Goal: Task Accomplishment & Management: Manage account settings

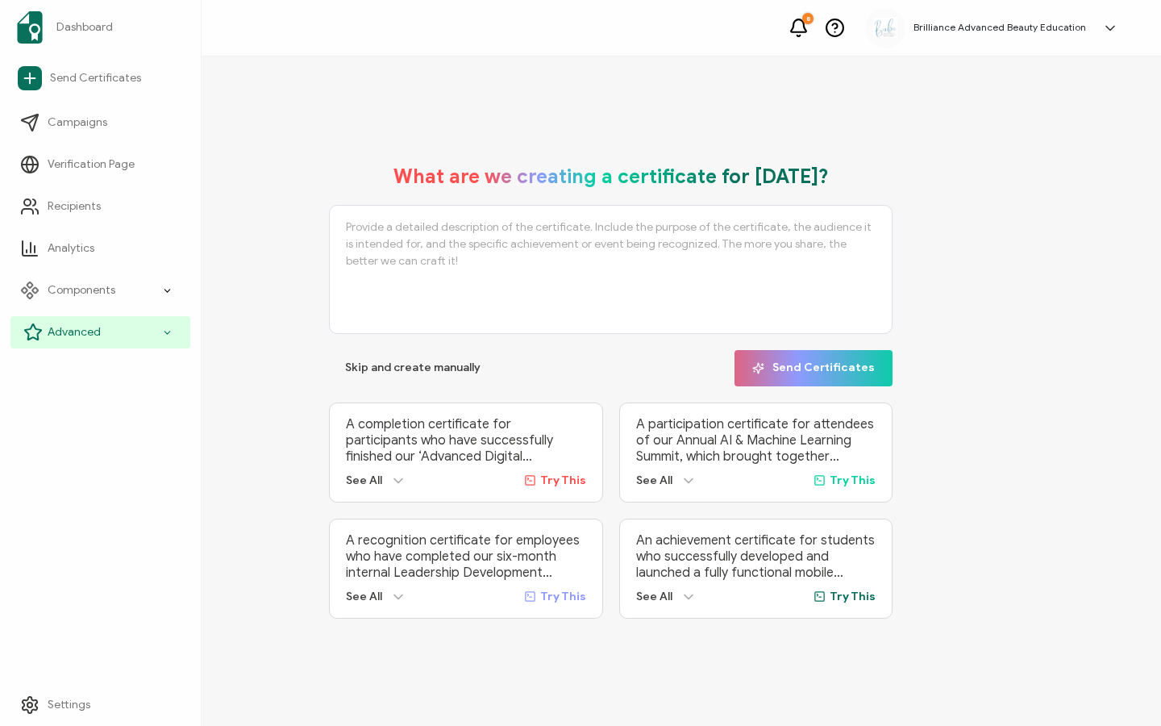
click at [60, 337] on span "Advanced" at bounding box center [74, 332] width 53 height 16
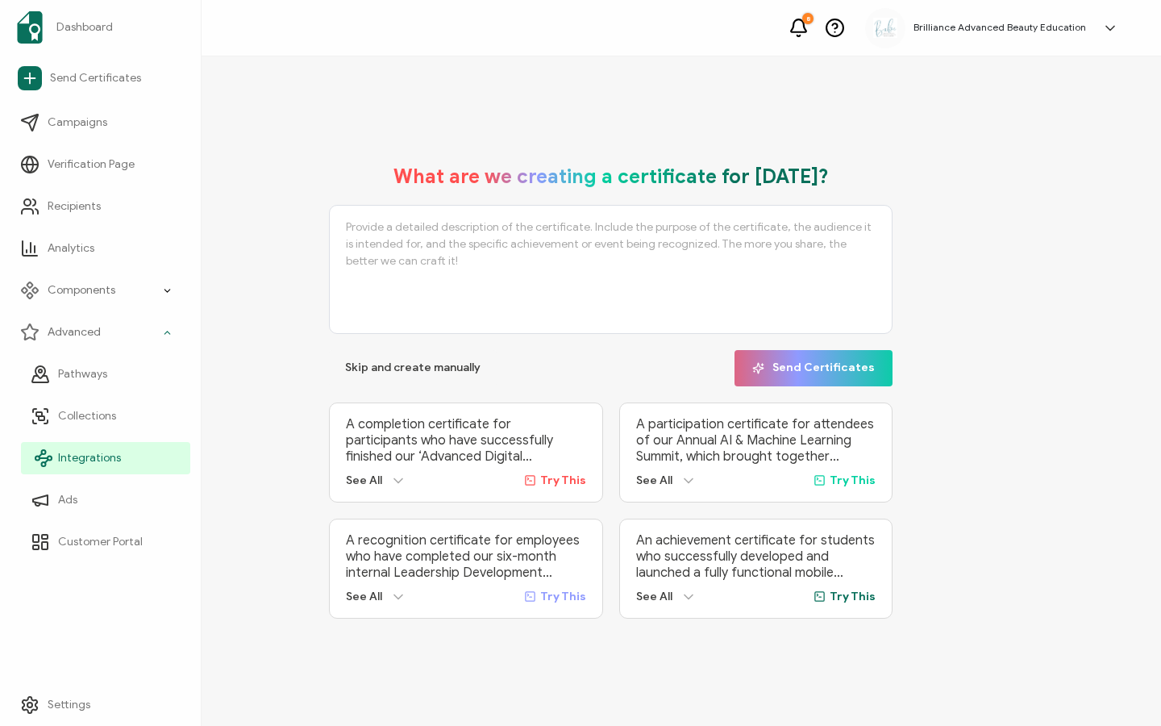
click at [71, 462] on span "Integrations" at bounding box center [89, 458] width 63 height 16
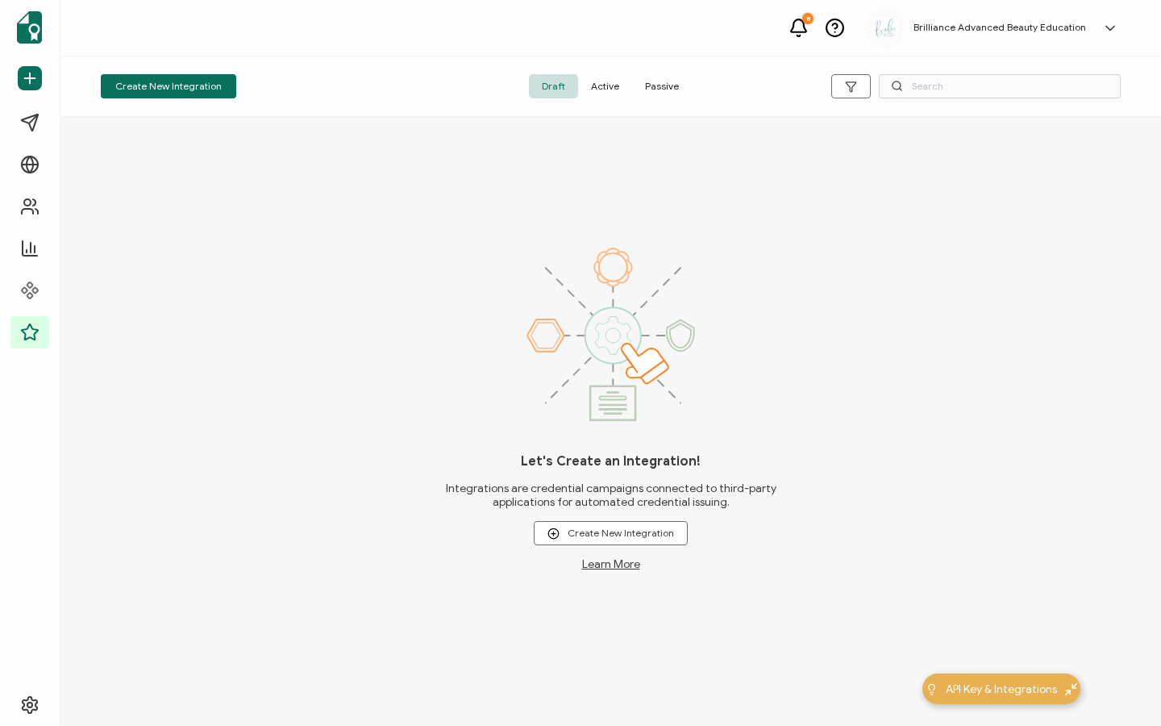
click at [600, 81] on span "Active" at bounding box center [605, 86] width 54 height 24
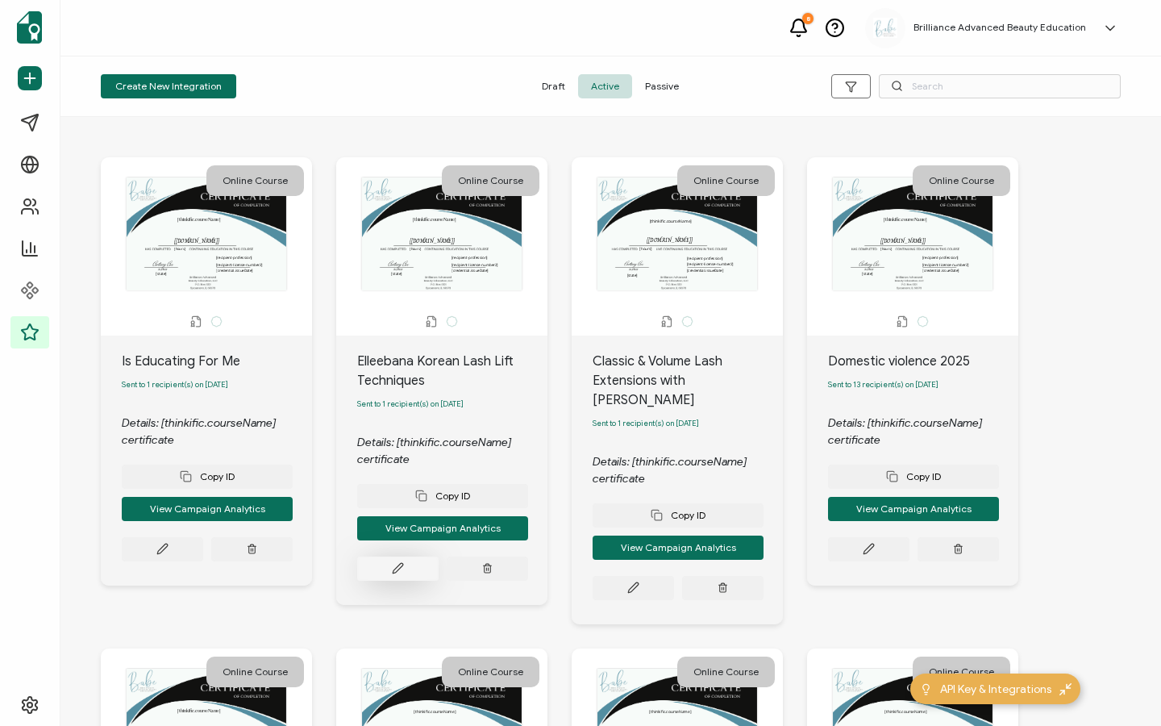
click at [395, 574] on icon at bounding box center [398, 568] width 12 height 12
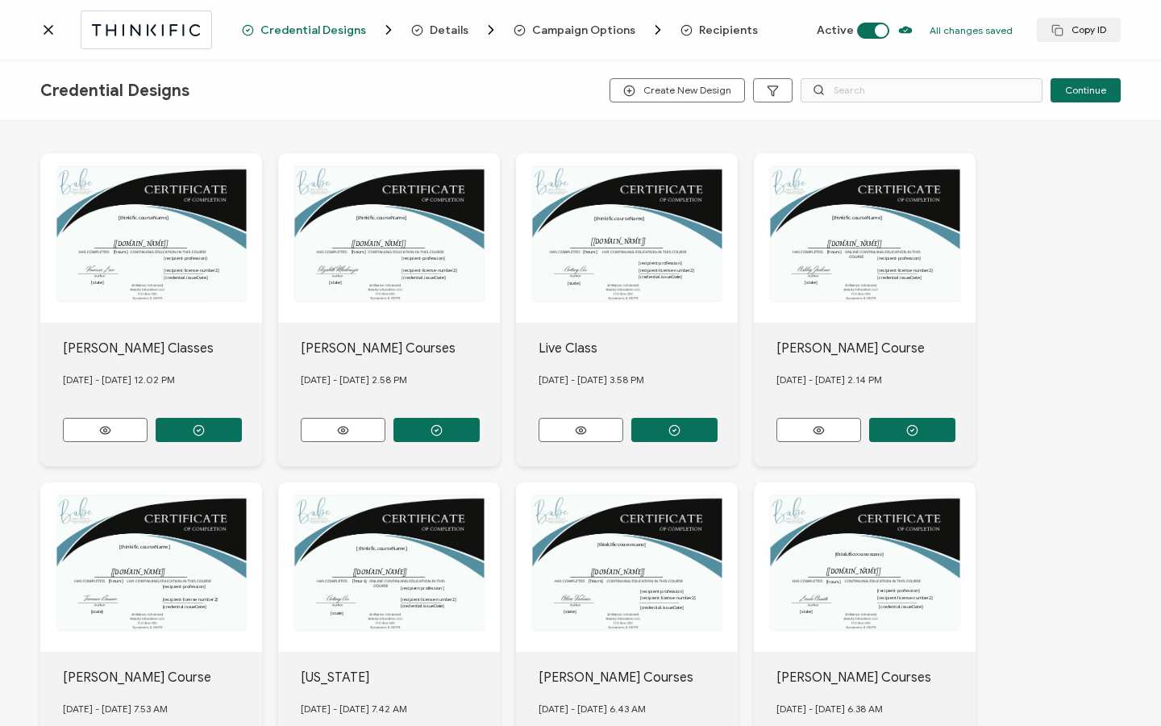
click at [722, 27] on span "Recipients" at bounding box center [728, 30] width 59 height 12
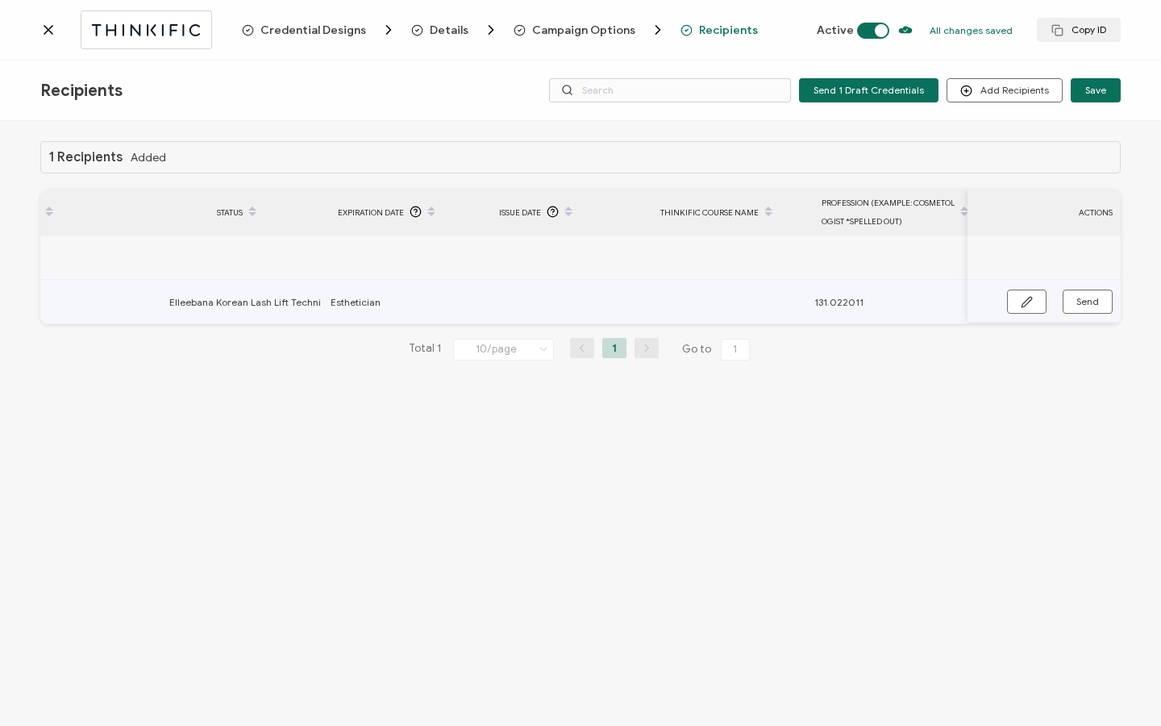
scroll to position [0, 770]
click at [1012, 301] on button "button" at bounding box center [1027, 301] width 40 height 24
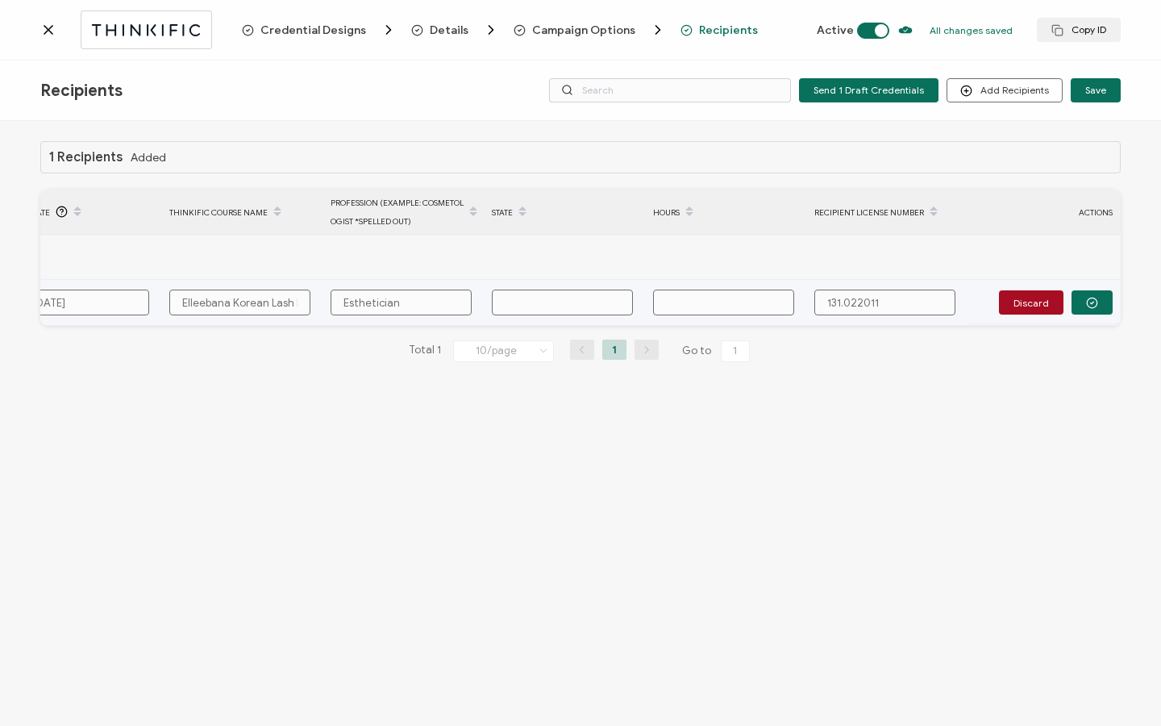
click at [524, 301] on input "text" at bounding box center [562, 302] width 141 height 26
type input "1"
type input "19"
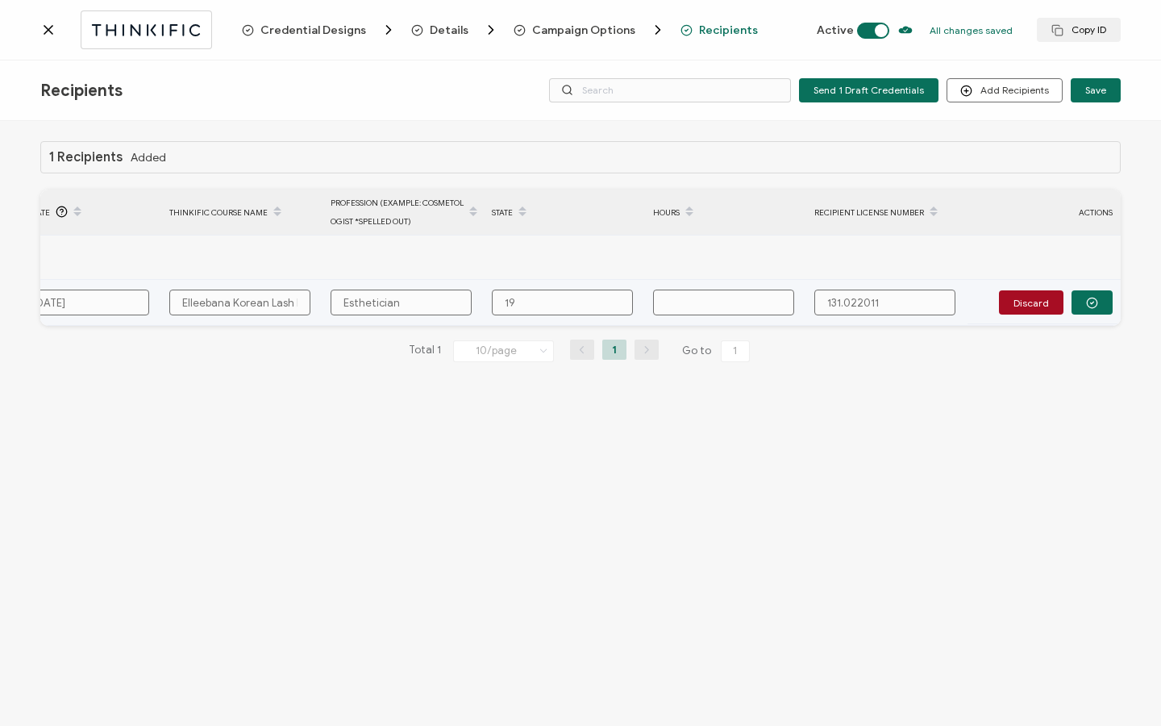
type input "190"
type input "190."
type input "190.0"
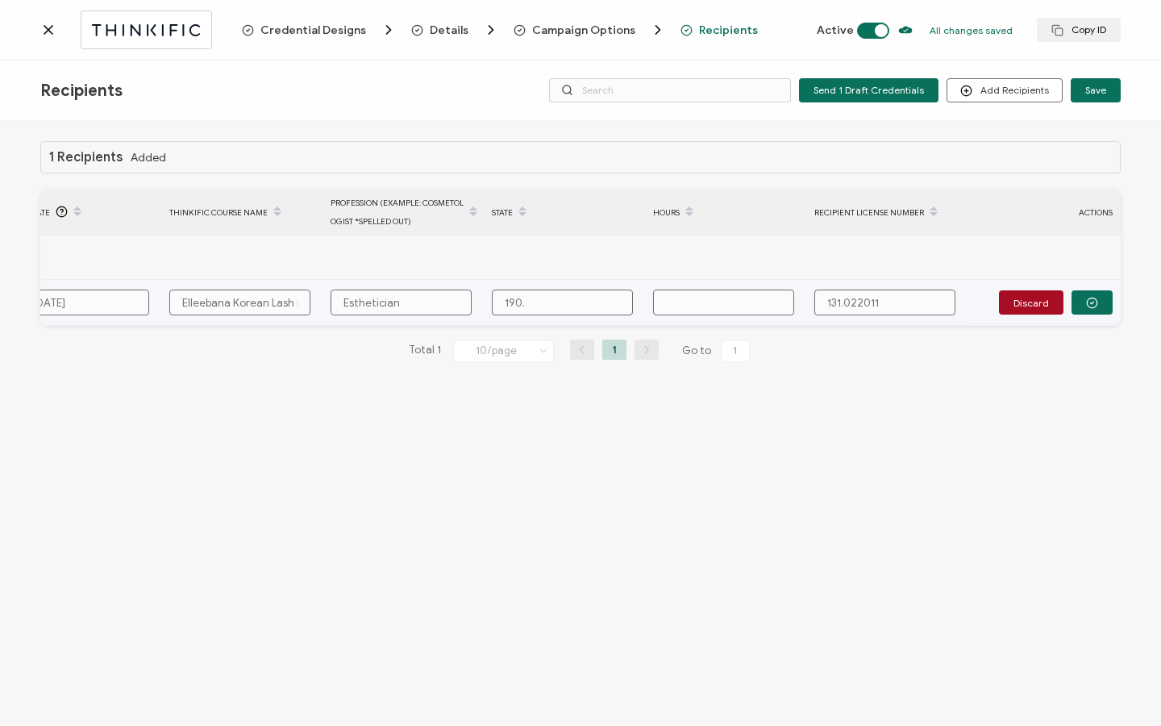
type input "190.0"
type input "190.00"
type input "190.000"
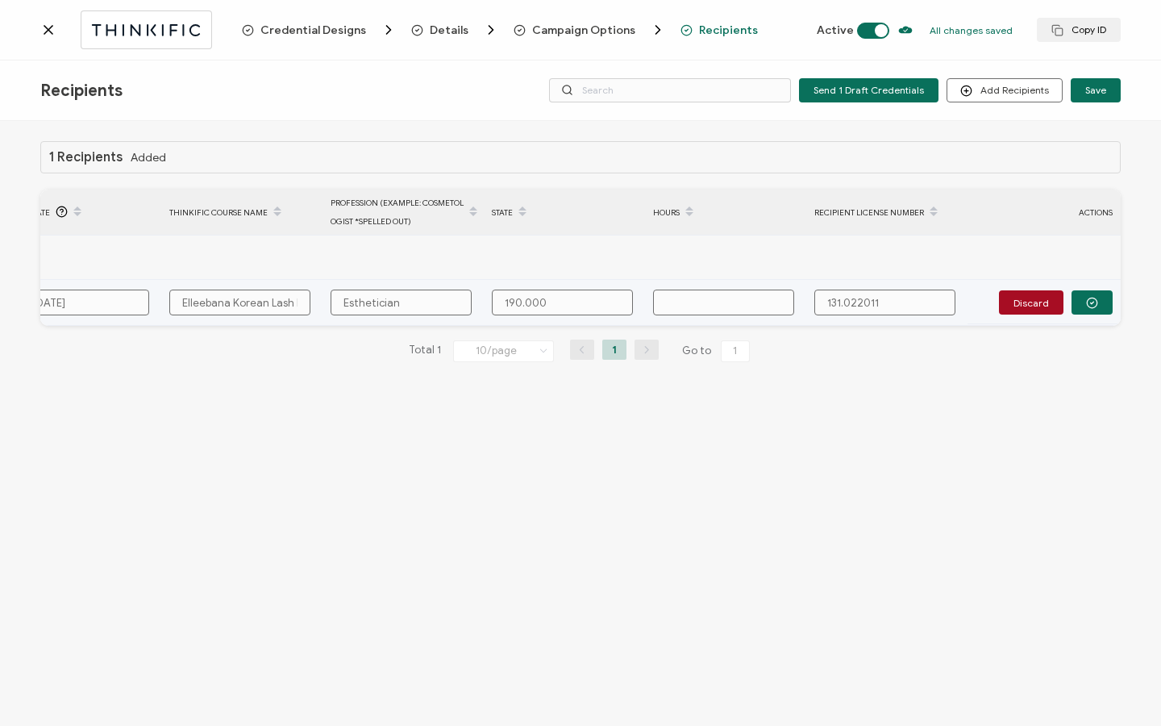
type input "190.0008"
type input "190.00081"
type input "190.000811"
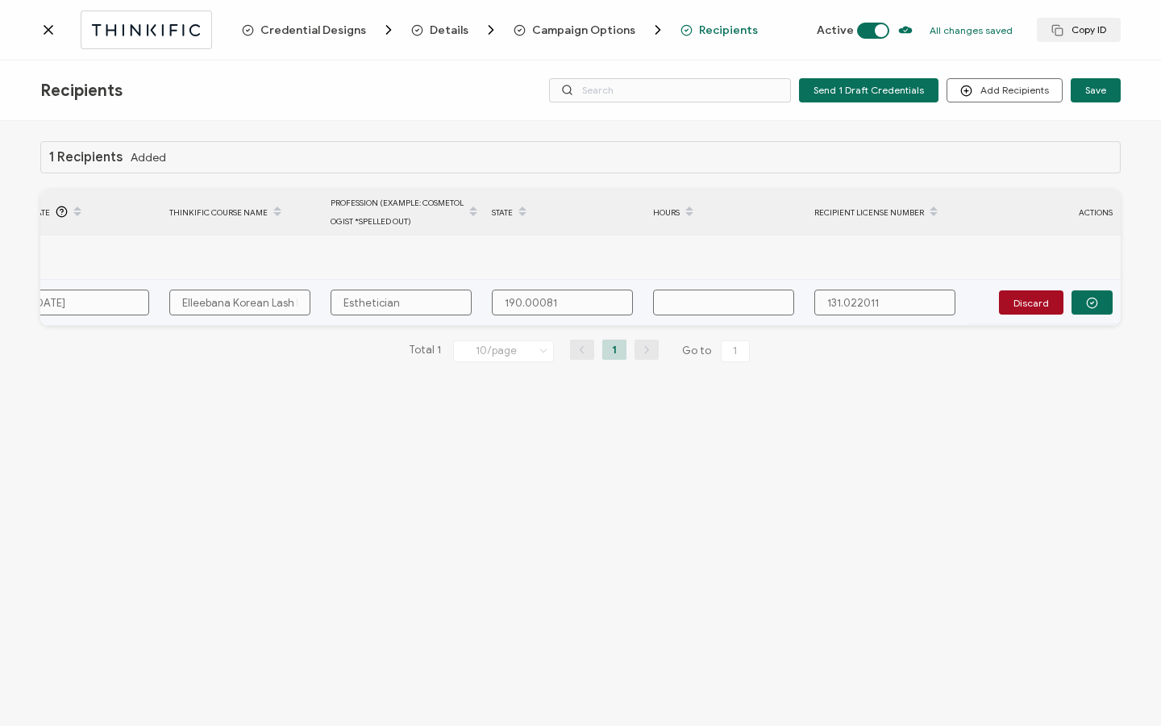
type input "190.000811"
type input "5"
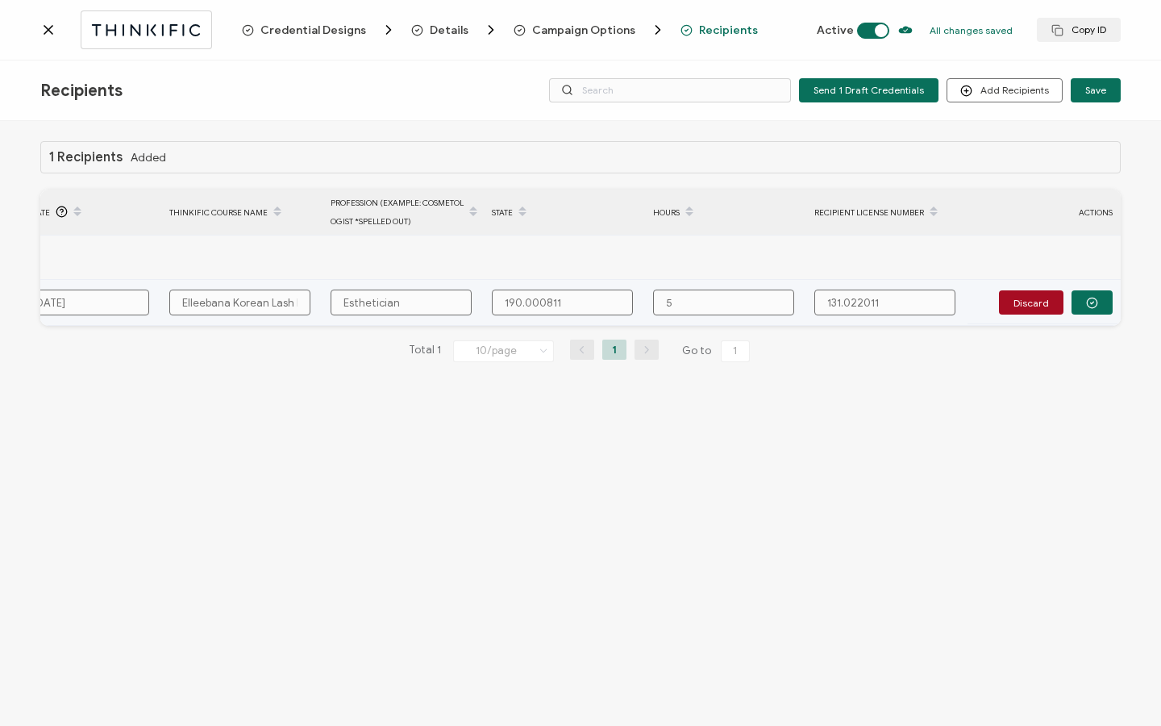
type input "5"
type input "5 H"
type input "5 Ho"
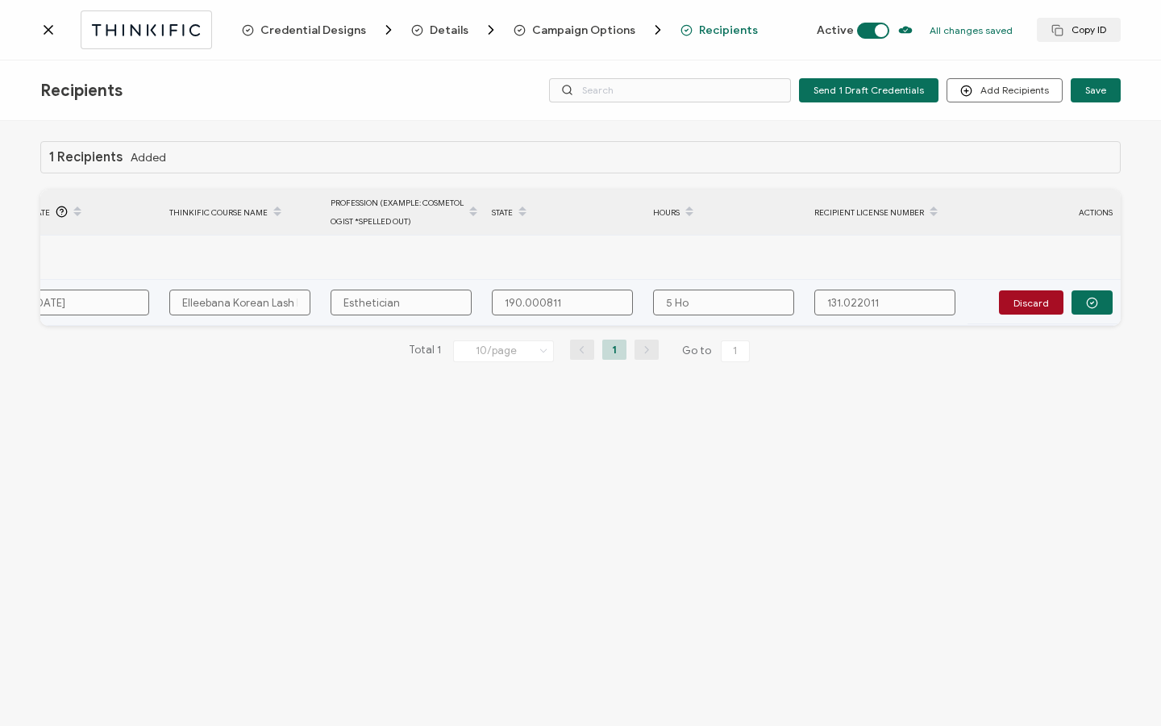
type input "5 Hou"
type input "5 Hour"
type input "5 Hours"
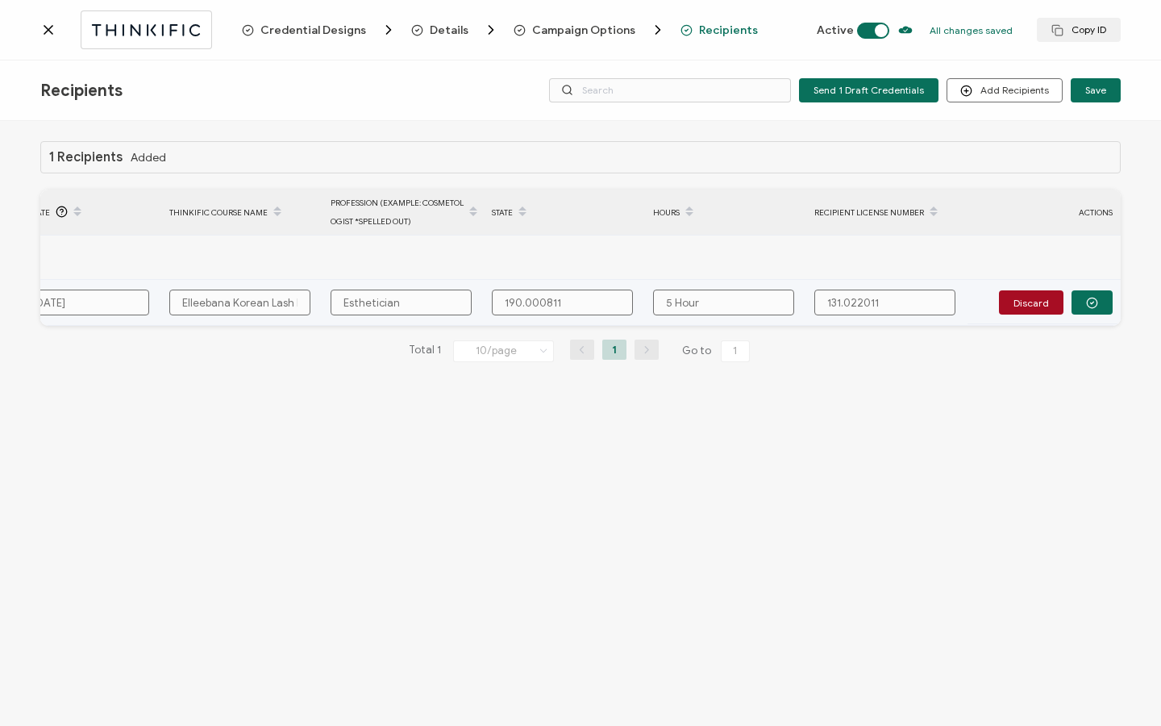
type input "5 Hours"
click at [1083, 307] on button "button" at bounding box center [1091, 302] width 41 height 24
click at [1083, 306] on span "Send" at bounding box center [1087, 302] width 23 height 10
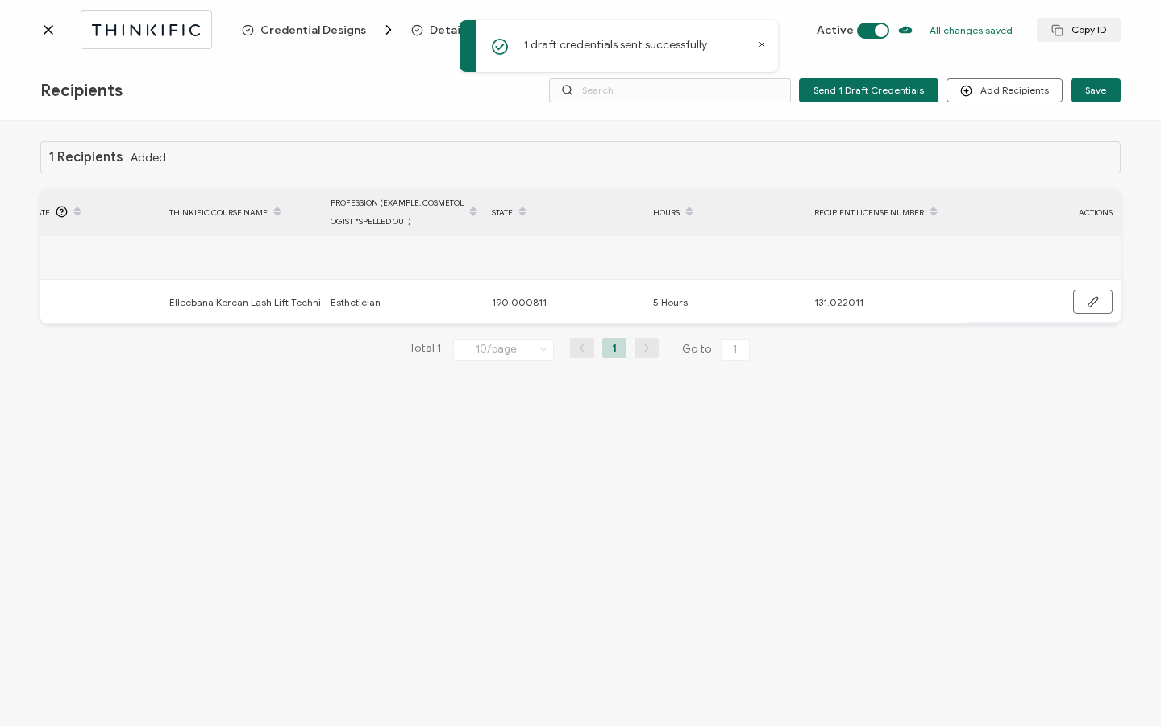
click at [48, 31] on icon at bounding box center [48, 30] width 16 height 16
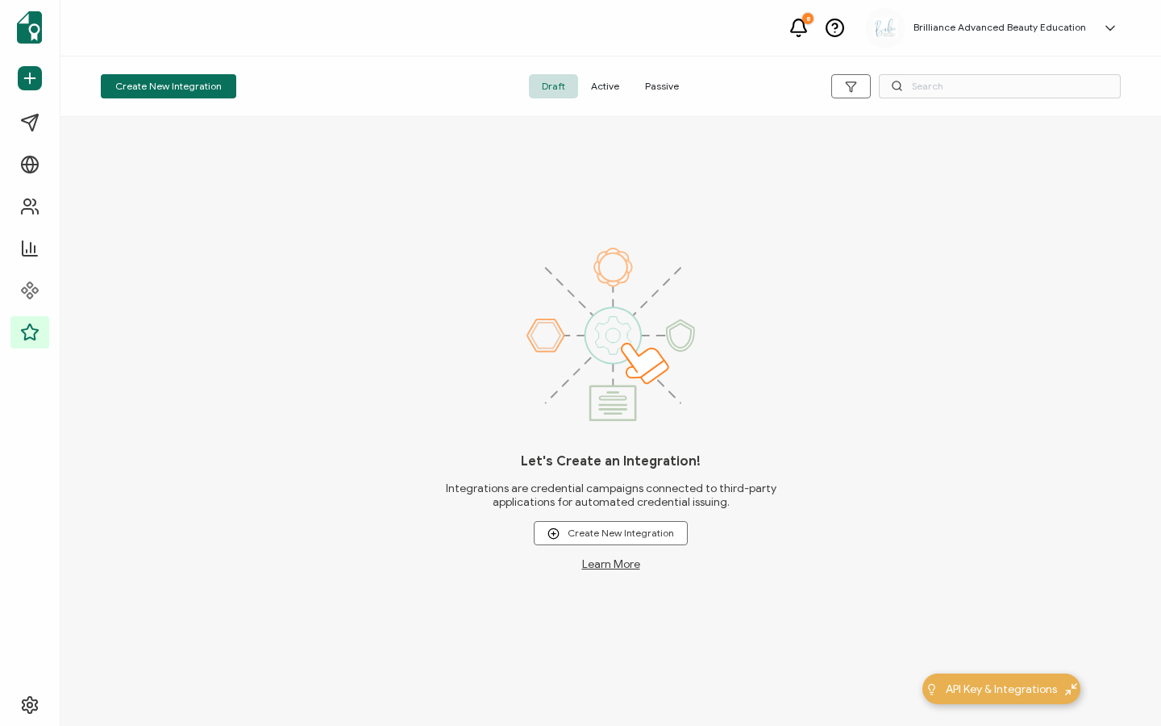
click at [601, 89] on span "Active" at bounding box center [605, 86] width 54 height 24
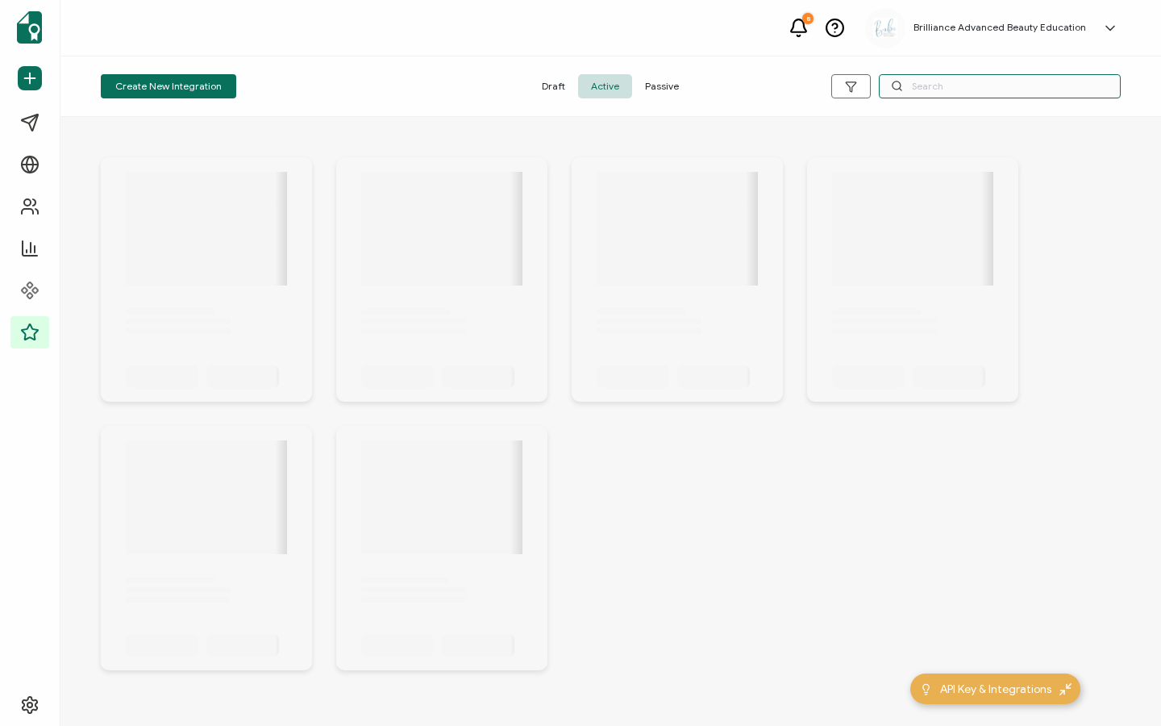
click at [947, 84] on input "text" at bounding box center [1000, 86] width 242 height 24
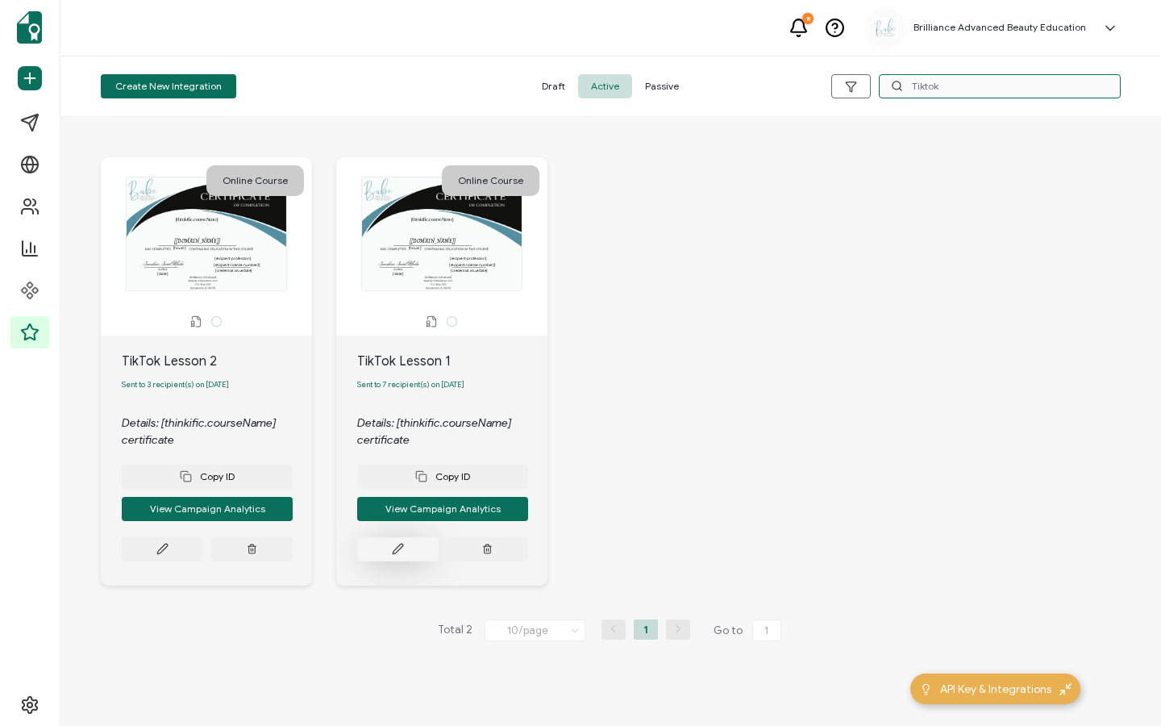
type input "Tiktok"
click at [388, 559] on button at bounding box center [397, 549] width 81 height 24
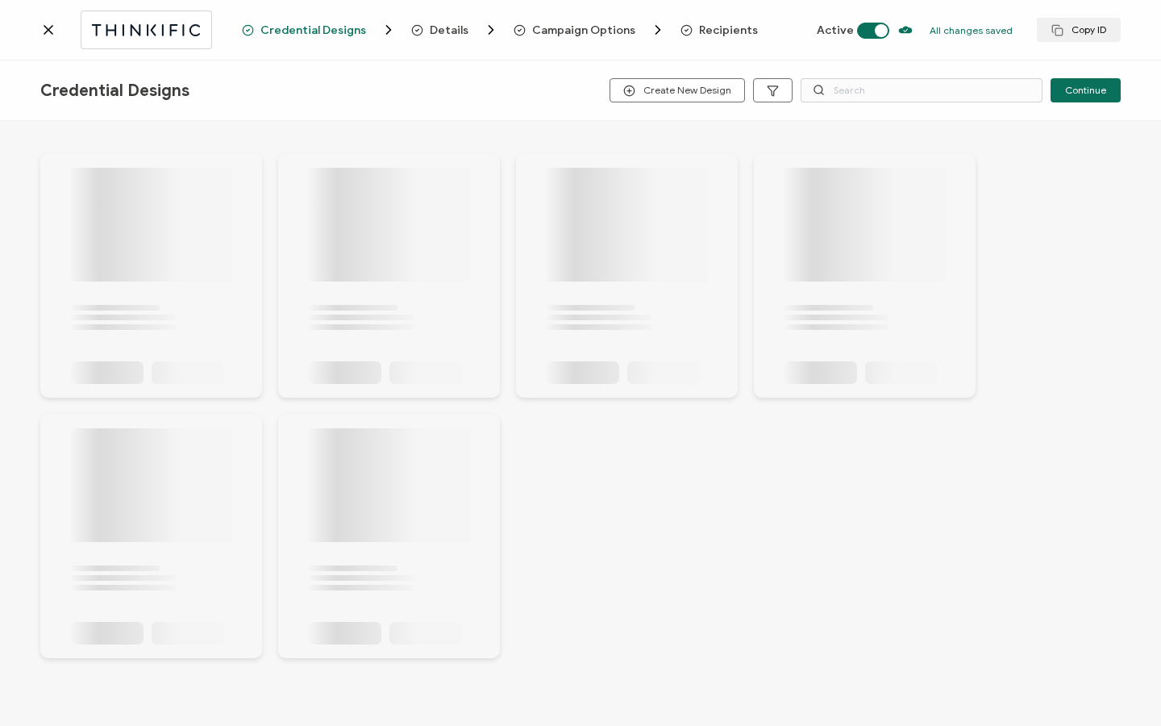
click at [727, 32] on span "Recipients" at bounding box center [728, 30] width 59 height 12
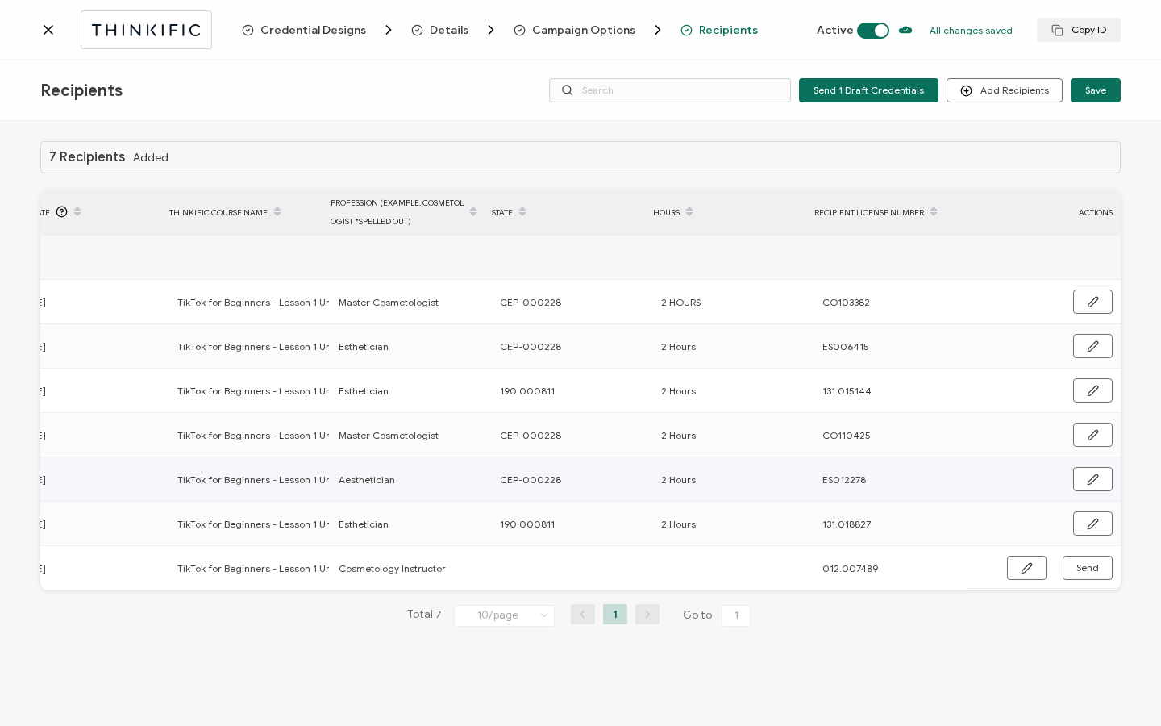
scroll to position [0, 770]
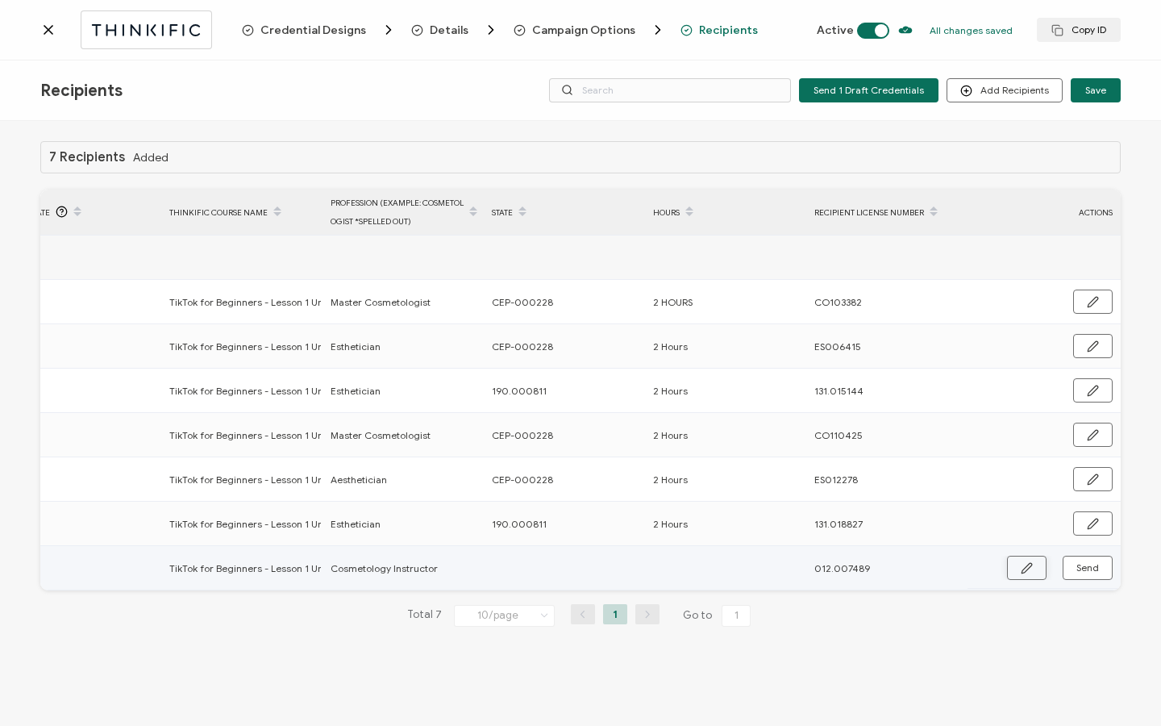
click at [1012, 568] on button "button" at bounding box center [1027, 567] width 40 height 24
click at [533, 562] on input "text" at bounding box center [562, 568] width 141 height 26
type input "1"
type input "19"
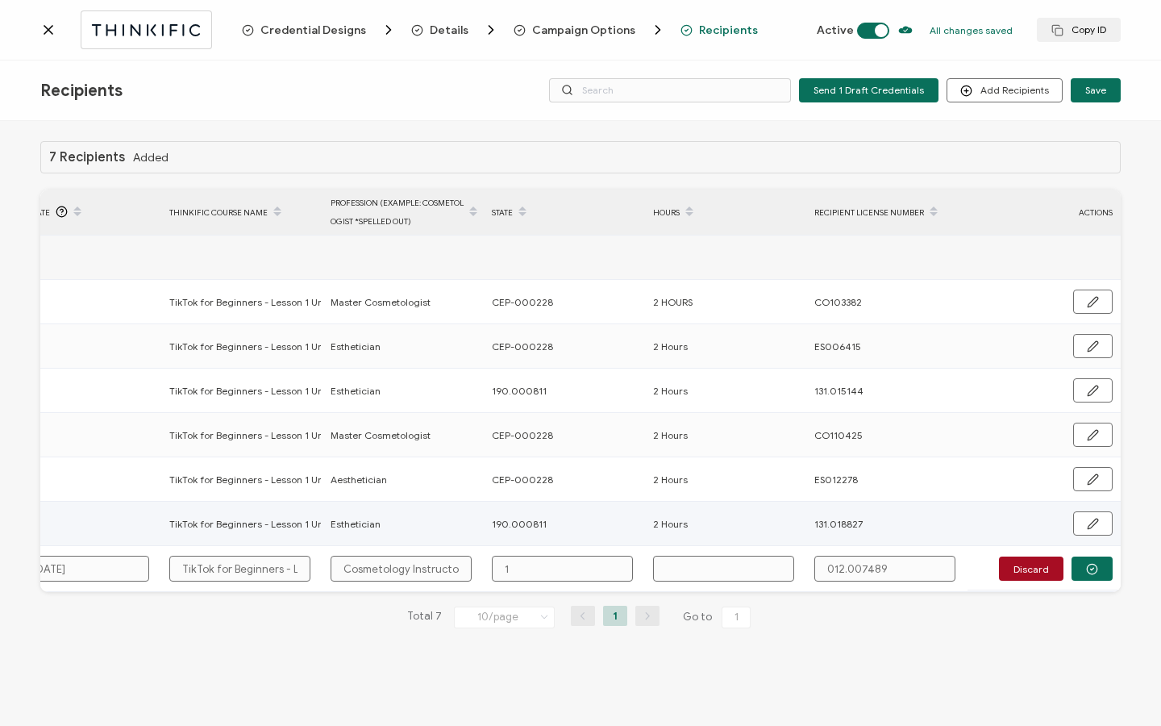
type input "19"
type input "190"
type input "190."
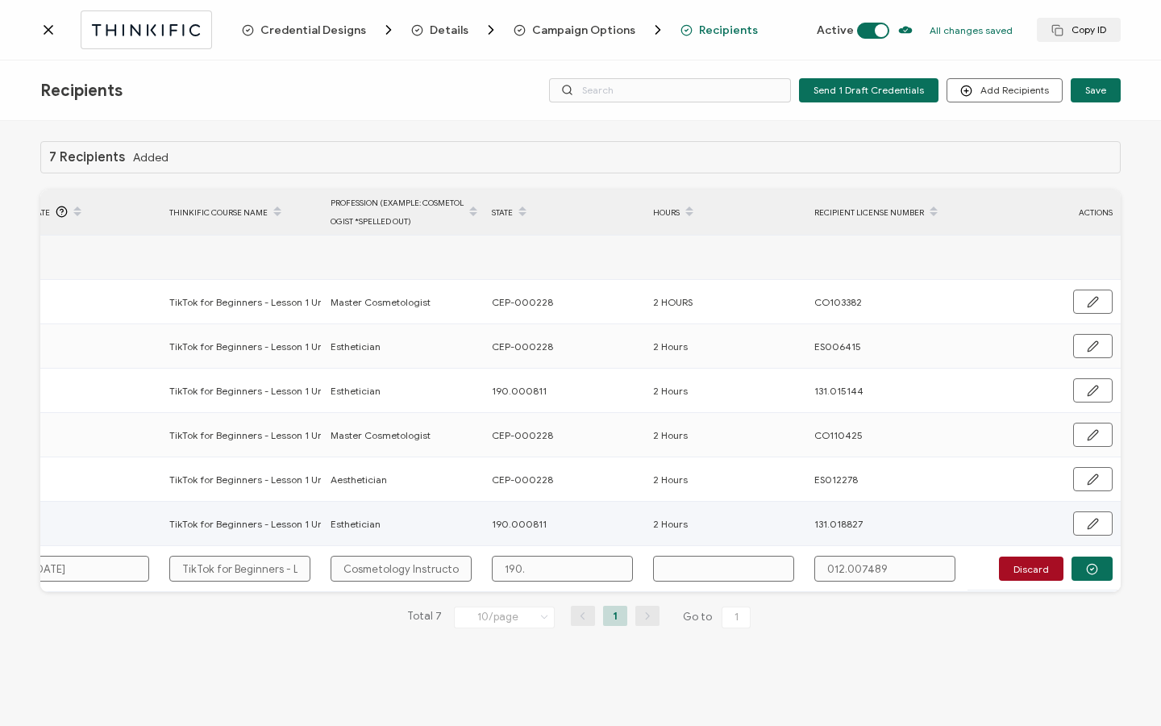
type input "190.0"
type input "190.00"
type input "190.000"
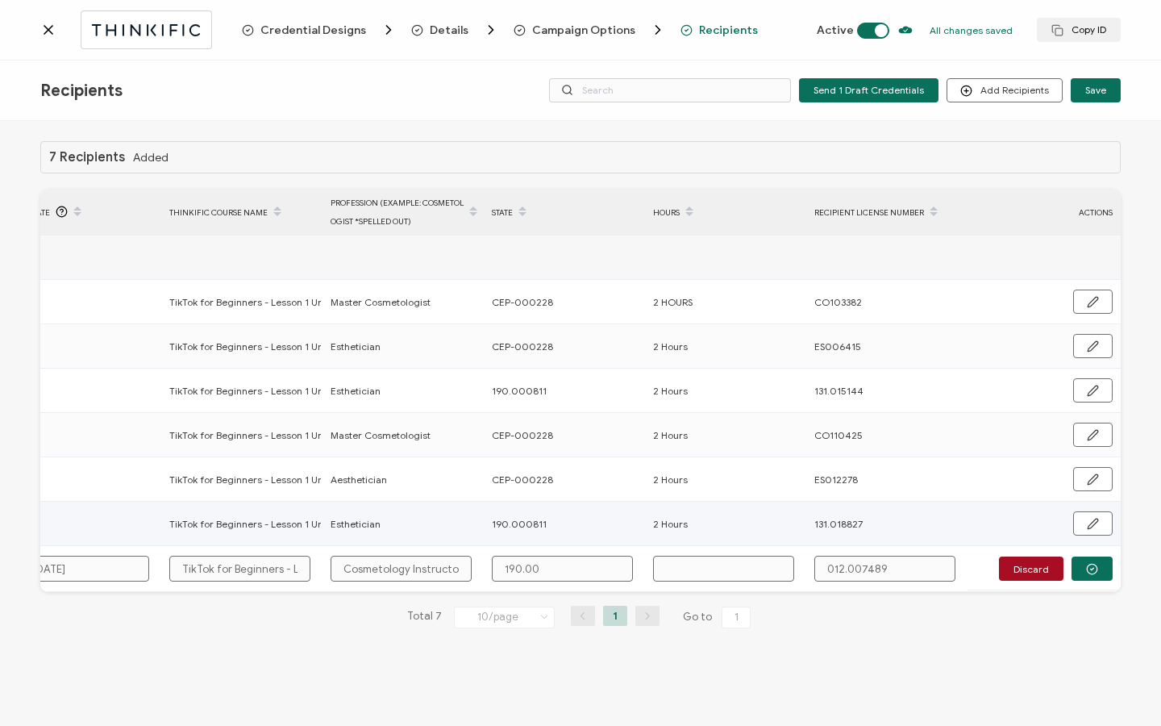
type input "190.000"
type input "190.0008"
type input "190.00081"
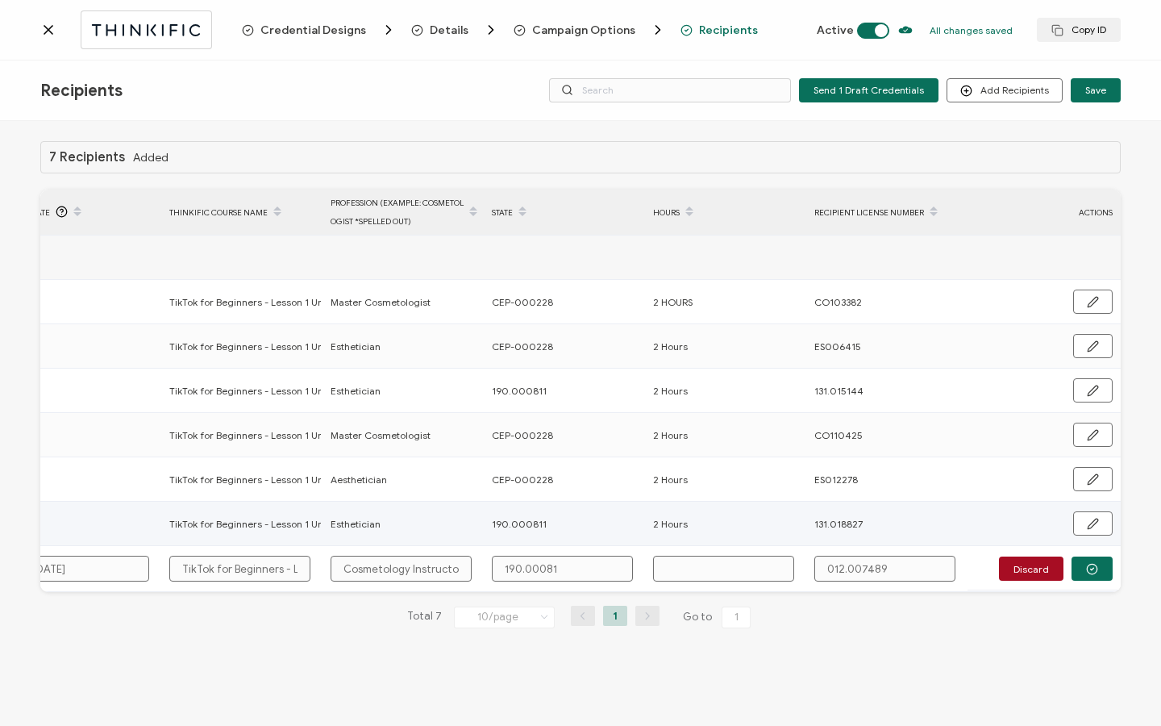
type input "190.000811"
type input "2"
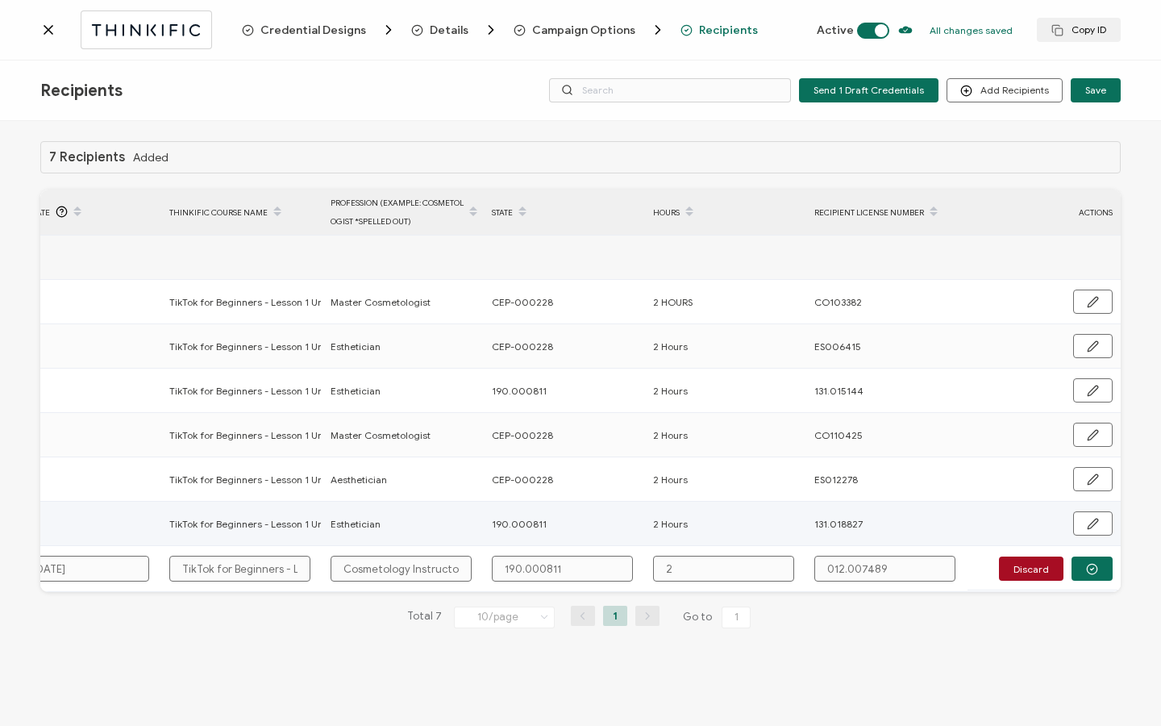
type input "2"
type input "2 H"
type input "2 Ho"
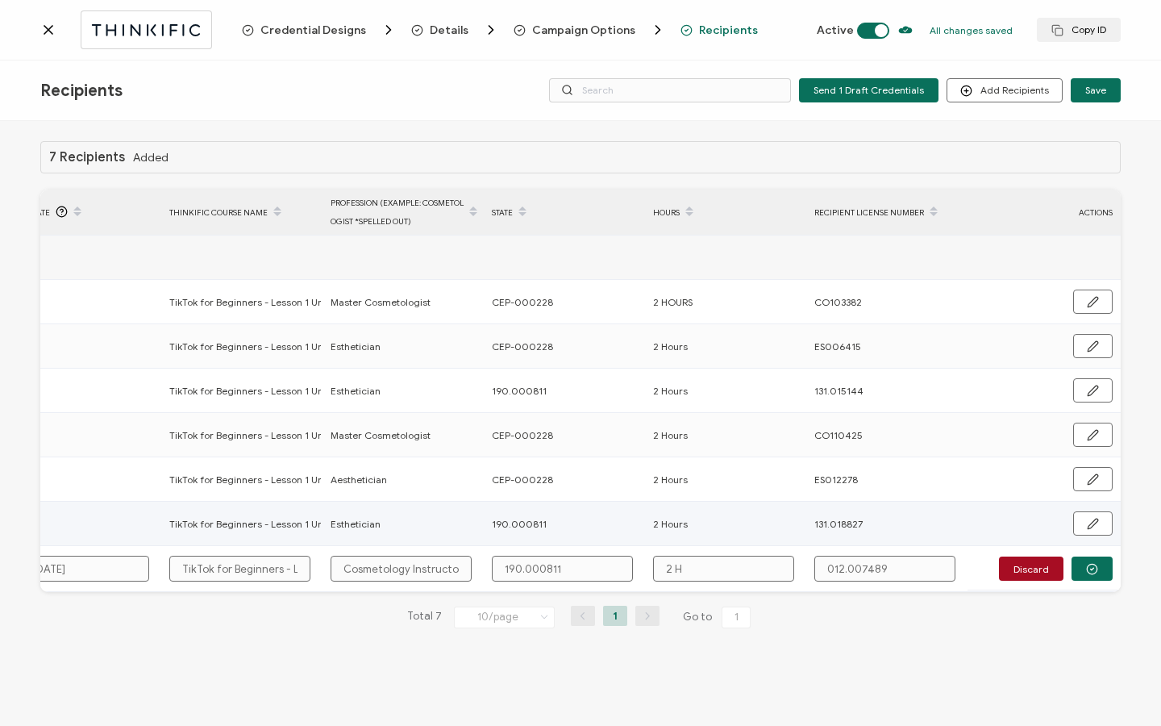
type input "2 Ho"
type input "2 Hou"
type input "2 Hour"
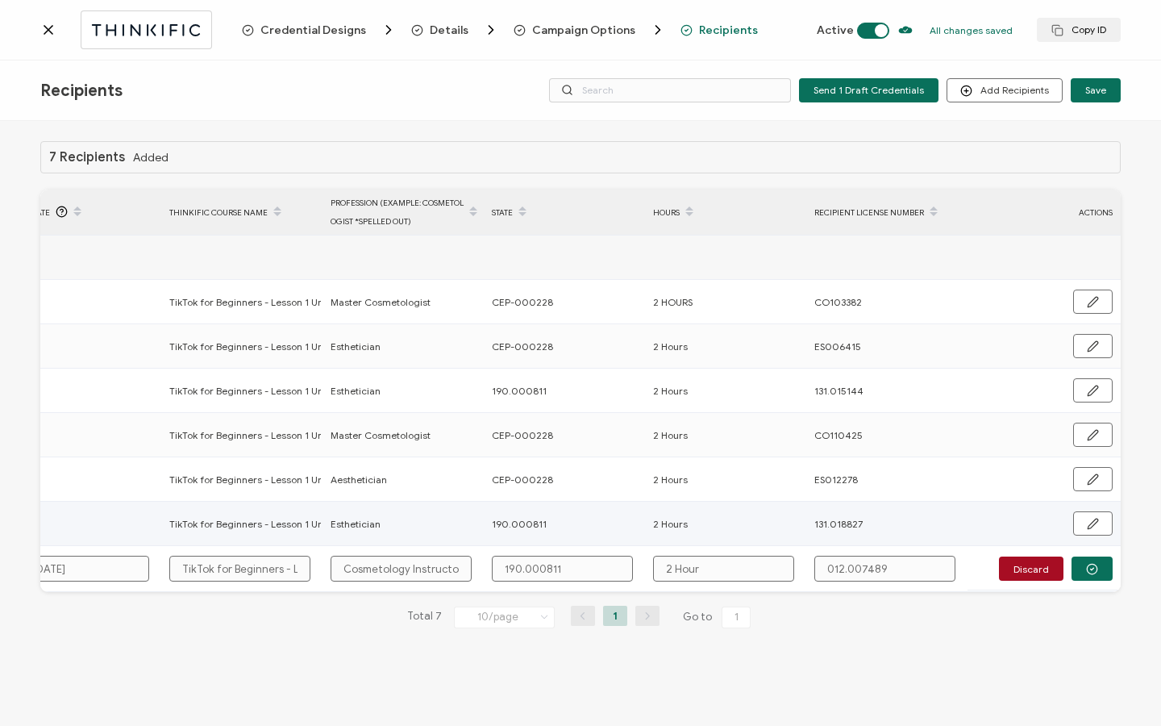
type input "2 Hours"
click at [1099, 574] on button "button" at bounding box center [1091, 568] width 41 height 24
click at [1096, 574] on button "Send" at bounding box center [1088, 567] width 50 height 24
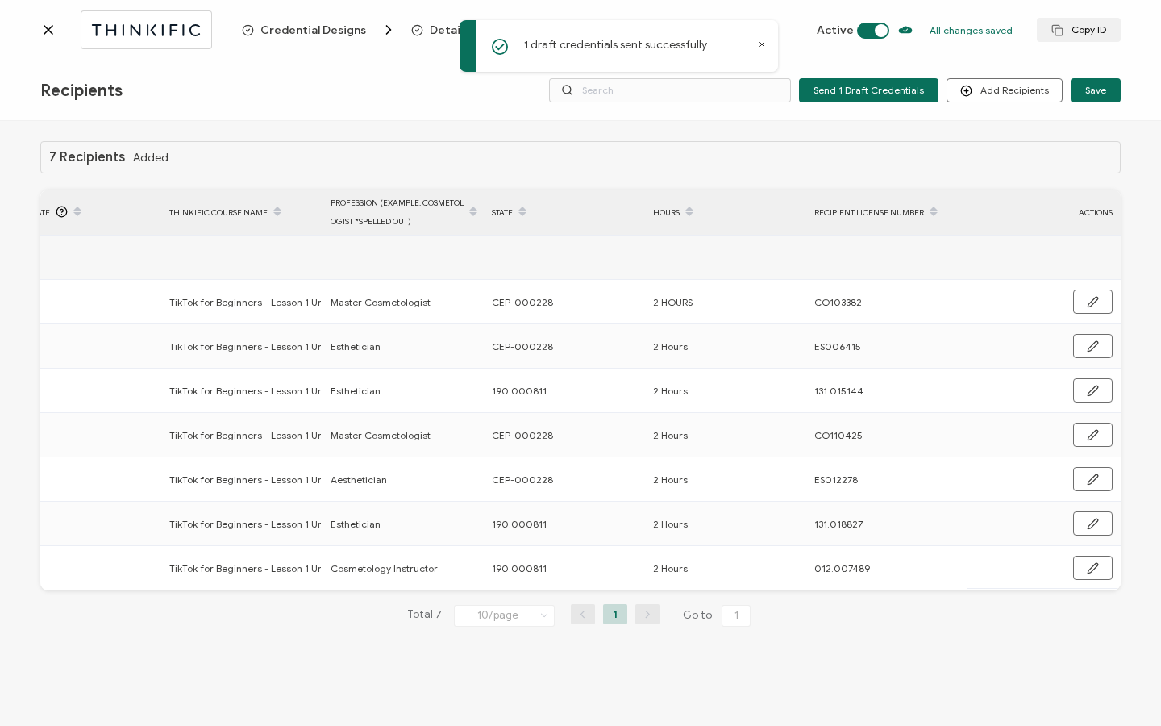
click at [55, 32] on icon at bounding box center [48, 30] width 16 height 16
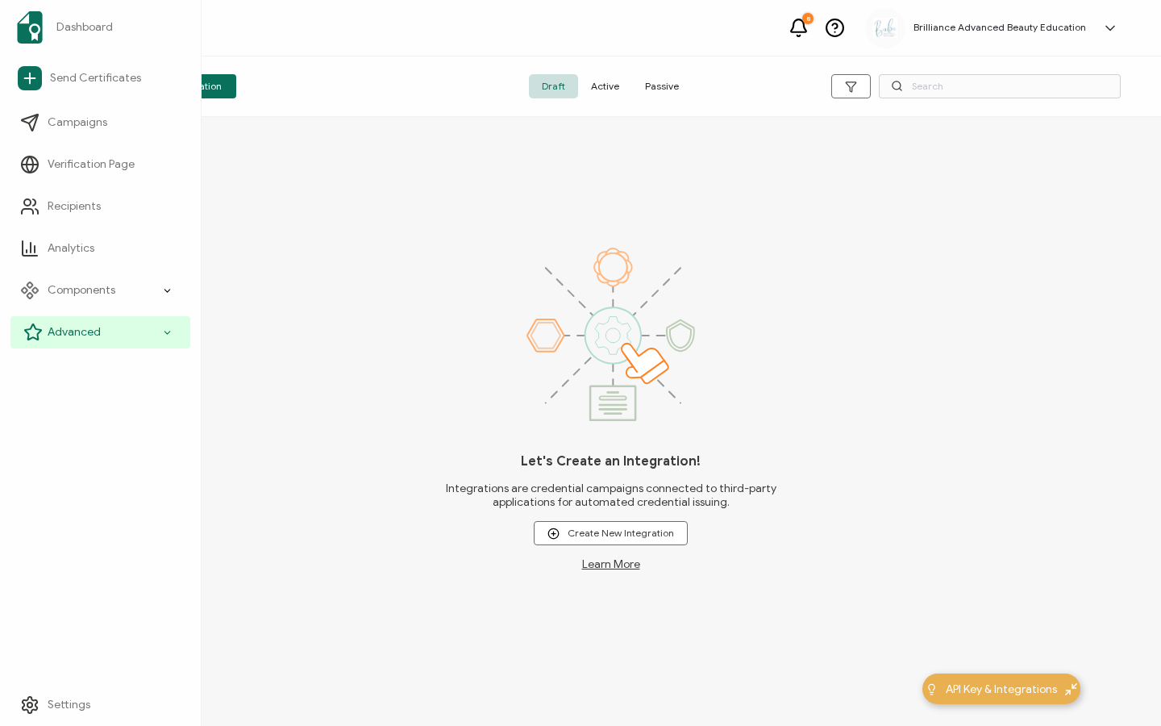
click at [36, 332] on icon at bounding box center [32, 331] width 19 height 19
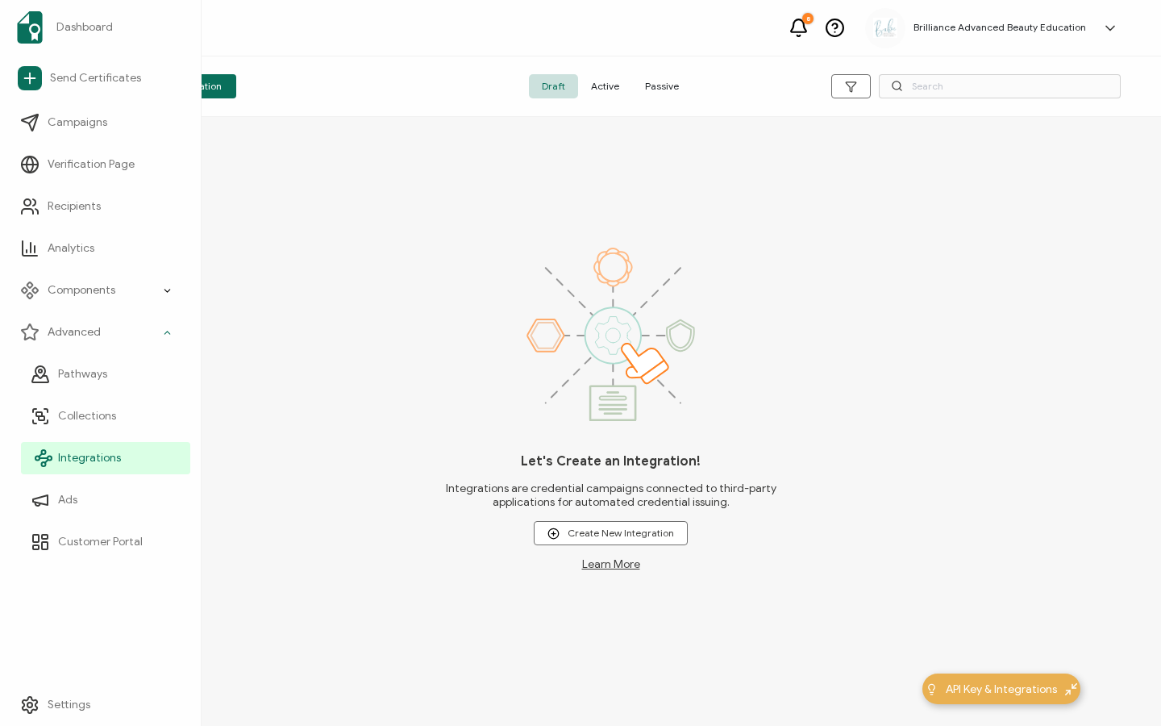
click at [57, 445] on link "Integrations" at bounding box center [105, 458] width 169 height 32
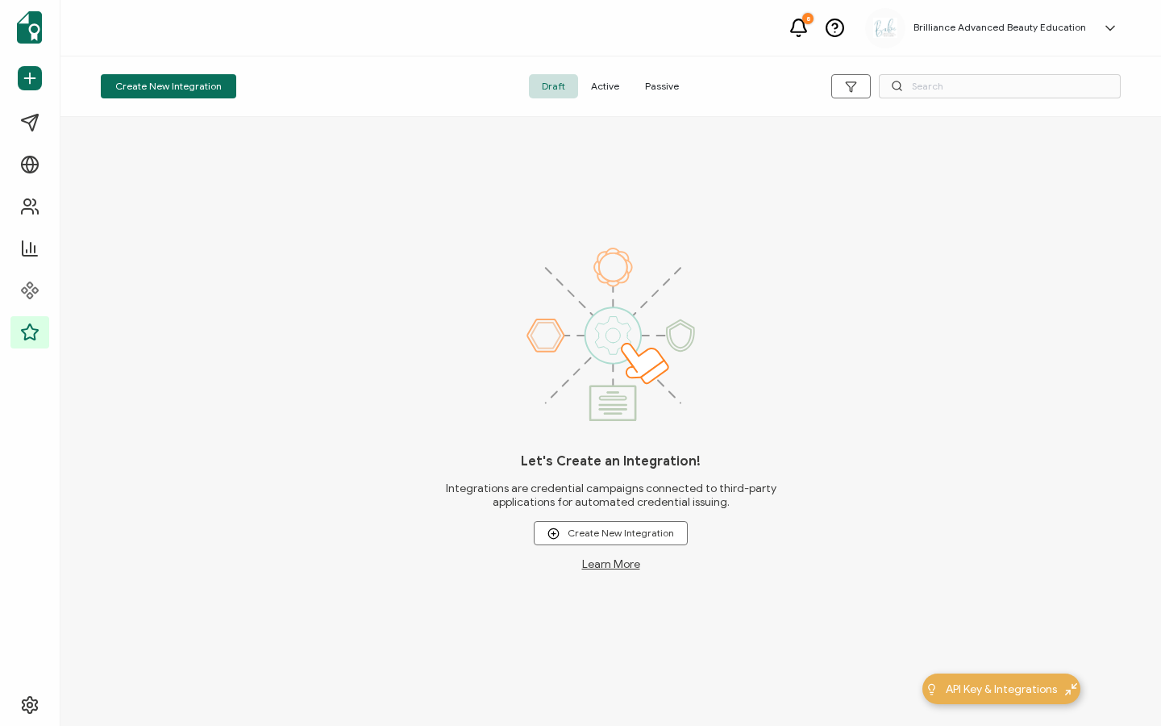
click at [599, 94] on span "Active" at bounding box center [605, 86] width 54 height 24
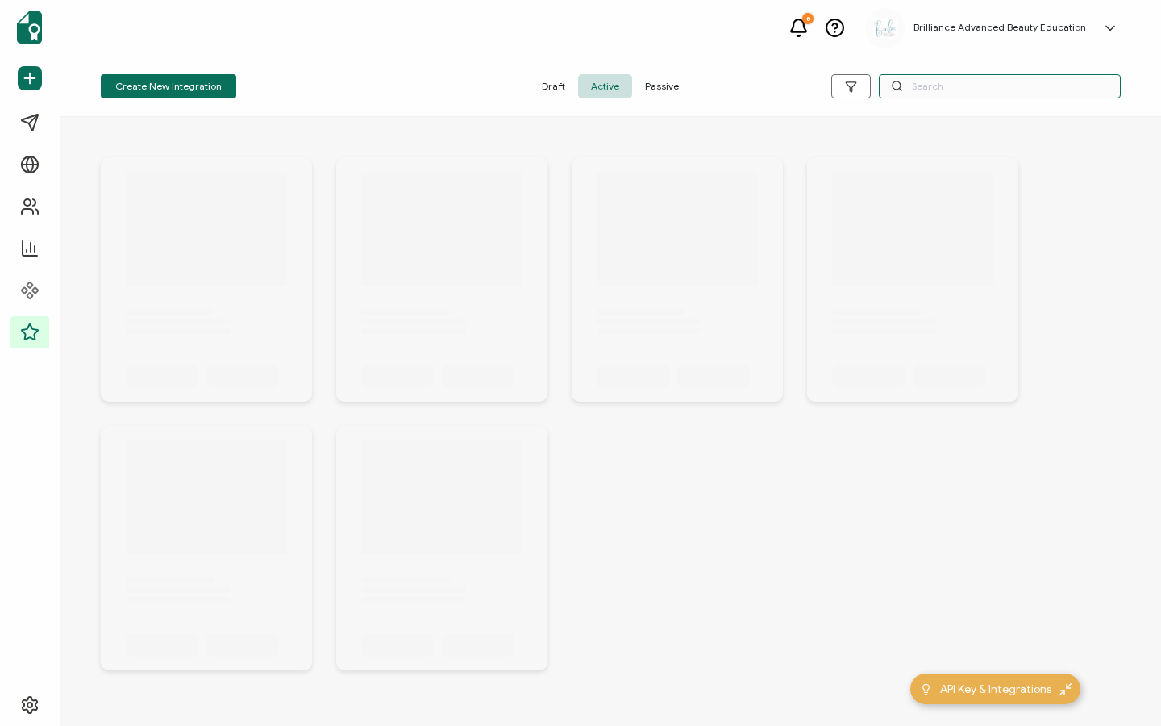
click at [922, 78] on input "text" at bounding box center [1000, 86] width 242 height 24
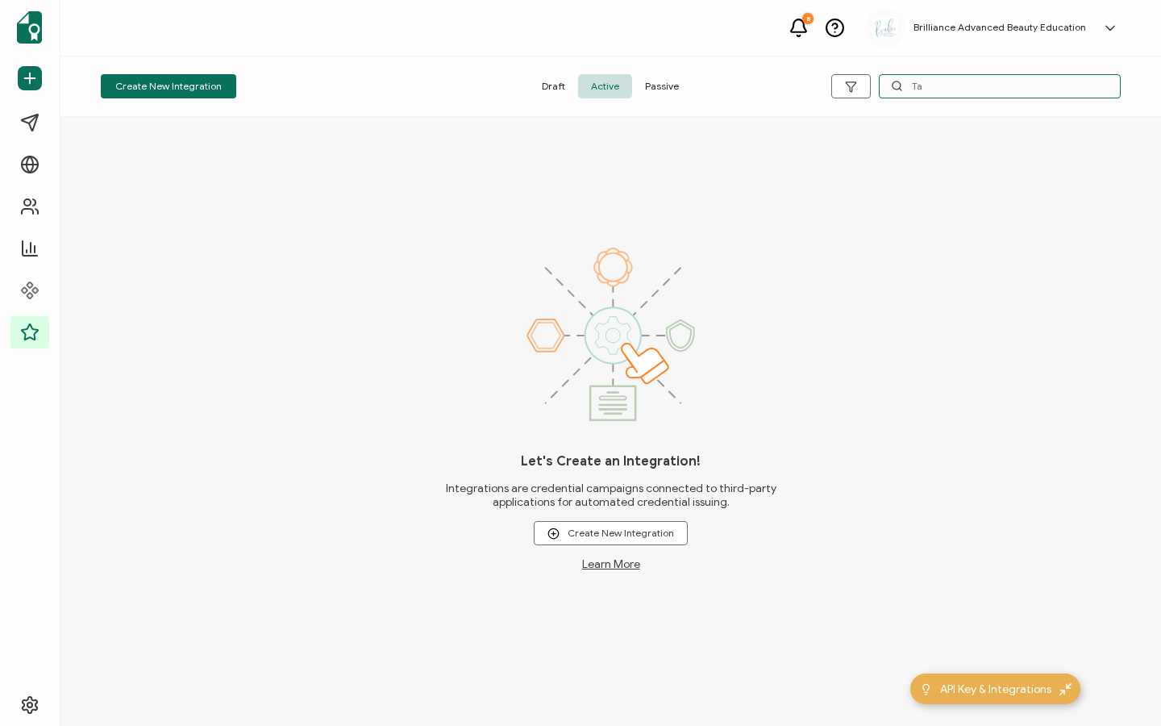
type input "T"
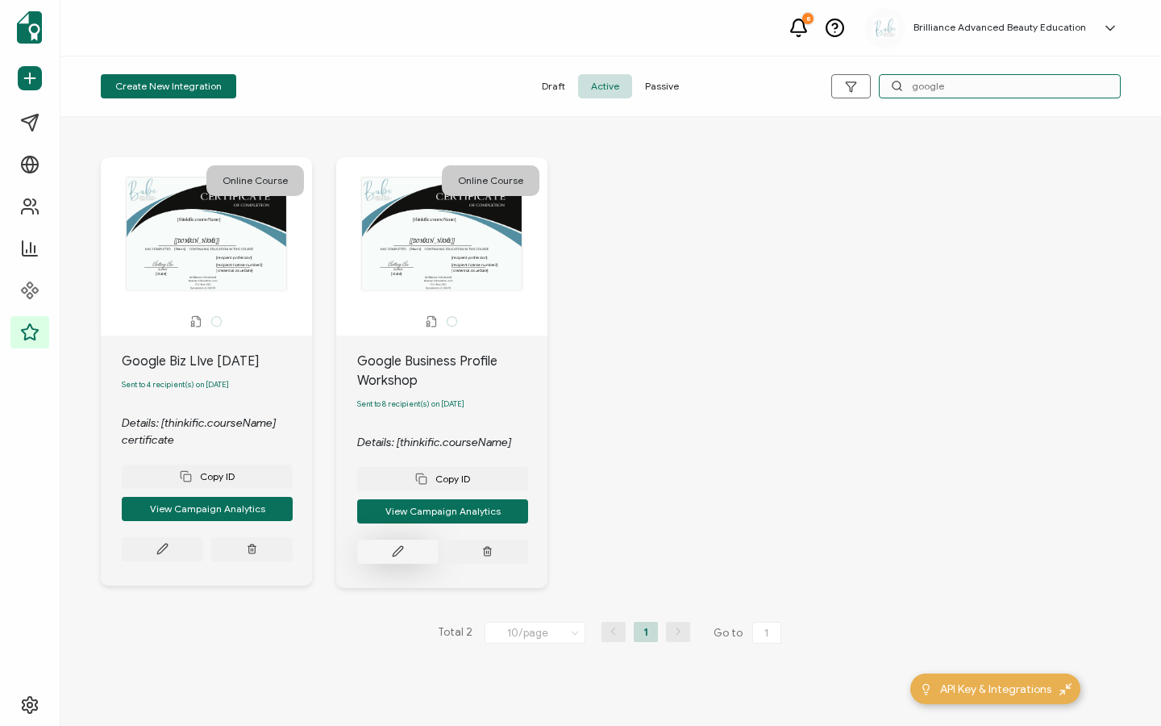
type input "google"
click at [389, 560] on button at bounding box center [397, 551] width 81 height 24
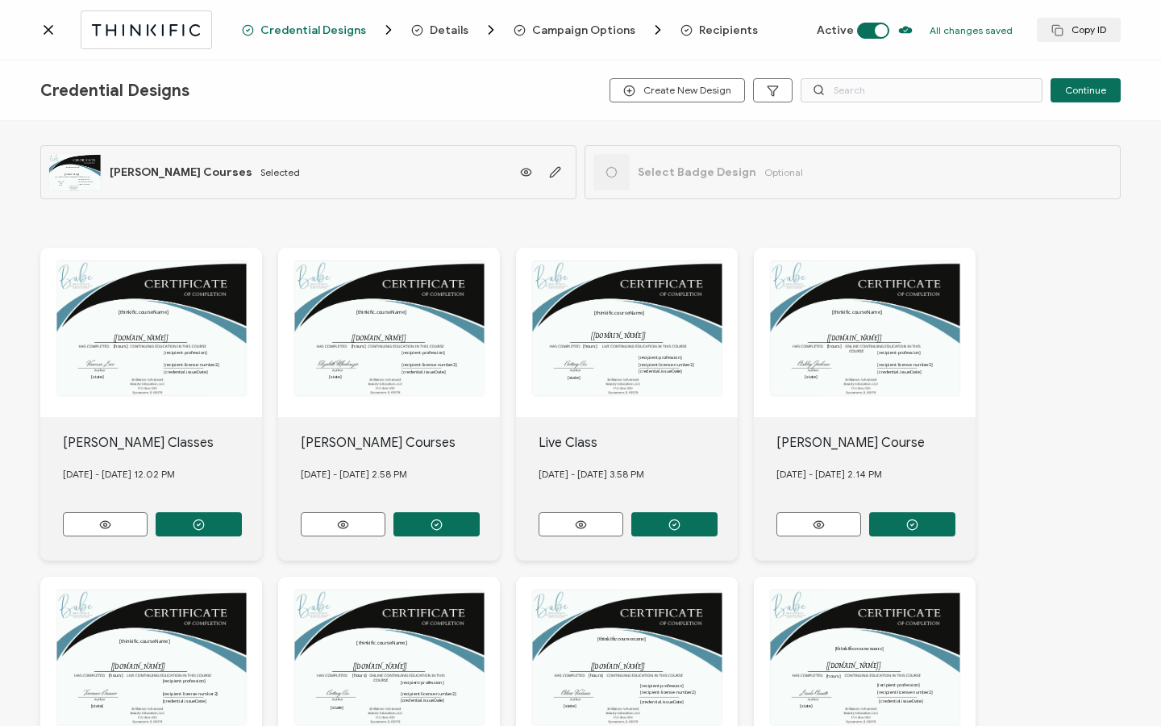
click at [726, 33] on span "Recipients" at bounding box center [728, 30] width 59 height 12
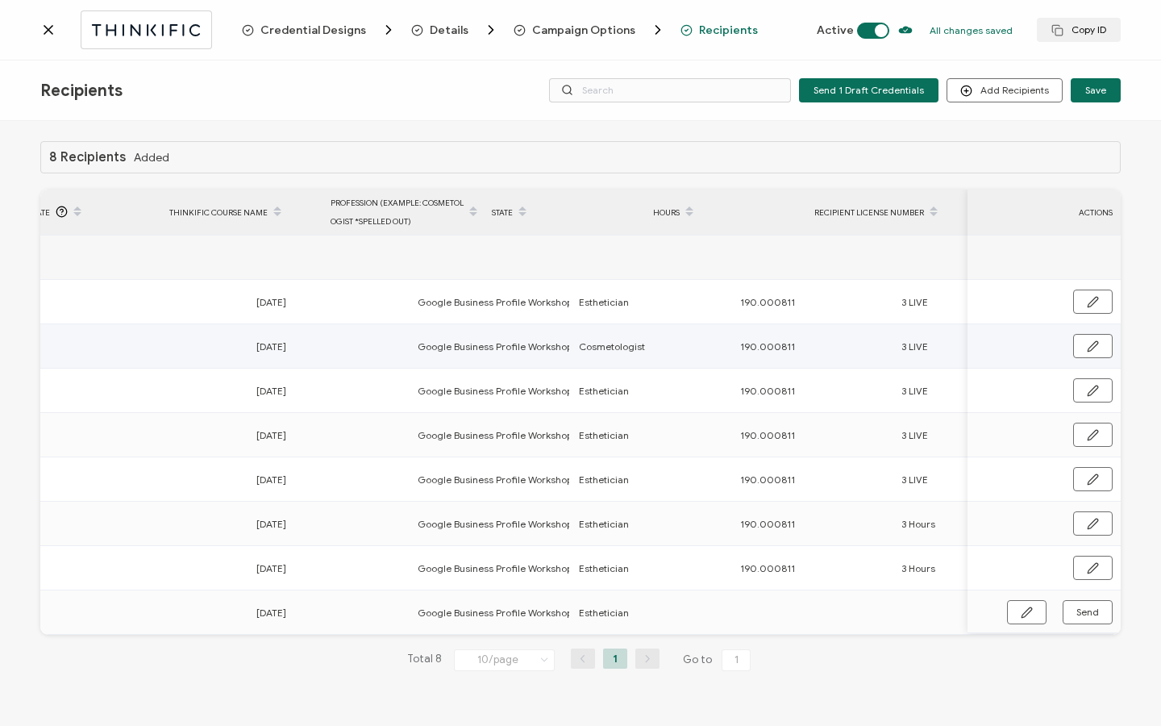
scroll to position [0, 770]
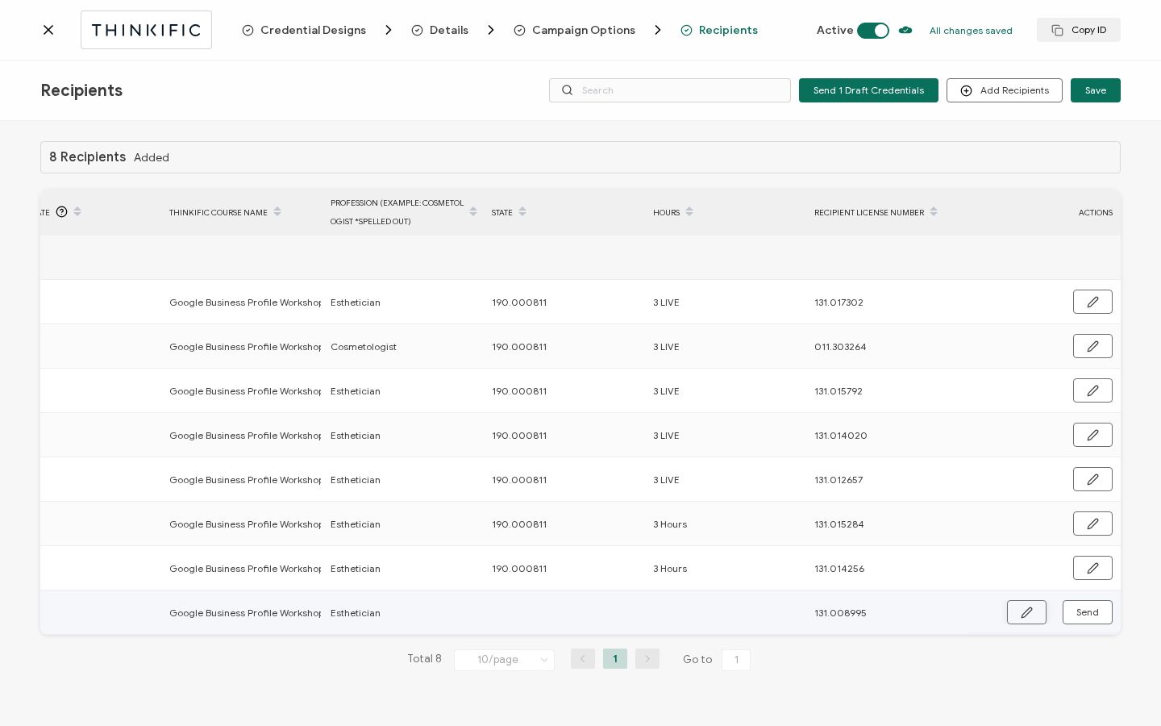
click at [1025, 614] on icon "button" at bounding box center [1027, 612] width 12 height 12
click at [572, 610] on input "text" at bounding box center [562, 613] width 141 height 26
type input "1"
type input "19"
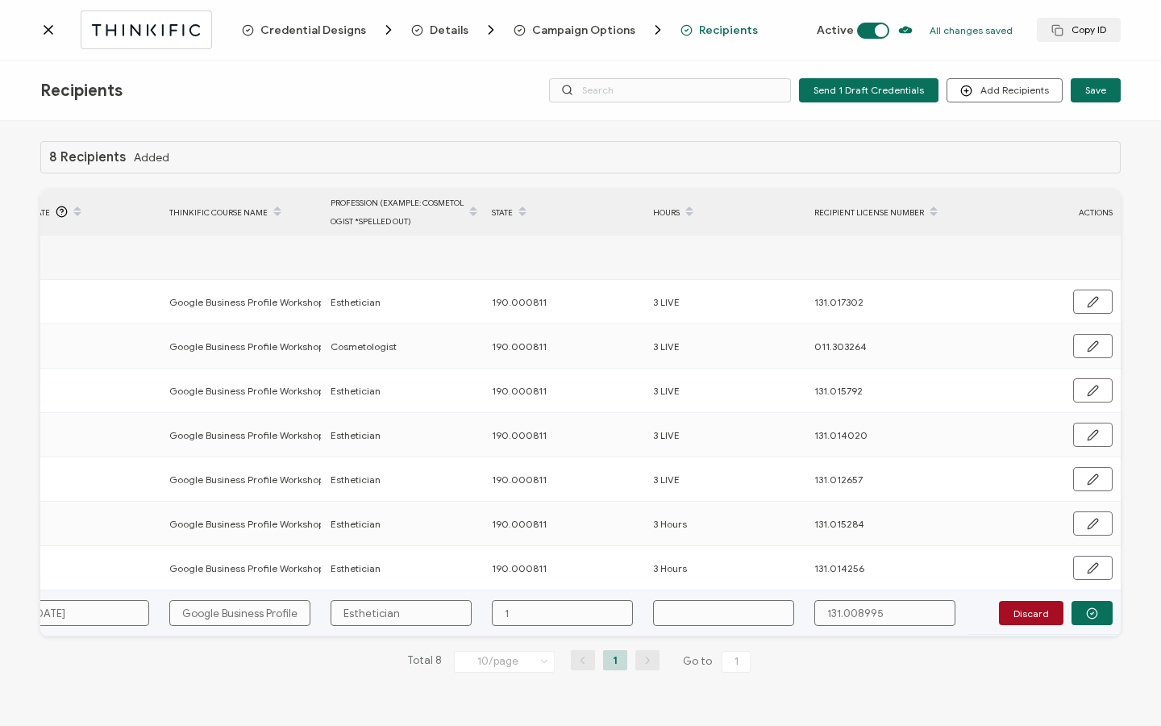
type input "19"
type input "190"
type input "190."
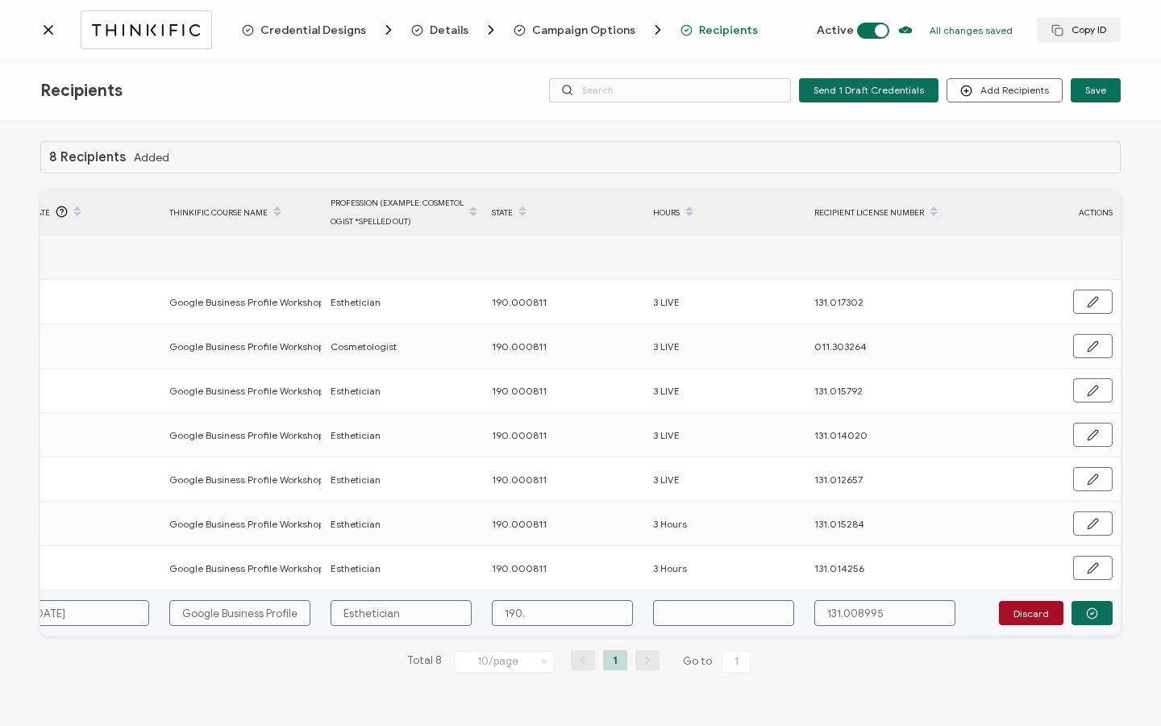
type input "190.0"
type input "190.00"
type input "190.000"
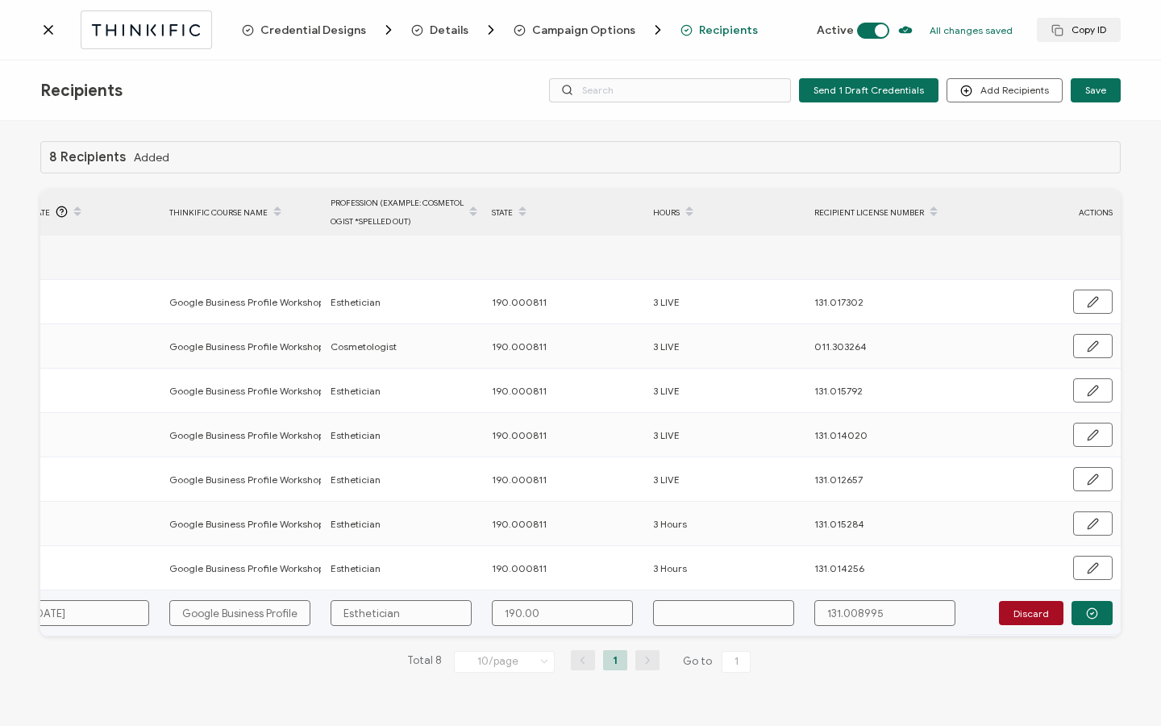
type input "190.000"
type input "190.0008"
type input "190.00081"
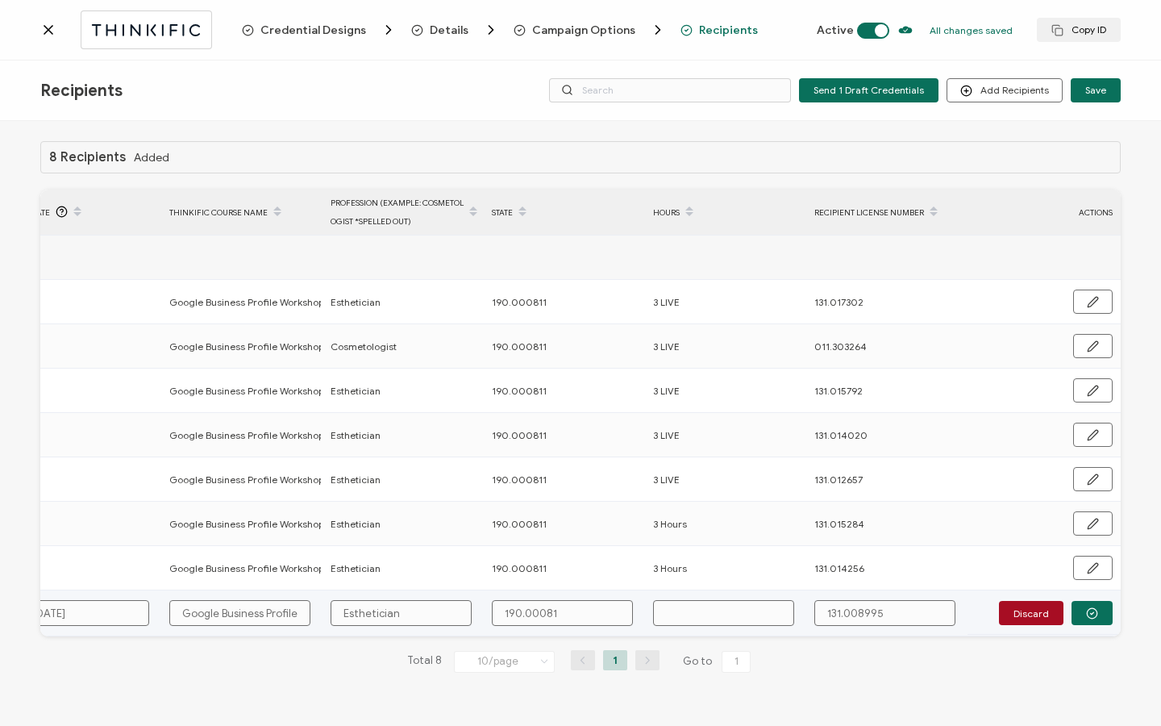
type input "190.000811"
type input "3"
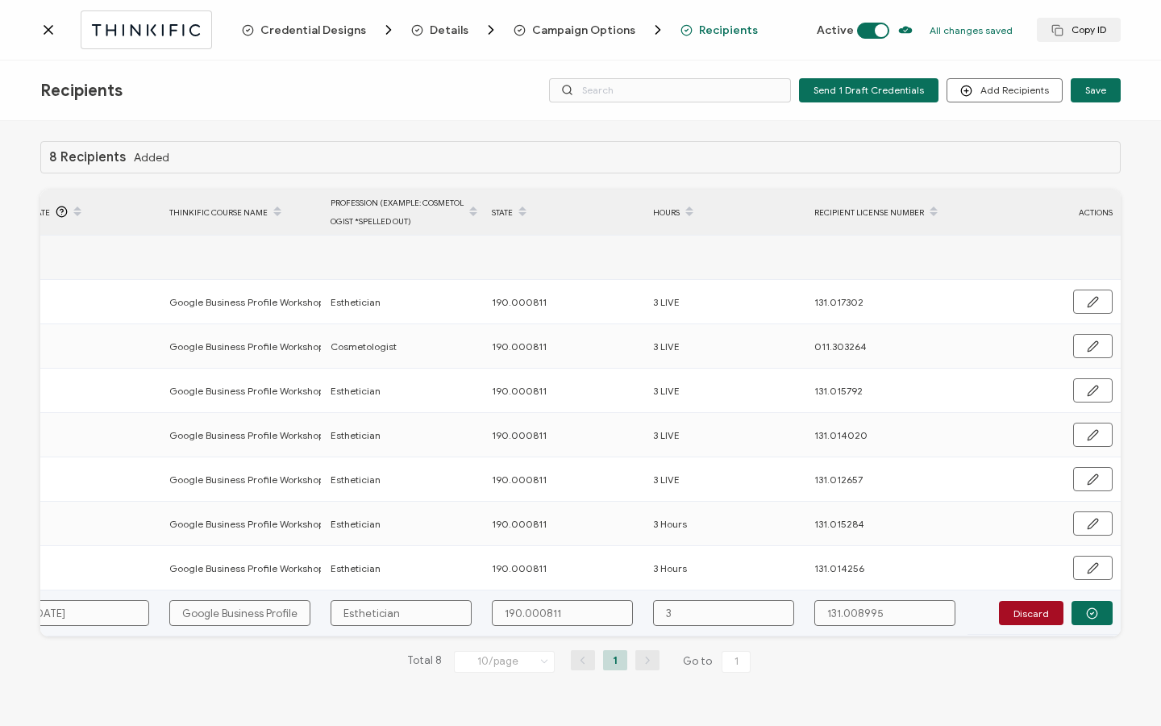
type input "3"
type input "3 h"
type input "3 ho"
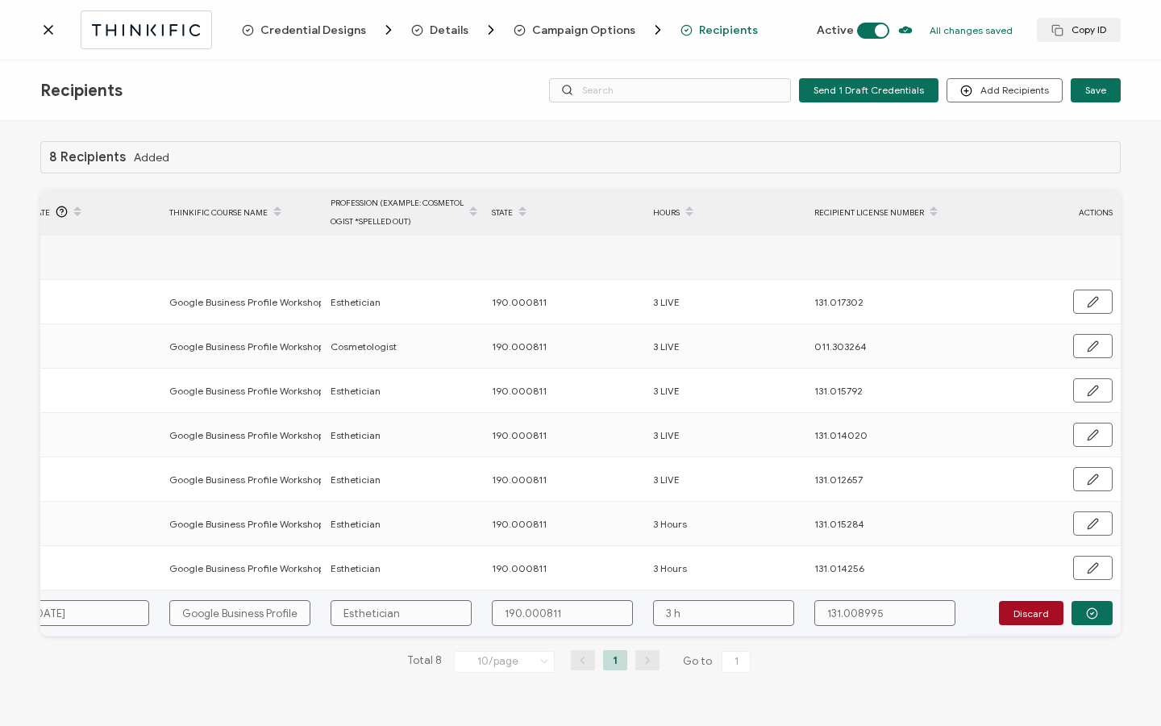
type input "3 ho"
type input "3 hou"
type input "3 ho"
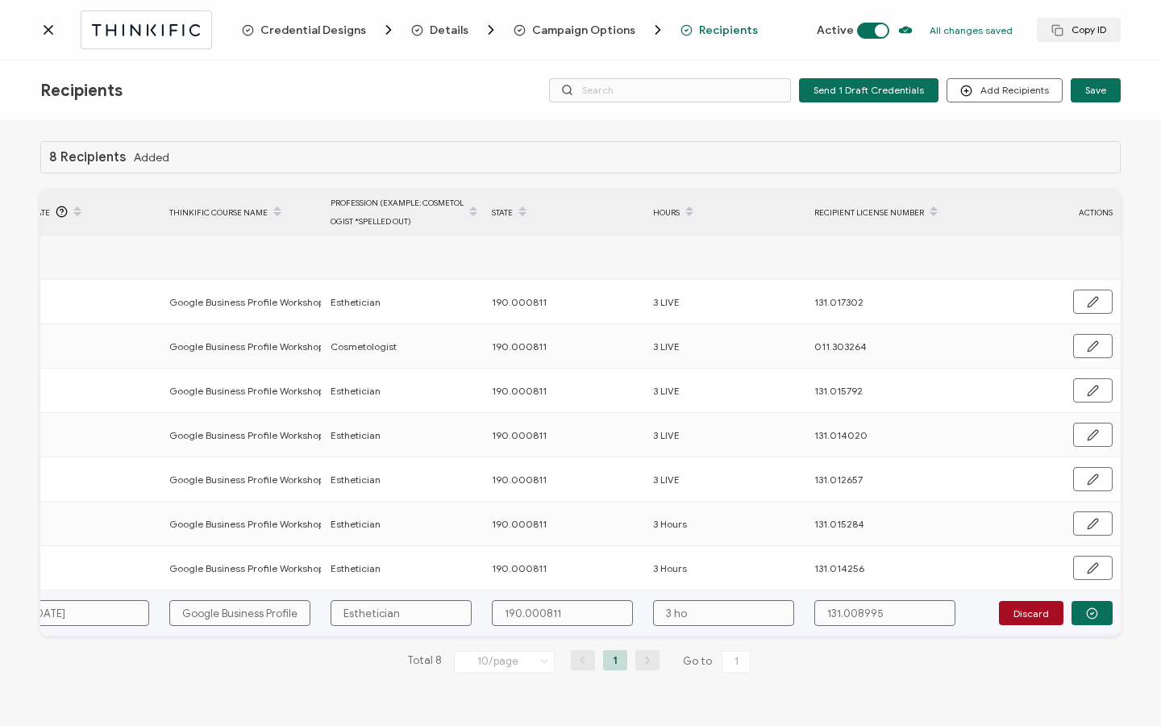
type input "3 h"
type input "3"
type input "3 H"
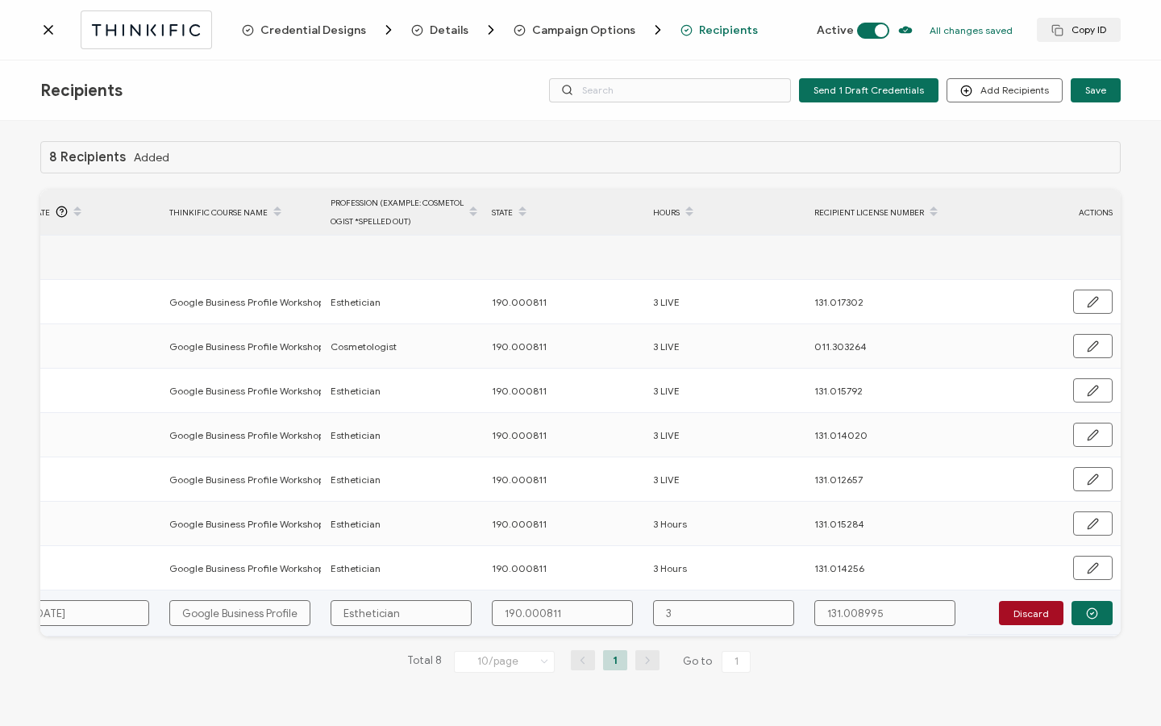
type input "3 H"
type input "3 Ho"
type input "3 Hou"
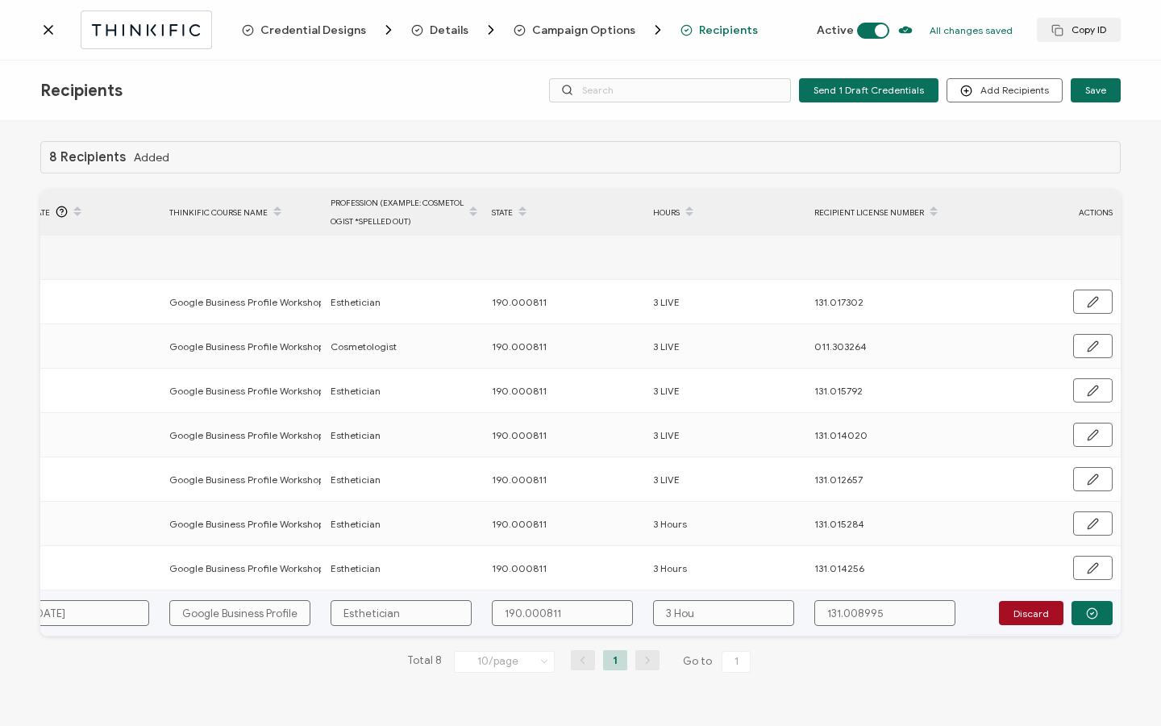
type input "3 Hour"
type input "3 Hours"
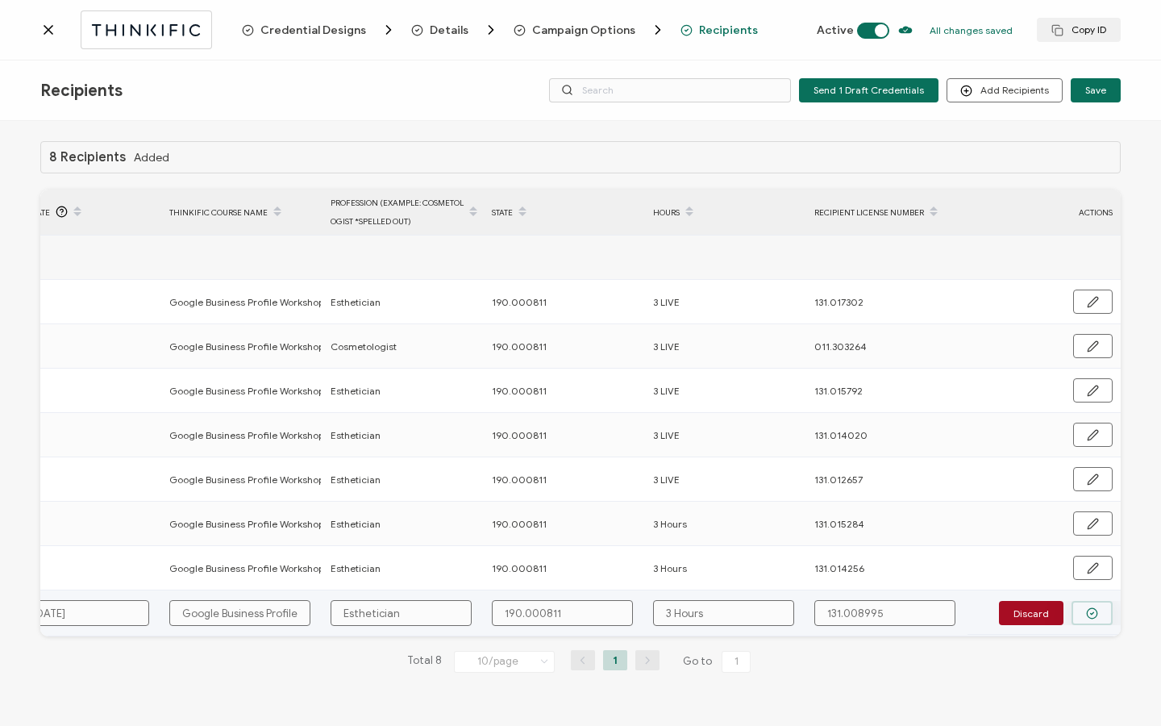
click at [1093, 617] on circle "button" at bounding box center [1092, 613] width 10 height 10
click at [1093, 615] on span "Send" at bounding box center [1087, 612] width 23 height 10
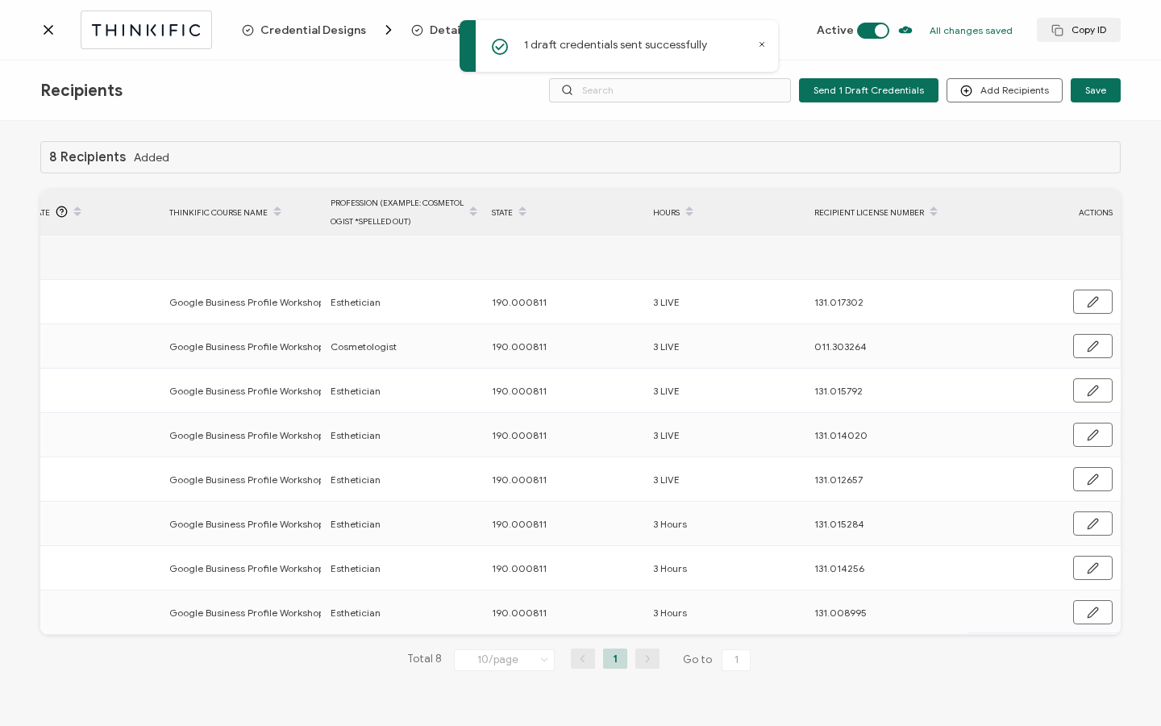
click at [59, 44] on div at bounding box center [141, 29] width 202 height 38
click at [49, 29] on icon at bounding box center [48, 30] width 8 height 8
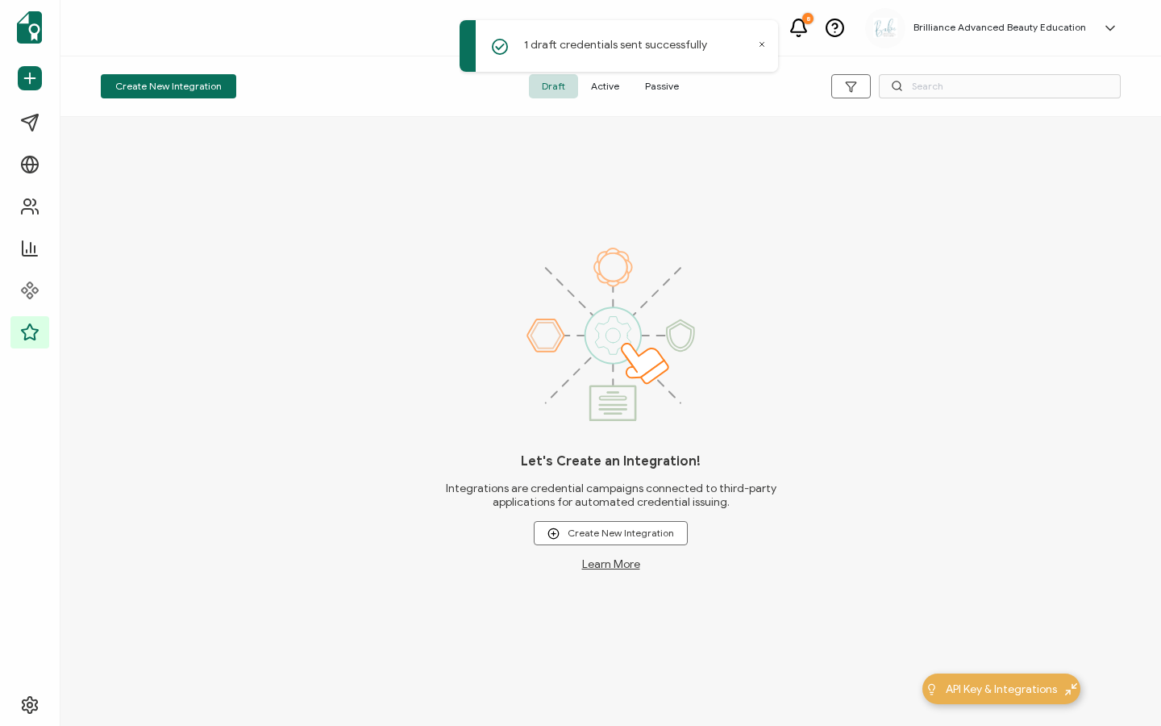
click at [603, 85] on span "Active" at bounding box center [605, 86] width 54 height 24
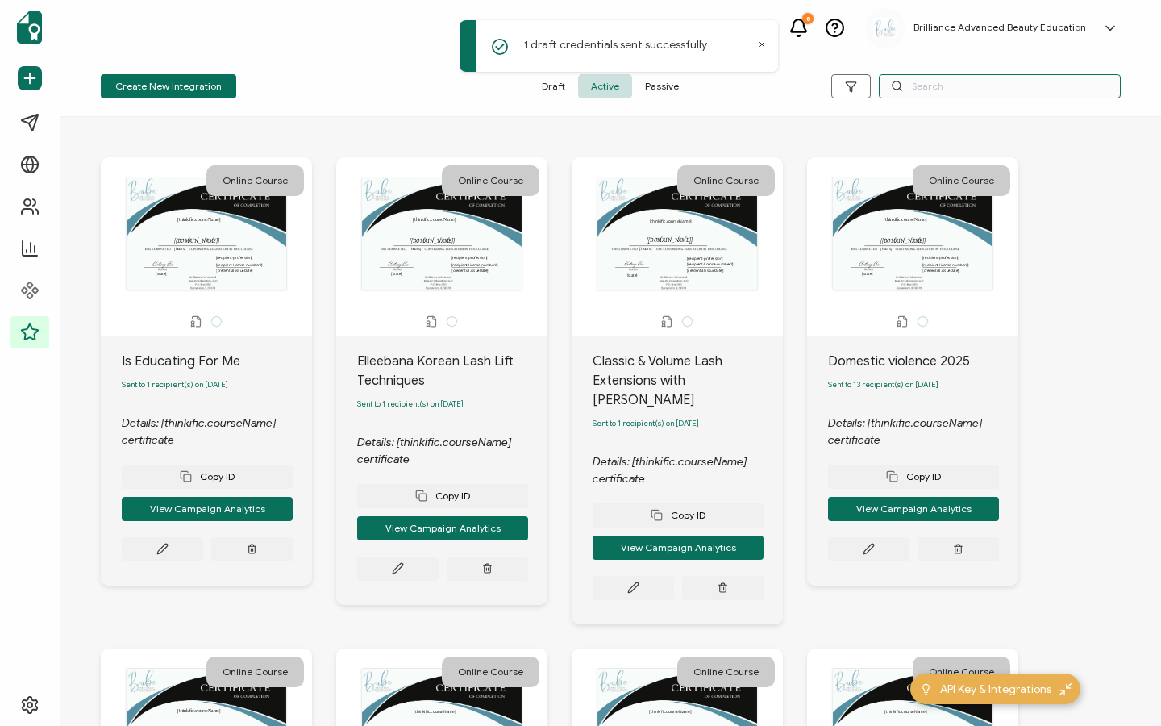
click at [915, 85] on input "text" at bounding box center [1000, 86] width 242 height 24
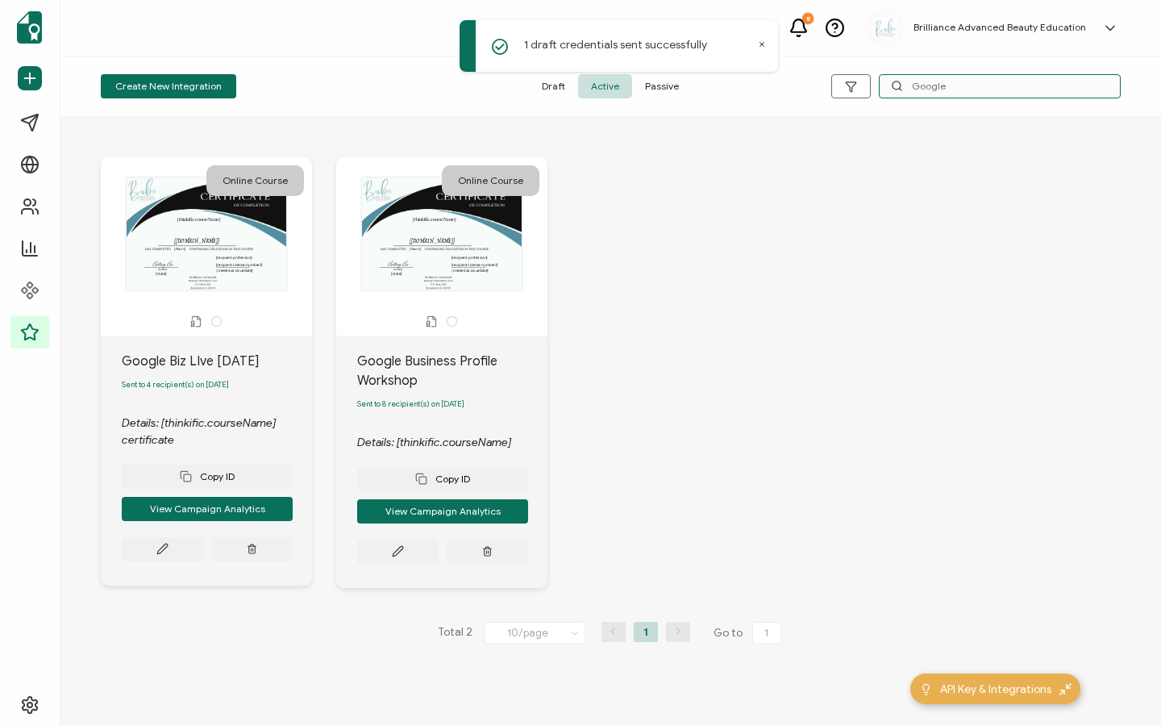
type input "Google"
click at [160, 572] on div "Google Biz LIve [DATE] Sent to 4 recipient(s) on [DATE] Details: [thinkific.cou…" at bounding box center [206, 460] width 211 height 250
click at [170, 555] on button at bounding box center [162, 549] width 81 height 24
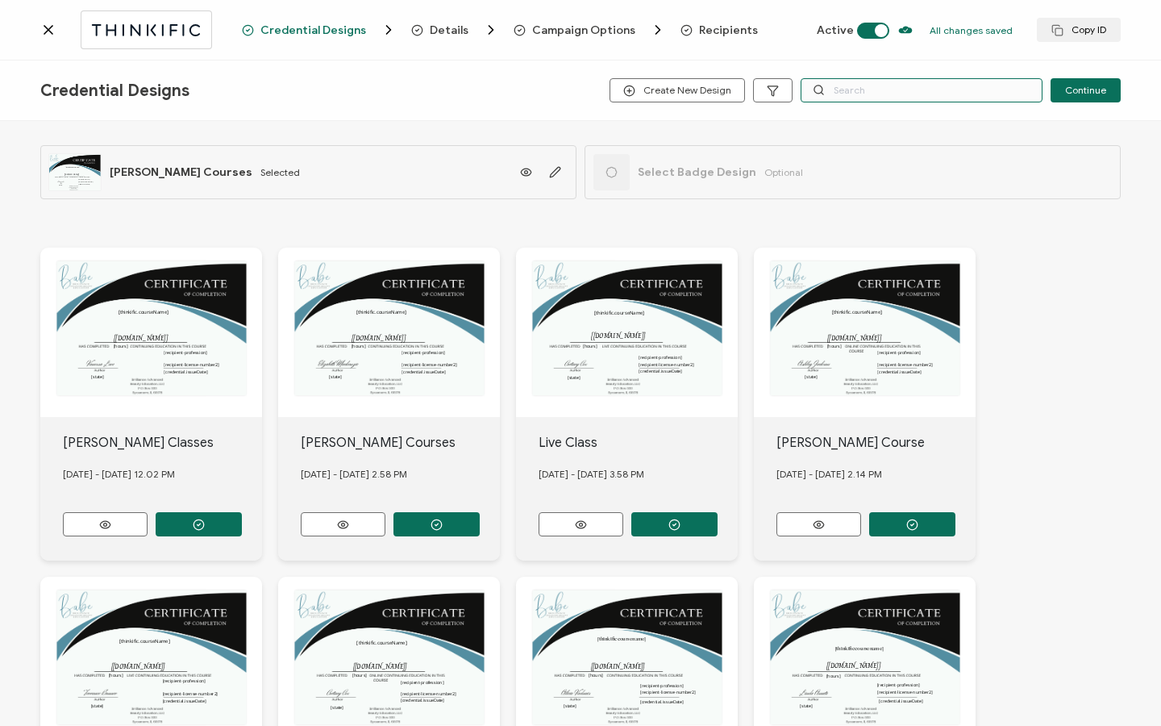
click at [865, 90] on input "text" at bounding box center [922, 90] width 242 height 24
click at [711, 28] on span "Recipients" at bounding box center [728, 30] width 59 height 12
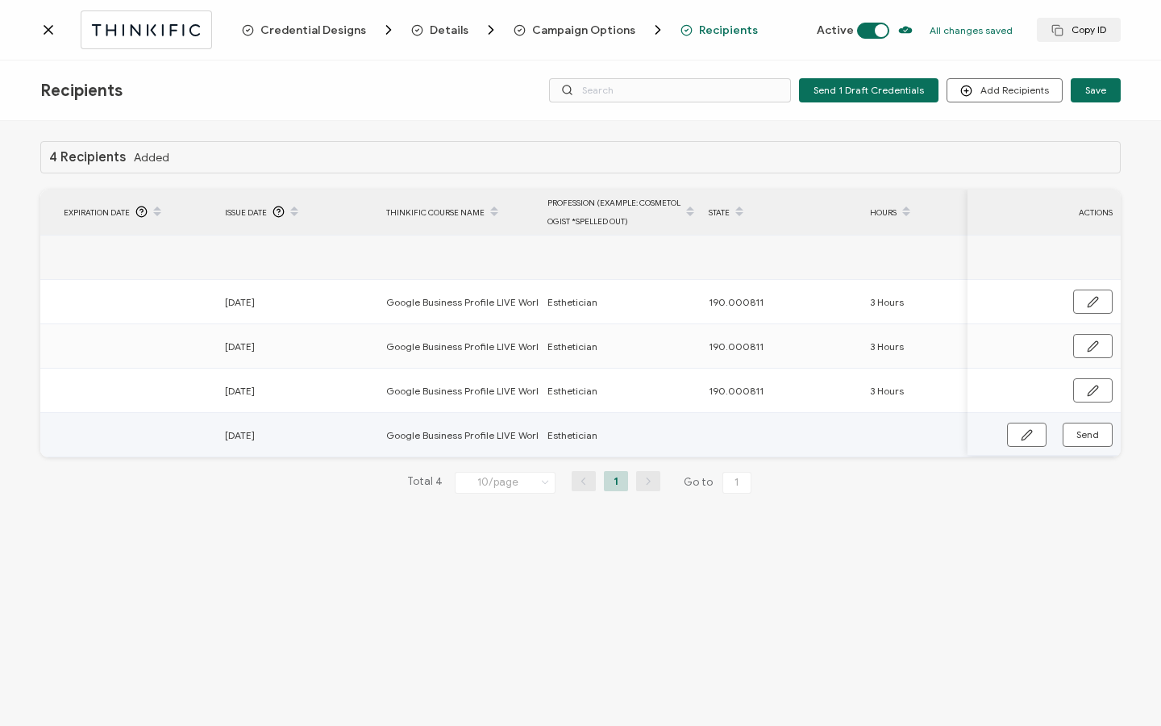
scroll to position [0, 770]
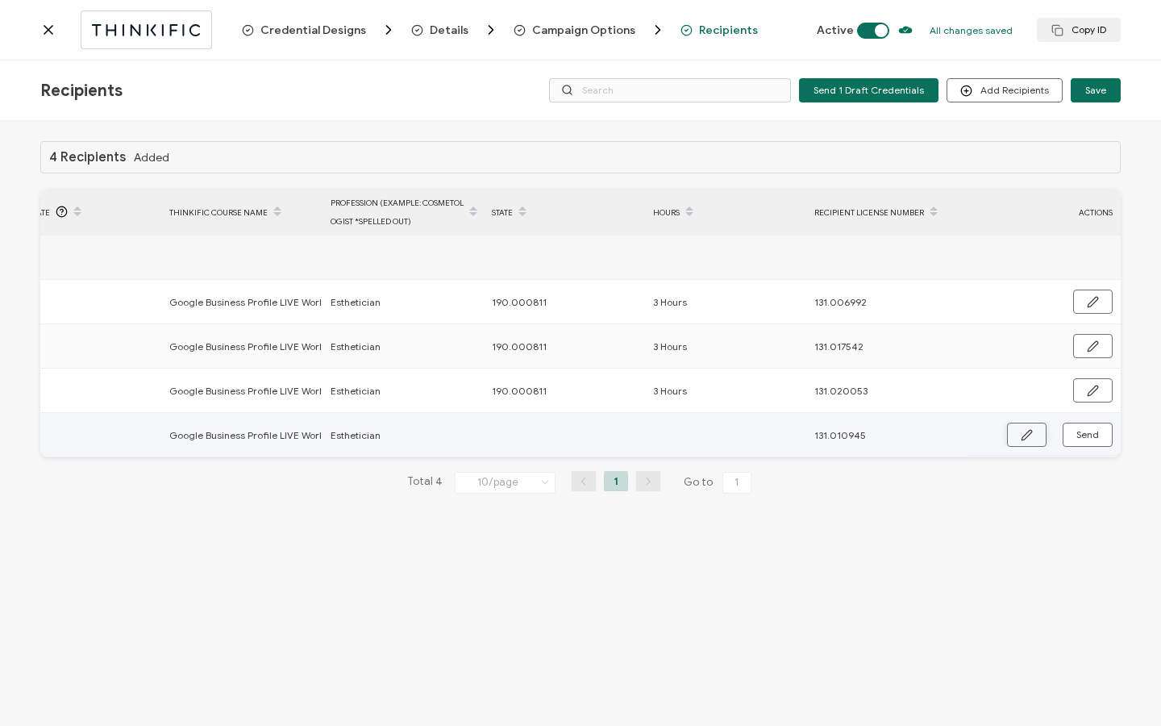
click at [1034, 439] on button "button" at bounding box center [1027, 434] width 40 height 24
click at [577, 441] on input "text" at bounding box center [562, 435] width 141 height 26
type input "1"
type input "19"
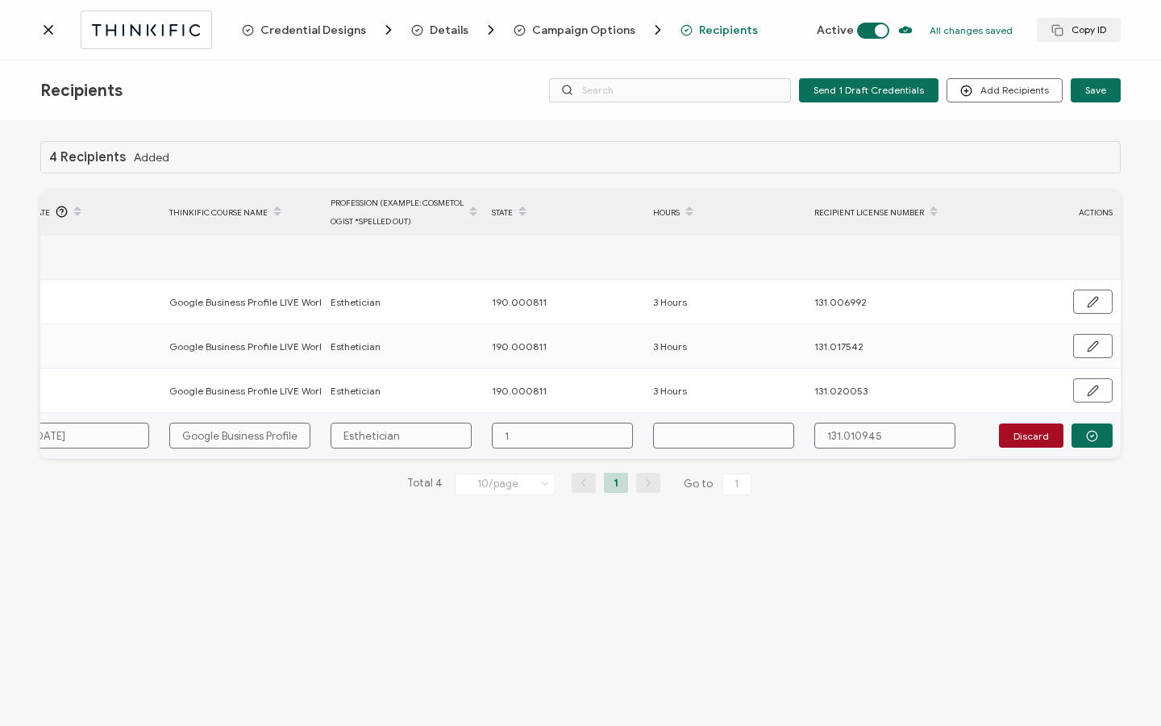
type input "19"
type input "190"
type input "190."
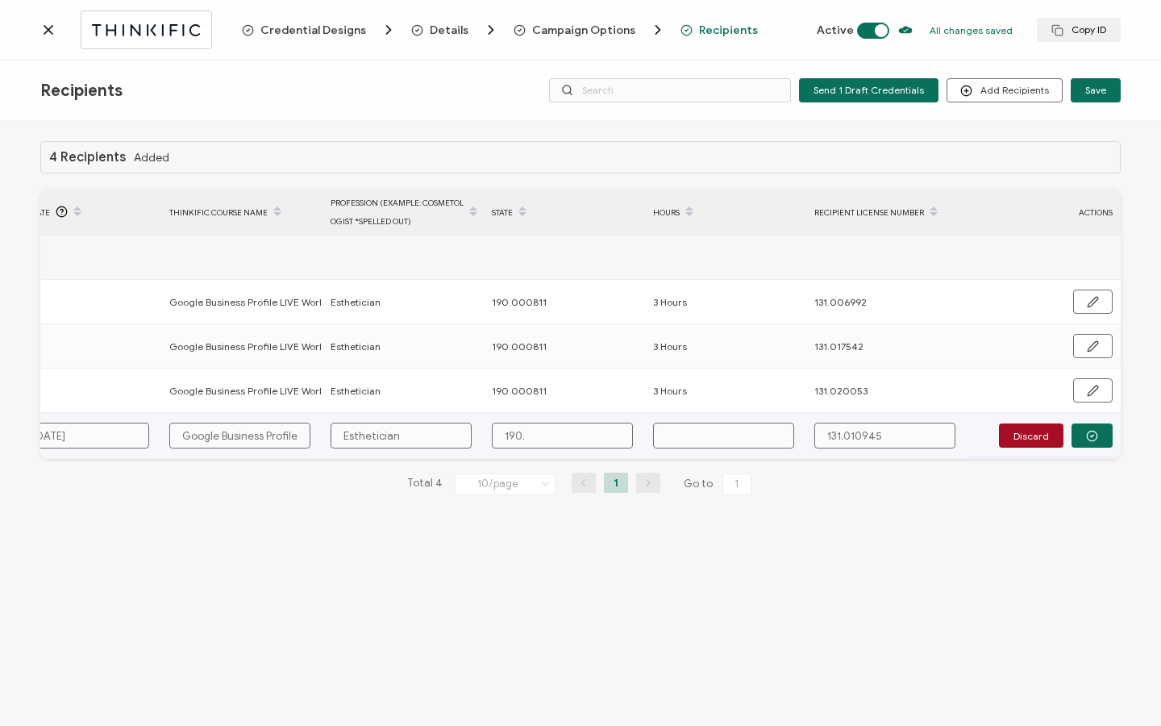
type input "190.0"
type input "190.00"
type input "190.000"
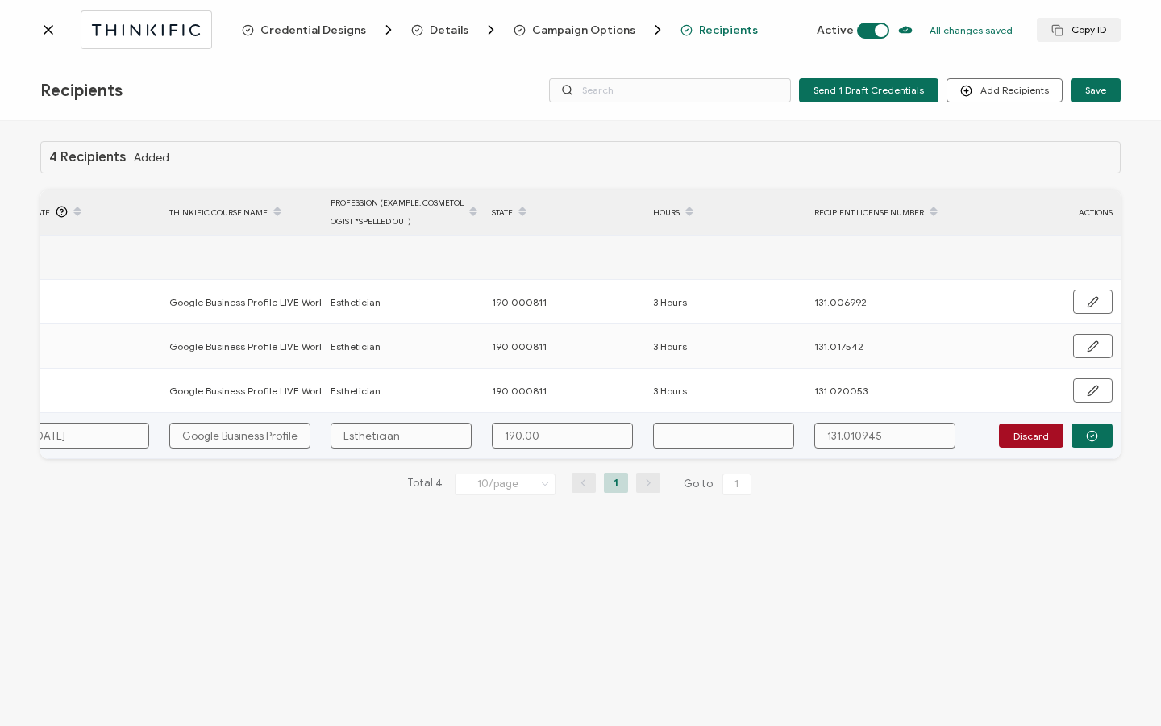
type input "190.000"
type input "190.0008"
type input "190.00081"
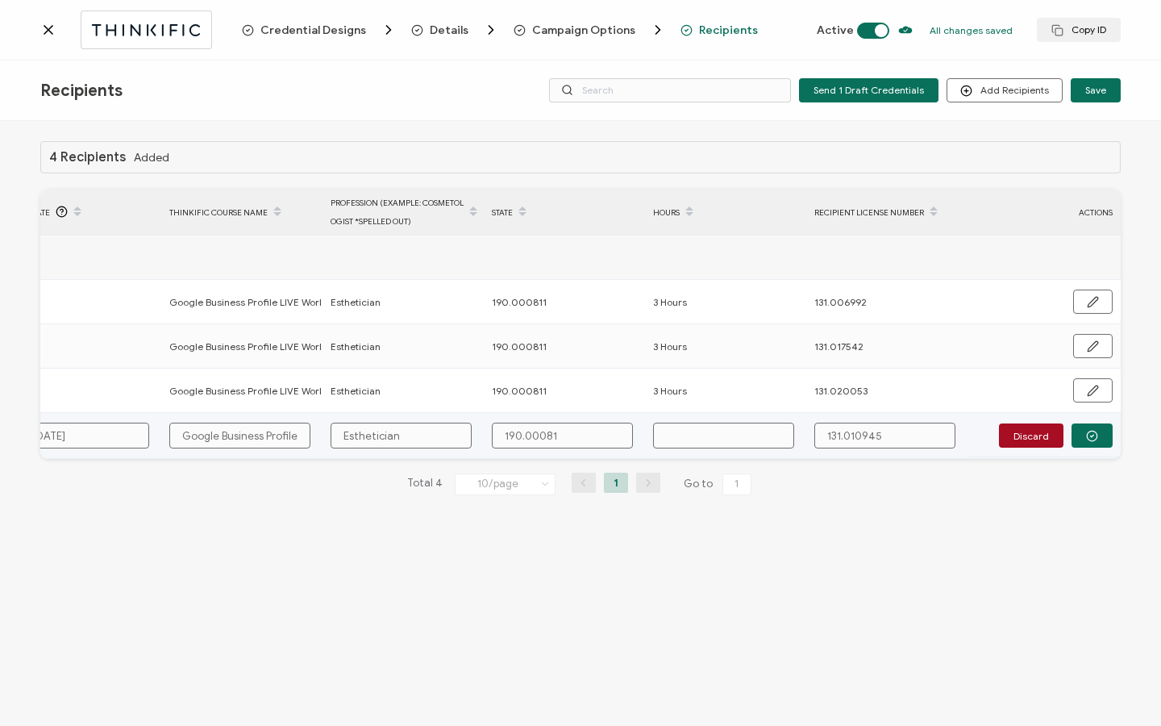
type input "190.000811"
type input "3"
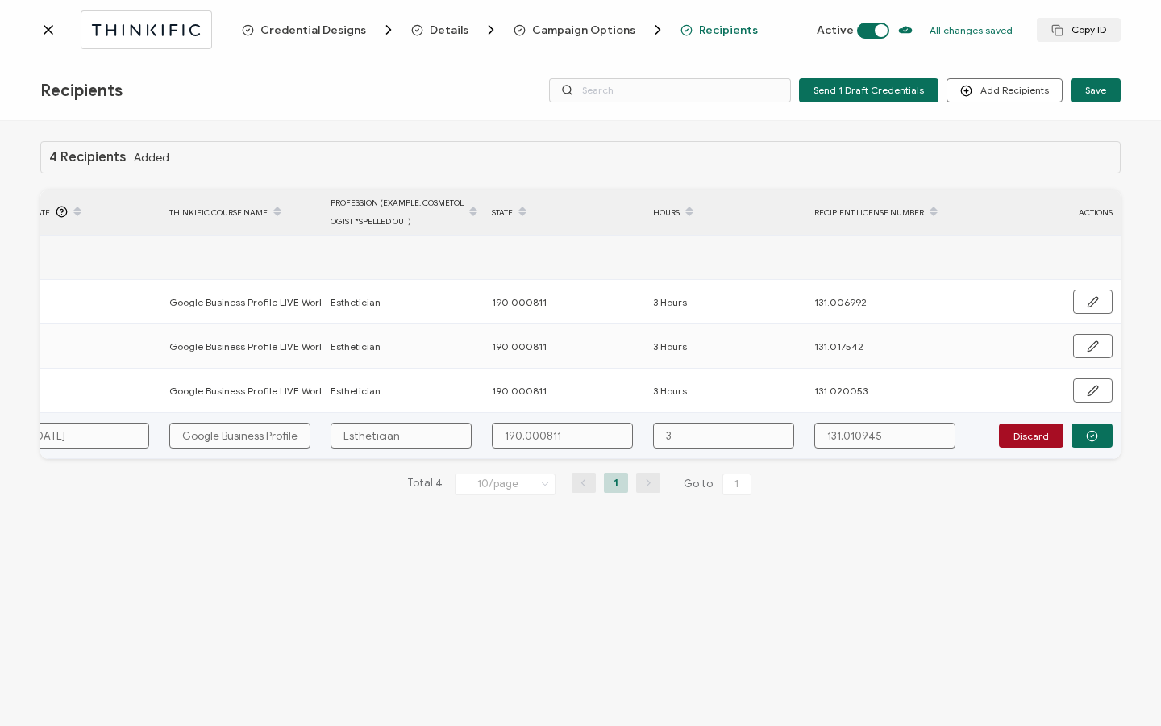
type input "3"
type input "3 H"
type input "3 Ho"
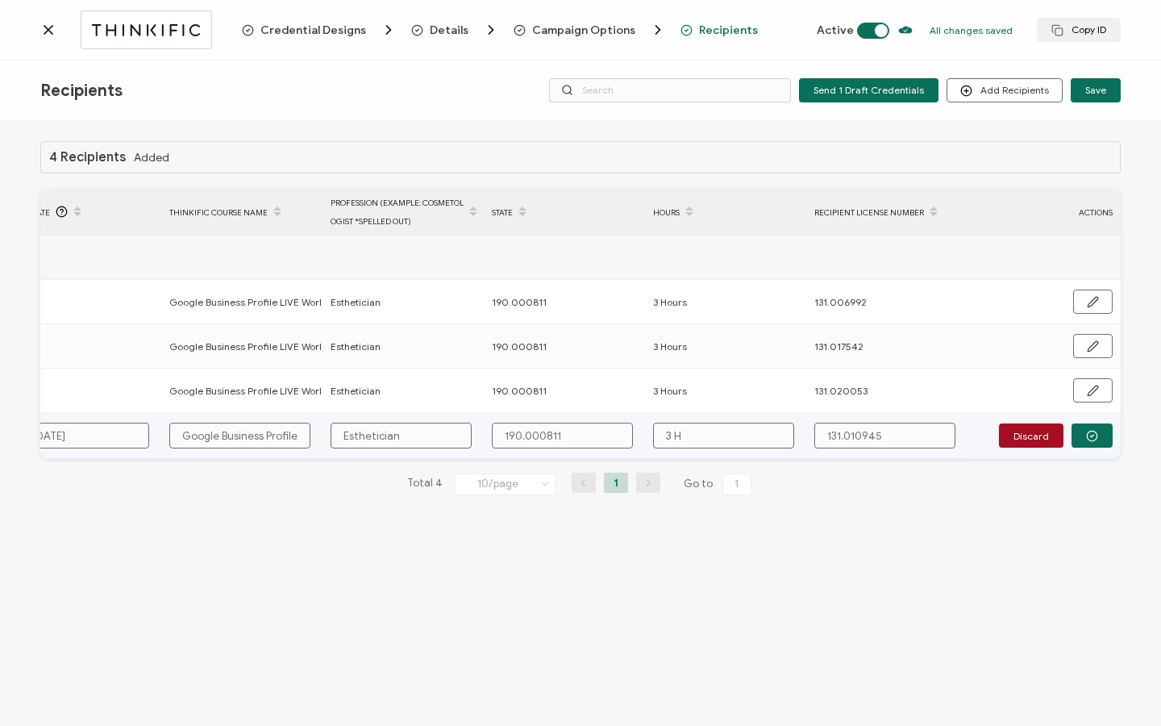
type input "3 Ho"
type input "3 Hou"
type input "3 Hour"
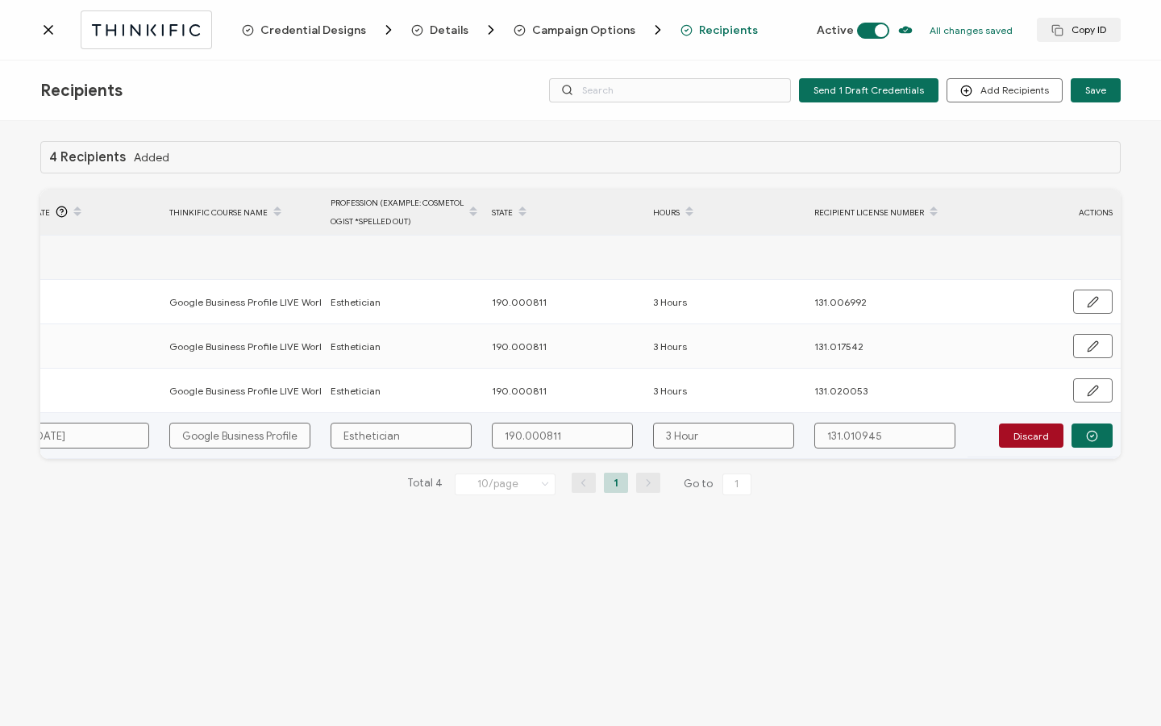
type input "3 Hours"
click at [1100, 448] on td "Discard" at bounding box center [1043, 436] width 153 height 46
click at [1098, 438] on button "button" at bounding box center [1091, 435] width 41 height 24
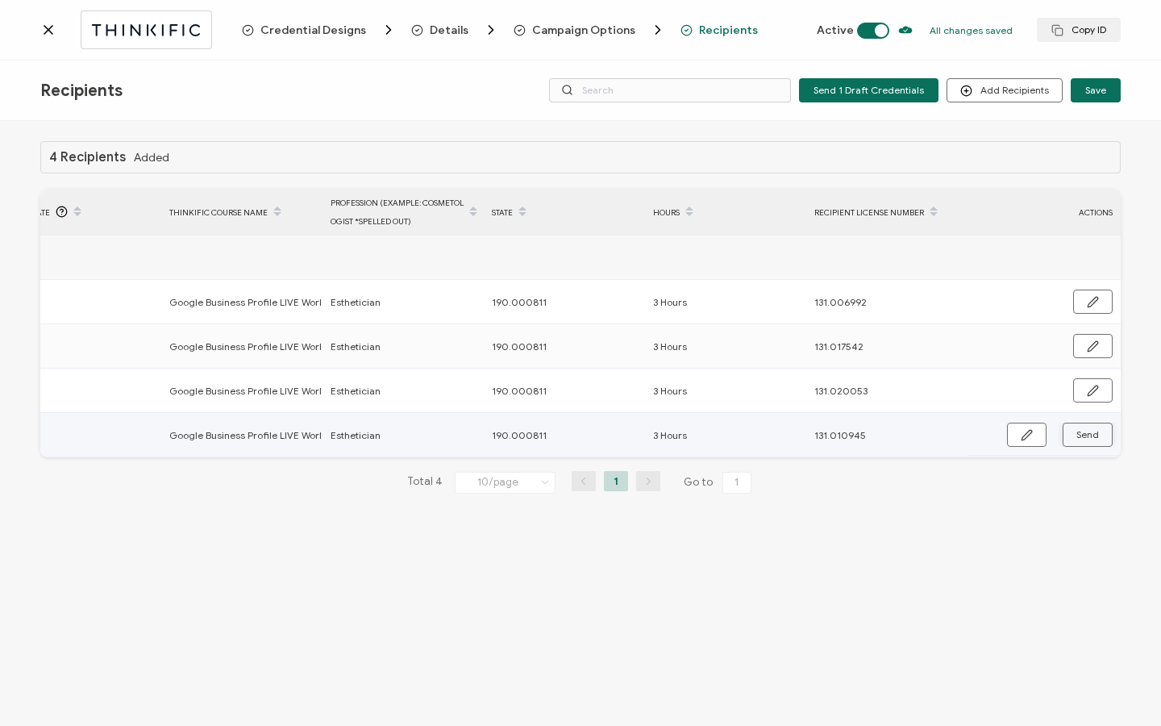
click at [1098, 438] on span "Send" at bounding box center [1087, 435] width 23 height 10
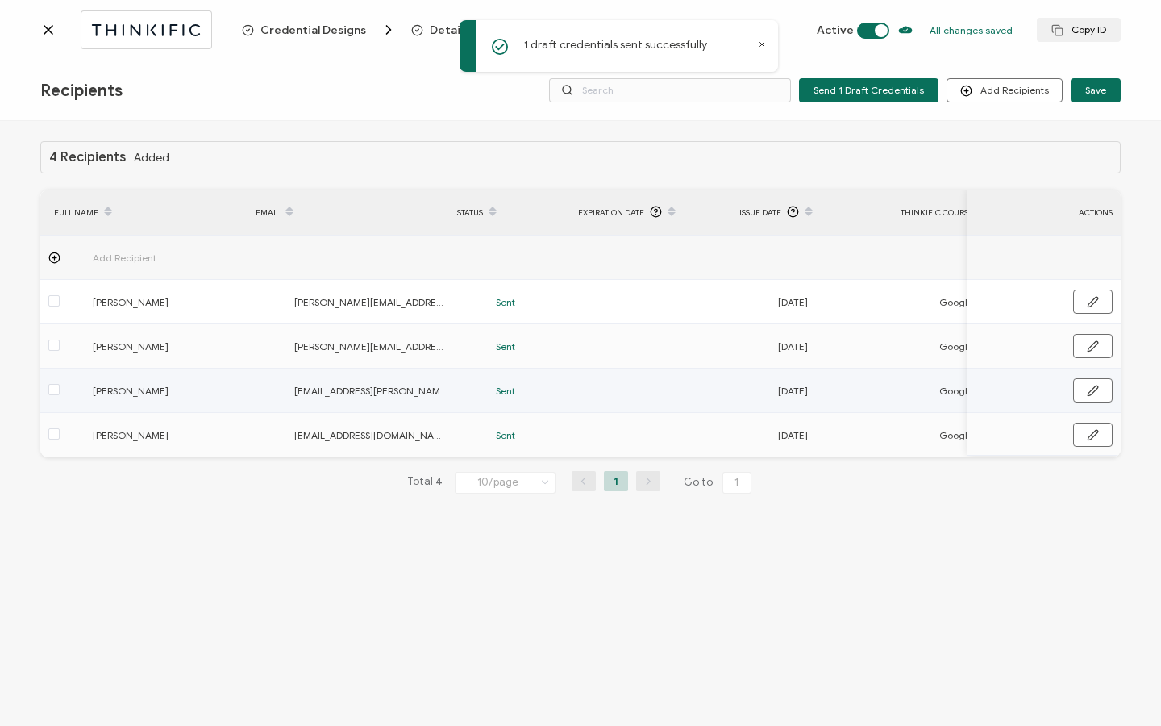
scroll to position [0, 0]
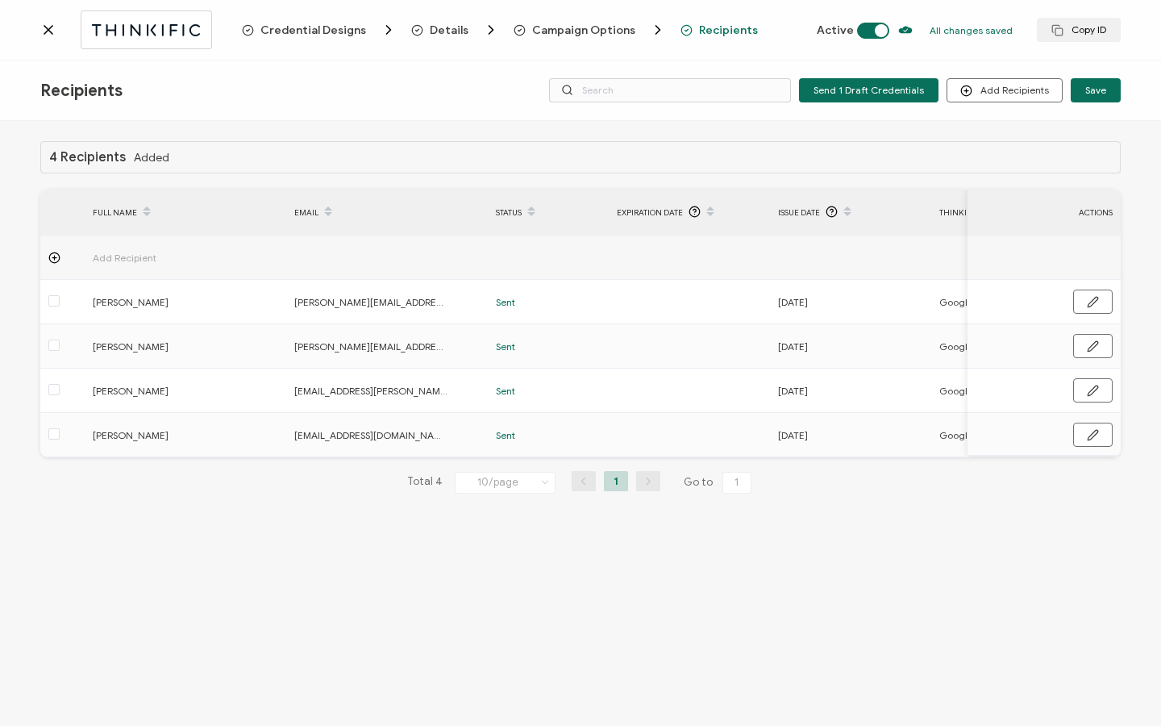
click at [48, 23] on icon at bounding box center [48, 30] width 16 height 16
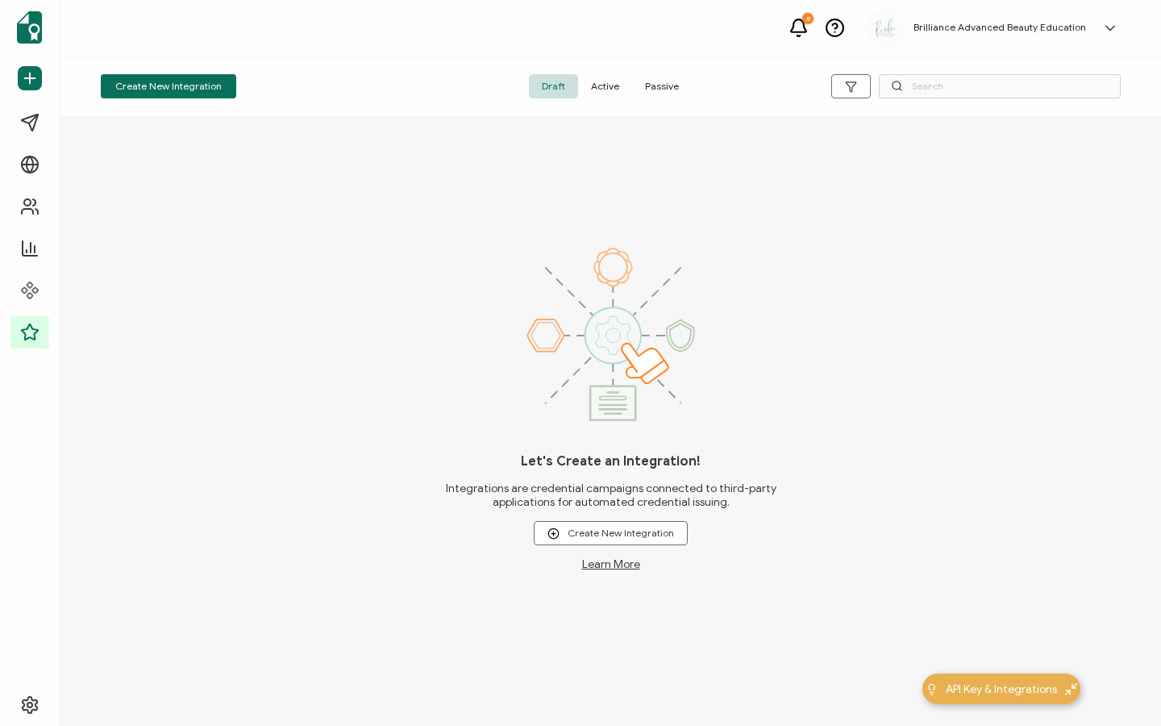
click at [609, 89] on span "Active" at bounding box center [605, 86] width 54 height 24
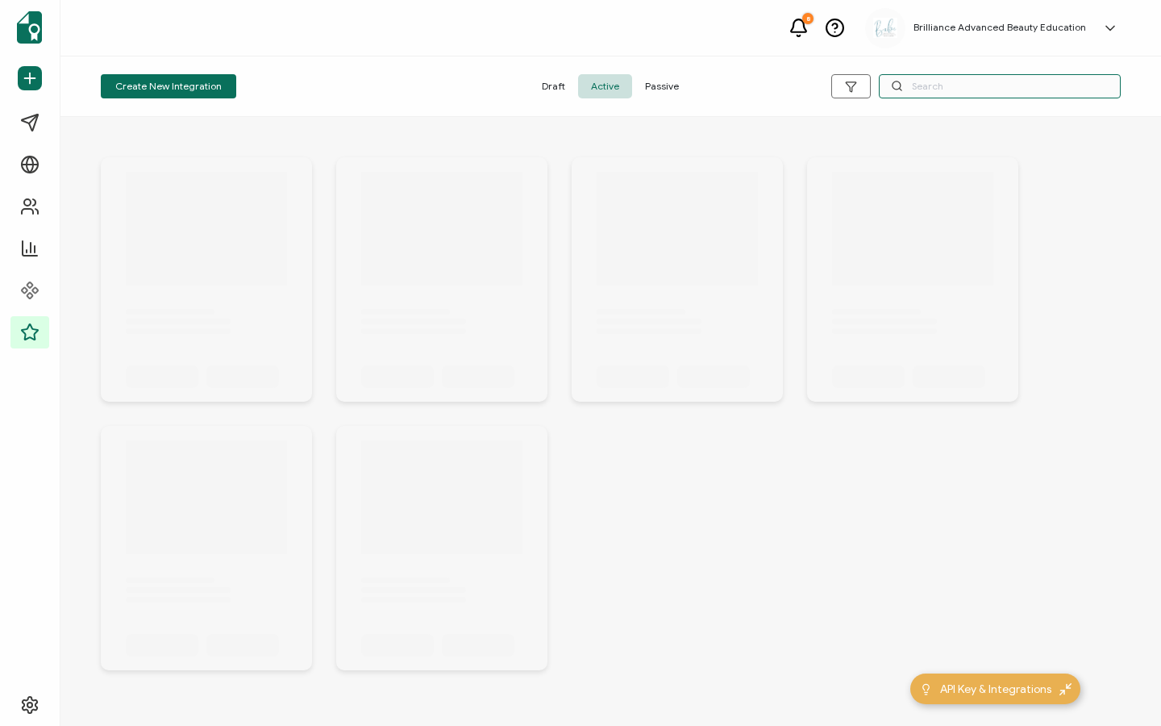
click at [981, 90] on input "text" at bounding box center [1000, 86] width 242 height 24
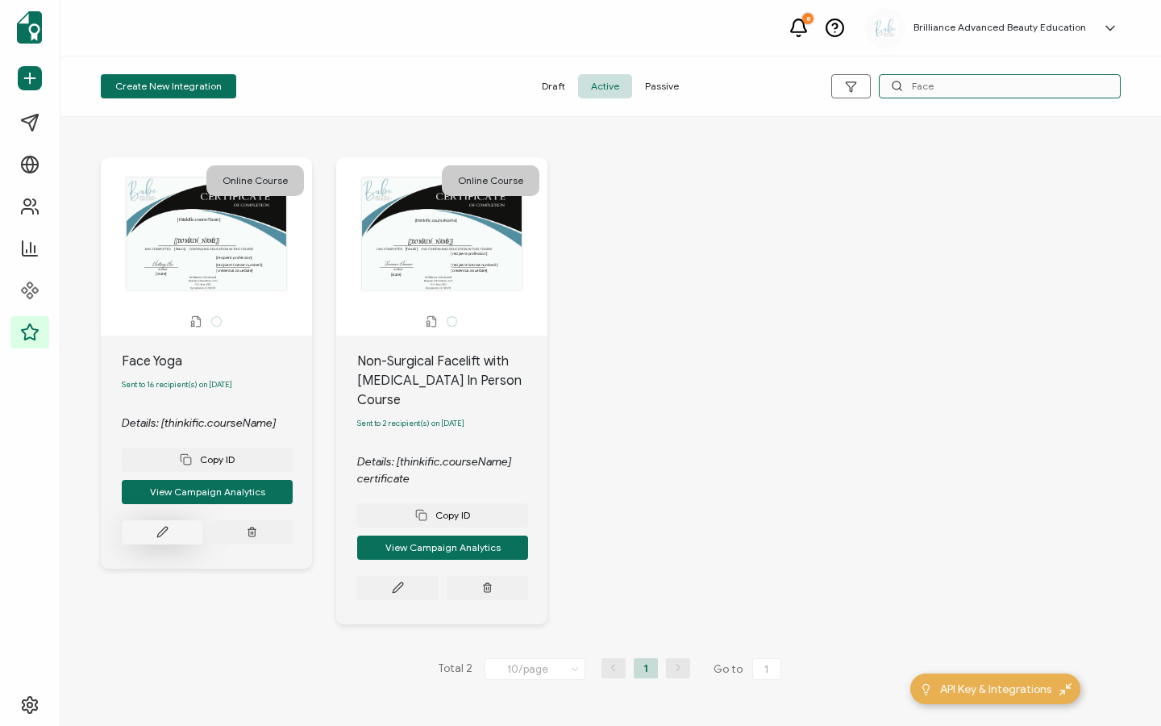
type input "Face"
click at [164, 537] on icon at bounding box center [162, 532] width 12 height 12
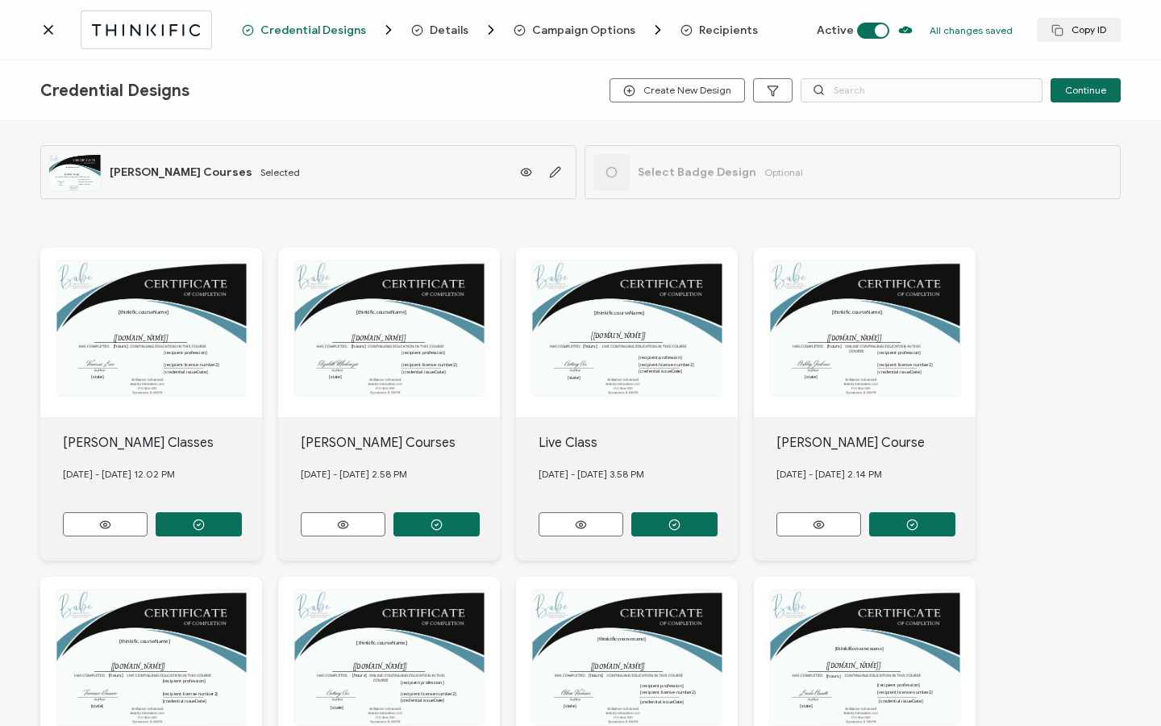
click at [701, 29] on span "Recipients" at bounding box center [728, 30] width 59 height 12
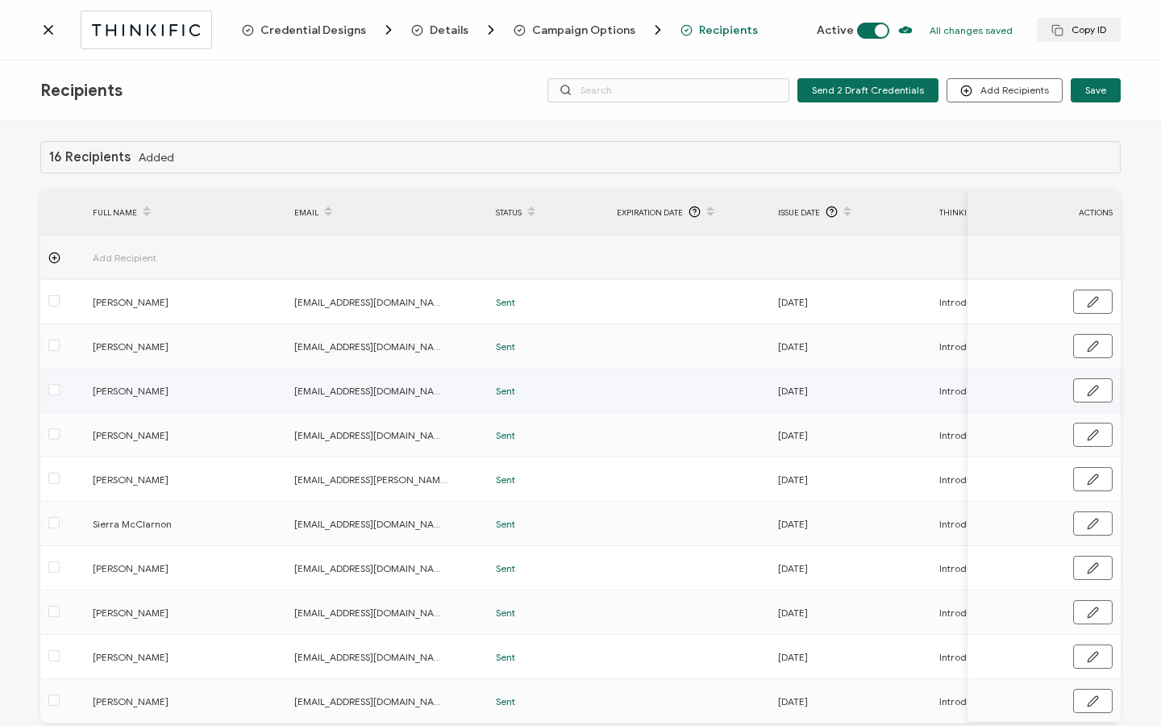
scroll to position [81, 0]
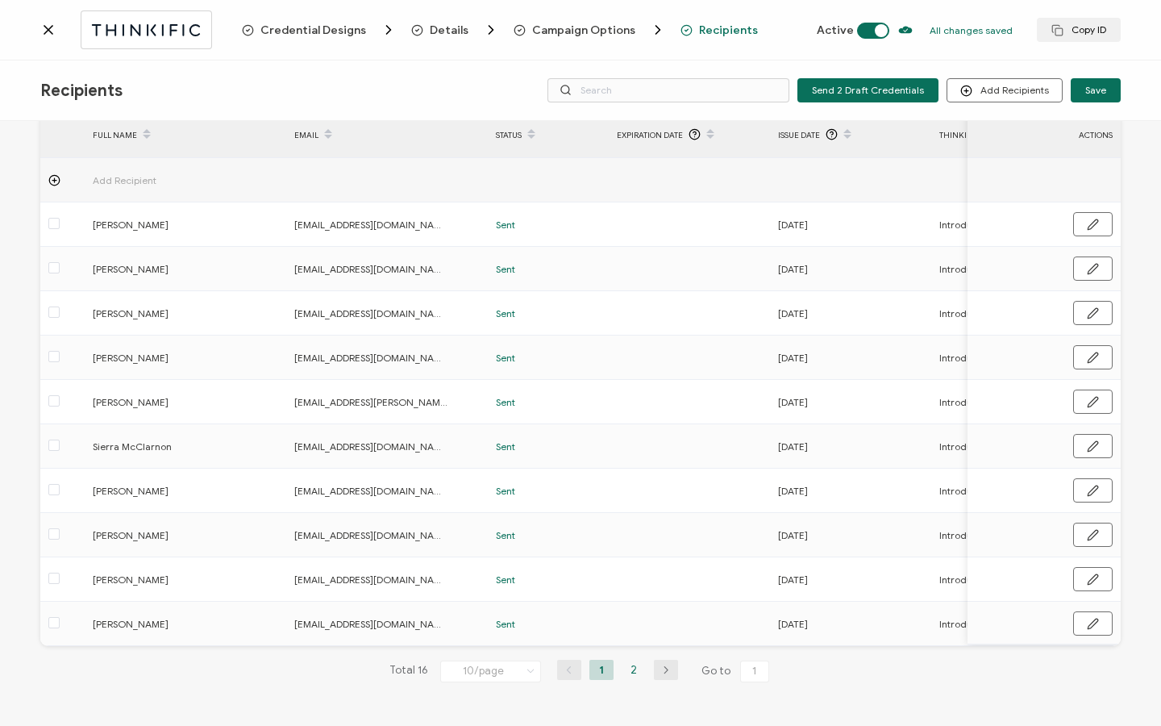
click at [630, 672] on li "2" at bounding box center [634, 669] width 24 height 20
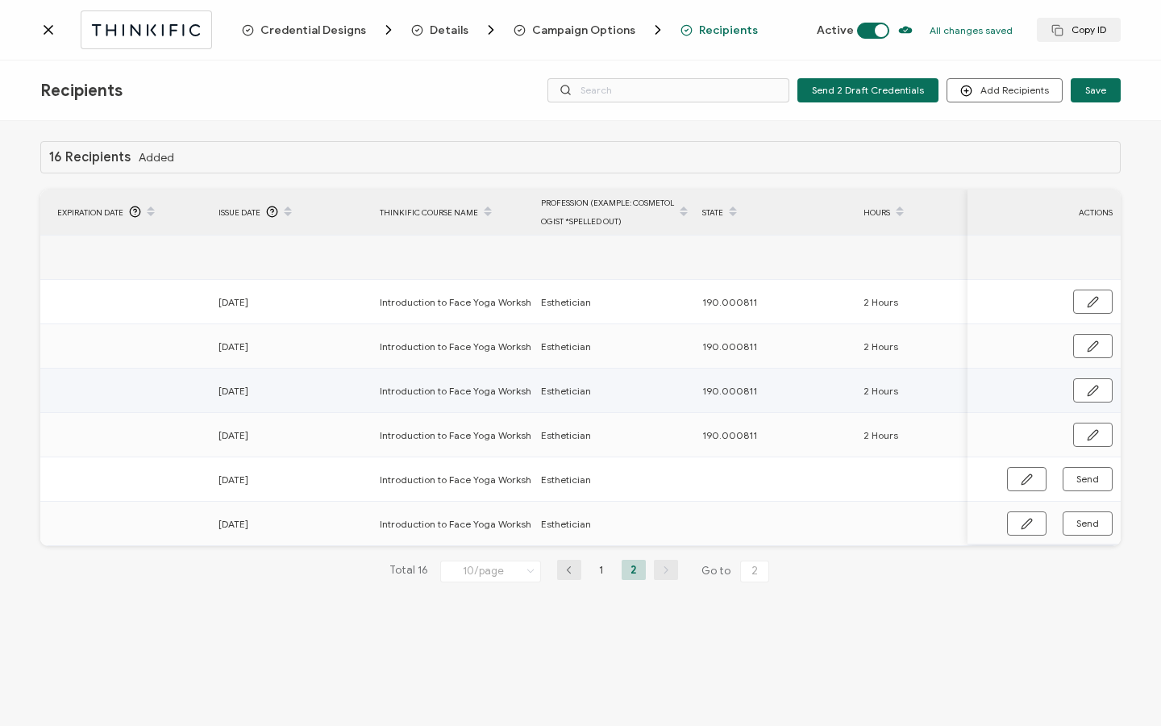
scroll to position [0, 603]
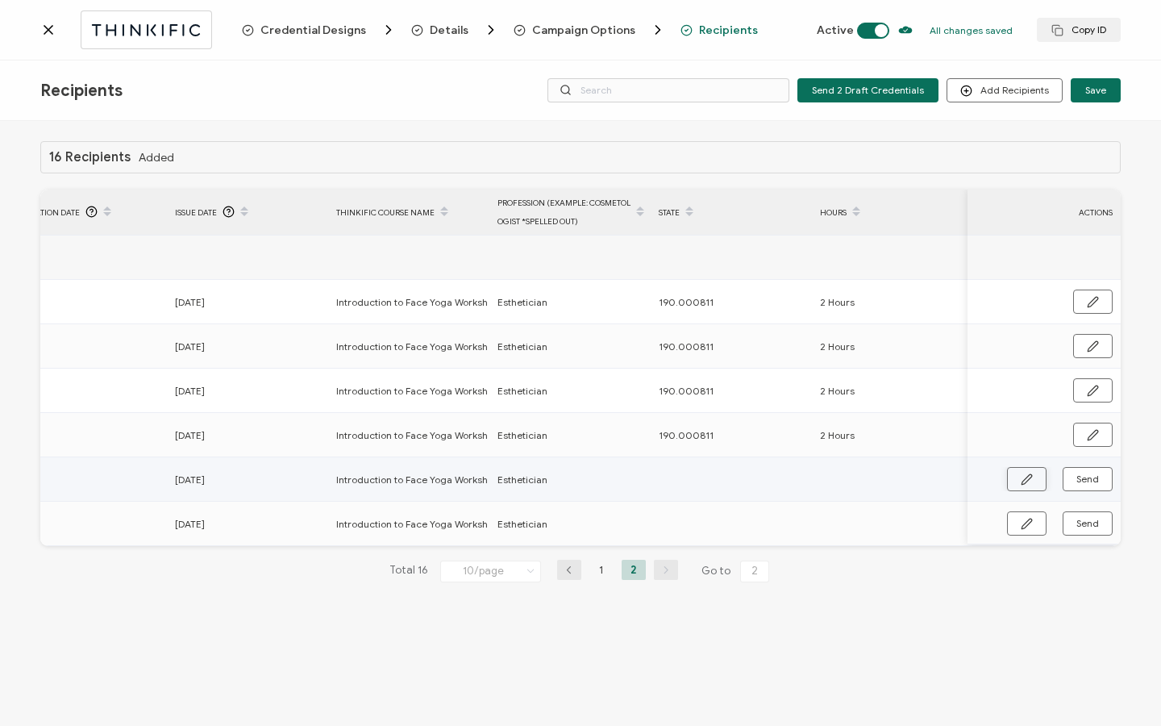
click at [1017, 479] on button "button" at bounding box center [1027, 479] width 40 height 24
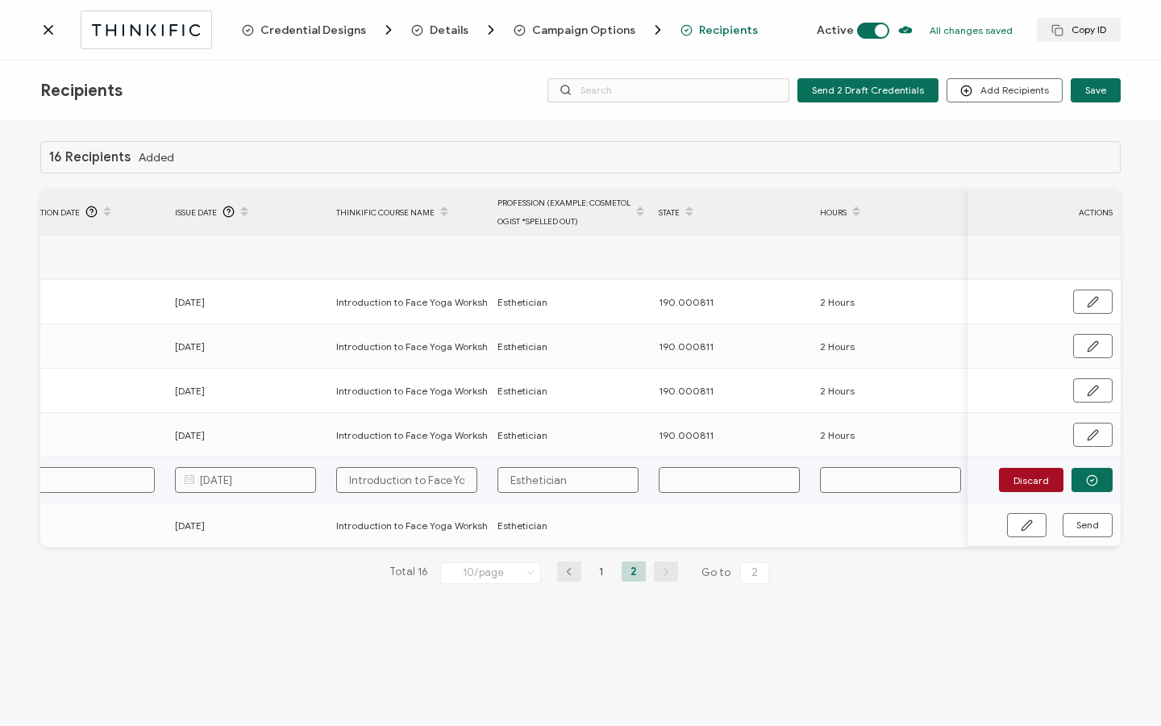
click at [727, 488] on input "text" at bounding box center [729, 480] width 141 height 26
type input "1"
type input "19"
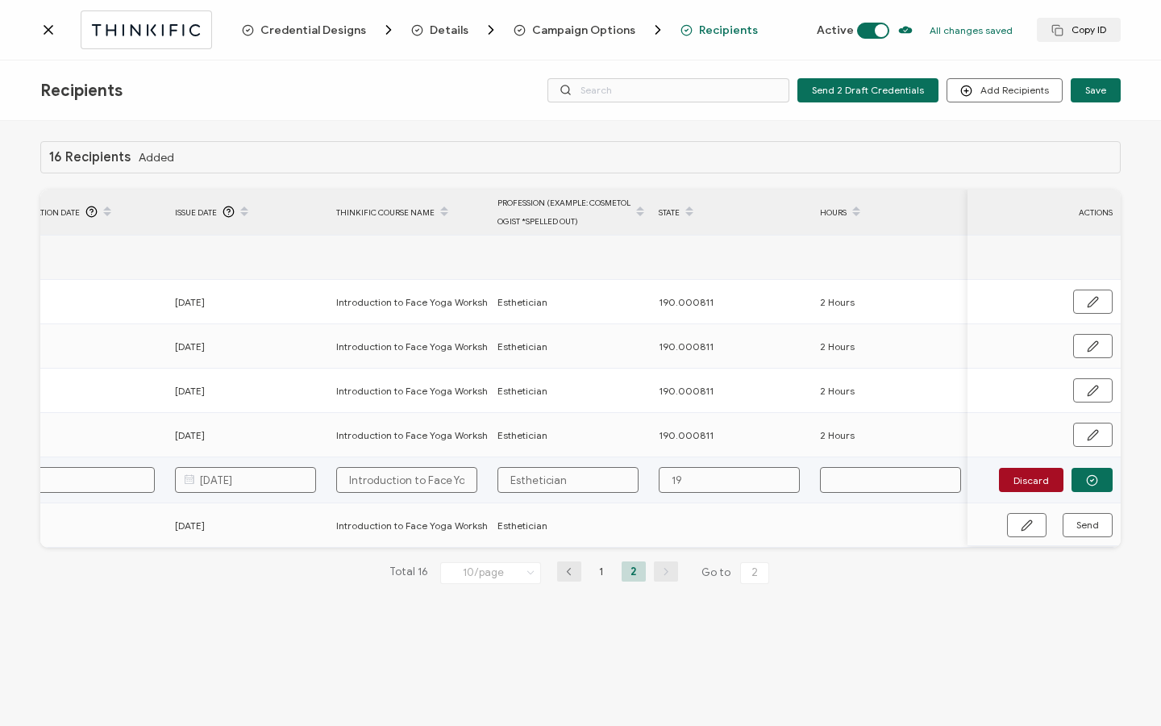
type input "190"
type input "190."
type input "190.0"
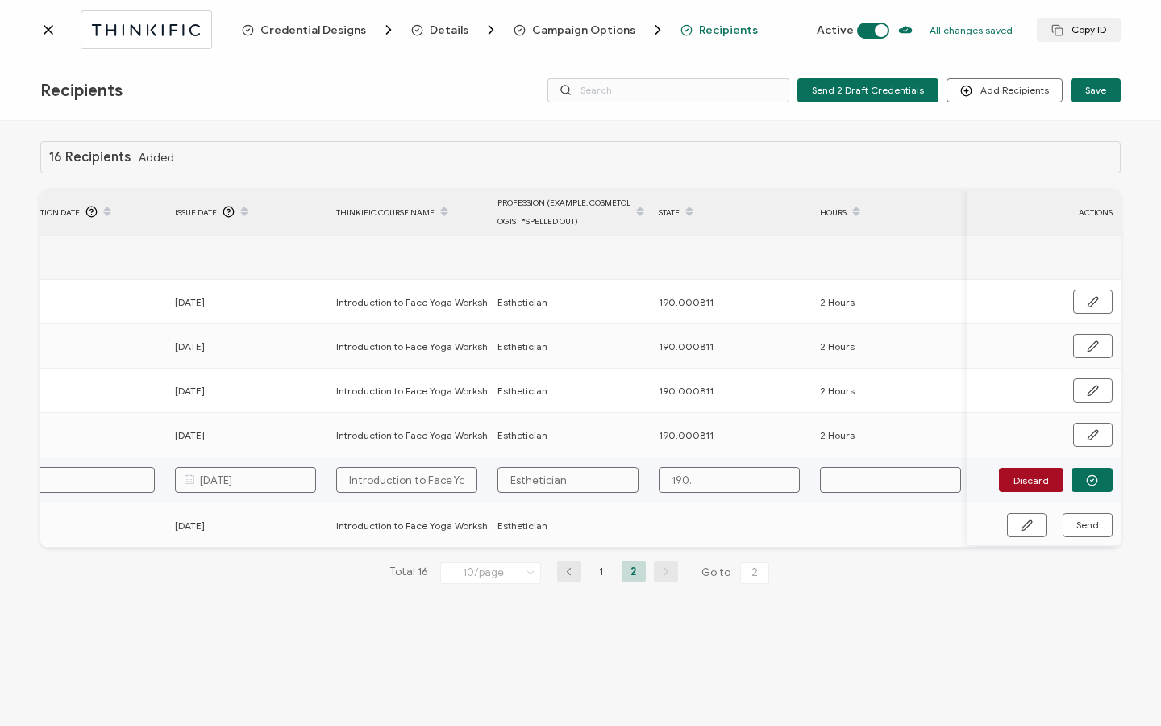
type input "190.0"
type input "190.00"
type input "190.000"
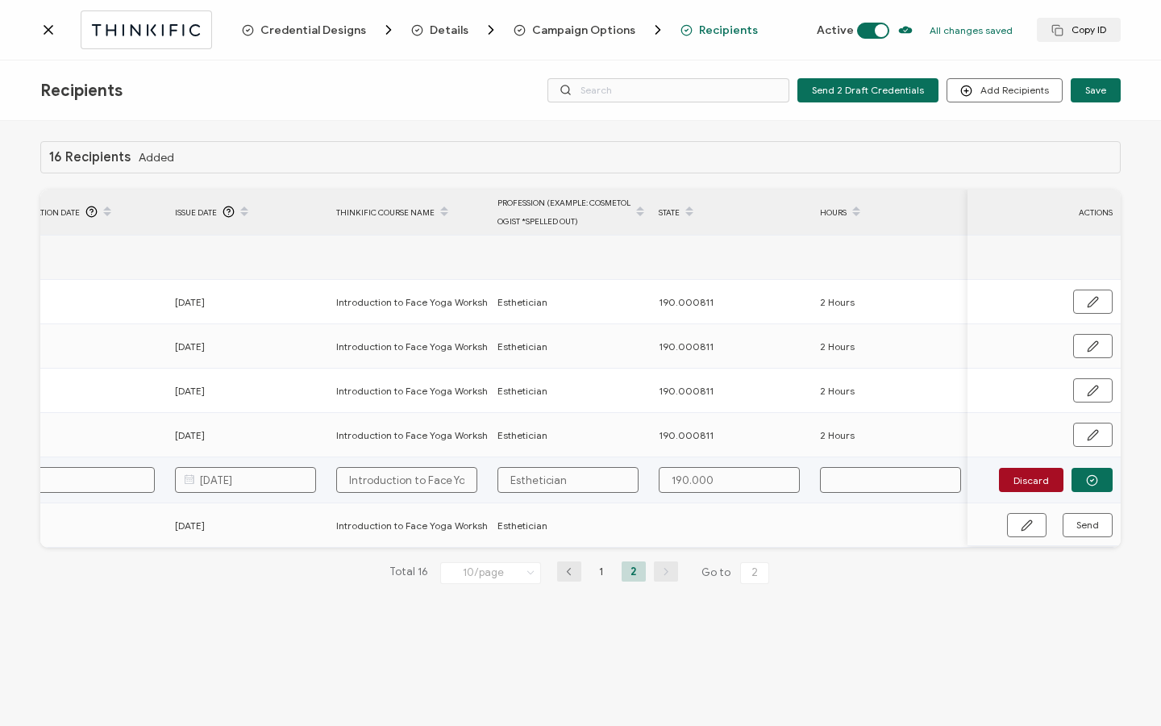
type input "190.0008"
type input "190.00081"
type input "190.000811"
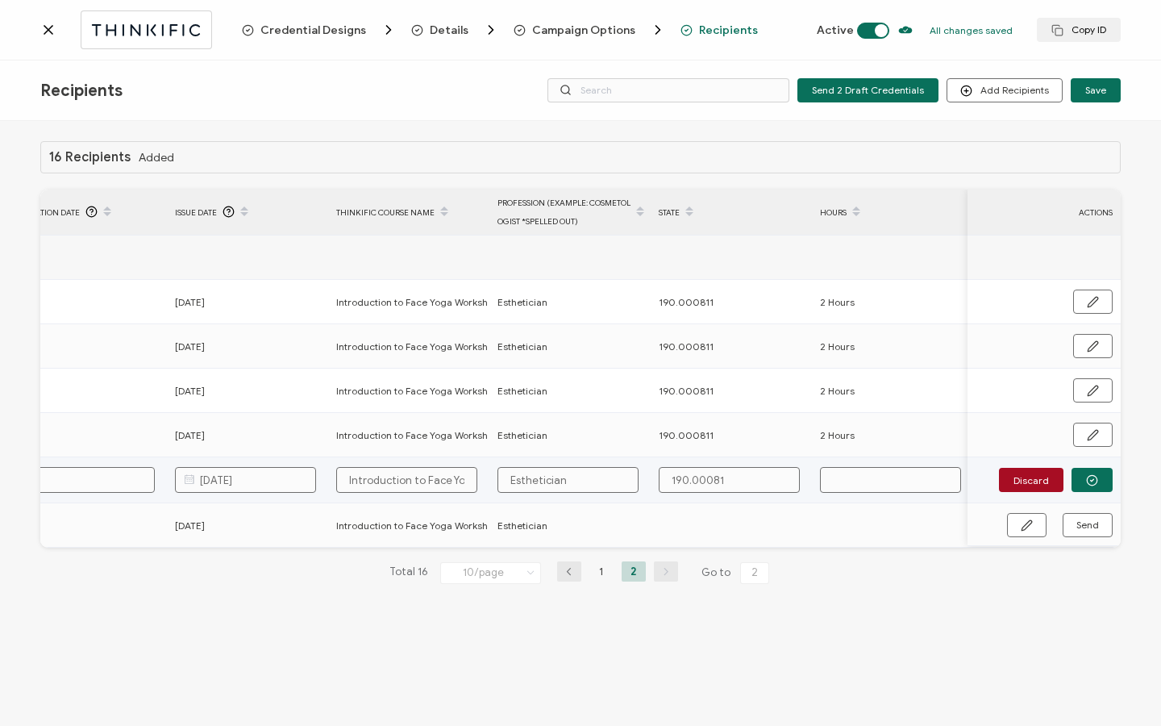
type input "190.000811"
type input "2"
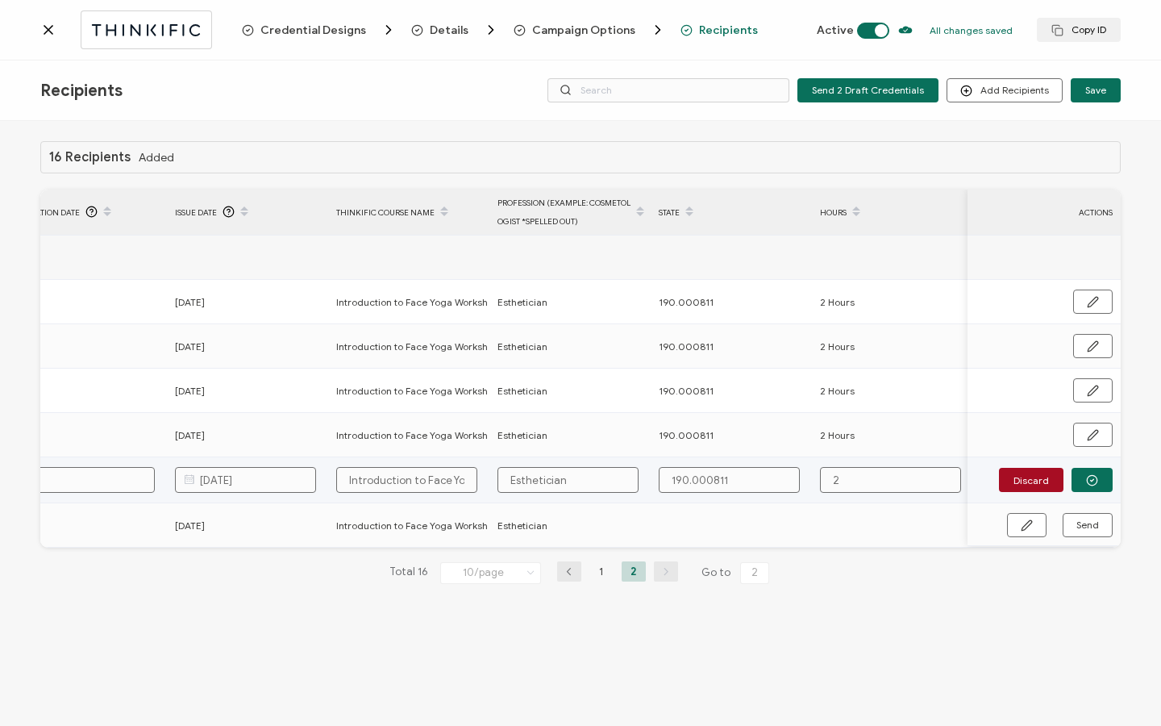
type input "2"
type input "2 H"
type input "2 Ho"
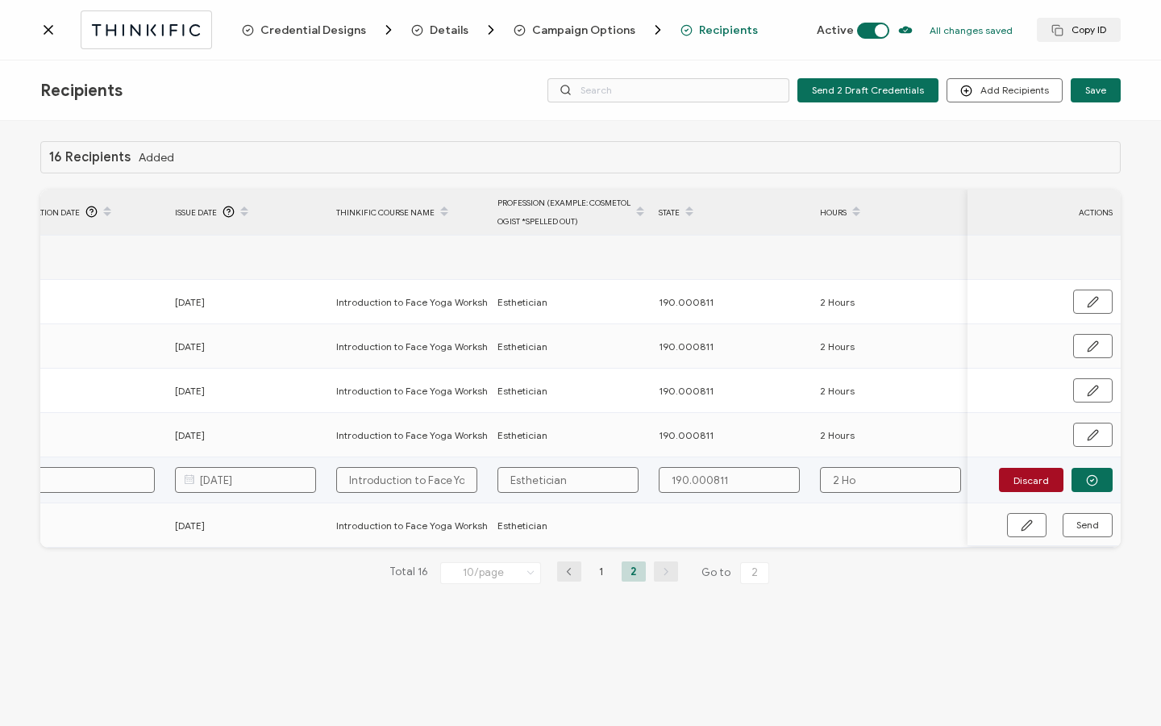
type input "2 Hou"
type input "2 Hour"
type input "2 Hours"
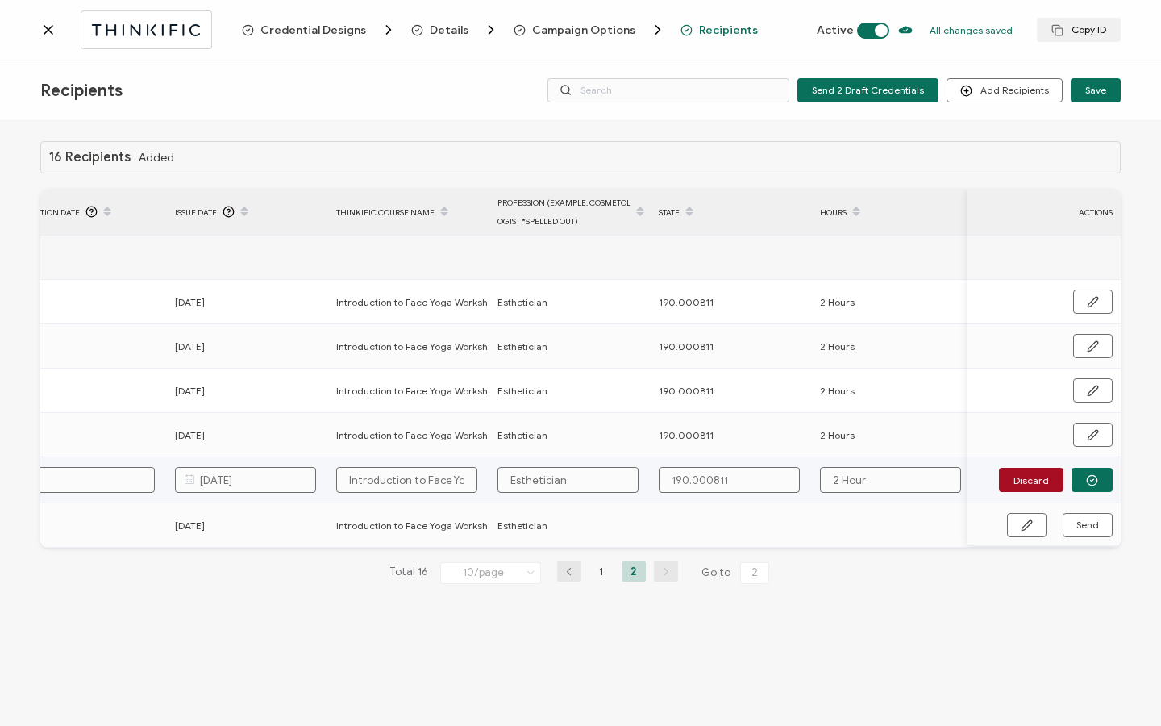
type input "2 Hours"
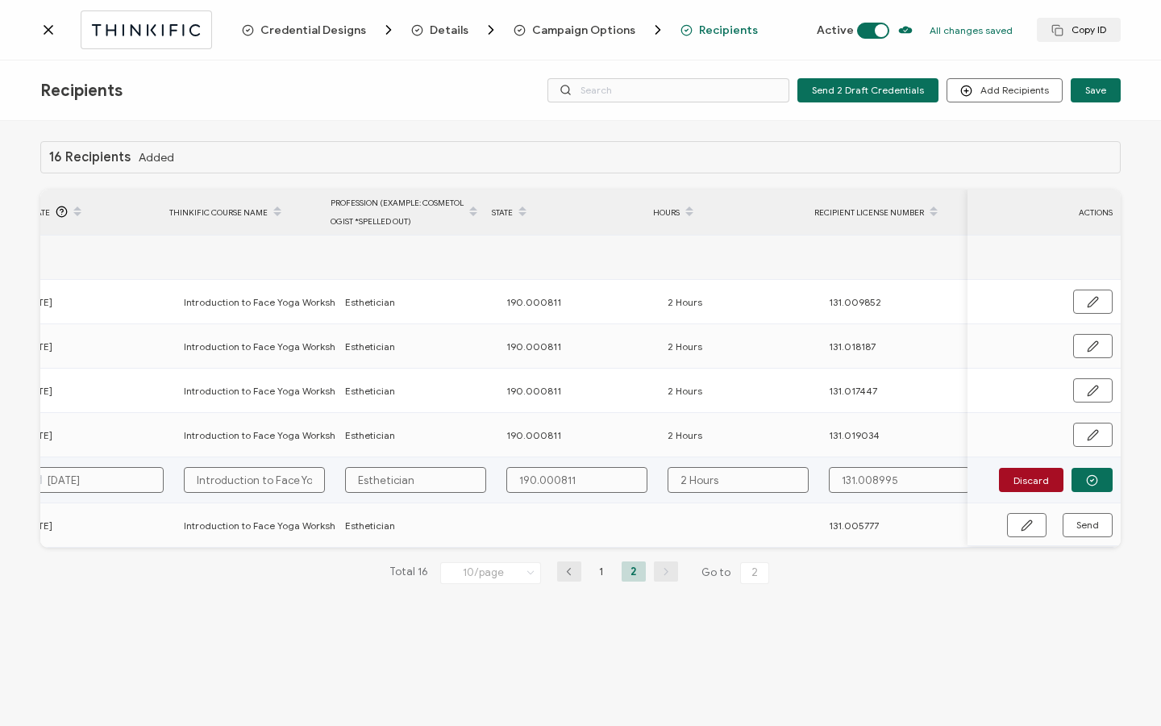
scroll to position [0, 770]
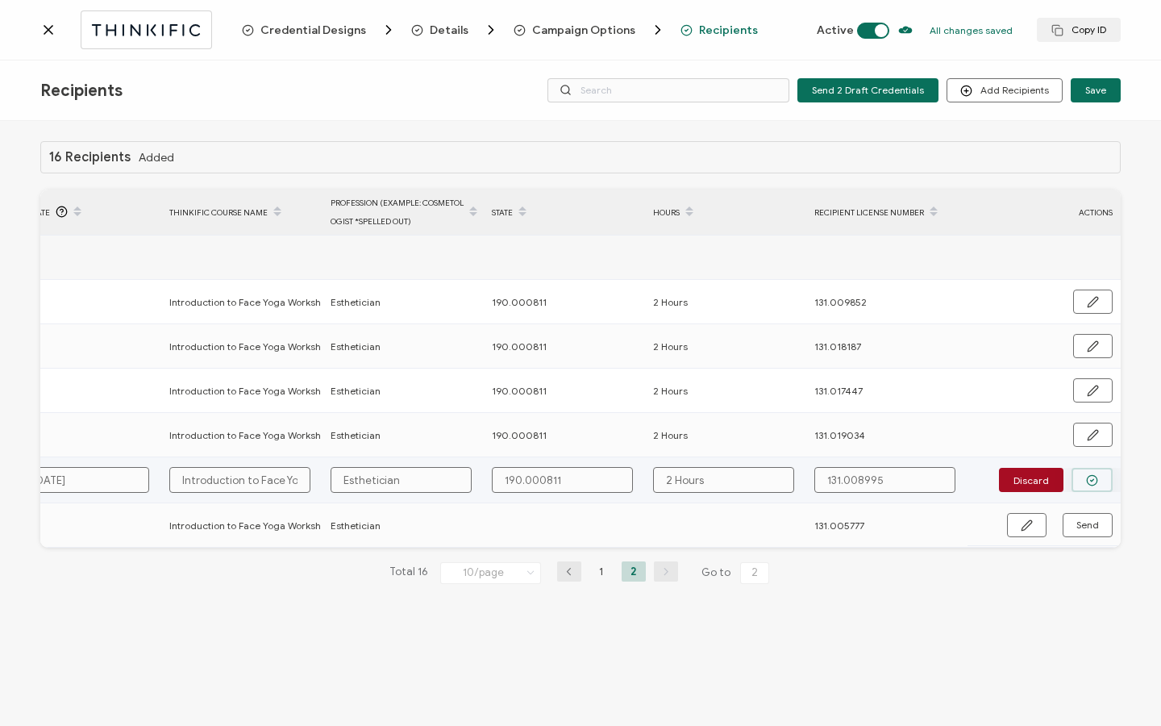
click at [1099, 477] on button "button" at bounding box center [1091, 480] width 41 height 24
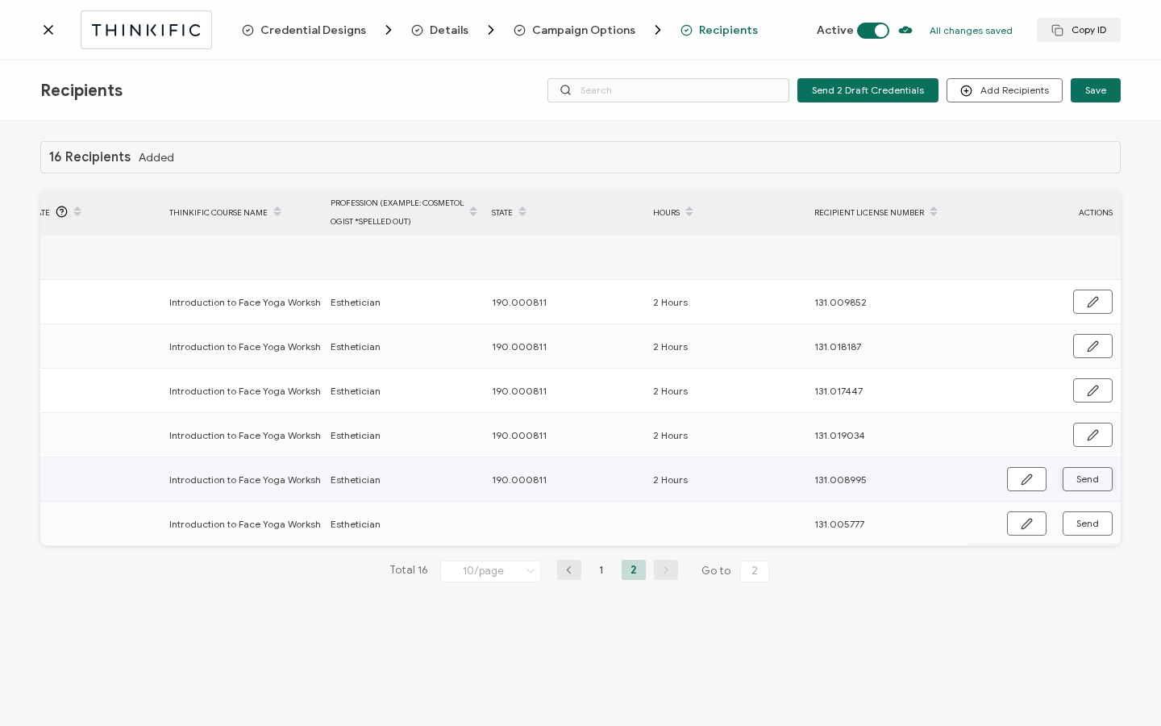
click at [1087, 482] on span "Send" at bounding box center [1087, 479] width 23 height 10
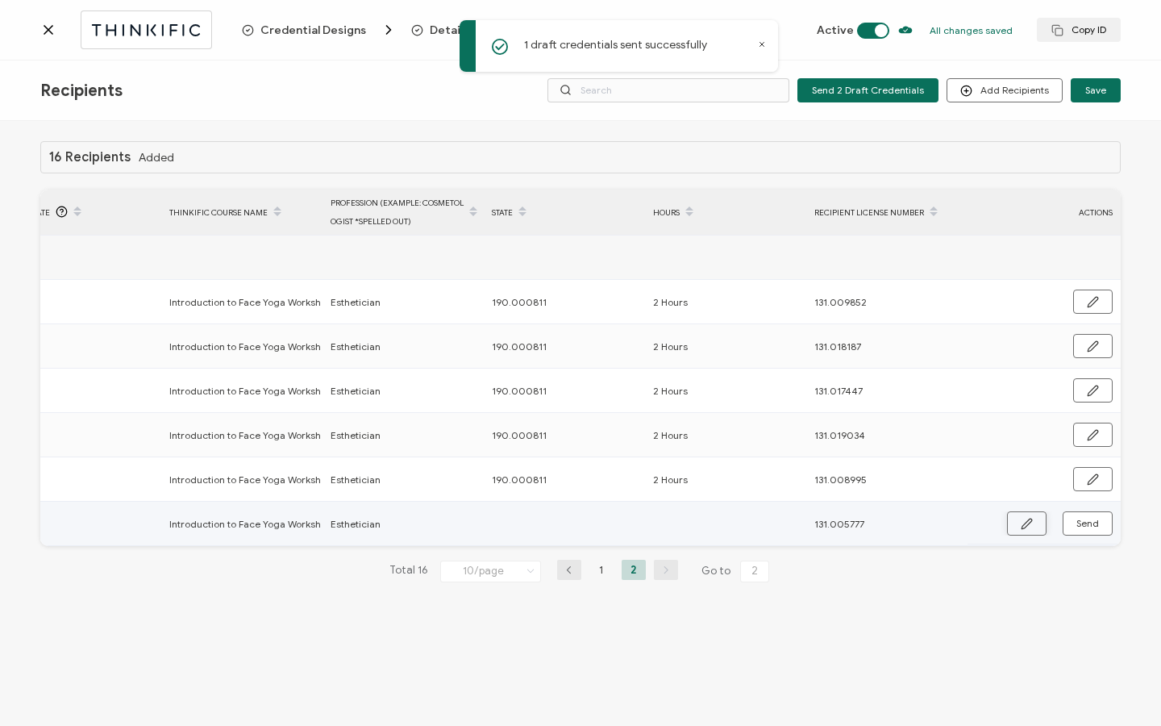
click at [1026, 523] on icon "button" at bounding box center [1027, 524] width 12 height 12
click at [526, 527] on input "text" at bounding box center [562, 524] width 141 height 26
type input "1"
type input "19"
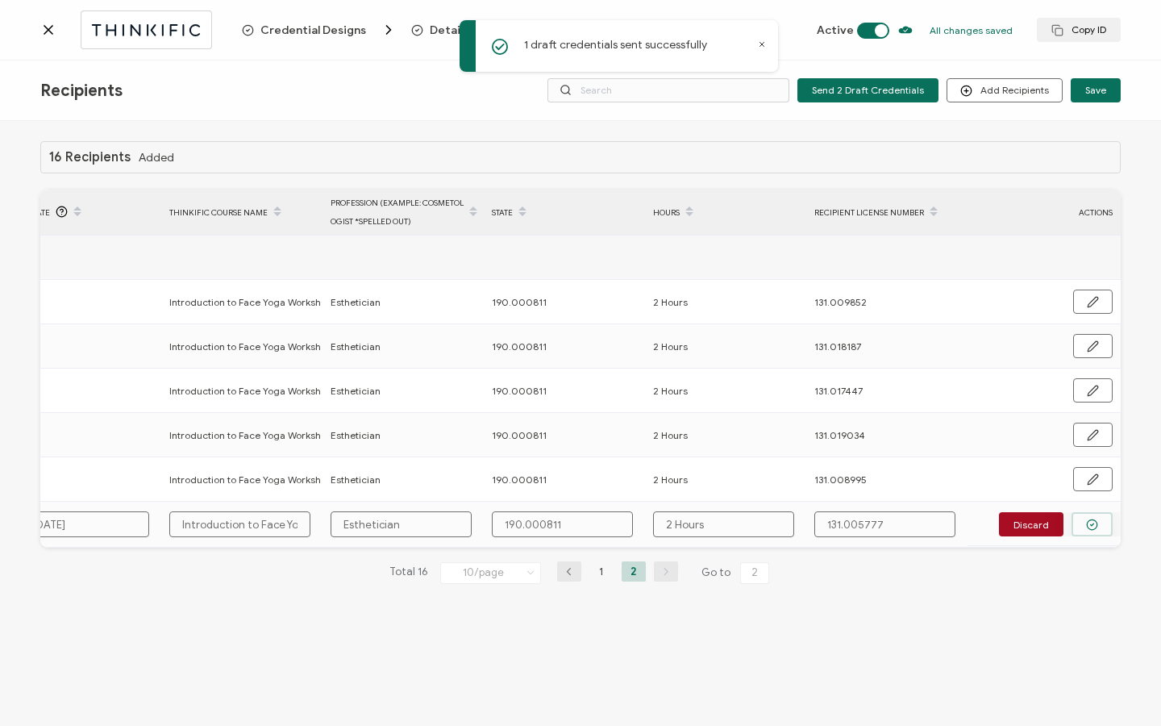
click at [1103, 523] on button "button" at bounding box center [1091, 524] width 41 height 24
click at [1102, 523] on button "Send" at bounding box center [1088, 523] width 50 height 24
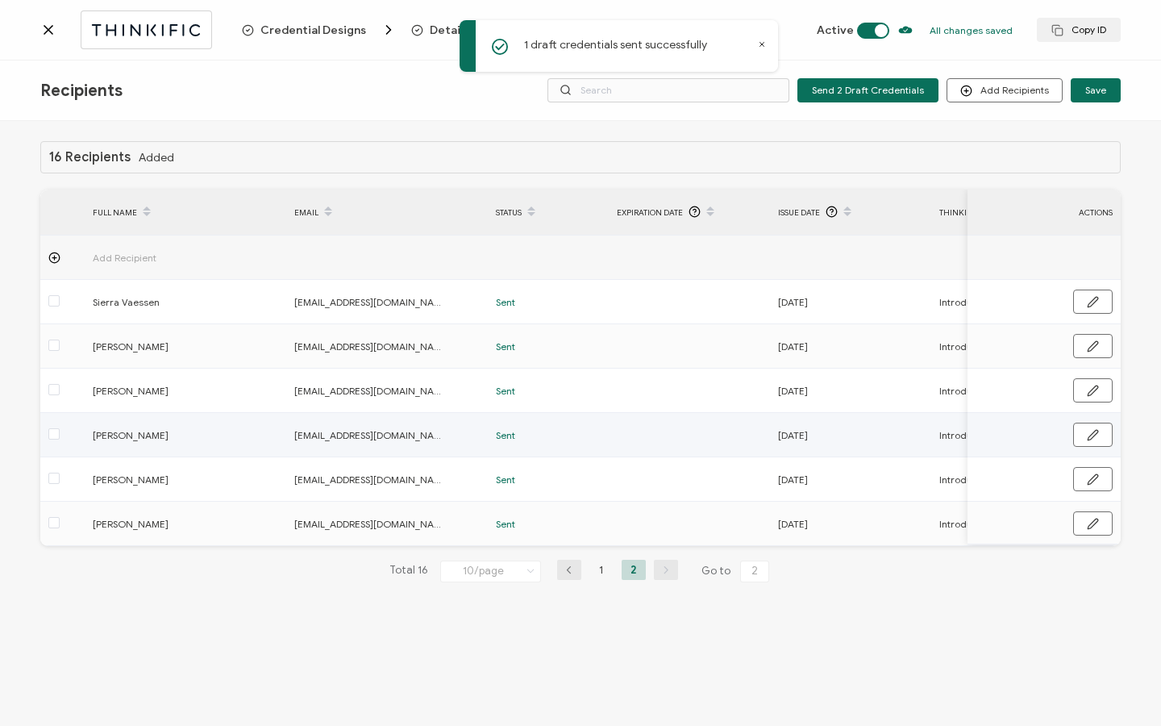
scroll to position [0, 0]
click at [50, 32] on icon at bounding box center [48, 30] width 16 height 16
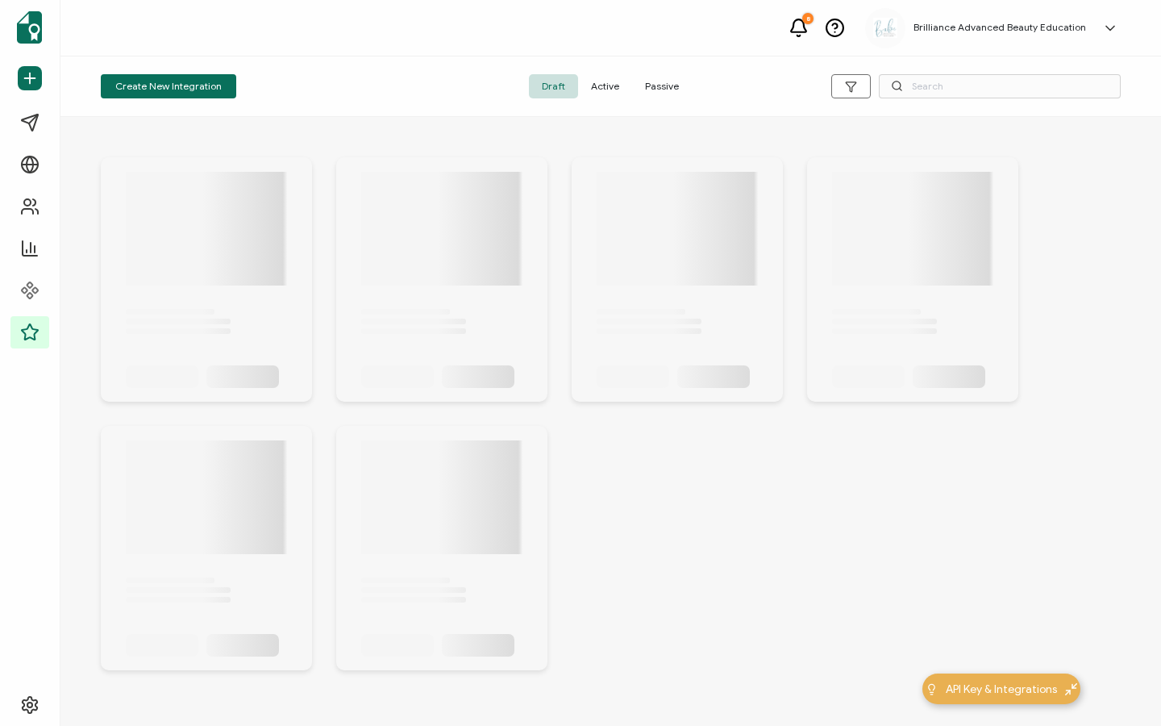
click at [613, 88] on span "Active" at bounding box center [605, 86] width 54 height 24
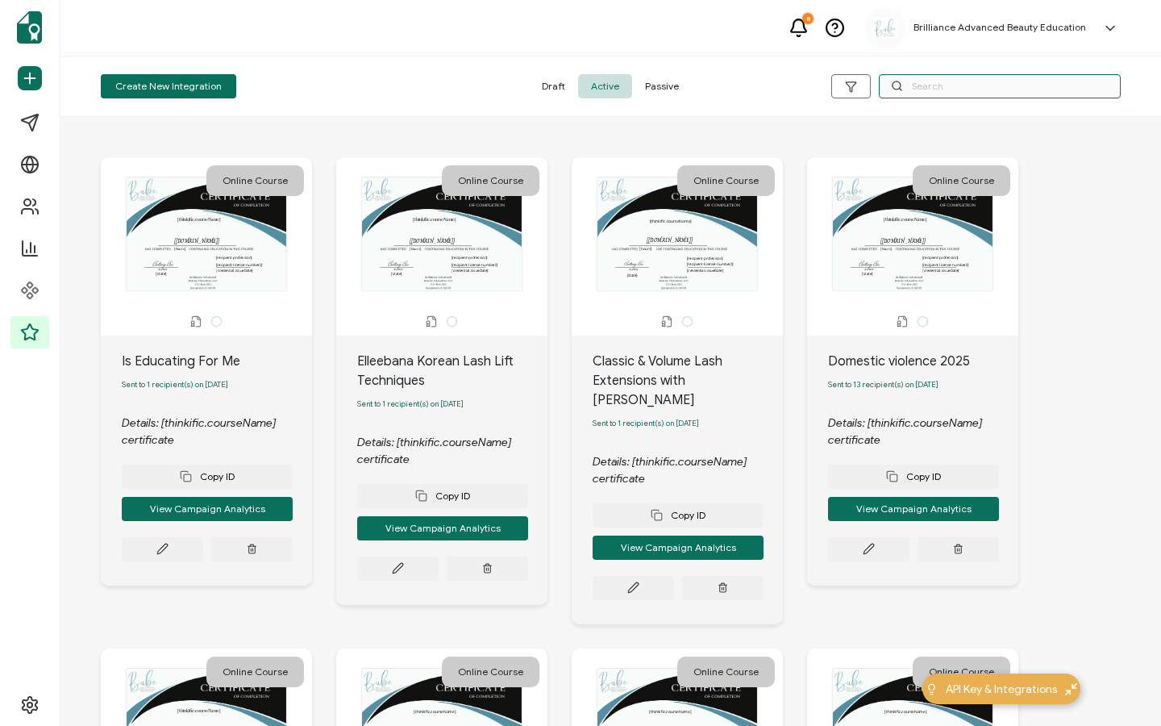
click at [975, 84] on input "text" at bounding box center [1000, 86] width 242 height 24
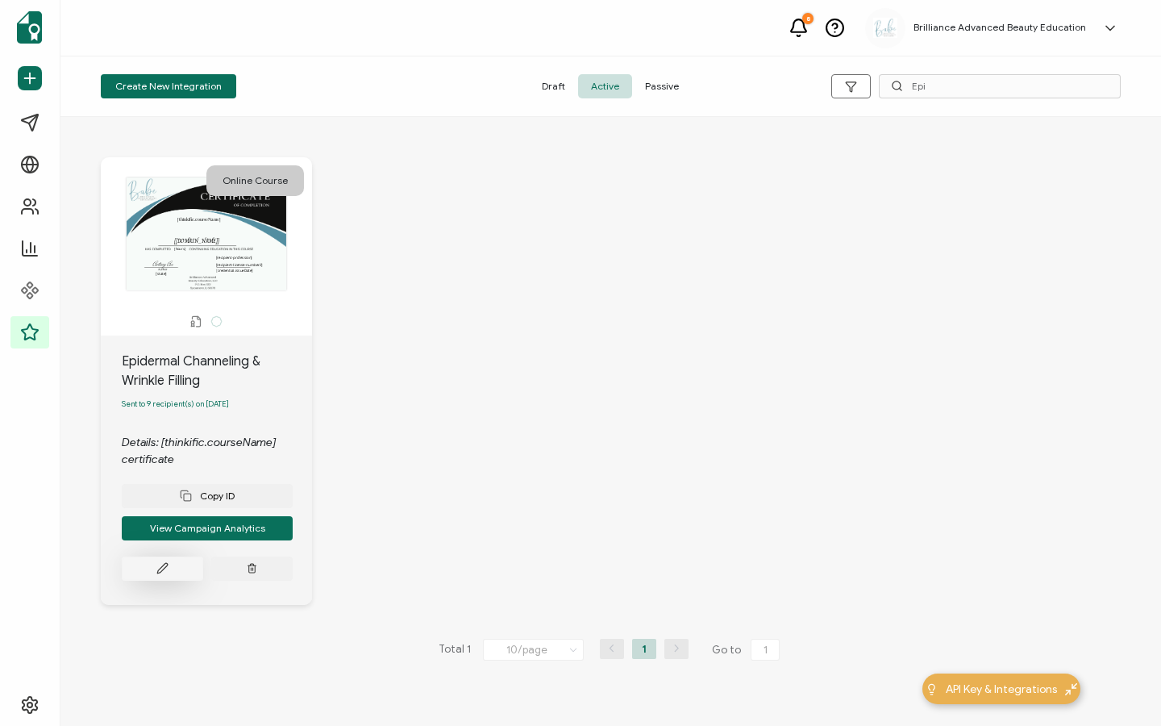
click at [160, 568] on icon at bounding box center [162, 568] width 12 height 12
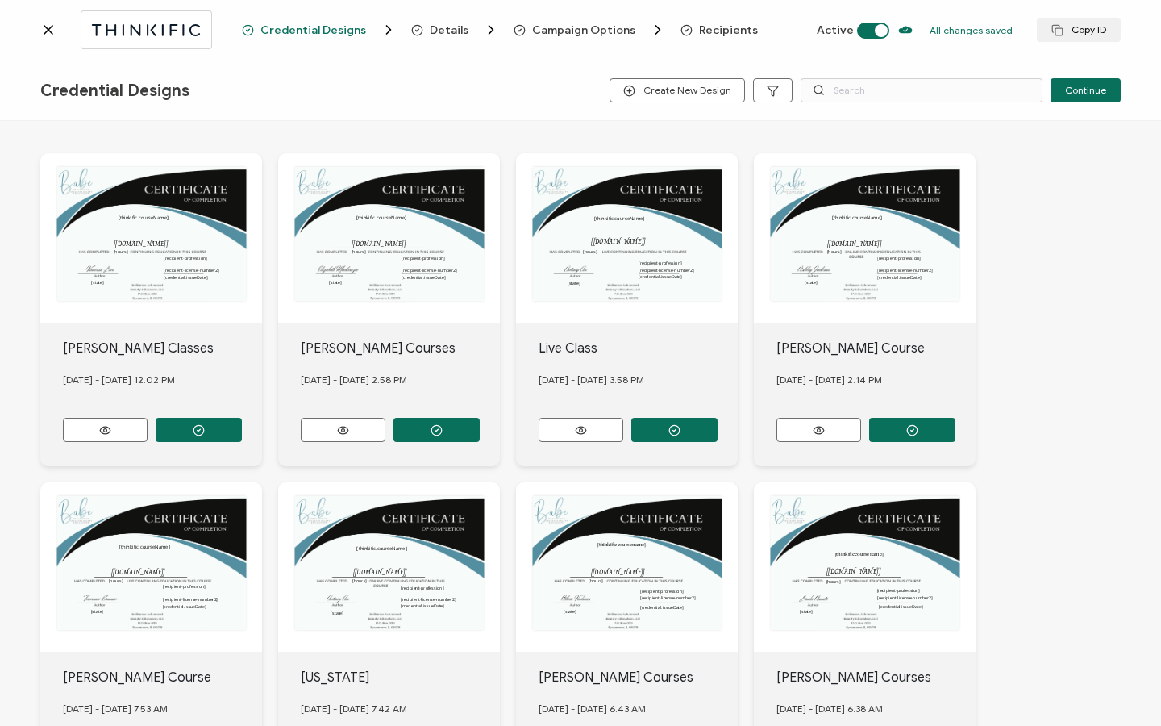
click at [722, 30] on span "Recipients" at bounding box center [728, 30] width 59 height 12
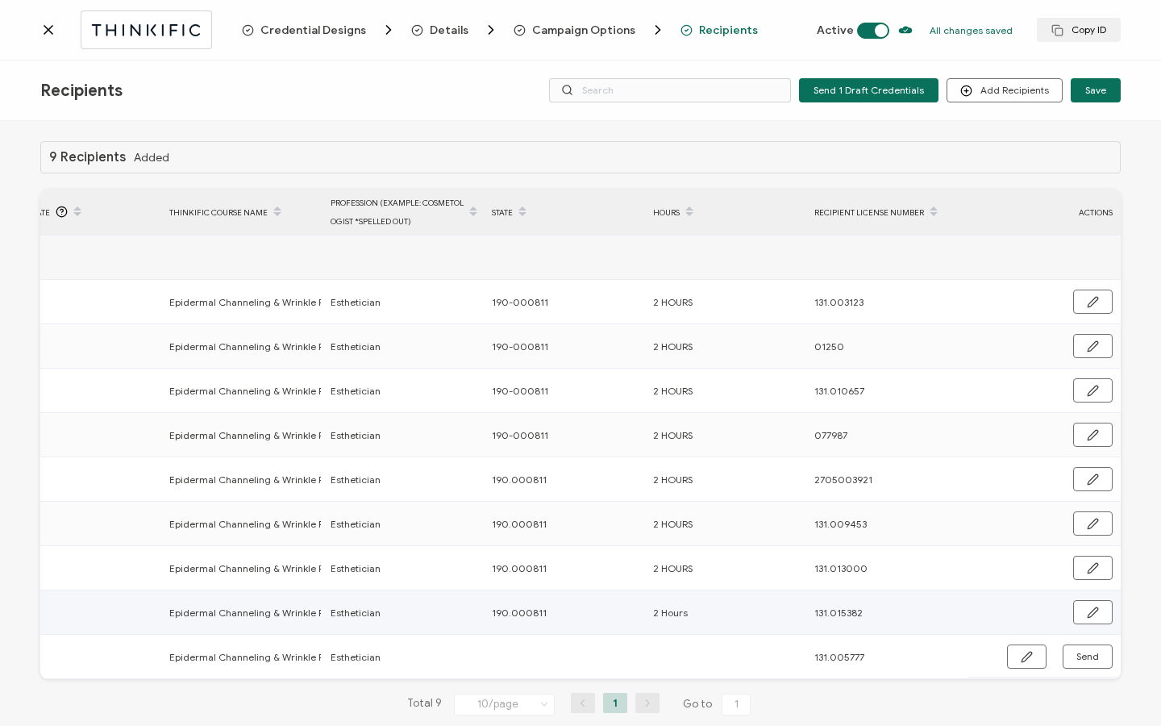
scroll to position [0, 776]
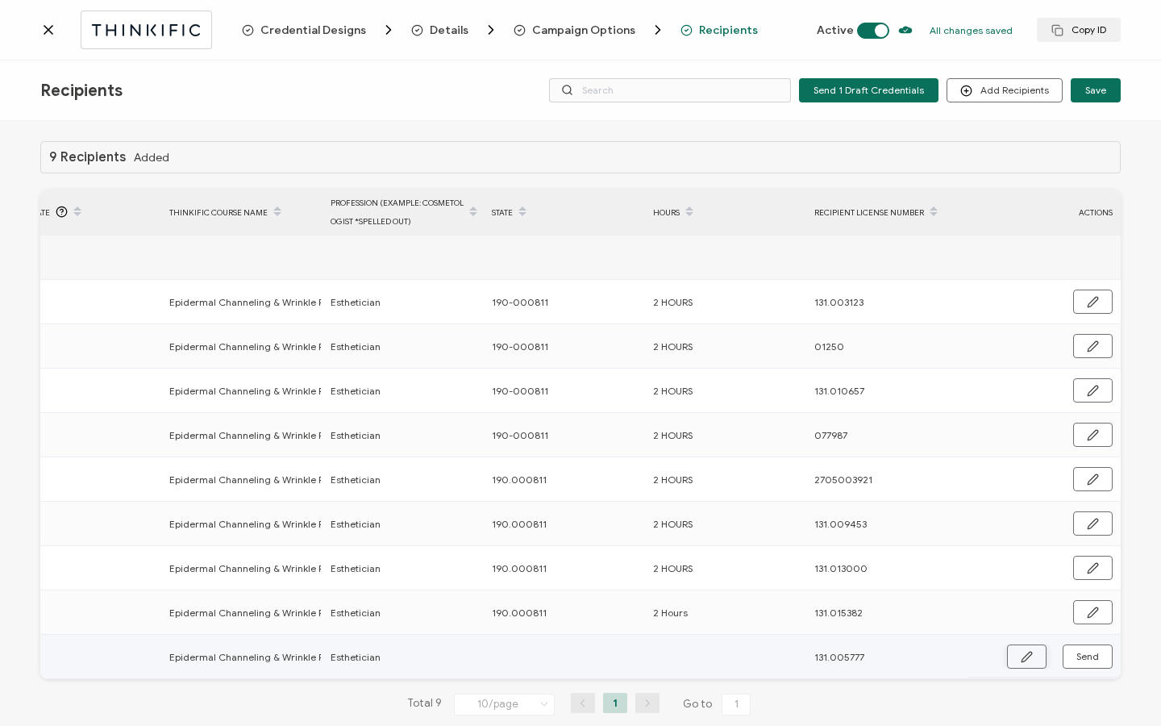
click at [1023, 659] on icon "button" at bounding box center [1027, 657] width 12 height 12
click at [524, 658] on input "text" at bounding box center [562, 657] width 141 height 26
click at [1075, 656] on button "button" at bounding box center [1091, 657] width 41 height 24
click at [1076, 659] on span "Send" at bounding box center [1087, 656] width 23 height 10
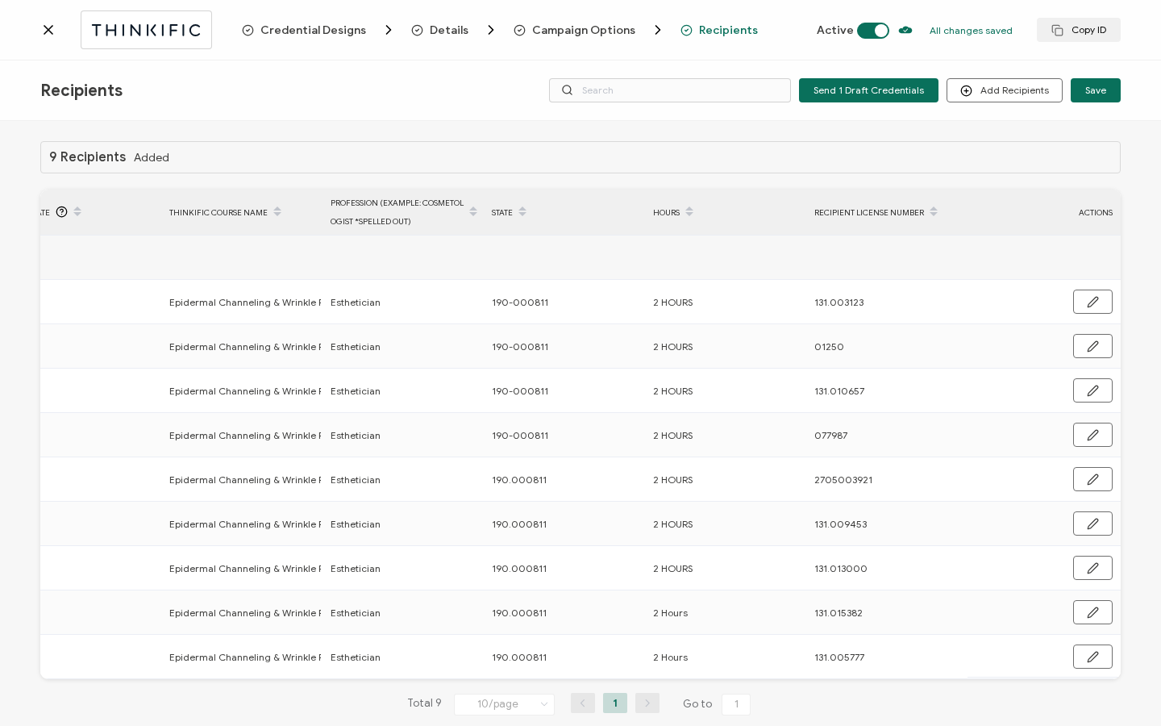
click at [52, 33] on icon at bounding box center [48, 30] width 16 height 16
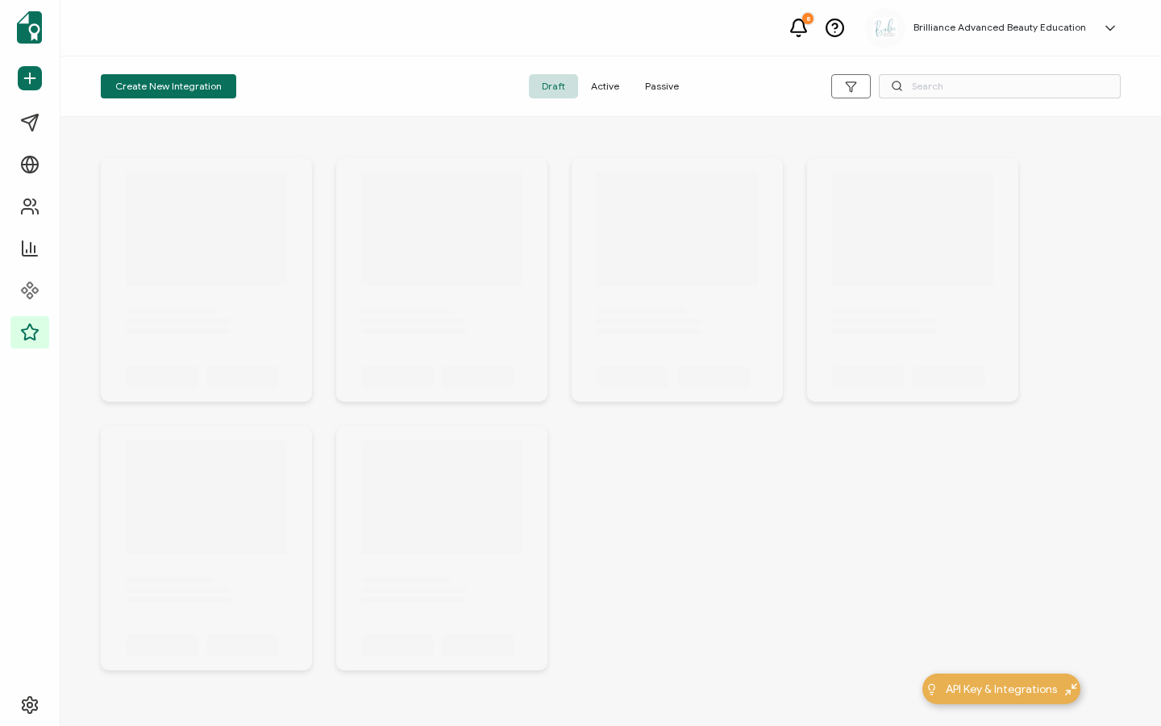
click at [599, 85] on span "Active" at bounding box center [605, 86] width 54 height 24
click at [962, 91] on input "text" at bounding box center [1000, 86] width 242 height 24
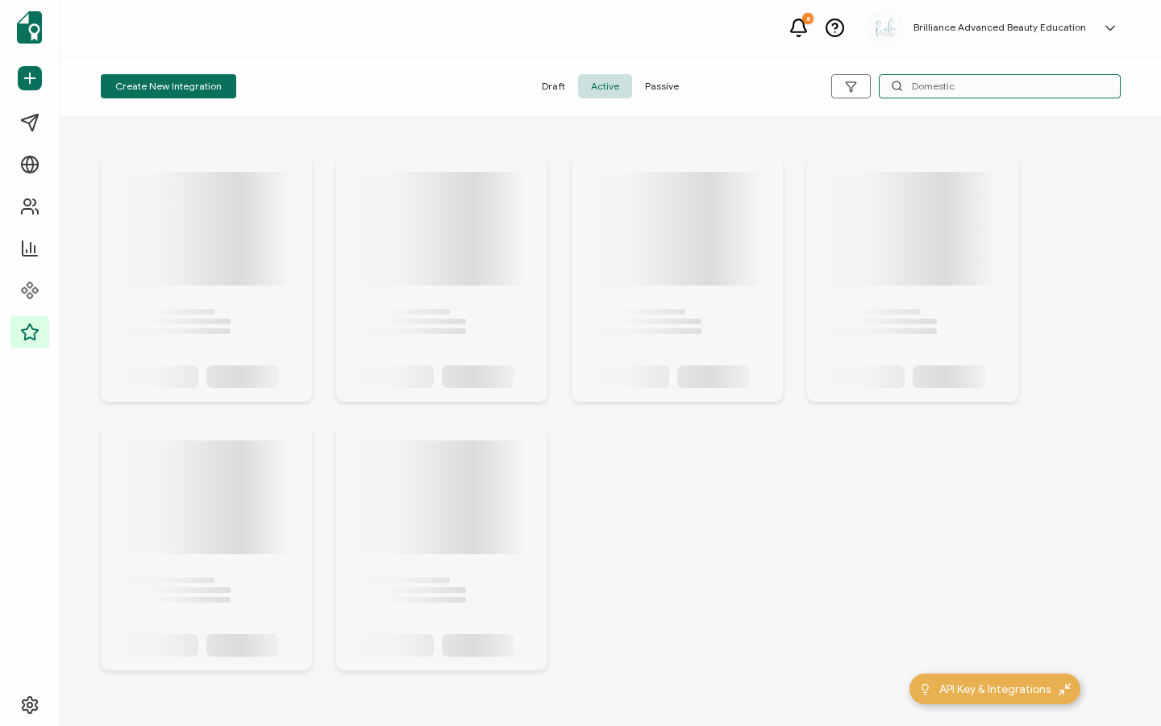
click at [987, 89] on input "Domestic" at bounding box center [1000, 86] width 242 height 24
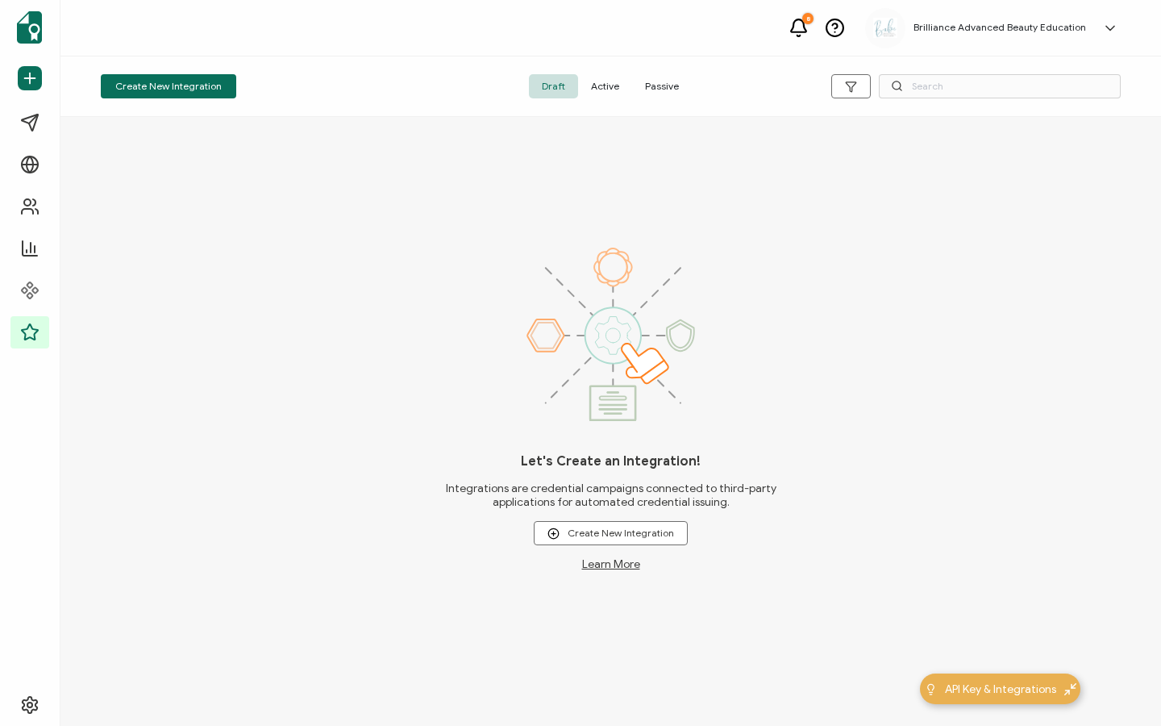
click at [590, 89] on span "Active" at bounding box center [605, 86] width 54 height 24
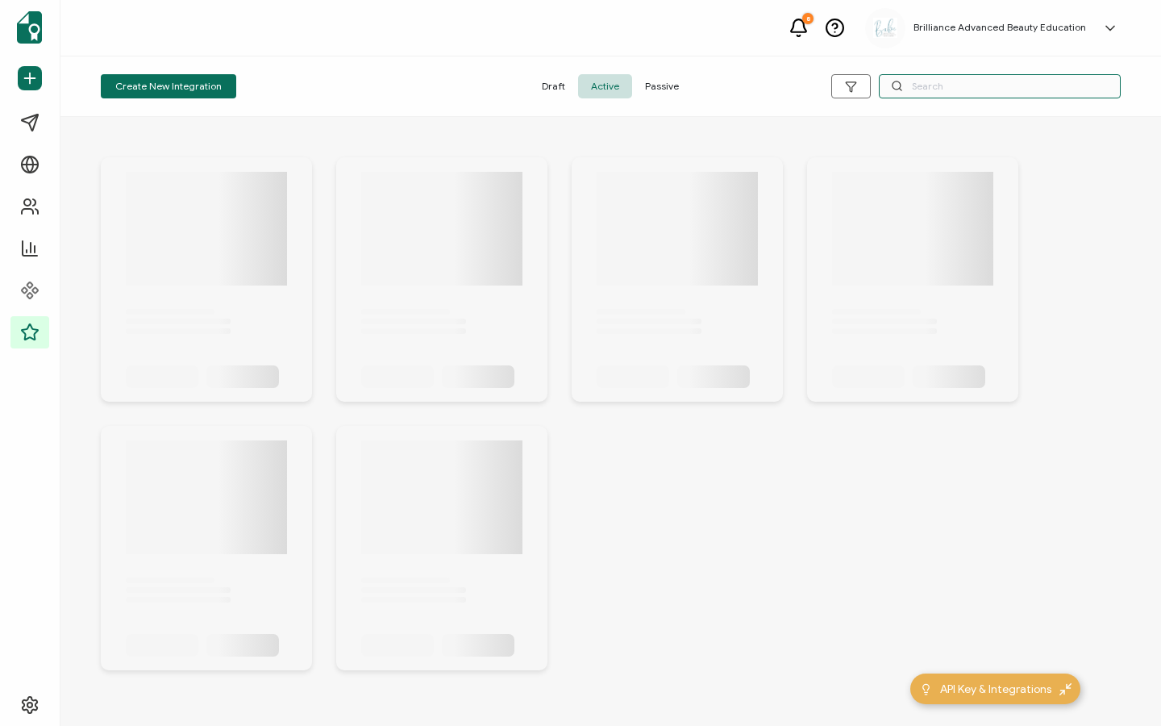
click at [930, 89] on input "text" at bounding box center [1000, 86] width 242 height 24
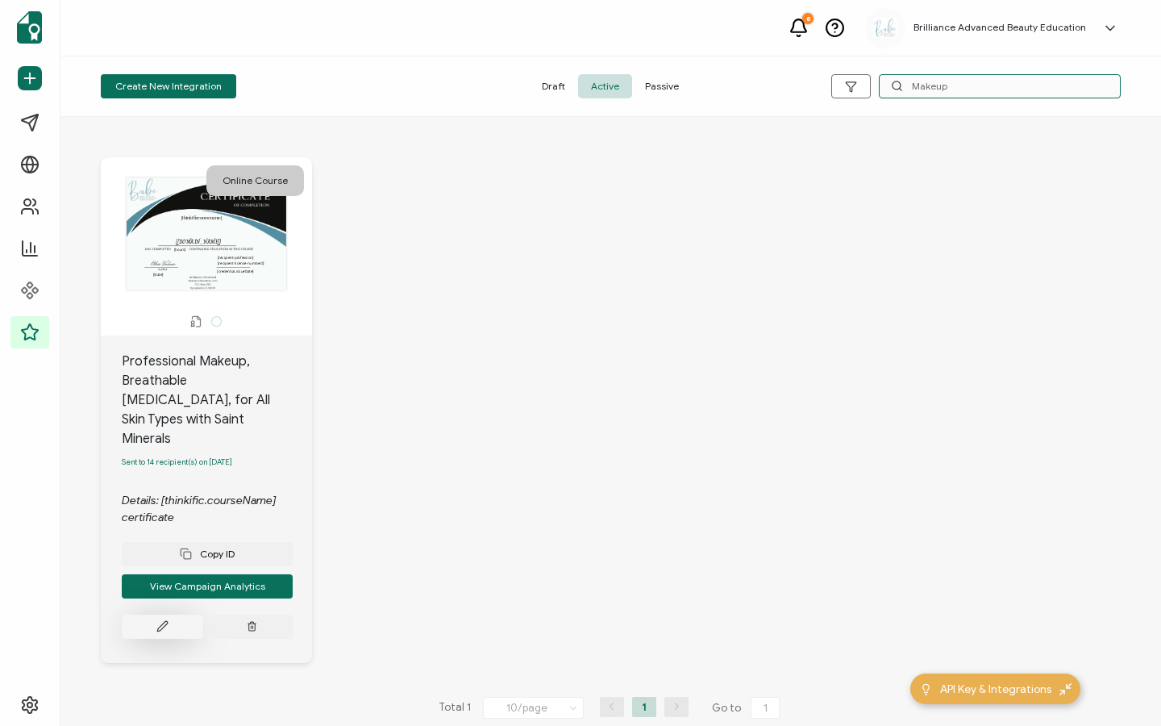
type input "Makeup"
click at [149, 614] on button at bounding box center [162, 626] width 81 height 24
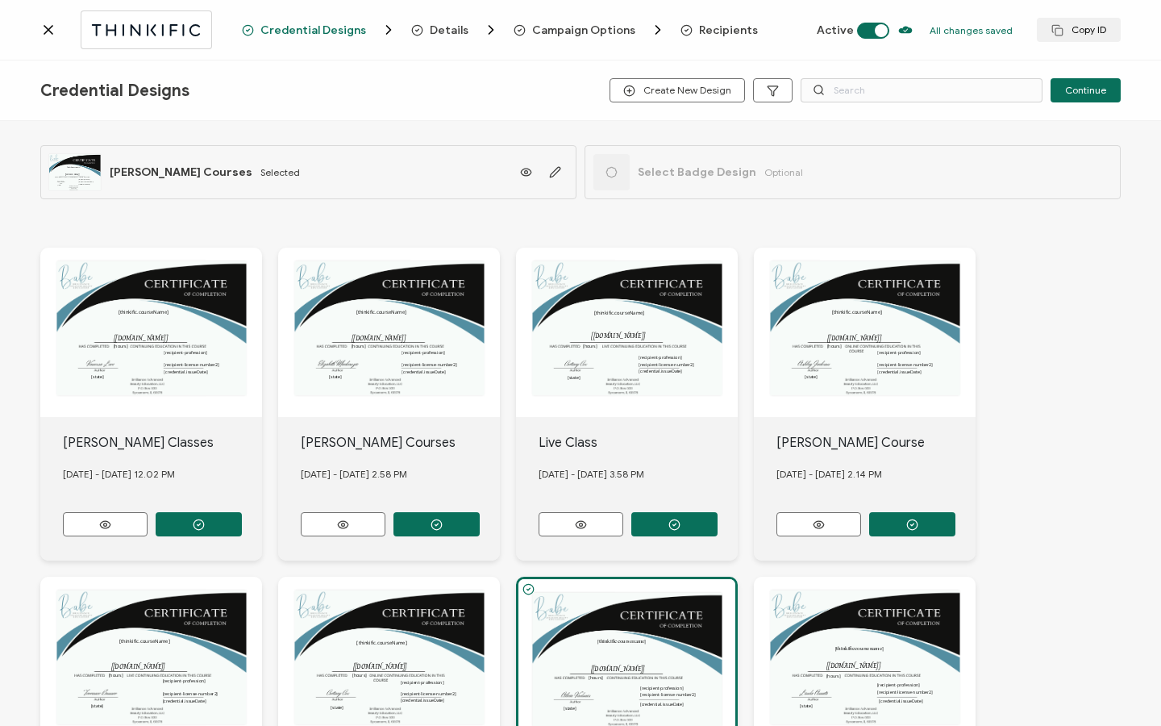
click at [713, 33] on span "Recipients" at bounding box center [728, 30] width 59 height 12
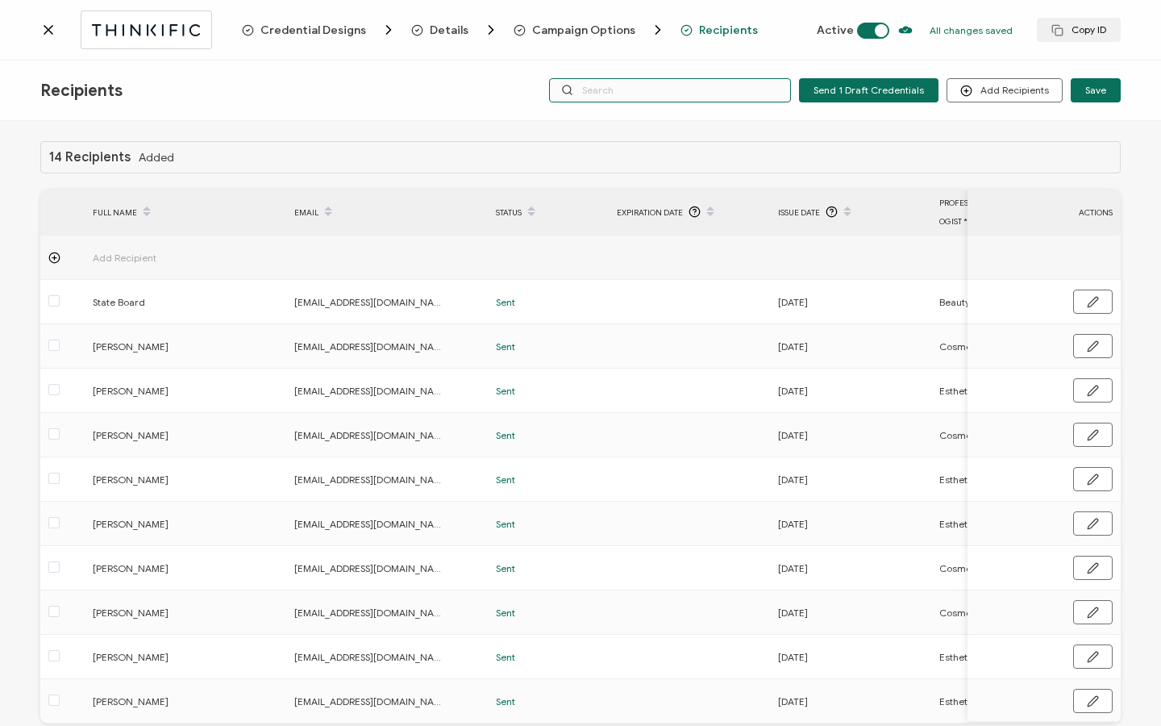
click at [647, 88] on input "text" at bounding box center [670, 90] width 242 height 24
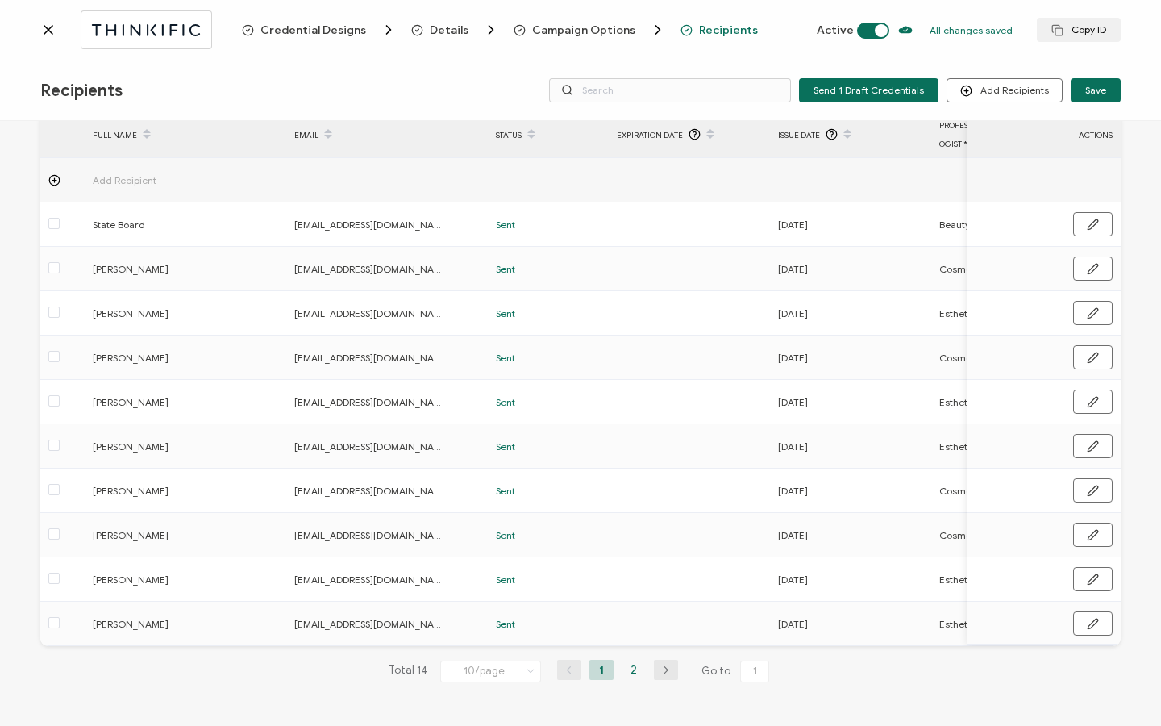
click at [630, 676] on li "2" at bounding box center [634, 669] width 24 height 20
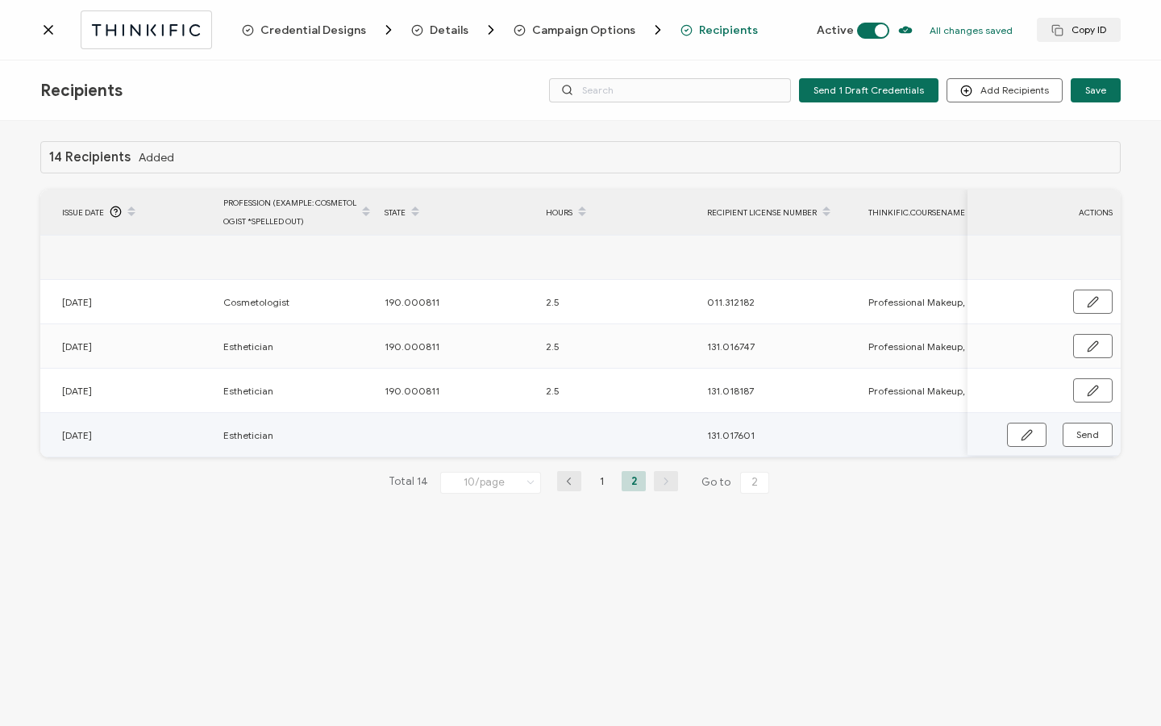
scroll to position [0, 931]
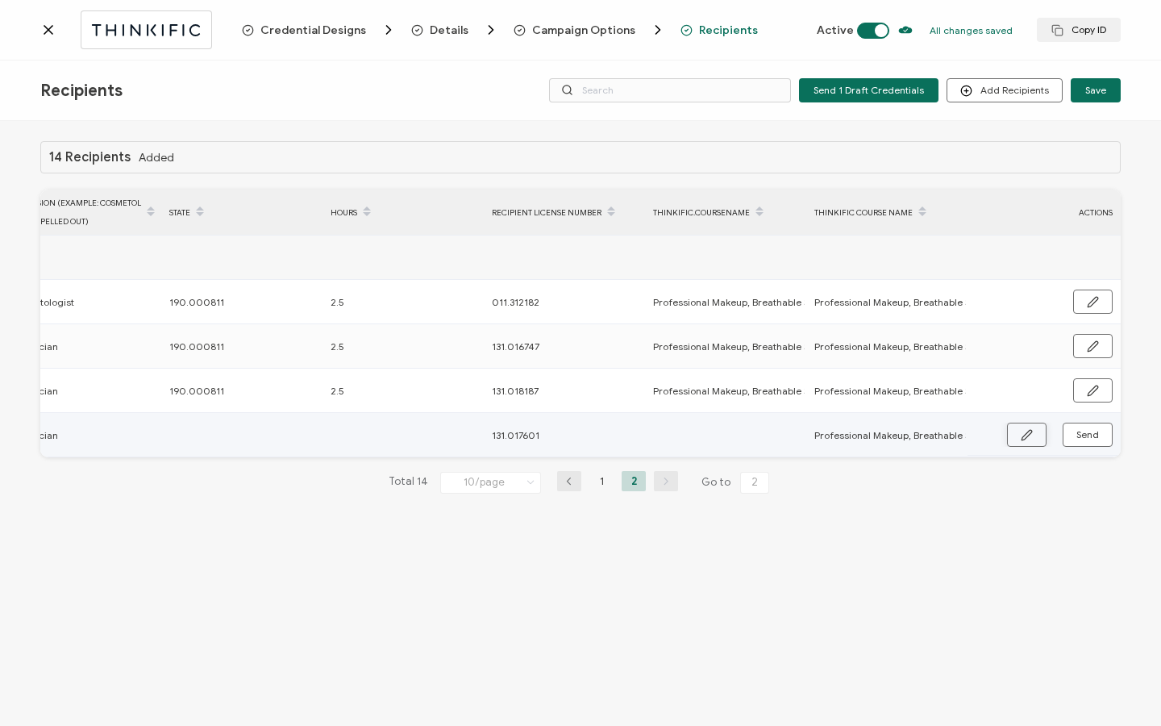
click at [1020, 436] on button "button" at bounding box center [1027, 434] width 40 height 24
click at [177, 440] on input "text" at bounding box center [239, 435] width 141 height 26
type input "1"
type input "19"
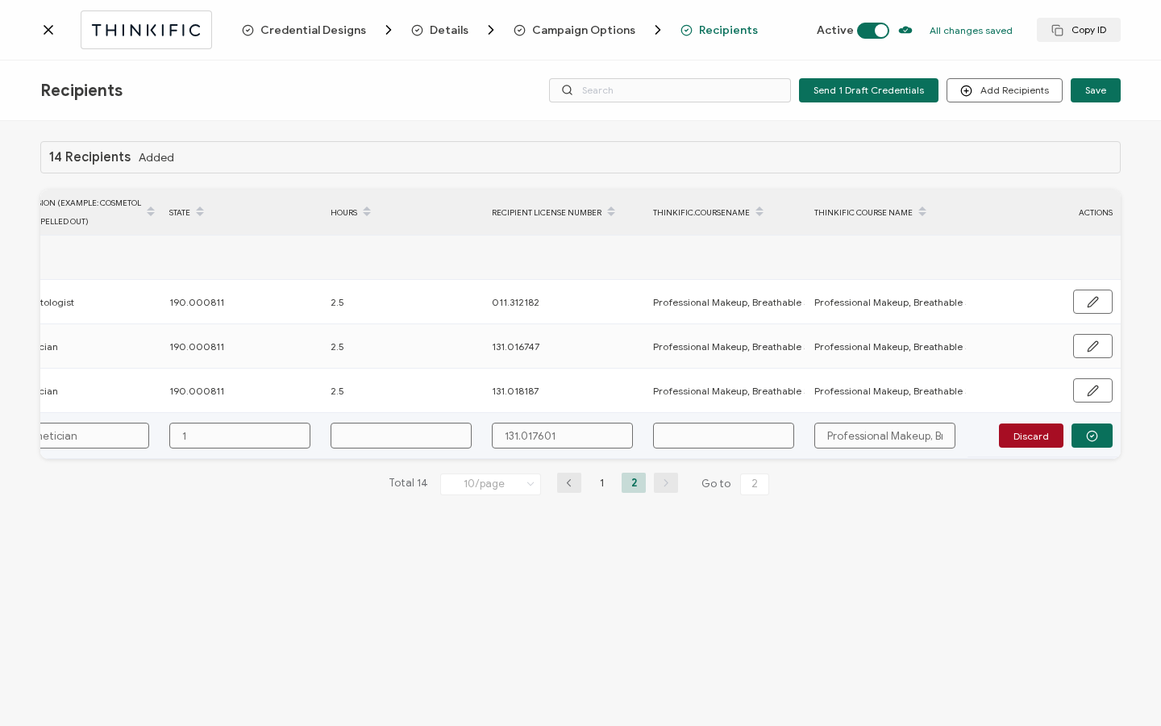
type input "19"
type input "190"
type input "190."
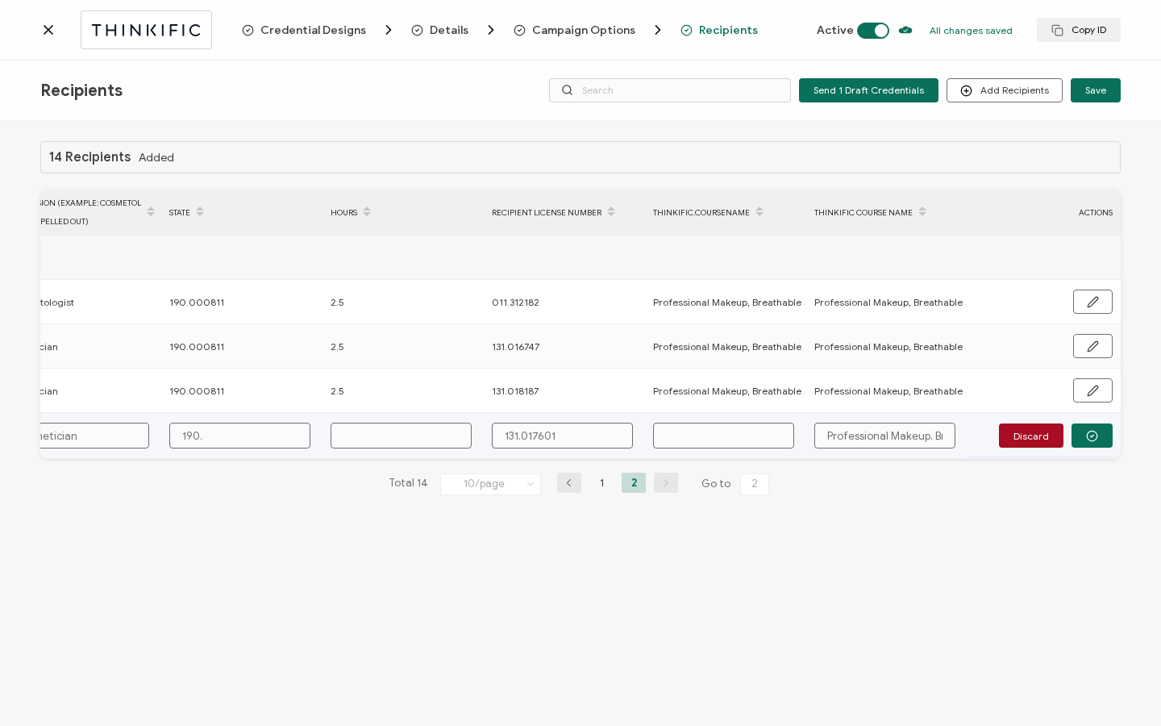
type input "190.0"
type input "190.00"
type input "190.000"
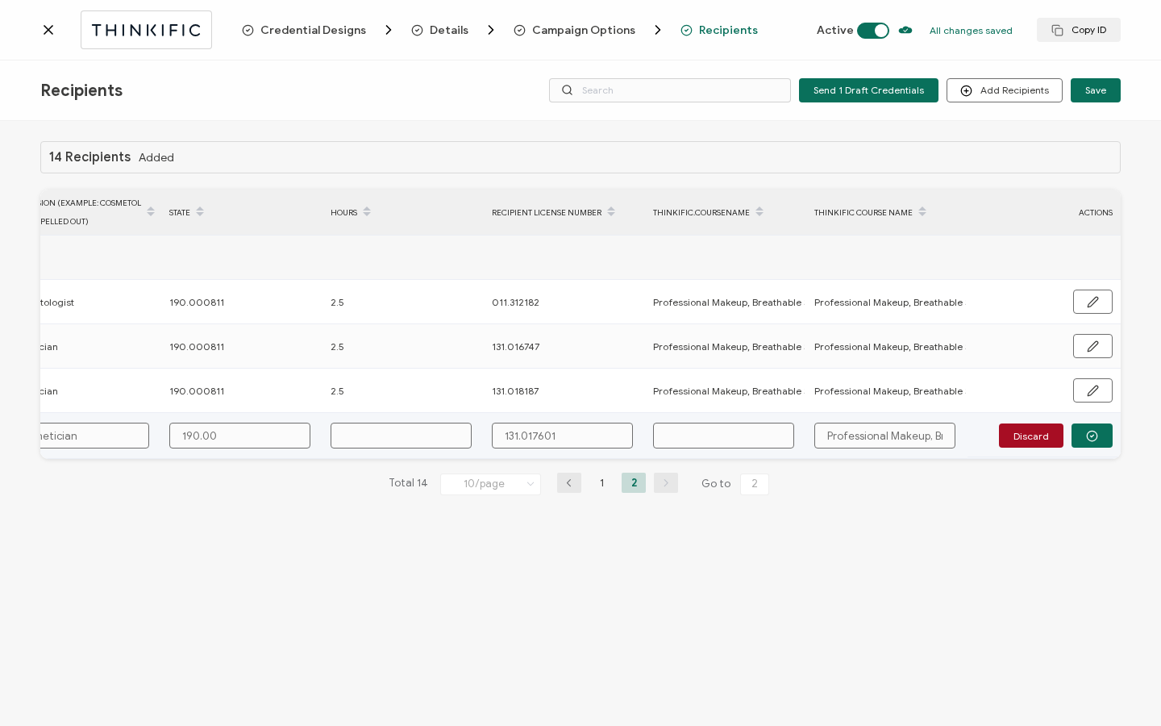
type input "190.000"
type input "190.0008"
type input "190.00081"
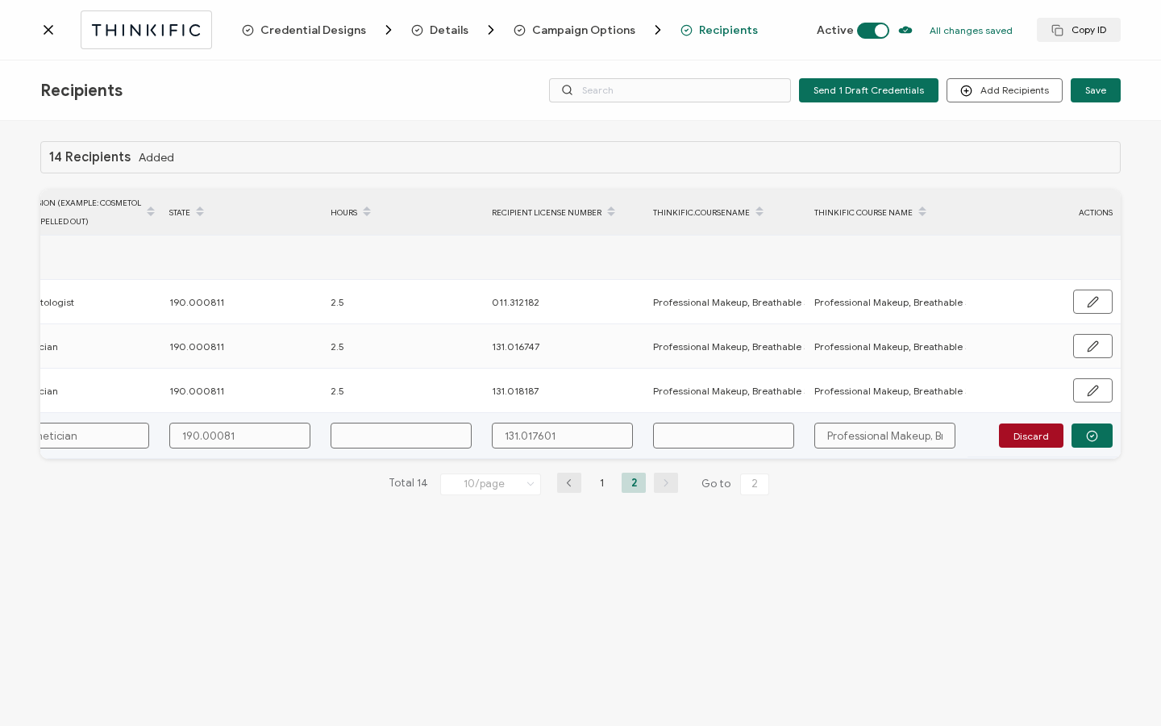
type input "190.000811"
type input "2"
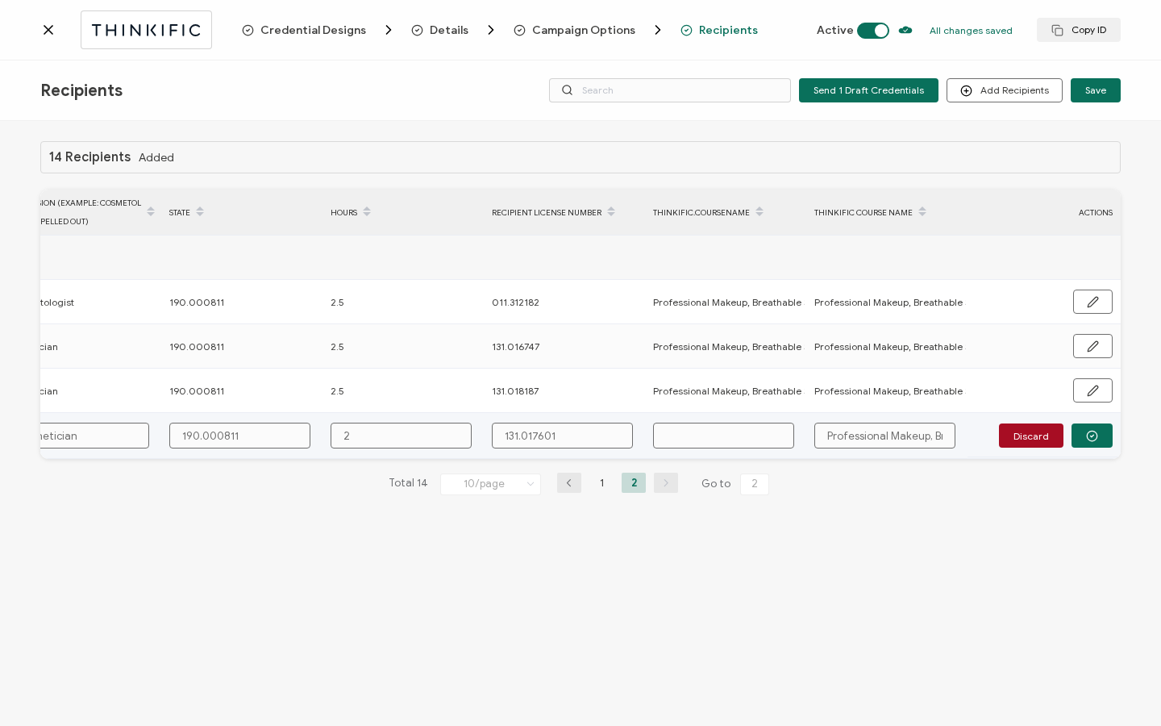
type input "2."
type input "2.5"
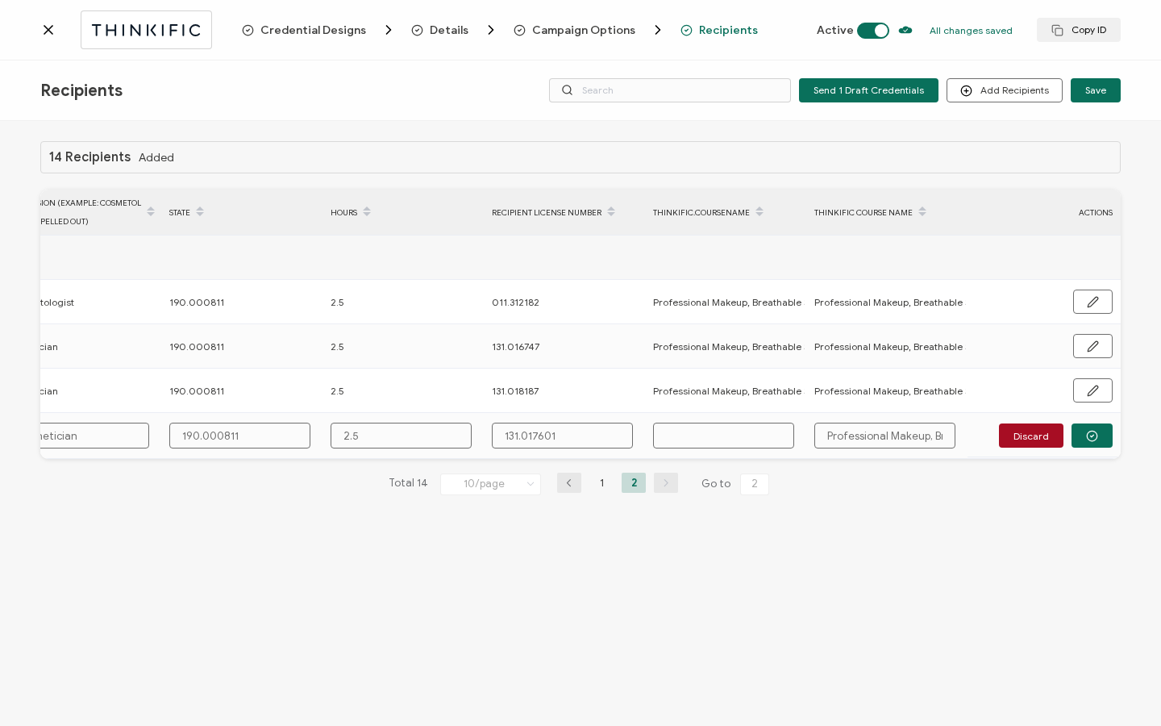
type input "2.5"
type input "2.5 H"
type input "2.5 Ho"
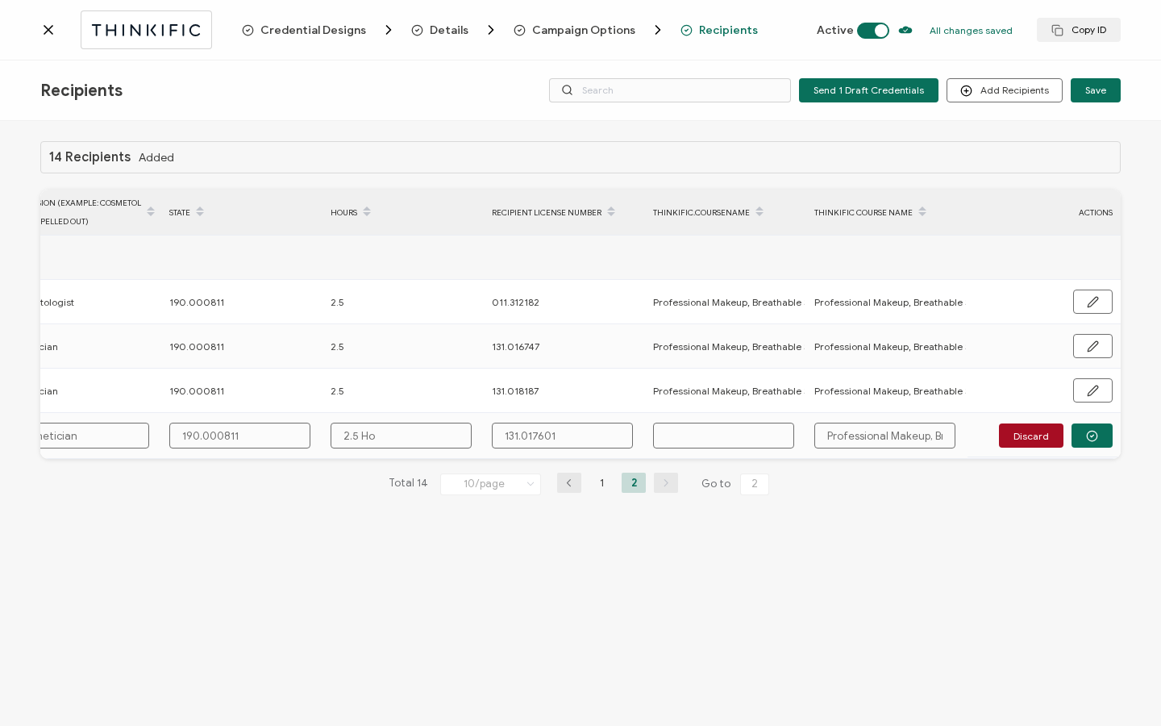
type input "2.5 Hou"
type input "2.5 Hour"
type input "2.5 Hours"
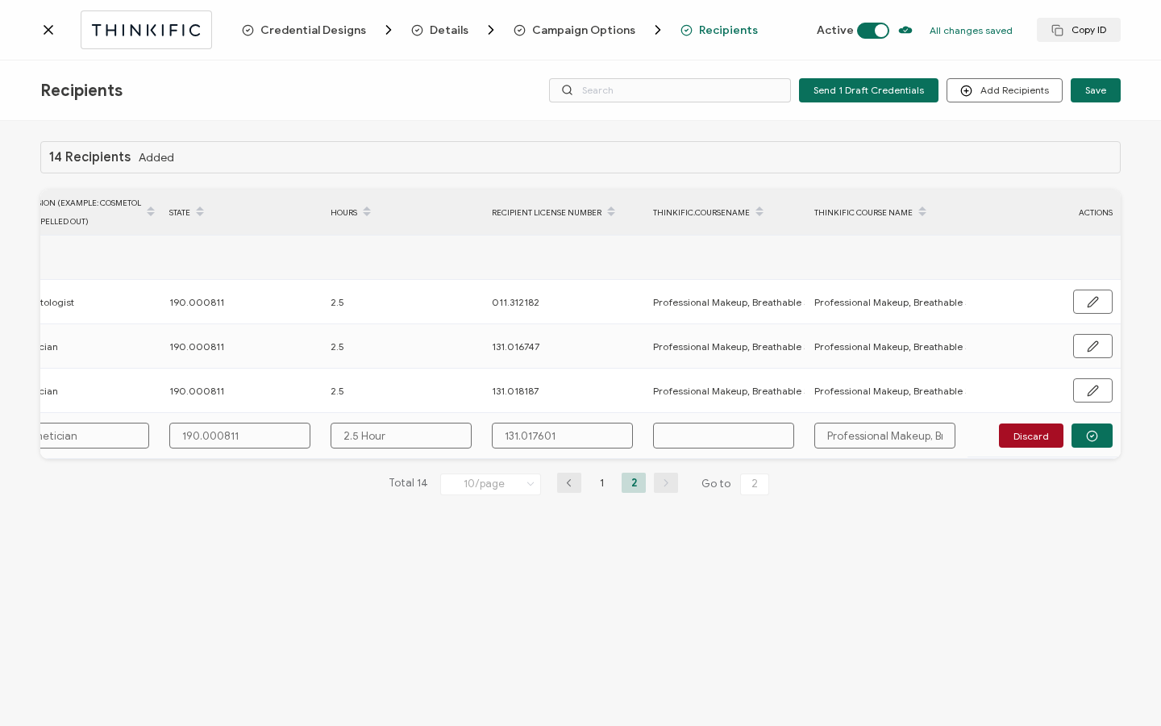
type input "2.5 Hours"
drag, startPoint x: 826, startPoint y: 434, endPoint x: 982, endPoint y: 439, distance: 155.7
click at [982, 439] on div "FULL NAME EMAIL Status Expiration Date Issue Date Profession (Example: cosmetol…" at bounding box center [580, 323] width 1080 height 269
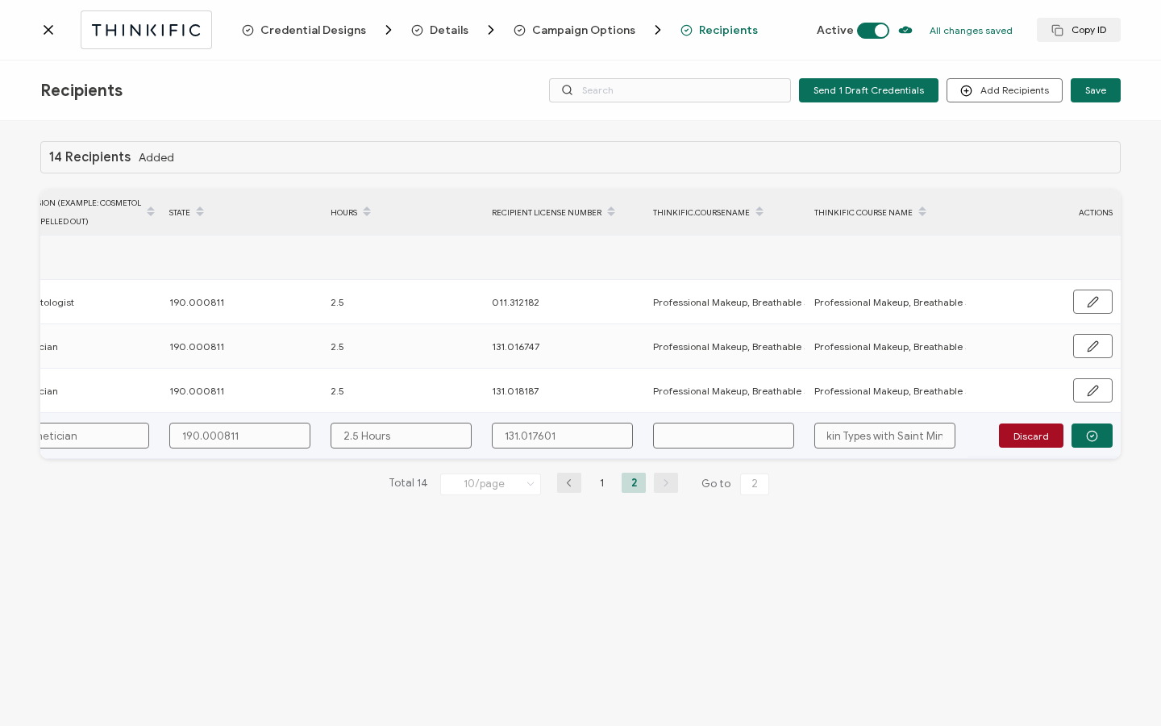
click at [697, 432] on input "text" at bounding box center [723, 435] width 141 height 26
paste input "Professional Makeup, Breathable Skin Protection, for All Skin Types with Saint …"
type input "Professional Makeup, Breathable Skin Protection, for All Skin Types with Saint …"
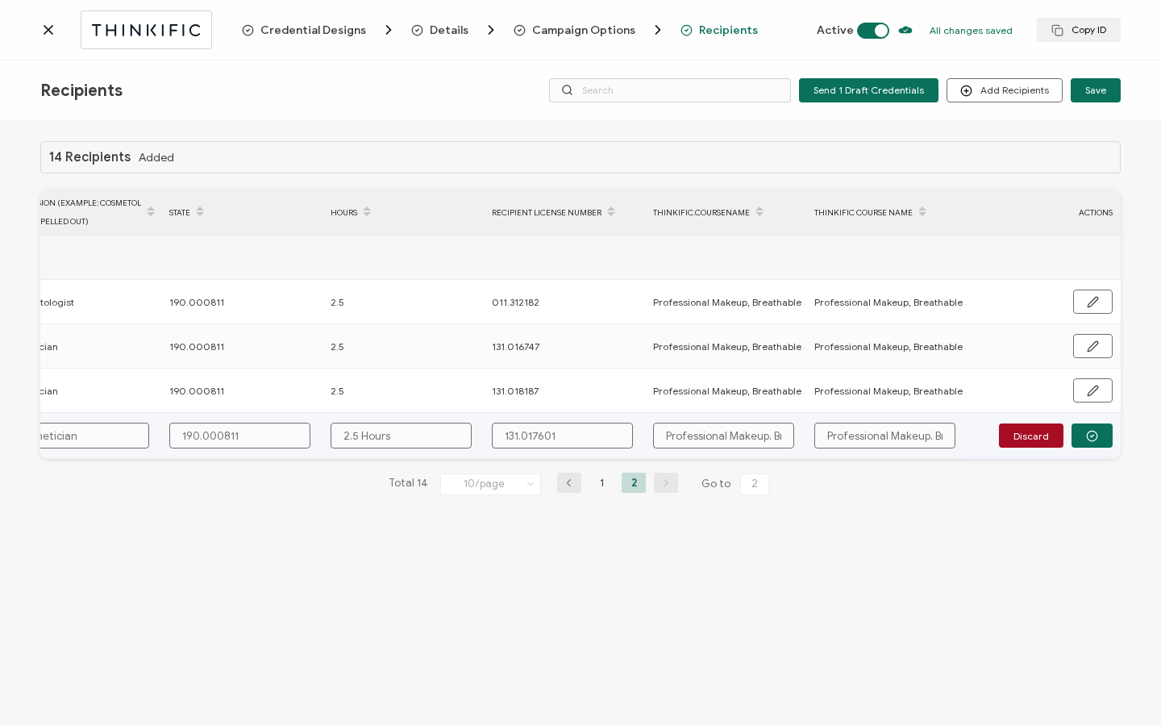
scroll to position [0, 285]
type input "Professional Makeup, Breathable Skin Protection, for All Skin Types with Saint …"
click at [1087, 439] on icon "button" at bounding box center [1092, 436] width 12 height 12
click at [1088, 436] on span "Send" at bounding box center [1087, 435] width 23 height 10
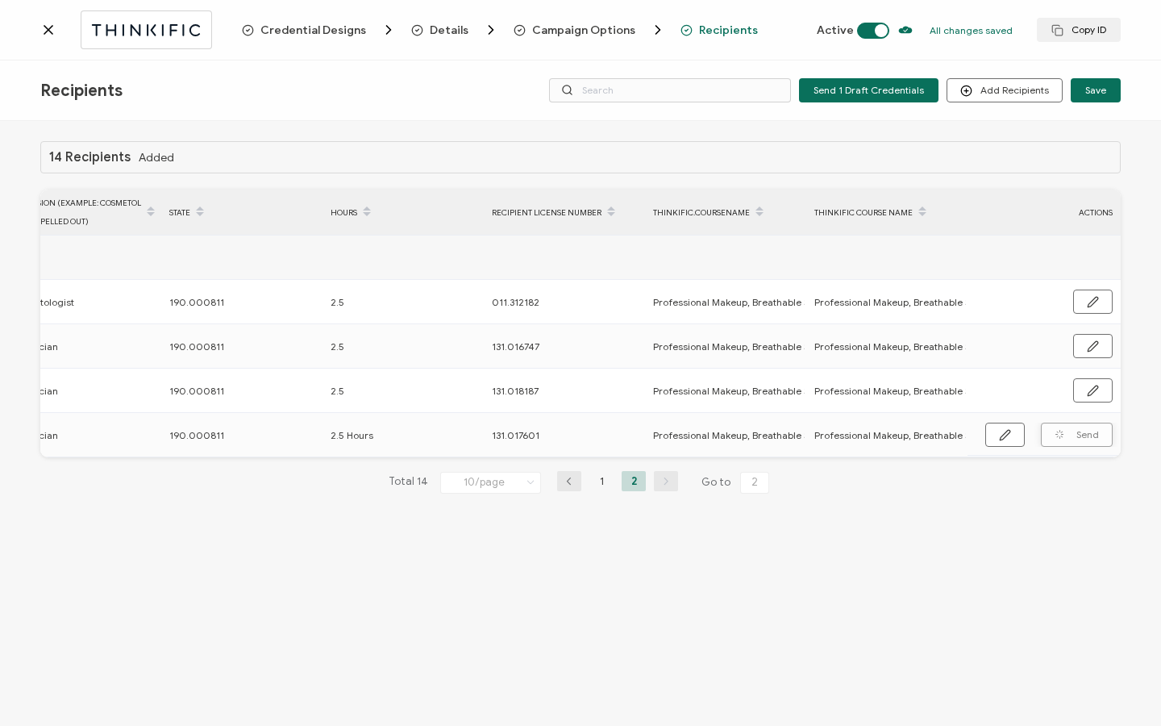
click at [44, 33] on icon at bounding box center [48, 30] width 8 height 8
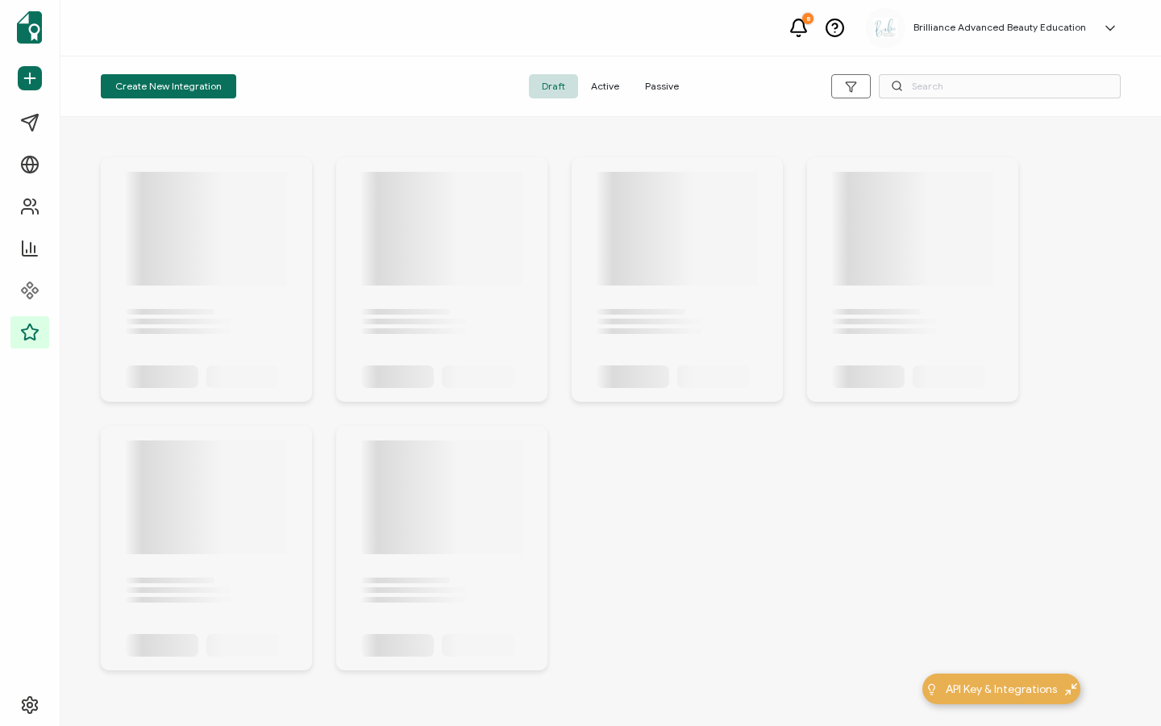
click at [596, 85] on span "Active" at bounding box center [605, 86] width 54 height 24
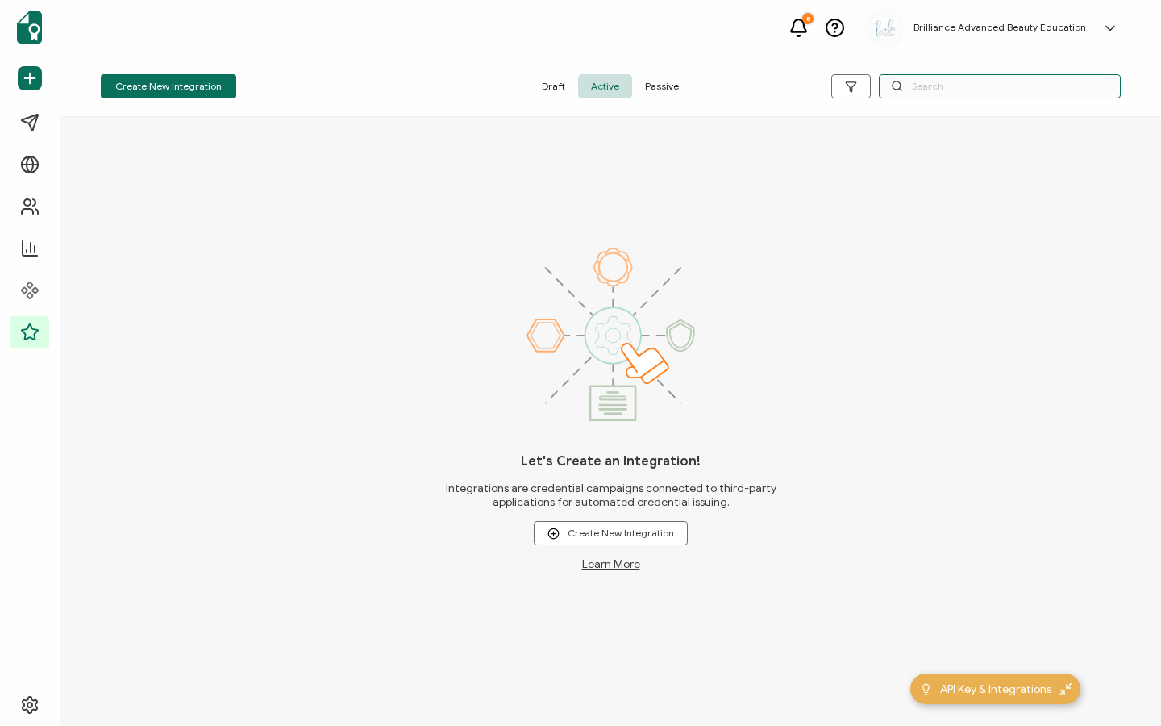
click at [955, 89] on input "text" at bounding box center [1000, 86] width 242 height 24
type input "makeu"
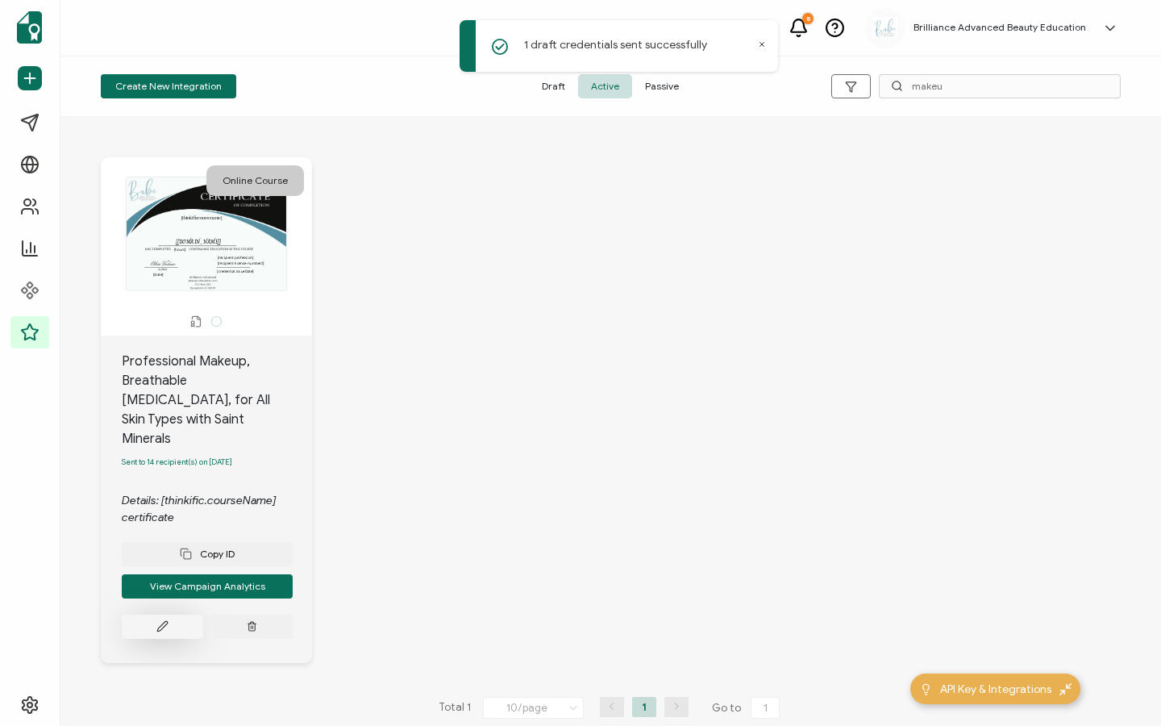
click at [130, 614] on button at bounding box center [162, 626] width 81 height 24
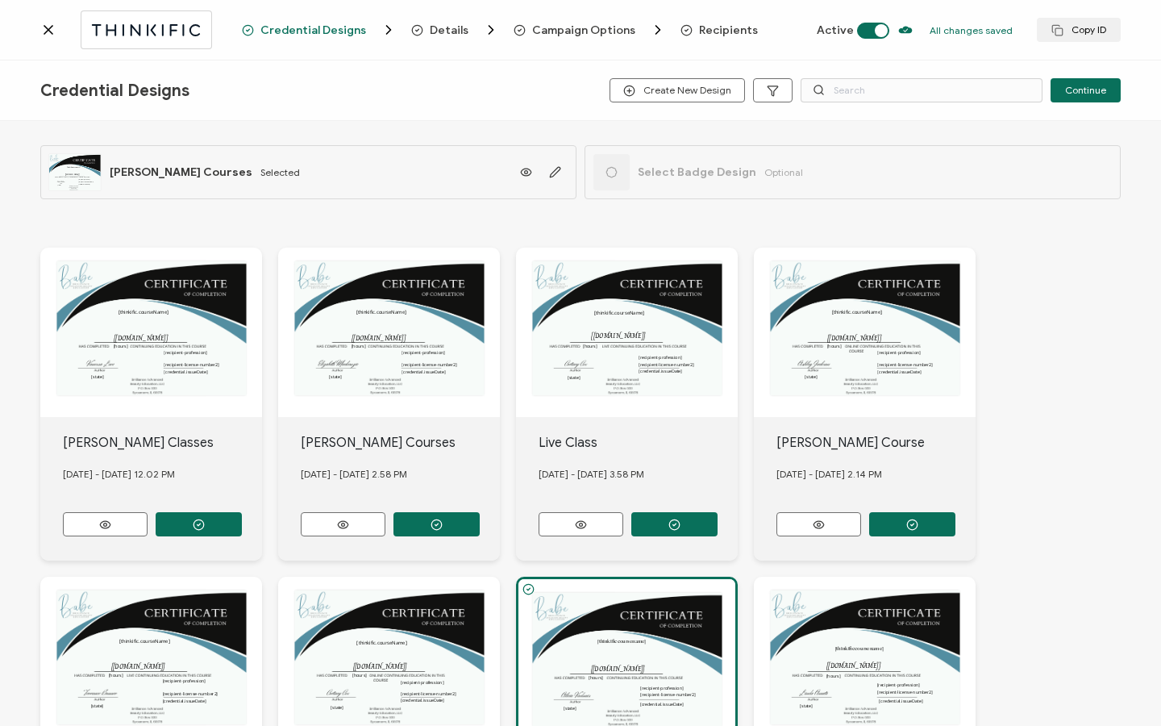
click at [709, 33] on span "Recipients" at bounding box center [728, 30] width 59 height 12
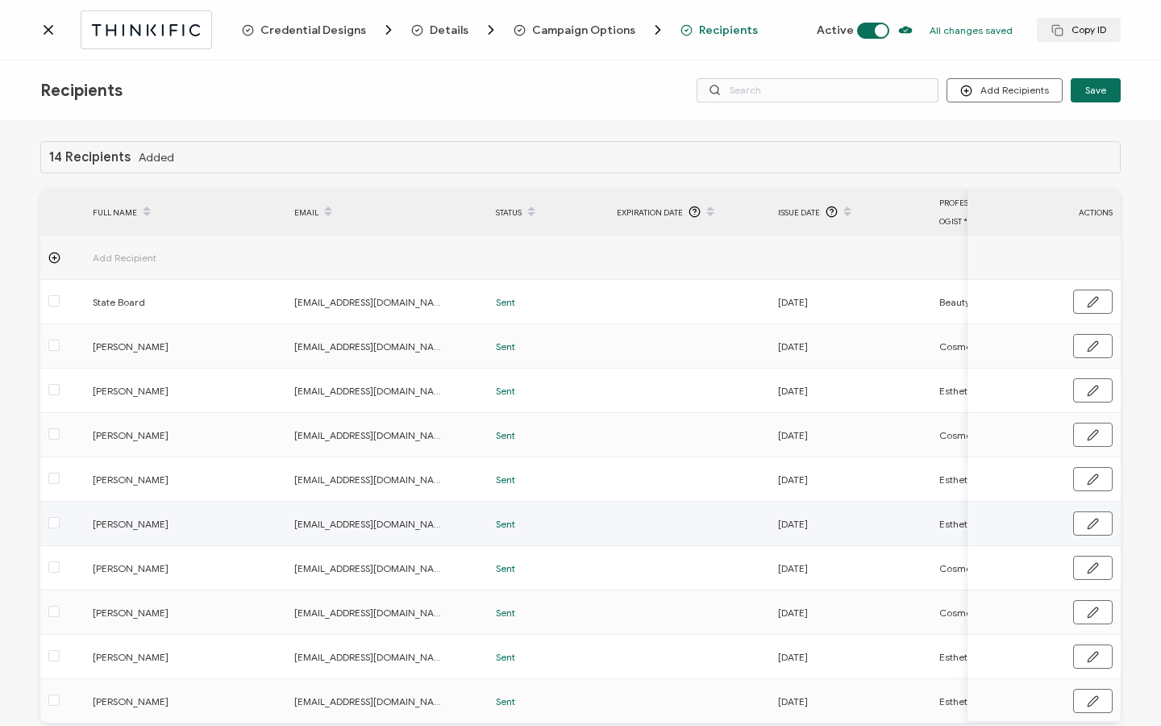
scroll to position [81, 0]
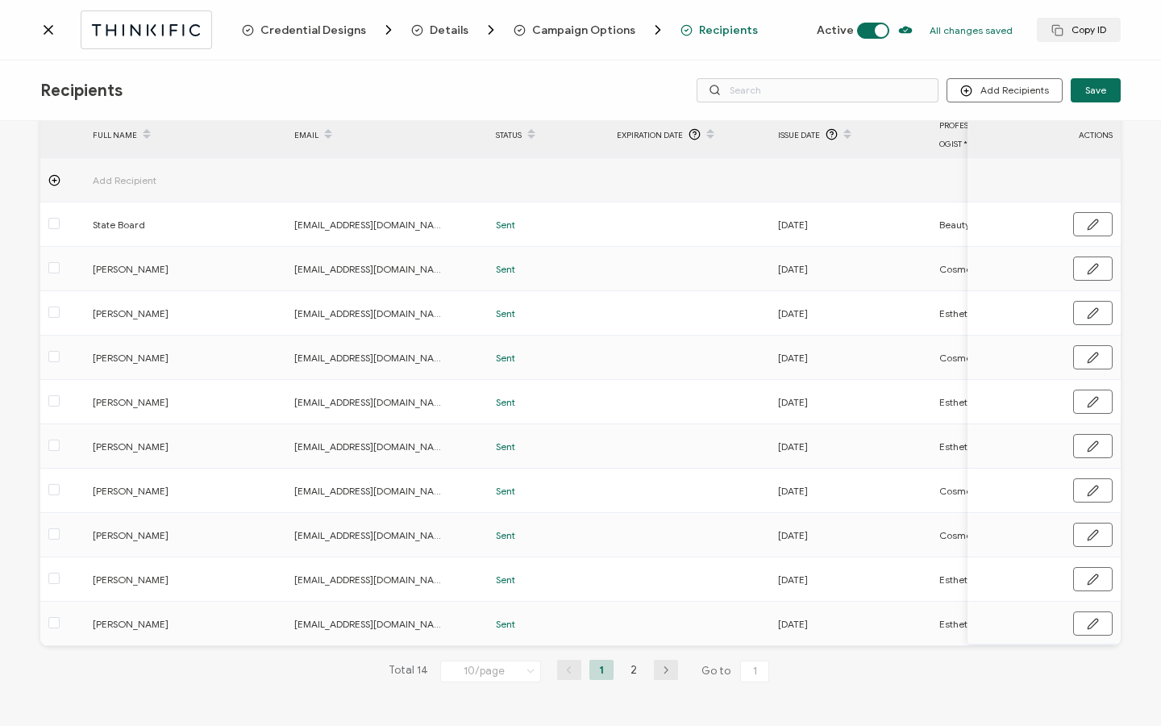
click at [613, 672] on ul "1 2" at bounding box center [617, 669] width 64 height 20
click at [626, 671] on li "2" at bounding box center [634, 669] width 24 height 20
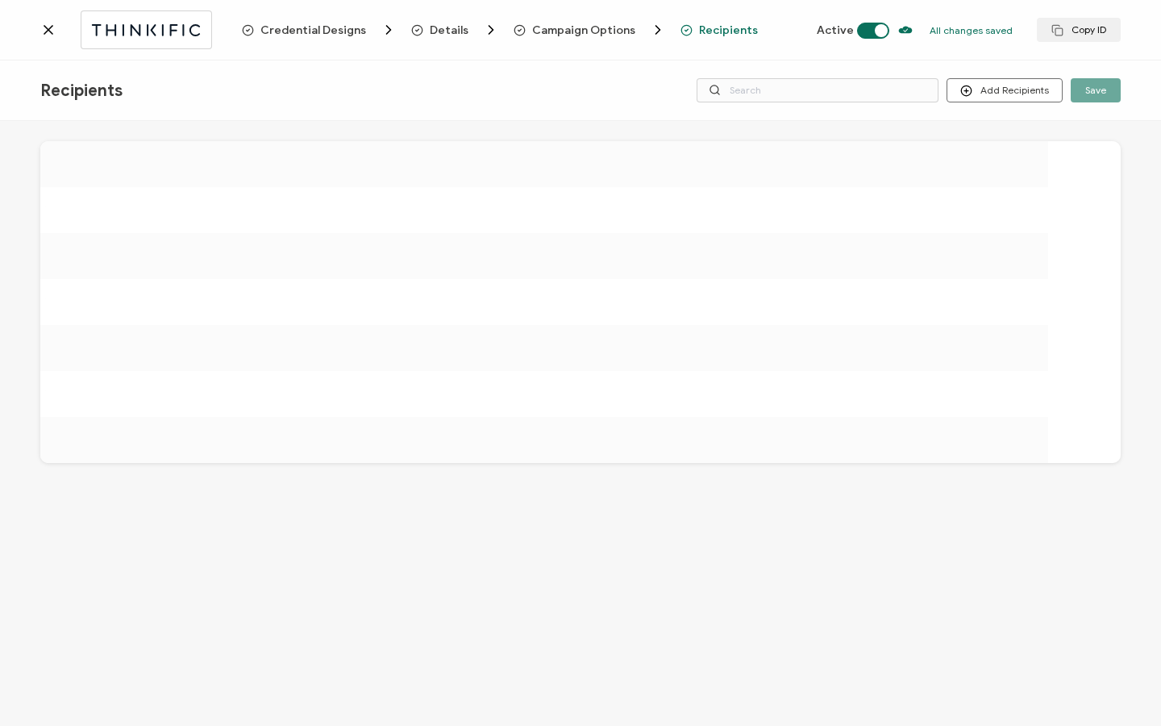
scroll to position [0, 0]
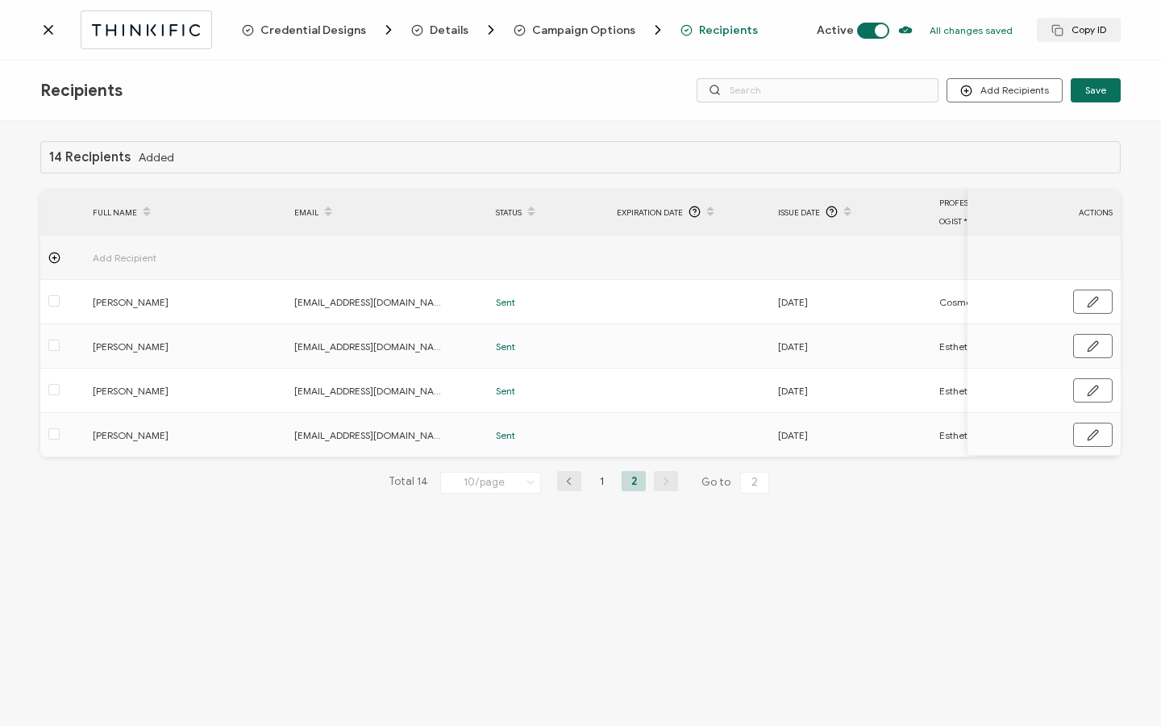
click at [50, 40] on div at bounding box center [141, 29] width 202 height 38
click at [50, 26] on icon at bounding box center [48, 30] width 16 height 16
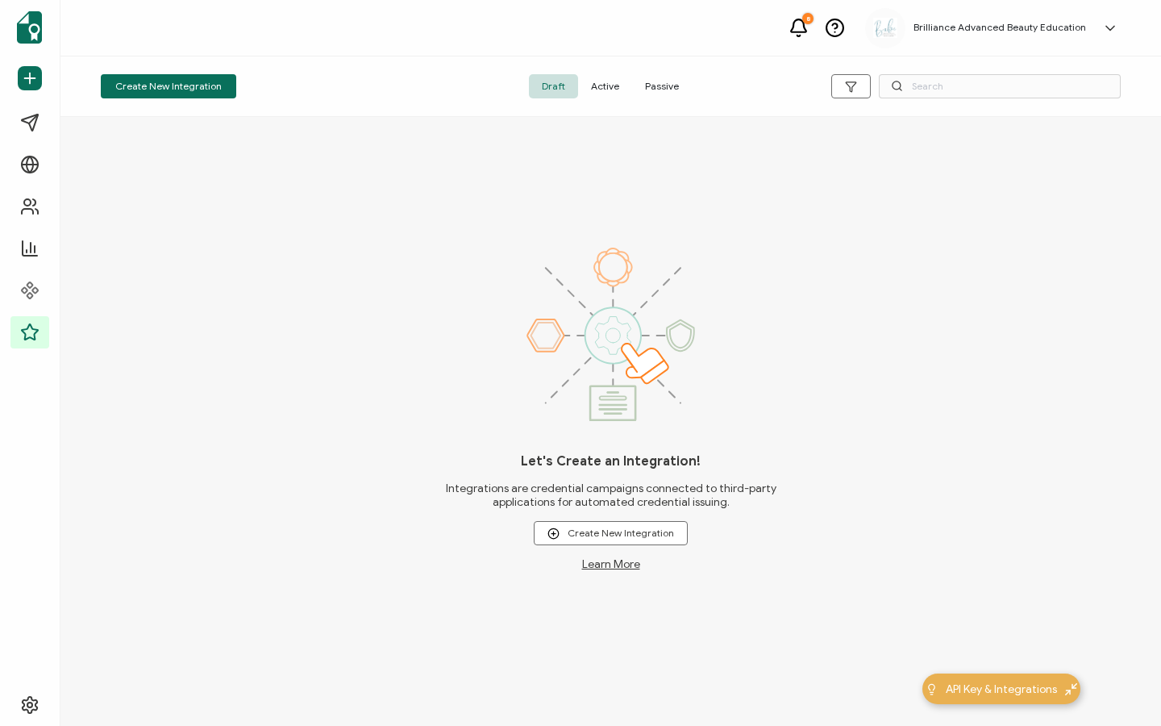
click at [605, 85] on span "Active" at bounding box center [605, 86] width 54 height 24
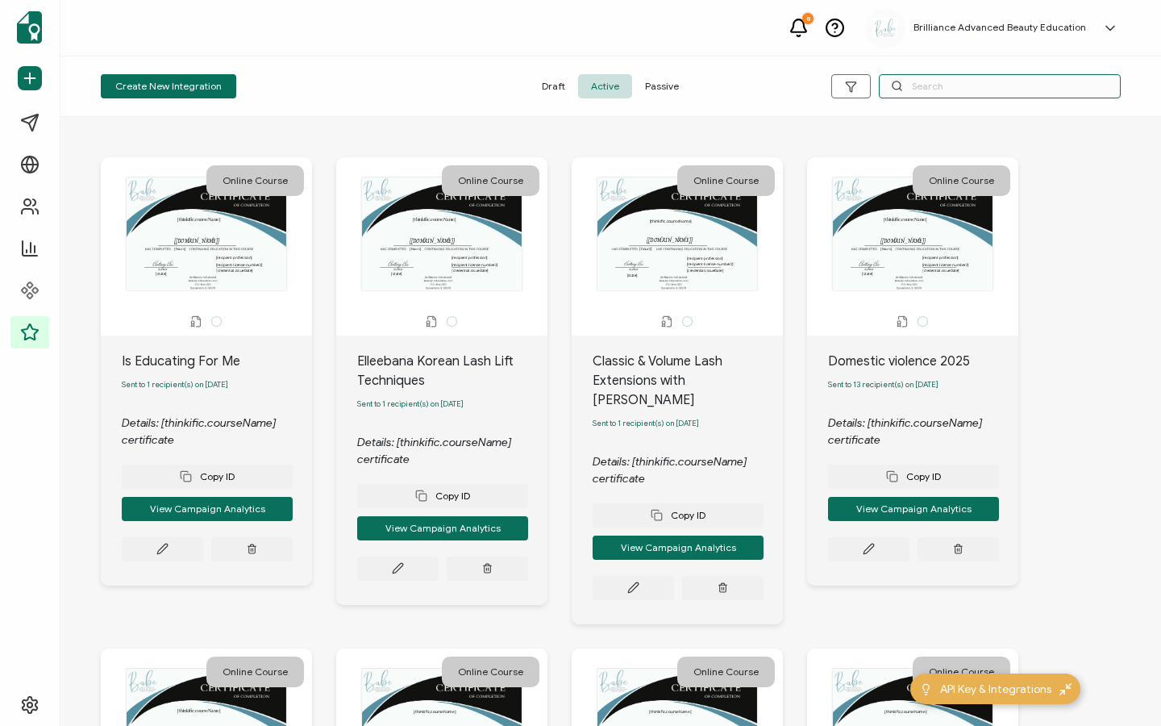
click at [927, 85] on input "text" at bounding box center [1000, 86] width 242 height 24
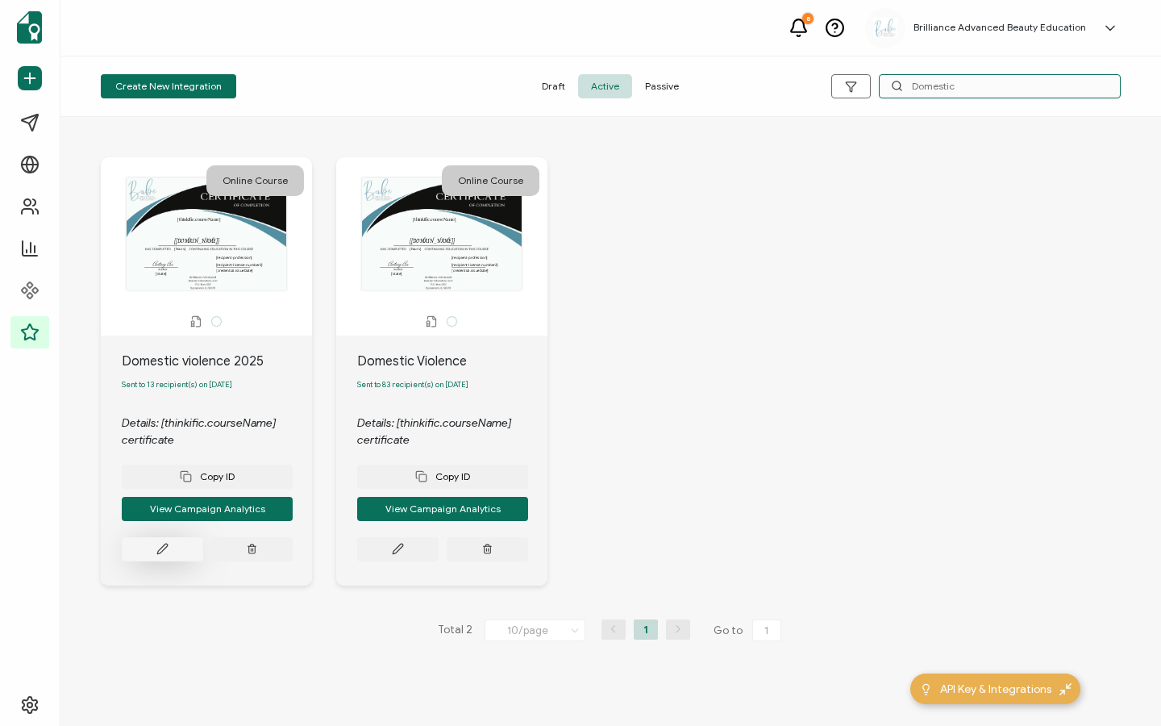
type input "Domestic"
click at [173, 550] on button at bounding box center [162, 549] width 81 height 24
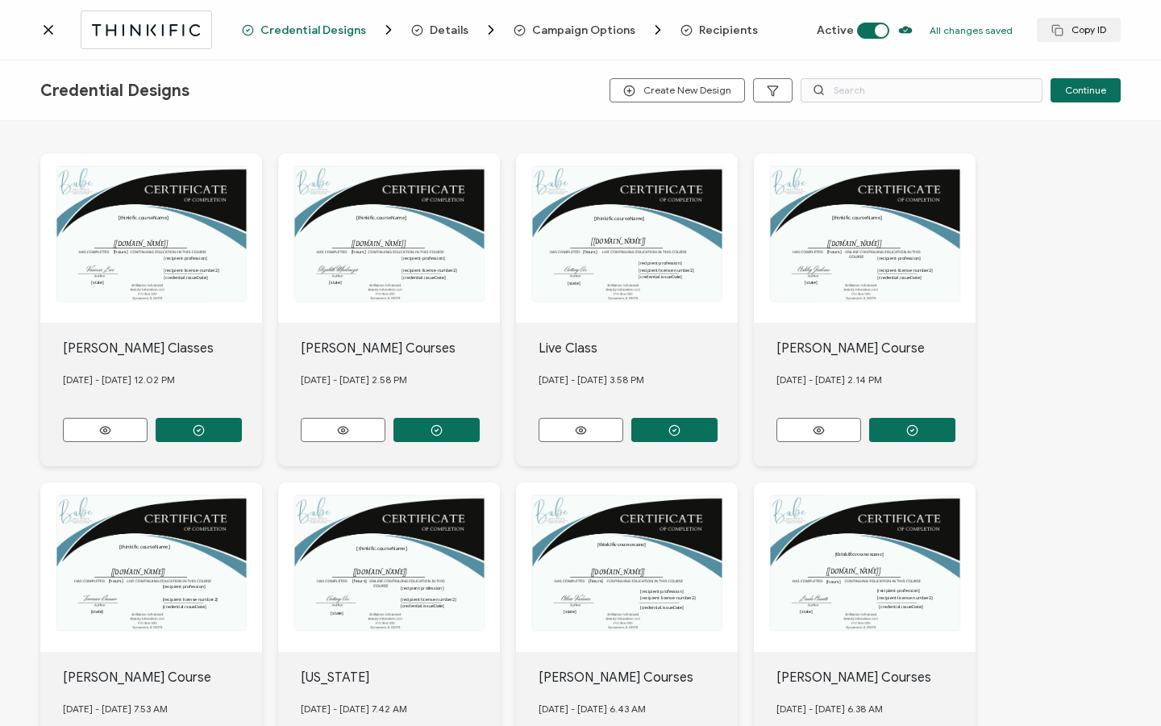
click at [722, 26] on span "Recipients" at bounding box center [728, 30] width 59 height 12
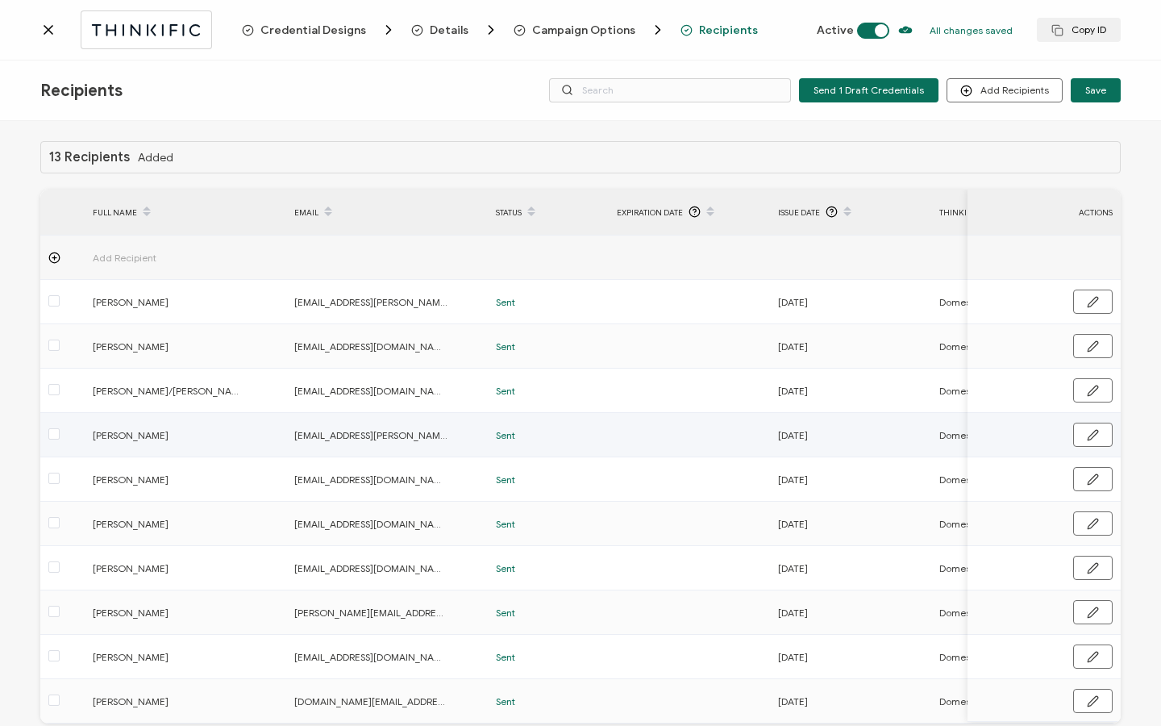
scroll to position [81, 0]
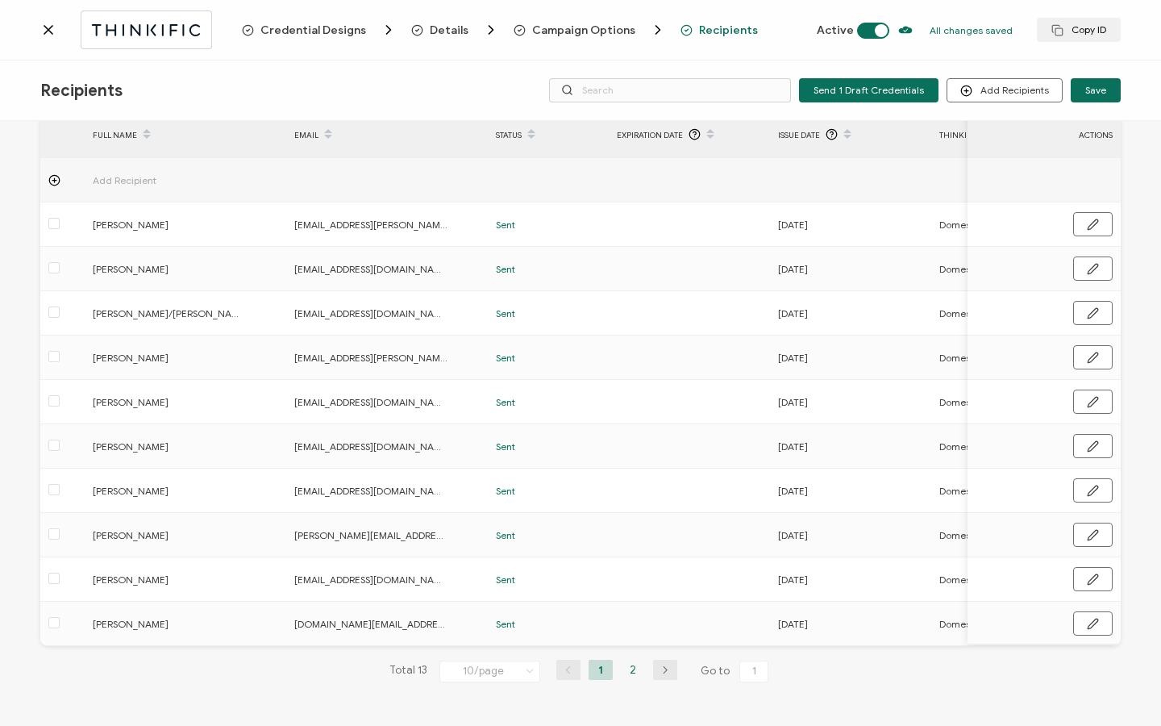
click at [627, 668] on li "2" at bounding box center [633, 669] width 24 height 20
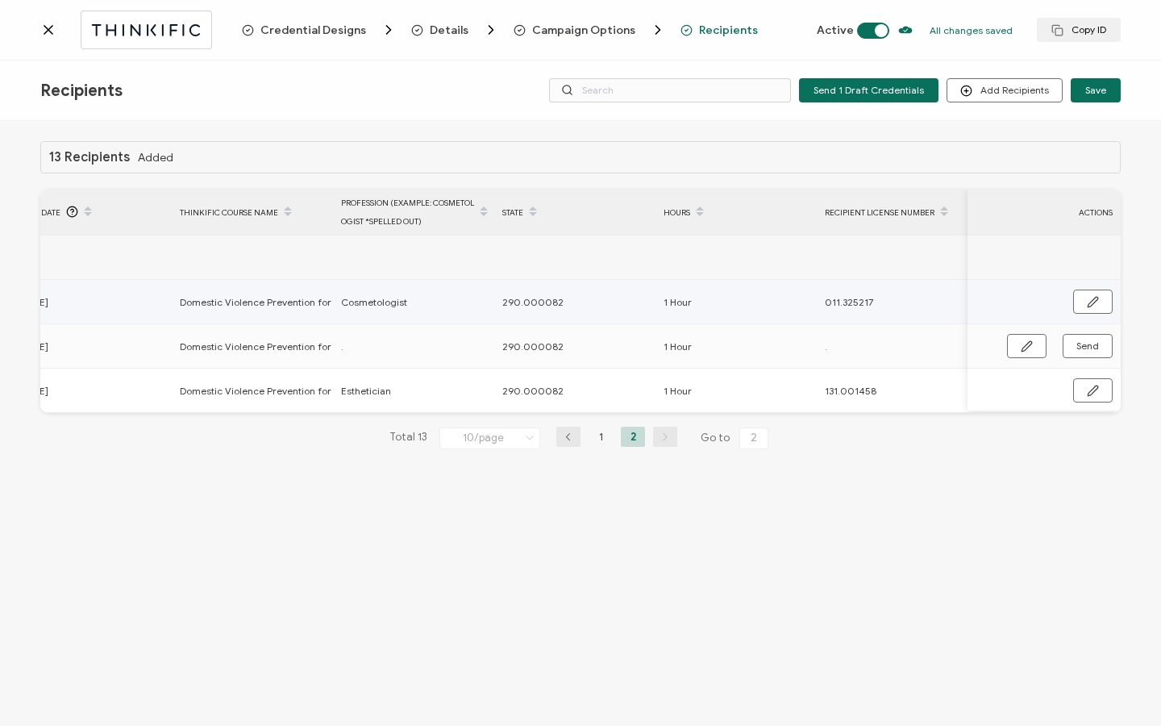
scroll to position [0, 759]
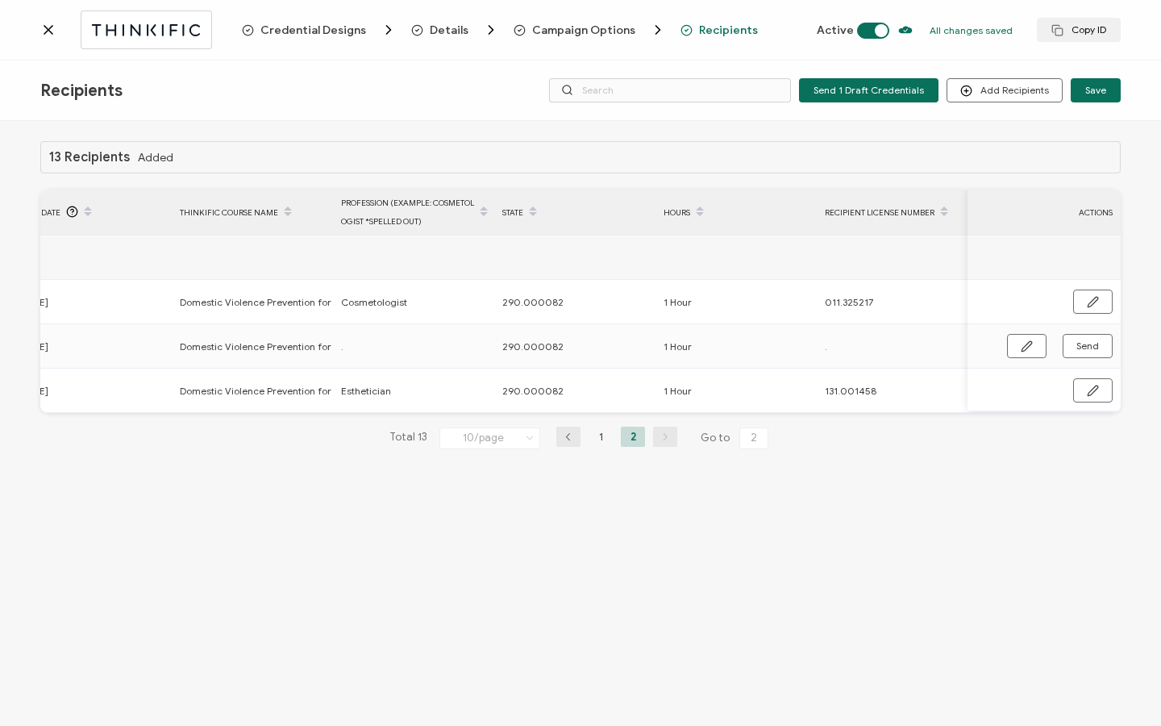
click at [51, 31] on icon at bounding box center [48, 30] width 16 height 16
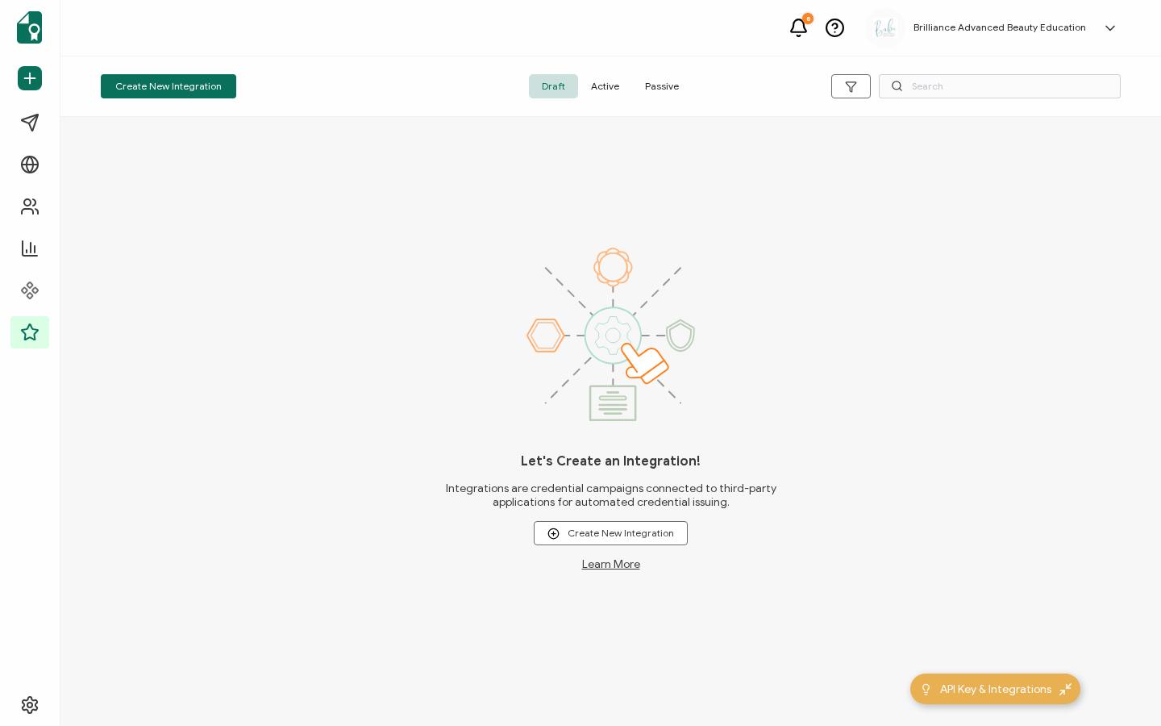
click at [596, 92] on span "Active" at bounding box center [605, 86] width 54 height 24
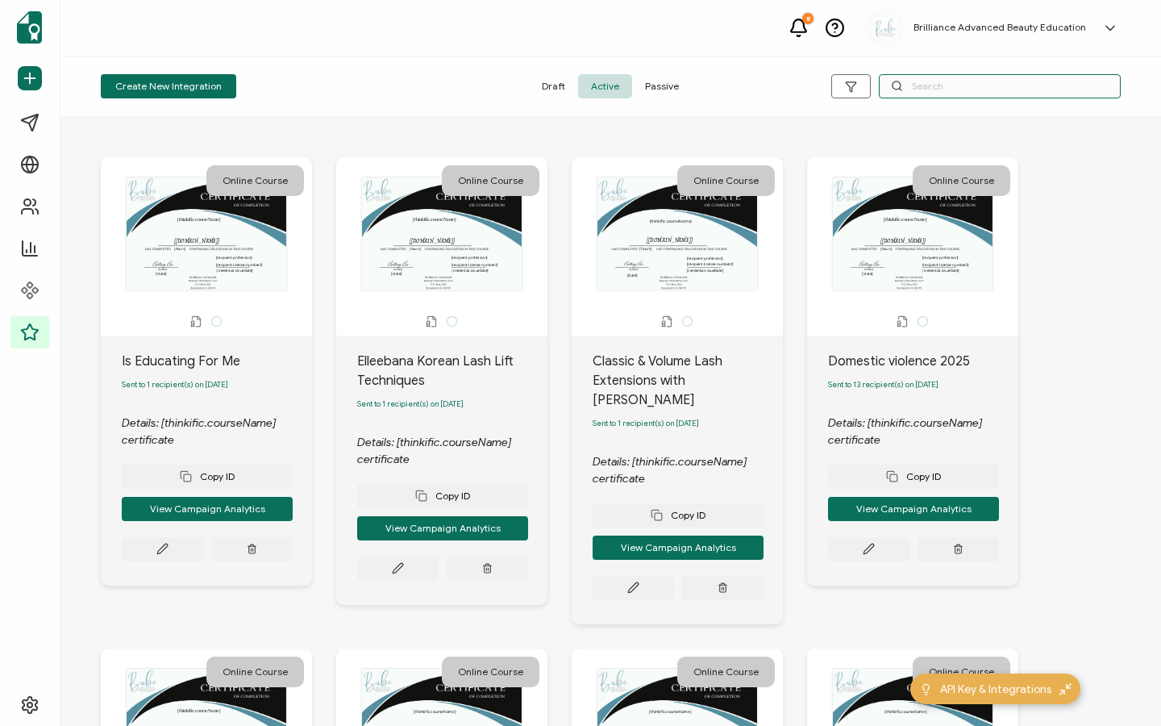
click at [963, 89] on input "text" at bounding box center [1000, 86] width 242 height 24
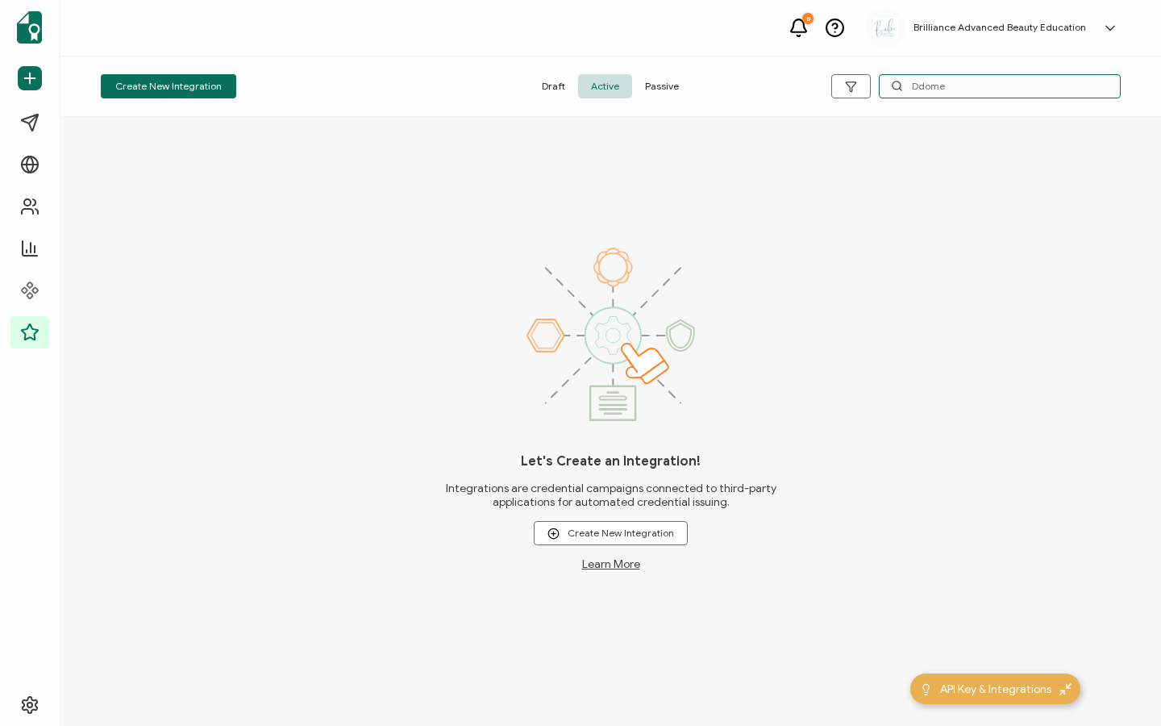
drag, startPoint x: 921, startPoint y: 85, endPoint x: 975, endPoint y: 85, distance: 54.8
click at [975, 85] on input "Ddome" at bounding box center [1000, 86] width 242 height 24
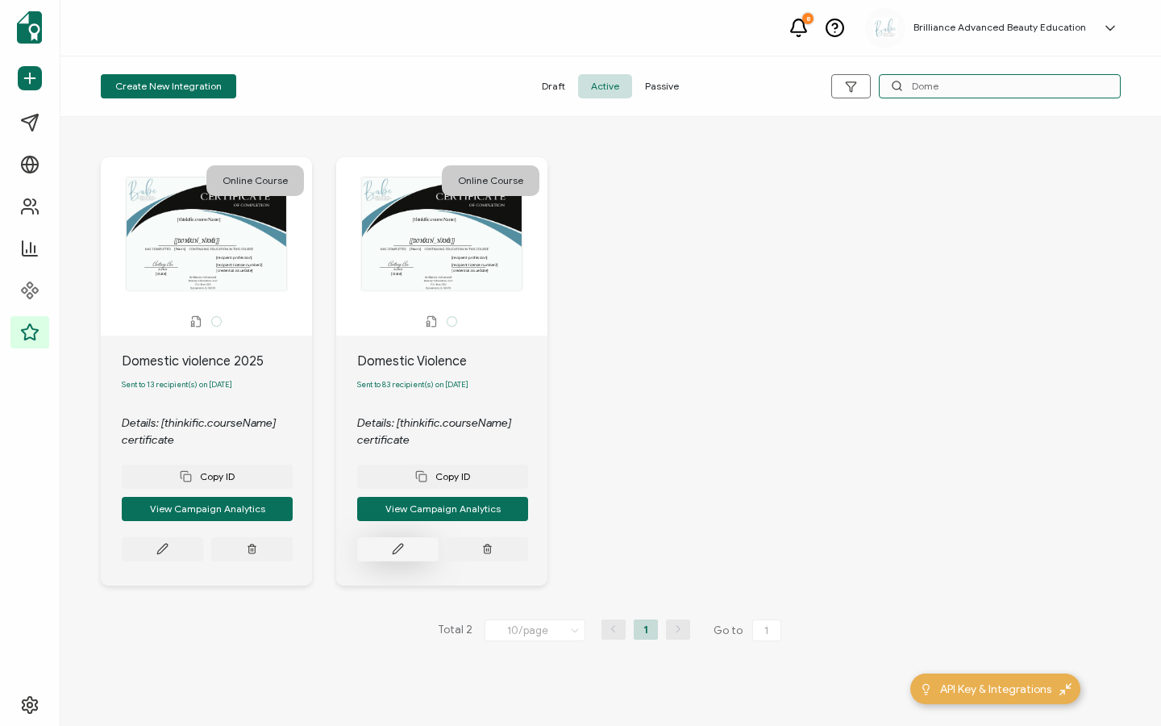
type input "Dome"
click at [384, 549] on button at bounding box center [397, 549] width 81 height 24
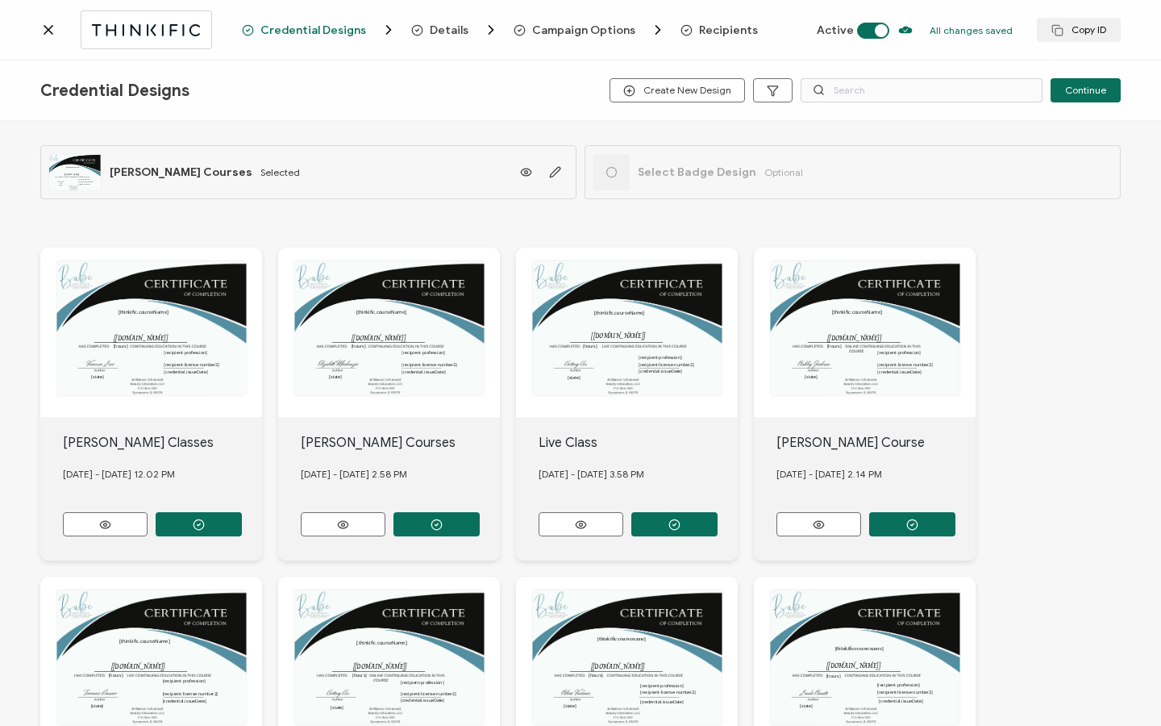
click at [722, 29] on span "Recipients" at bounding box center [728, 30] width 59 height 12
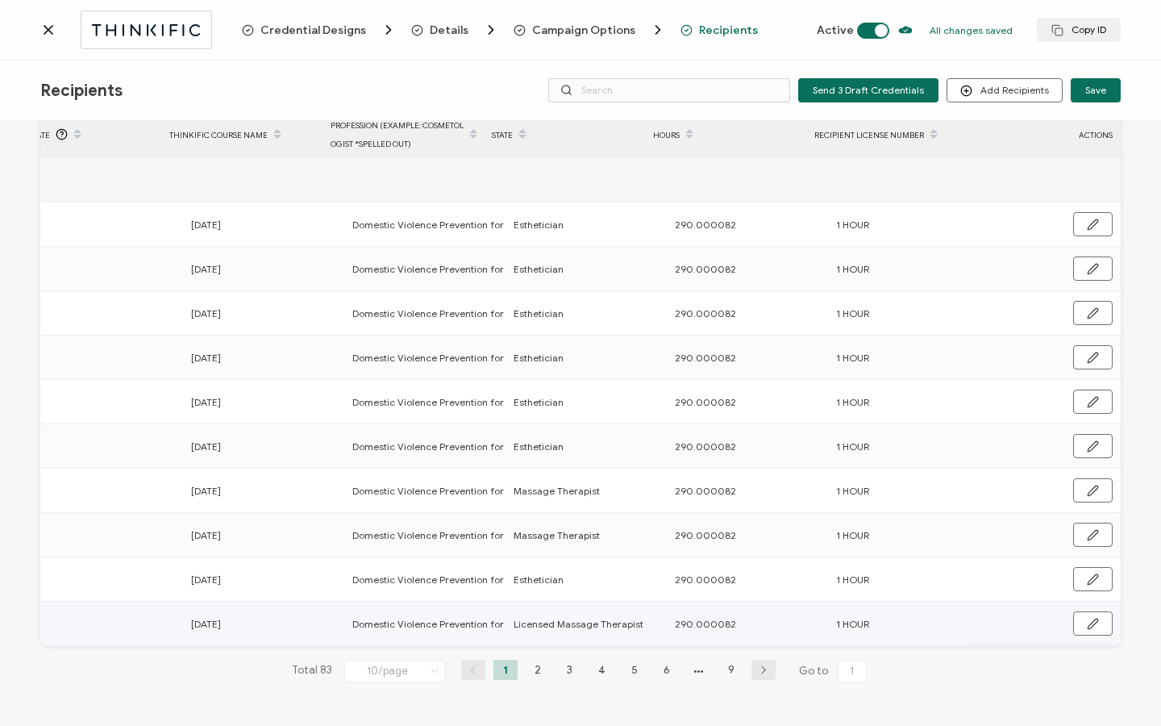
scroll to position [0, 776]
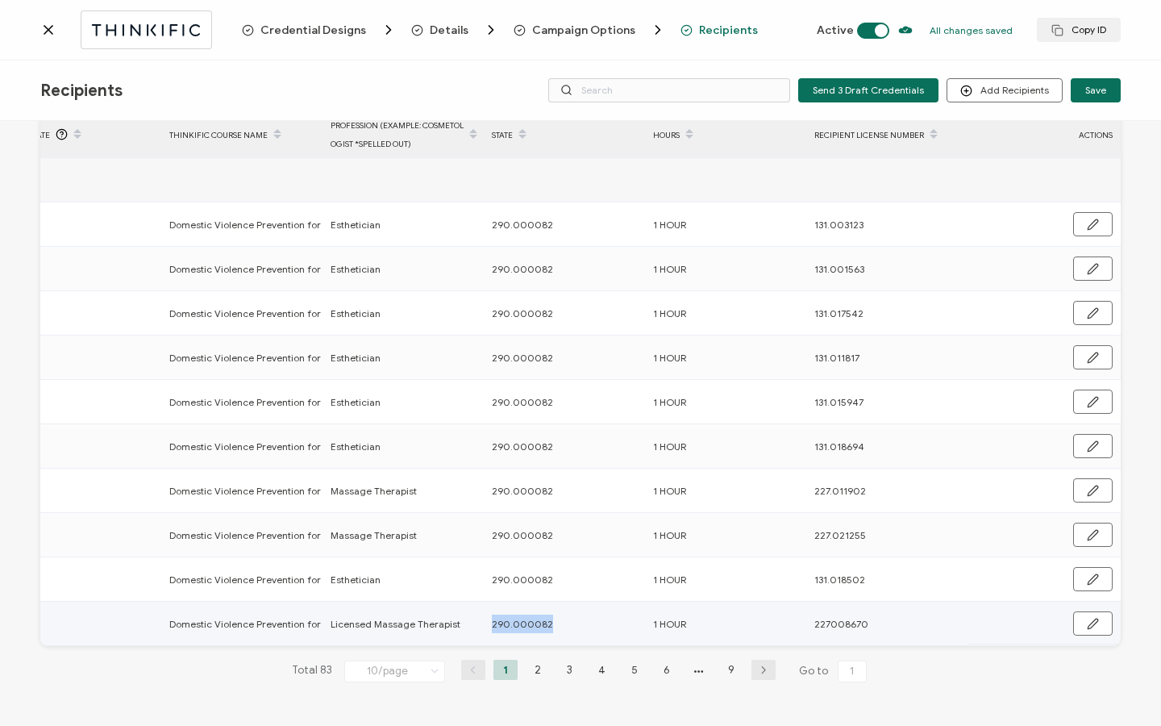
drag, startPoint x: 472, startPoint y: 622, endPoint x: 548, endPoint y: 621, distance: 75.8
click at [548, 621] on tr "Mary Ozbirn mary.ozbirn@gmail.com Sent 06.30.2024 Domestic Violence Prevention …" at bounding box center [195, 623] width 1850 height 44
copy tr "290.000082"
click at [726, 669] on li "9" at bounding box center [731, 669] width 24 height 20
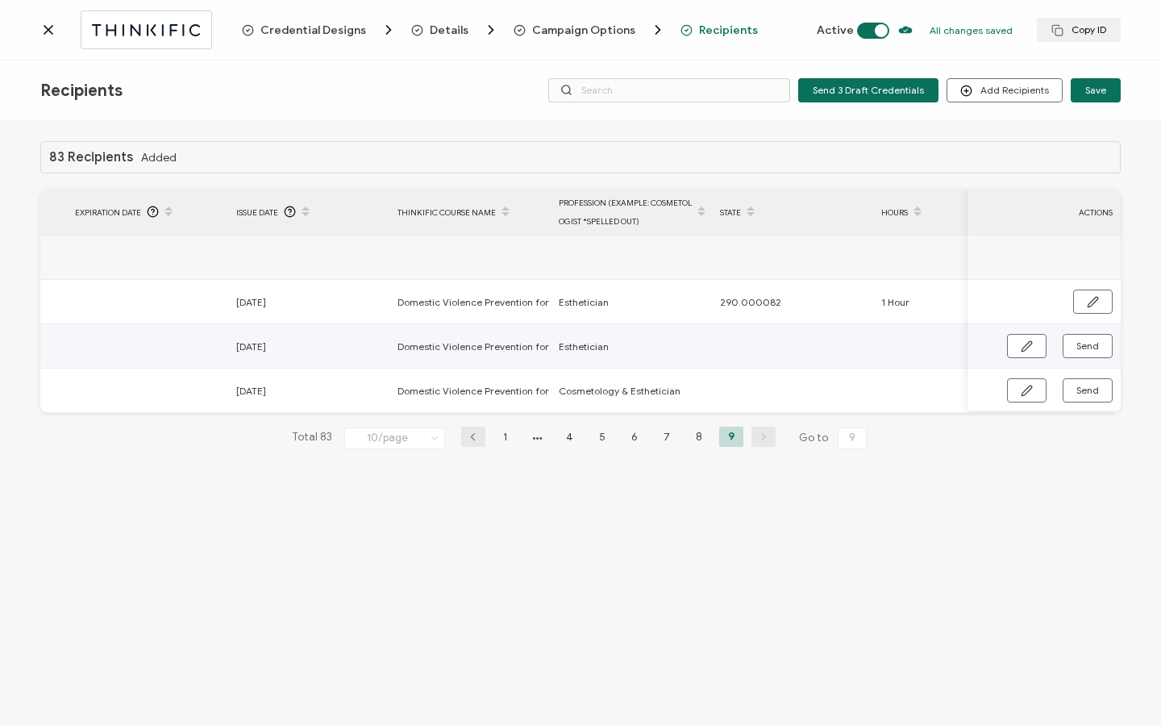
scroll to position [0, 0]
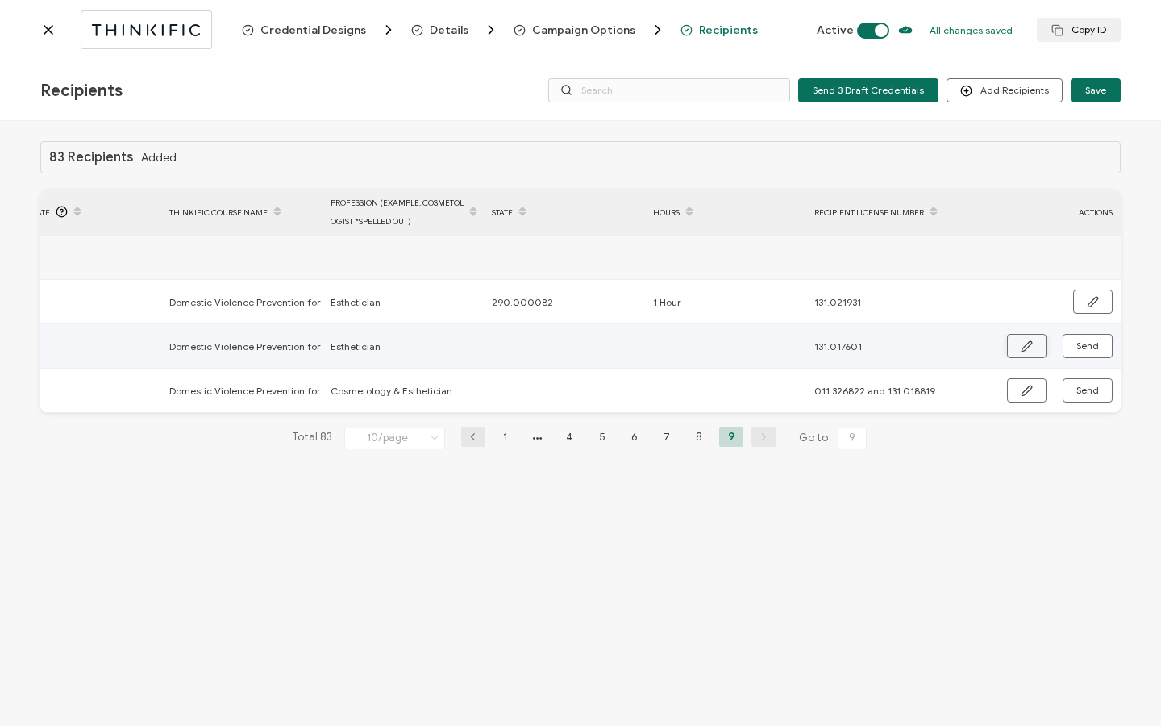
click at [1015, 346] on button "button" at bounding box center [1027, 346] width 40 height 24
click at [532, 342] on input "text" at bounding box center [562, 347] width 141 height 26
paste input "290.000082"
type input "290.000082"
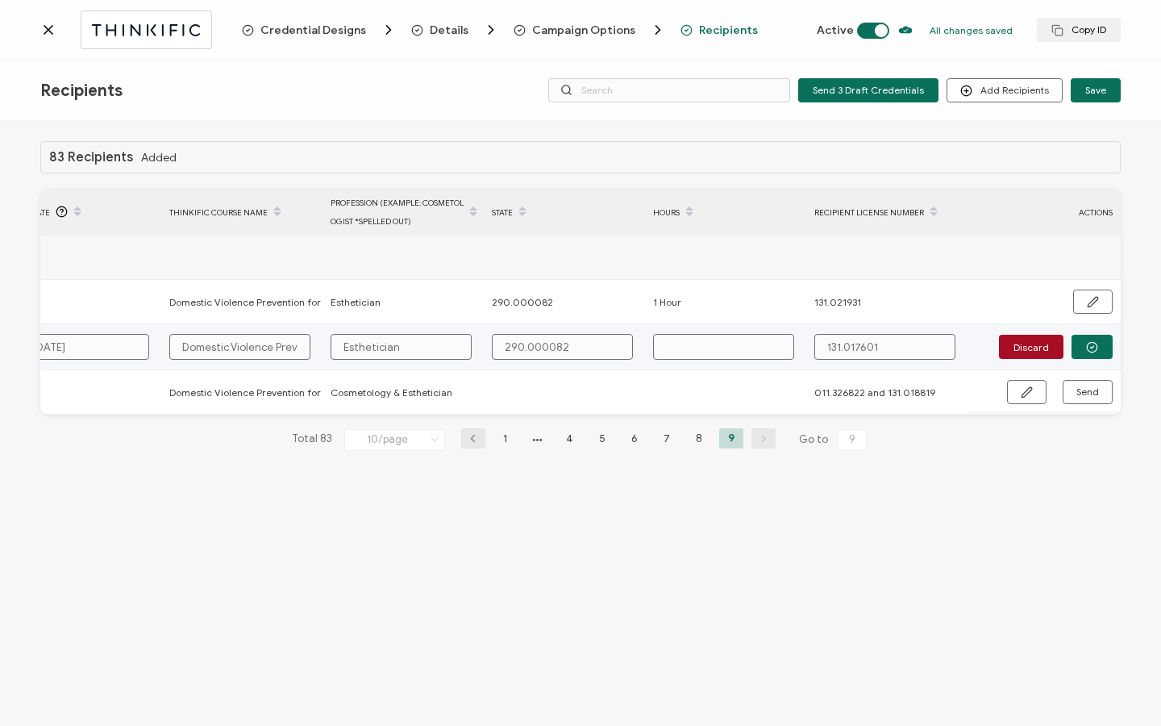
type input "290.000082"
click at [691, 354] on input "text" at bounding box center [723, 347] width 141 height 26
type input "1"
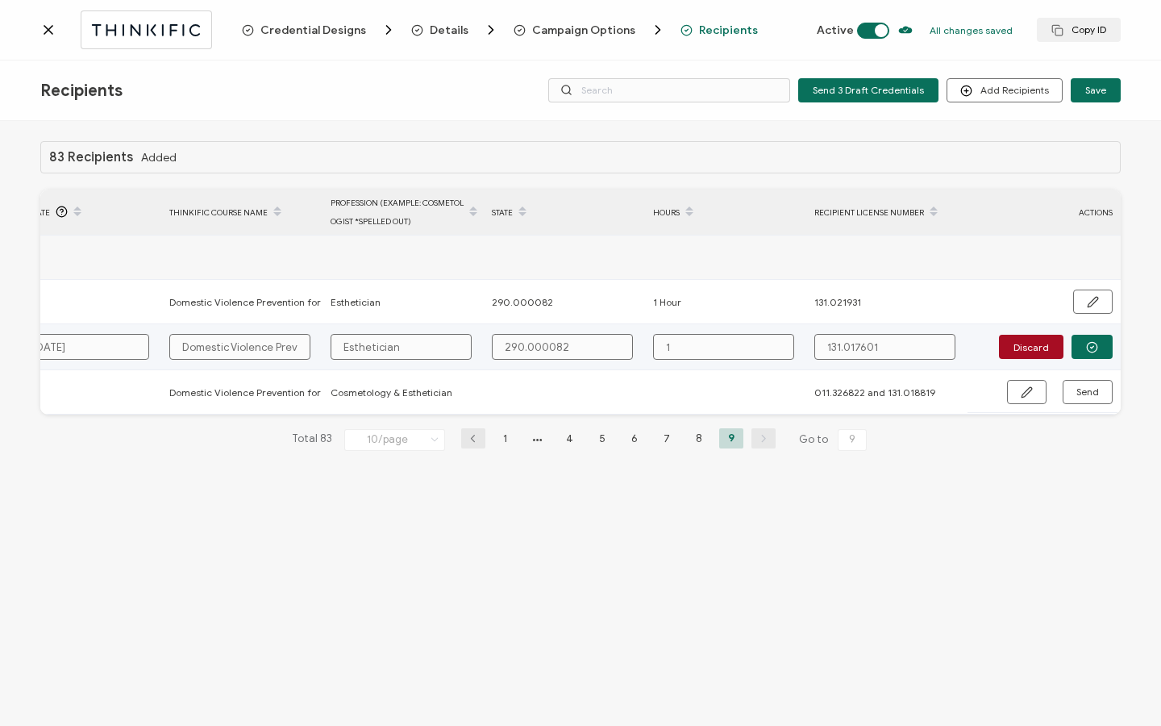
type input "1"
type input "1 h"
type input "1 ho"
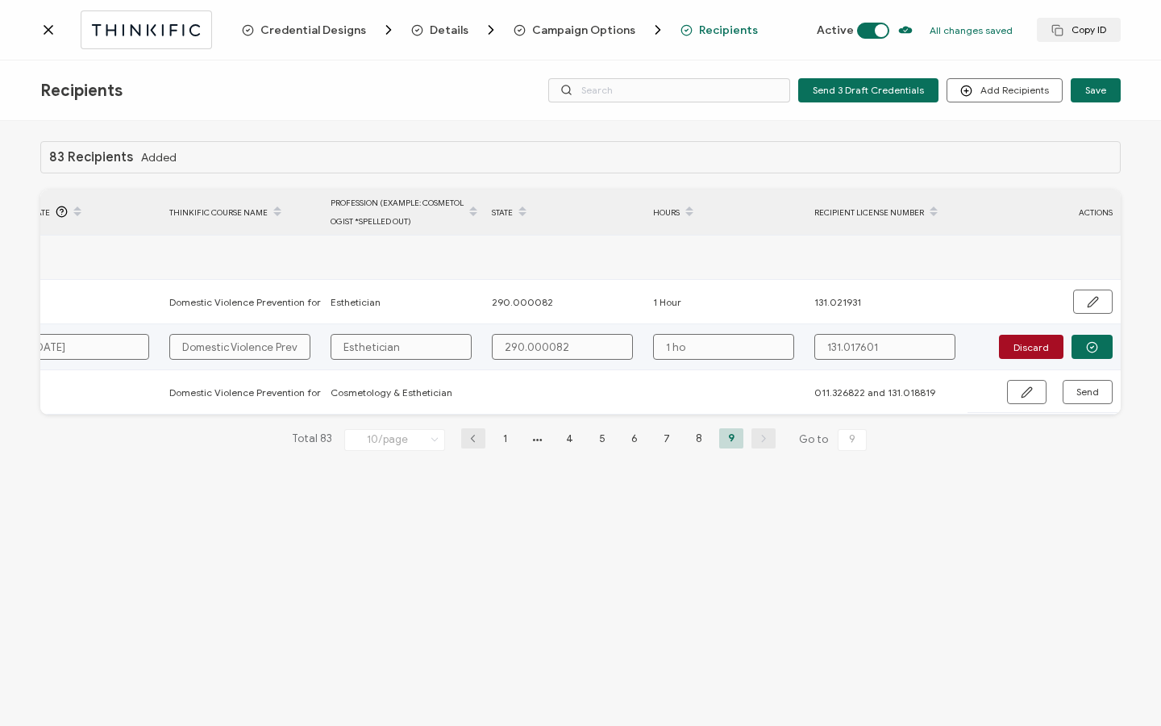
type input "1 hou"
type input "1 hour"
type input "1 hou"
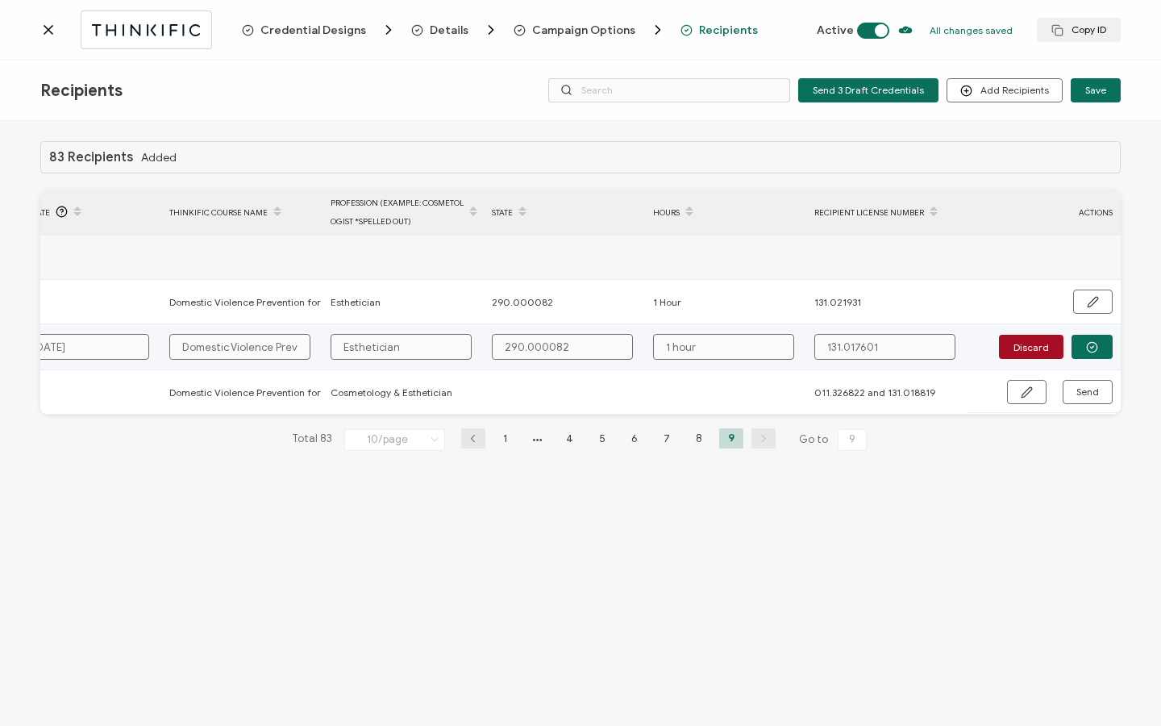
type input "1 hou"
type input "1 ho"
type input "1 h"
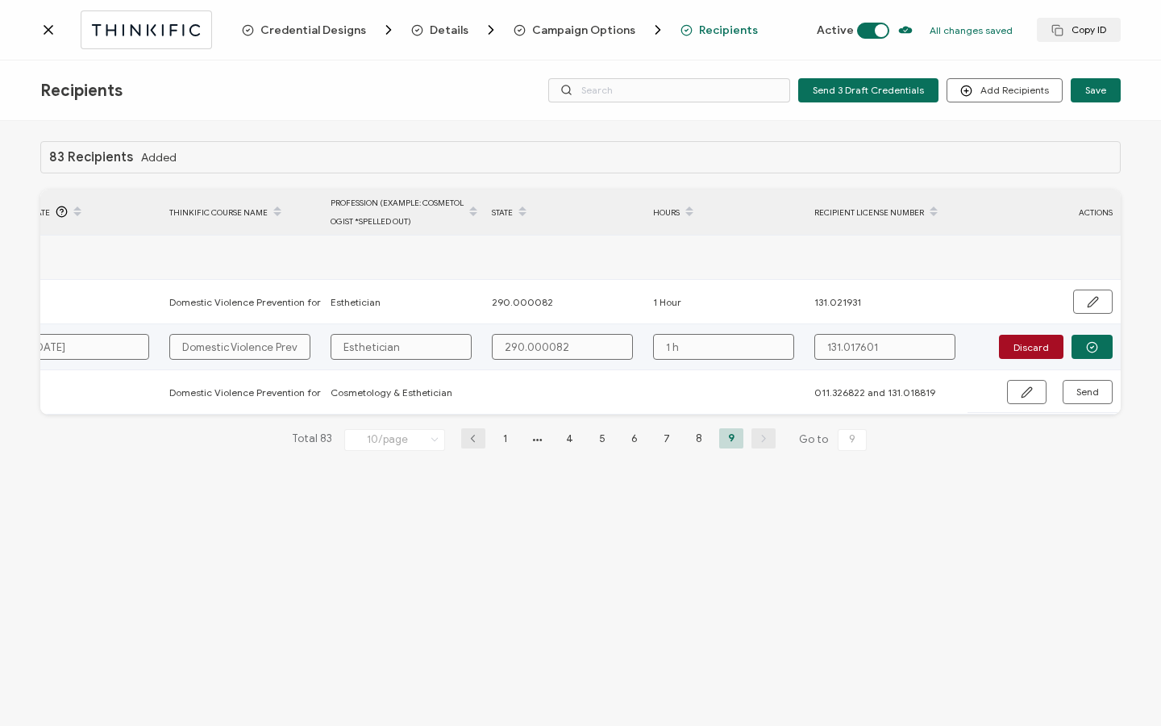
type input "1"
type input "1 H"
type input "1 Ho"
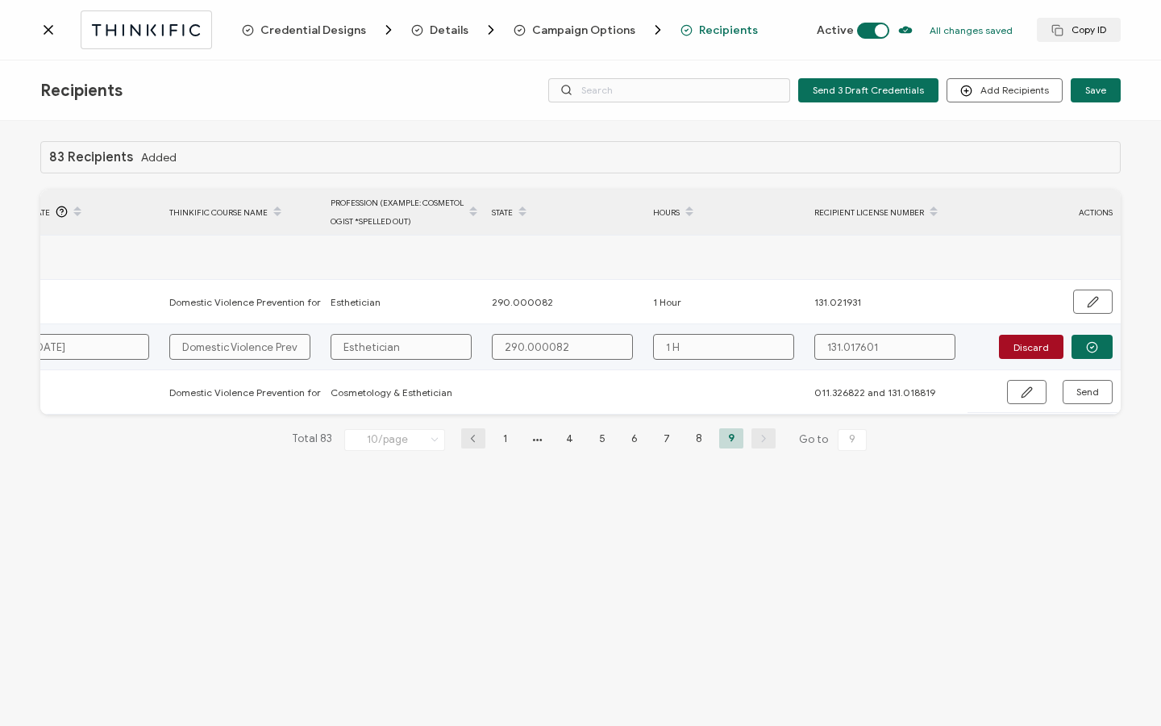
type input "1 Ho"
type input "1 Hou"
type input "1 Hour"
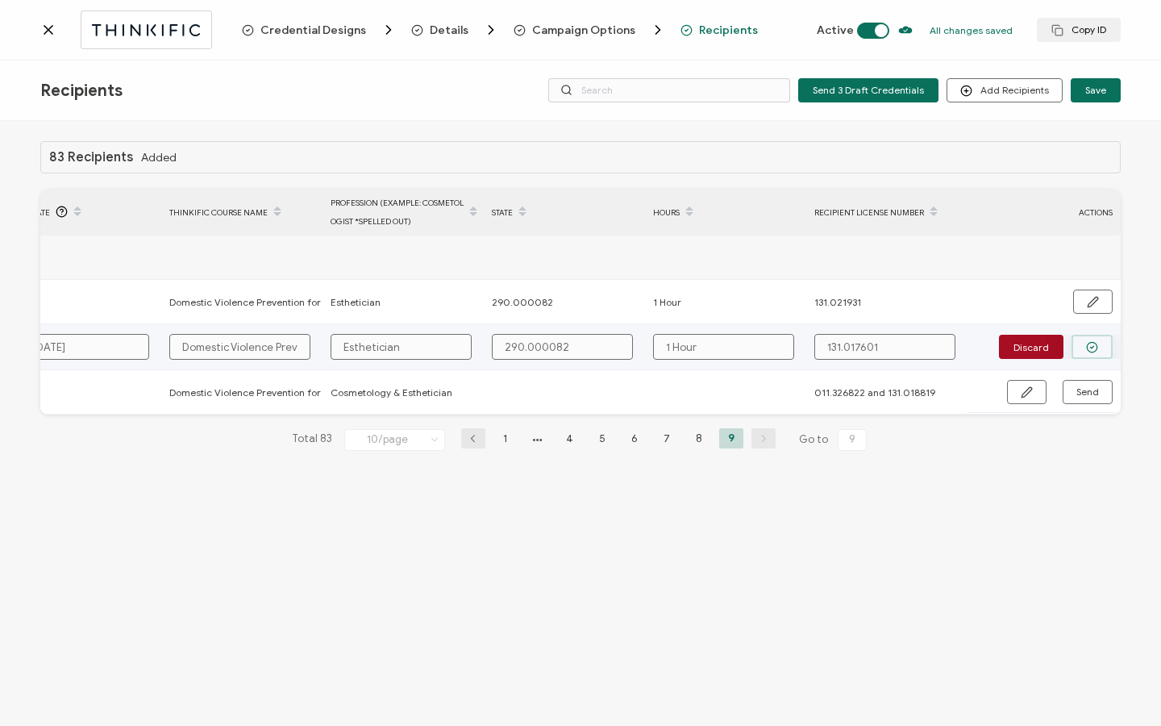
type input "1 Hour"
click at [1104, 348] on button "button" at bounding box center [1091, 347] width 41 height 24
click at [1098, 348] on span "Send" at bounding box center [1087, 346] width 23 height 10
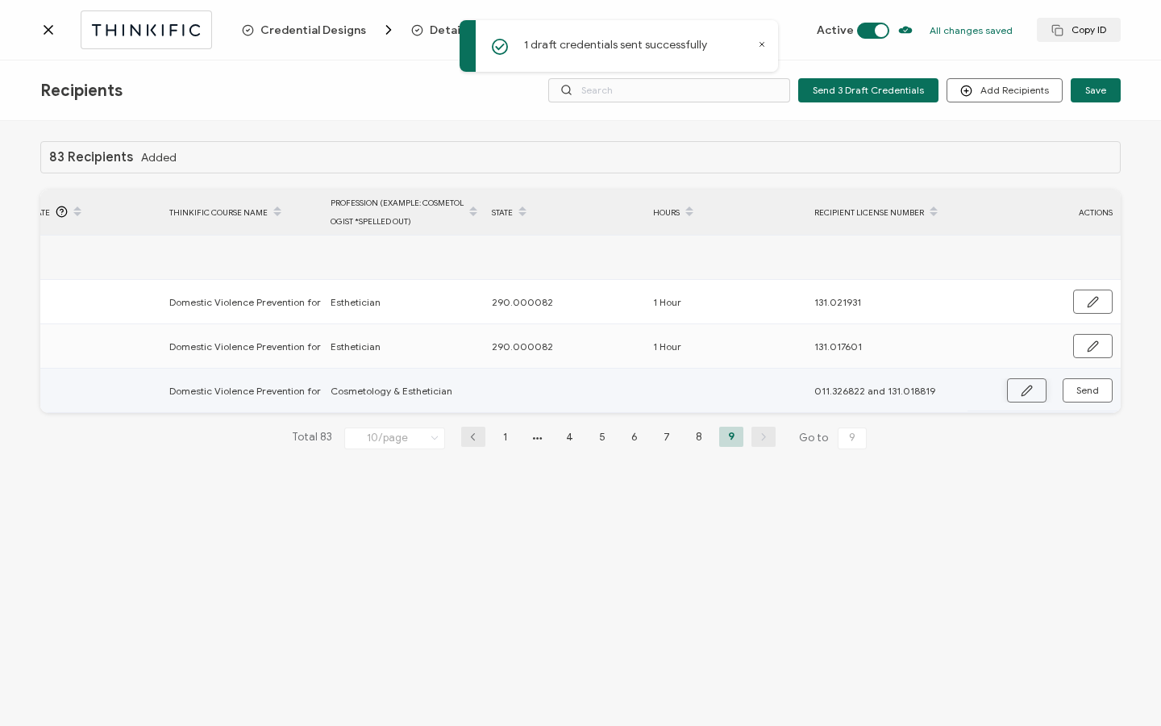
click at [1029, 390] on icon "button" at bounding box center [1026, 390] width 10 height 10
click at [540, 393] on input "text" at bounding box center [562, 391] width 141 height 26
paste input "290.000082"
type input "290.000082"
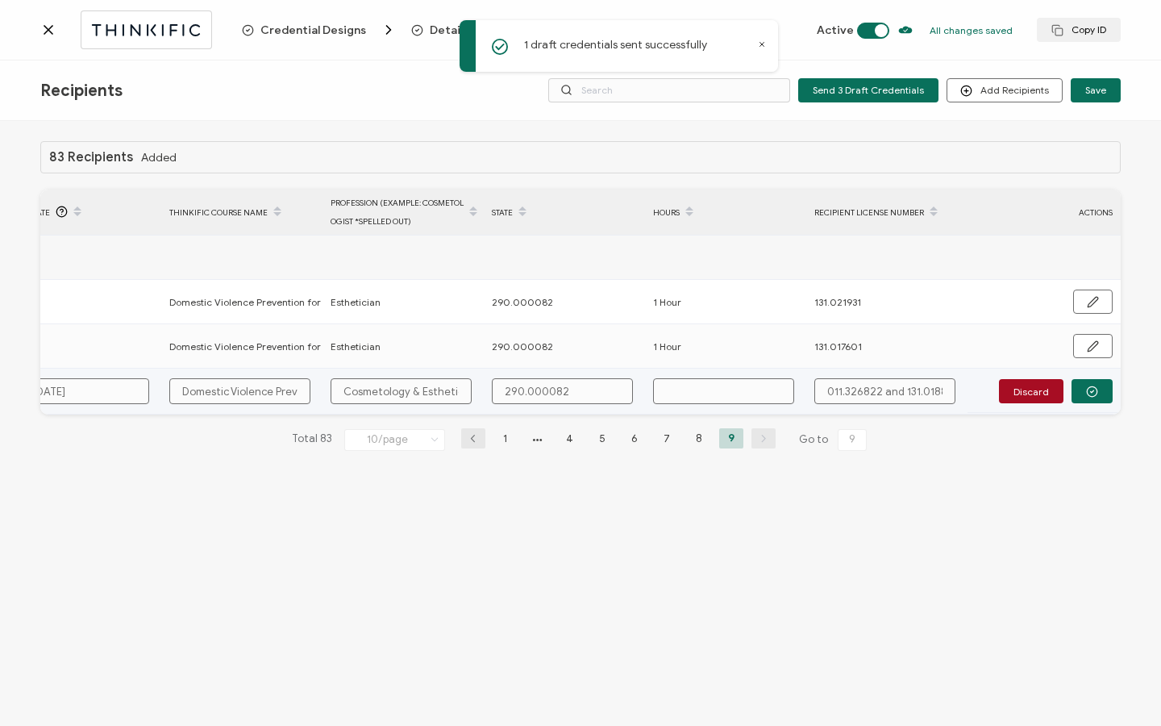
type input "290.000082"
click at [682, 381] on input "text" at bounding box center [723, 391] width 141 height 26
type input "1"
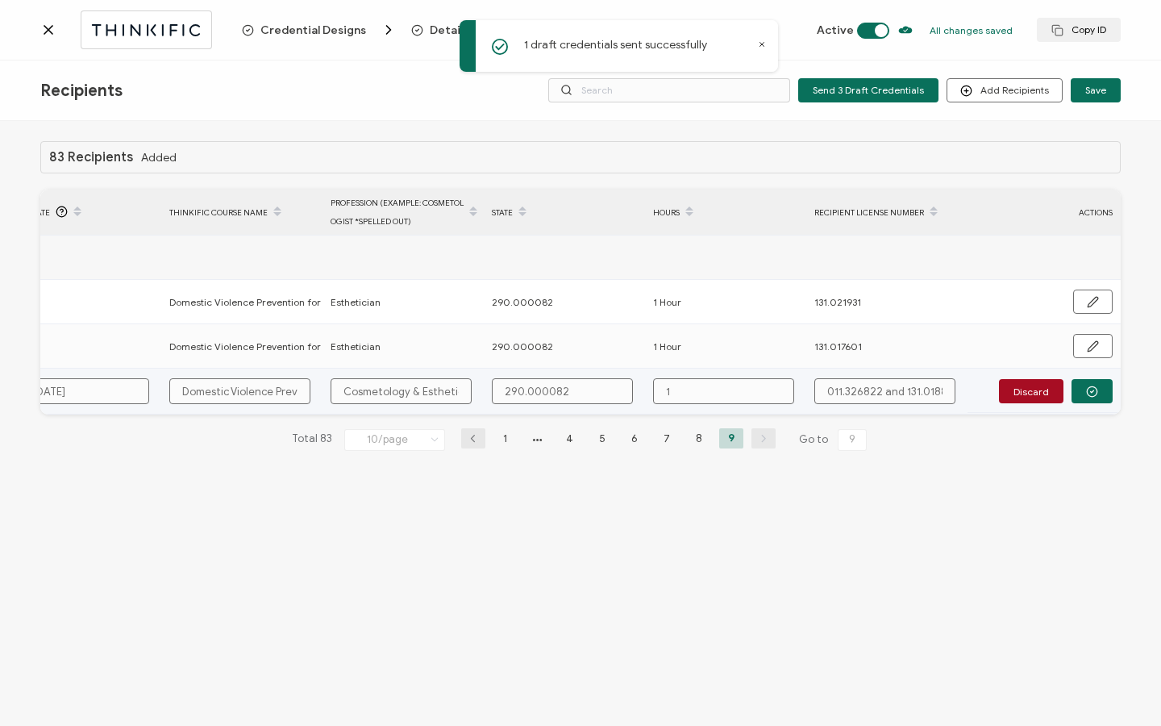
type input "1"
type input "1 H"
type input "1 Ho"
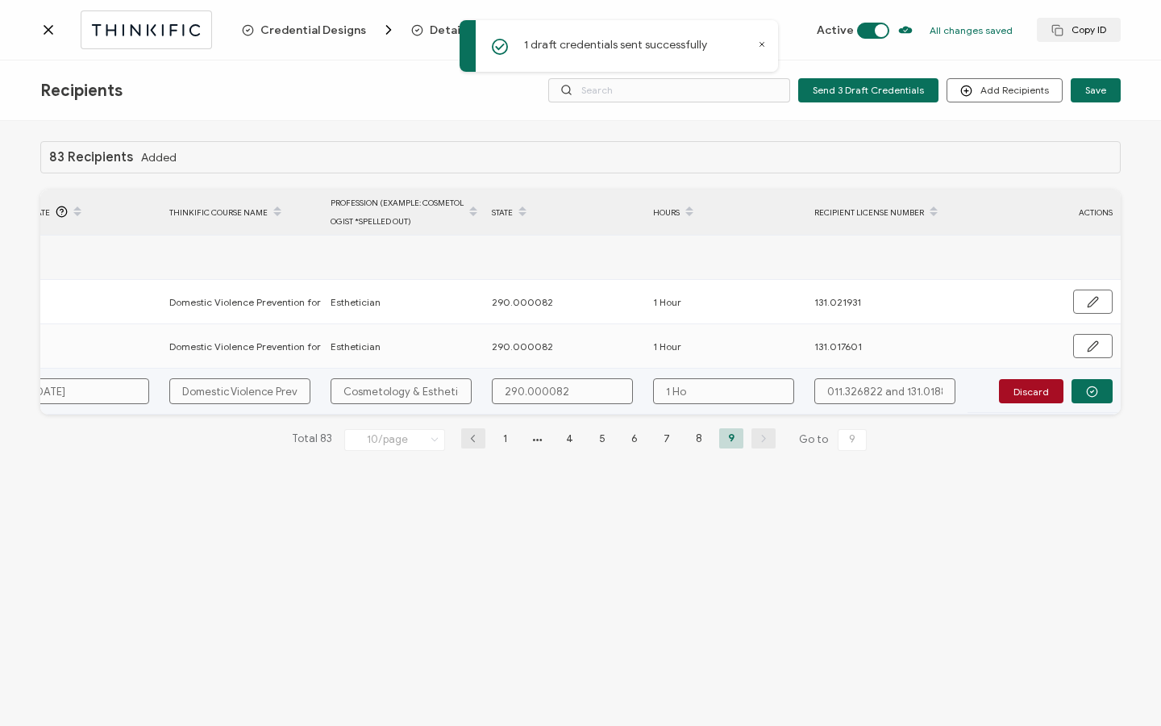
type input "1 Hou"
type input "1 Hour"
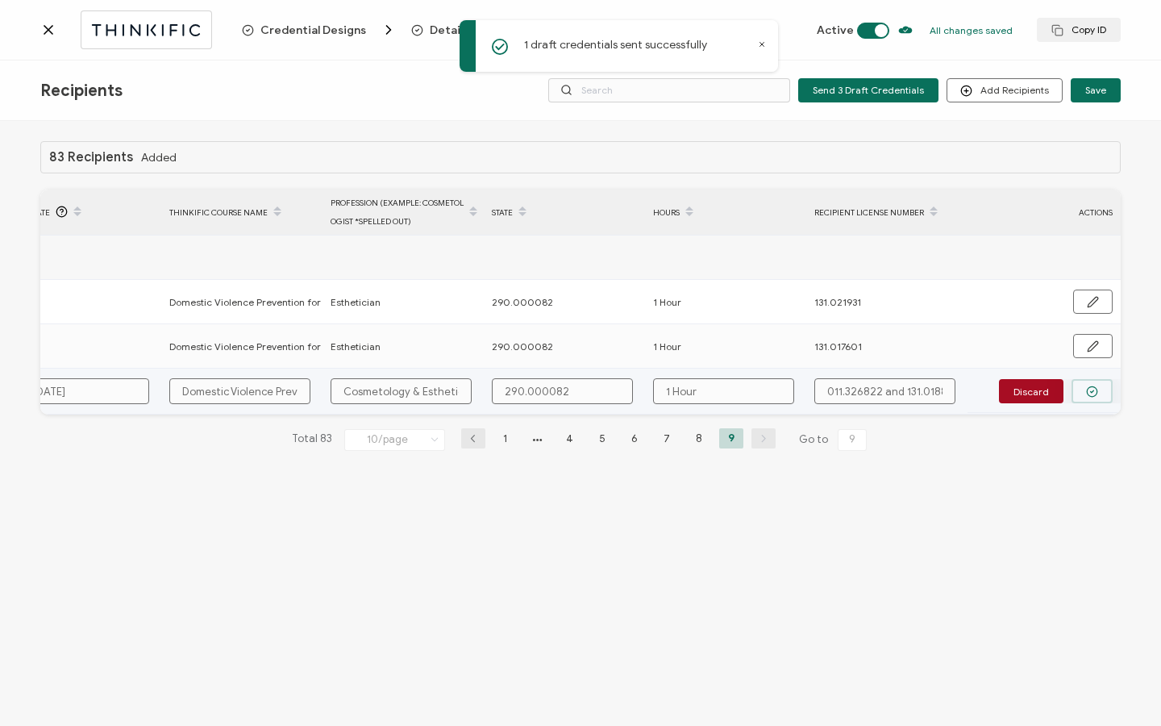
click at [1105, 392] on button "button" at bounding box center [1091, 391] width 41 height 24
click at [1099, 390] on button "Send" at bounding box center [1088, 390] width 50 height 24
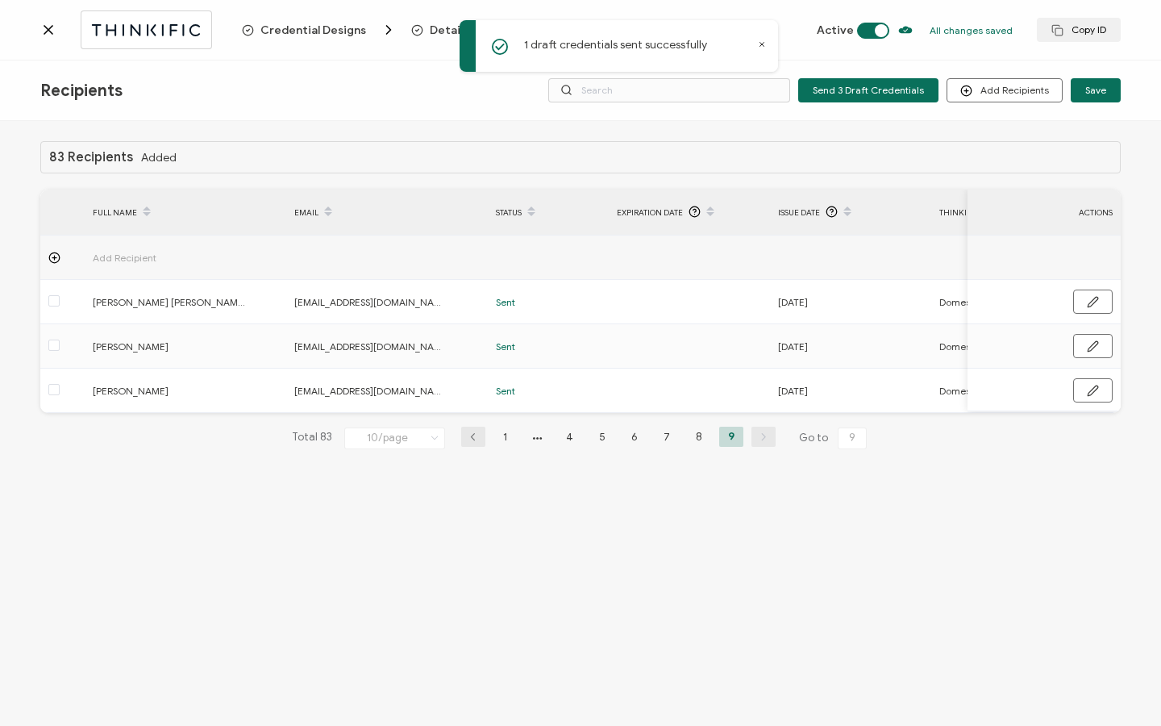
click at [44, 27] on icon at bounding box center [48, 30] width 16 height 16
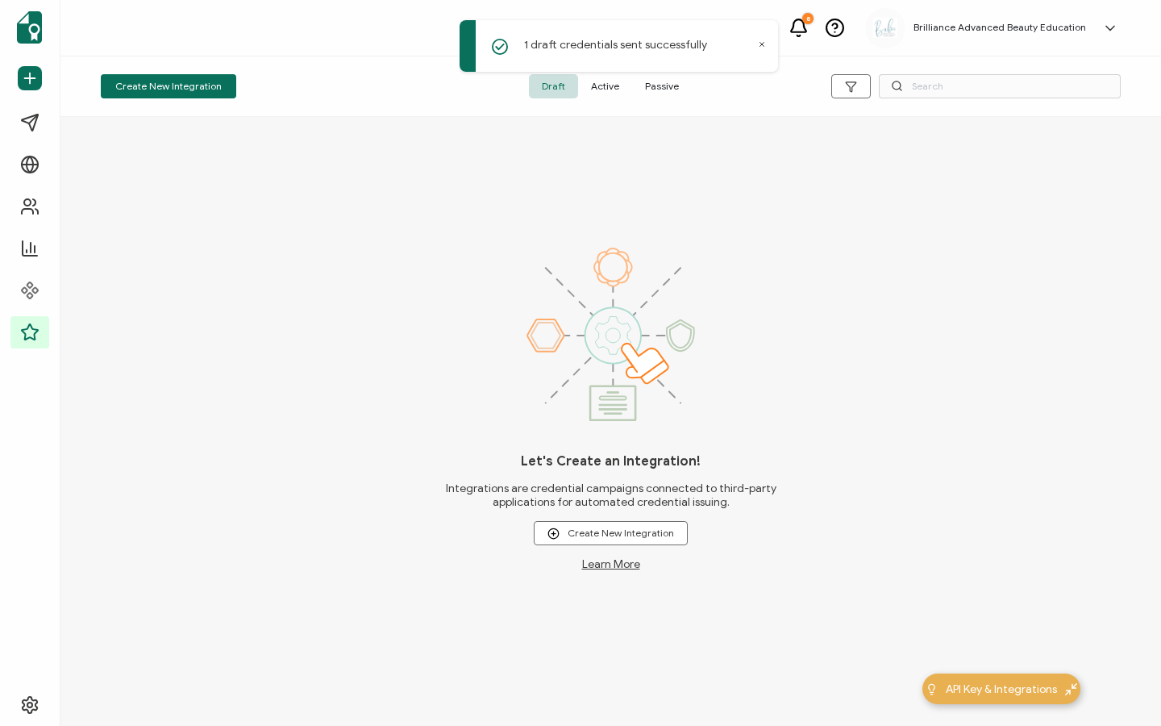
click at [612, 93] on span "Active" at bounding box center [605, 86] width 54 height 24
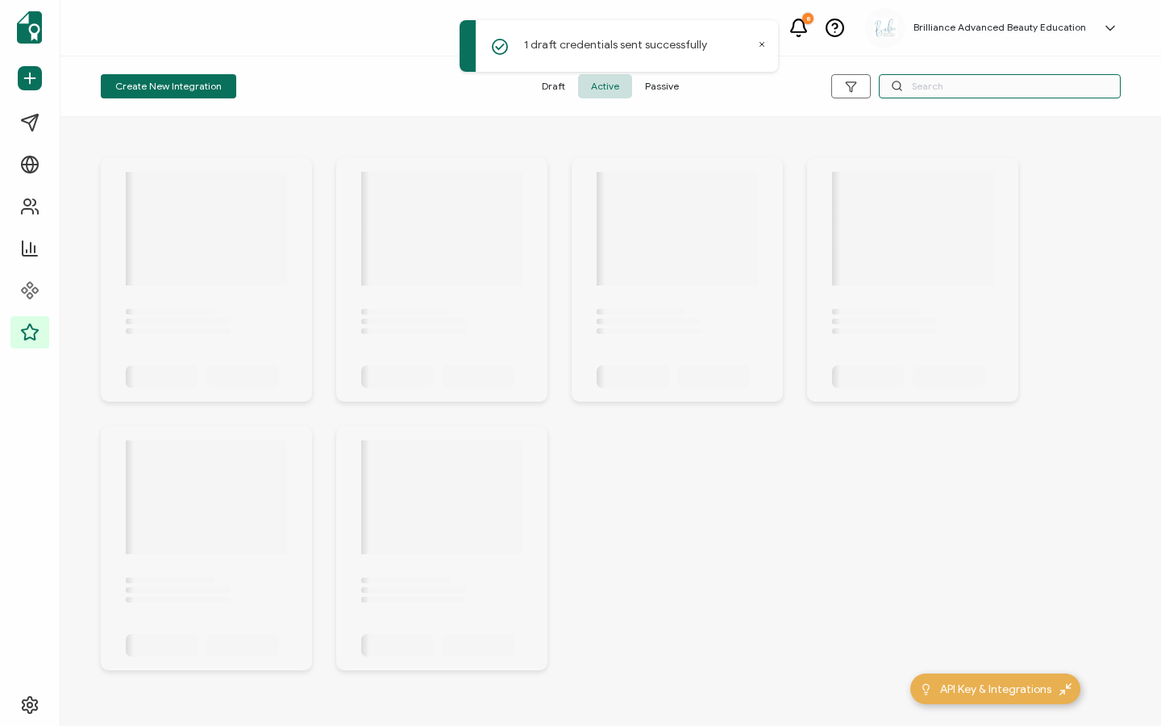
click at [955, 82] on input "text" at bounding box center [1000, 86] width 242 height 24
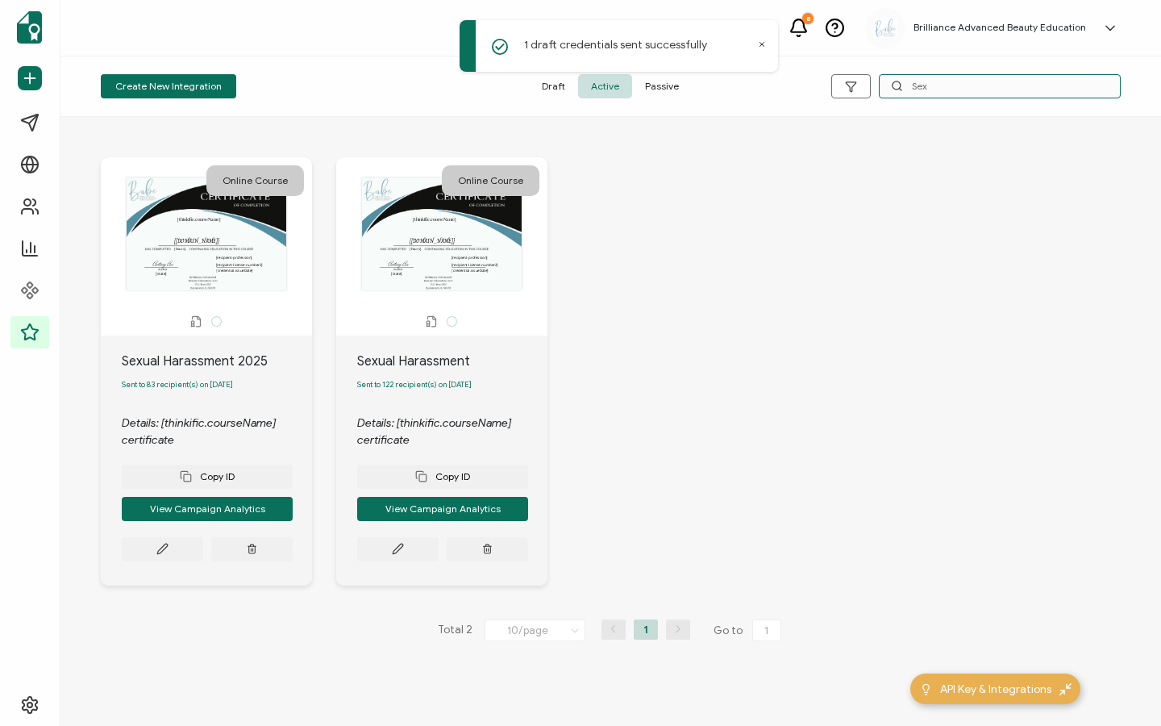
type input "Sex"
click at [390, 570] on div "Sexual Harassment Sent to 122 recipient(s) on September 17, 2025 Details: [thin…" at bounding box center [441, 460] width 211 height 250
click at [393, 554] on icon at bounding box center [398, 549] width 10 height 10
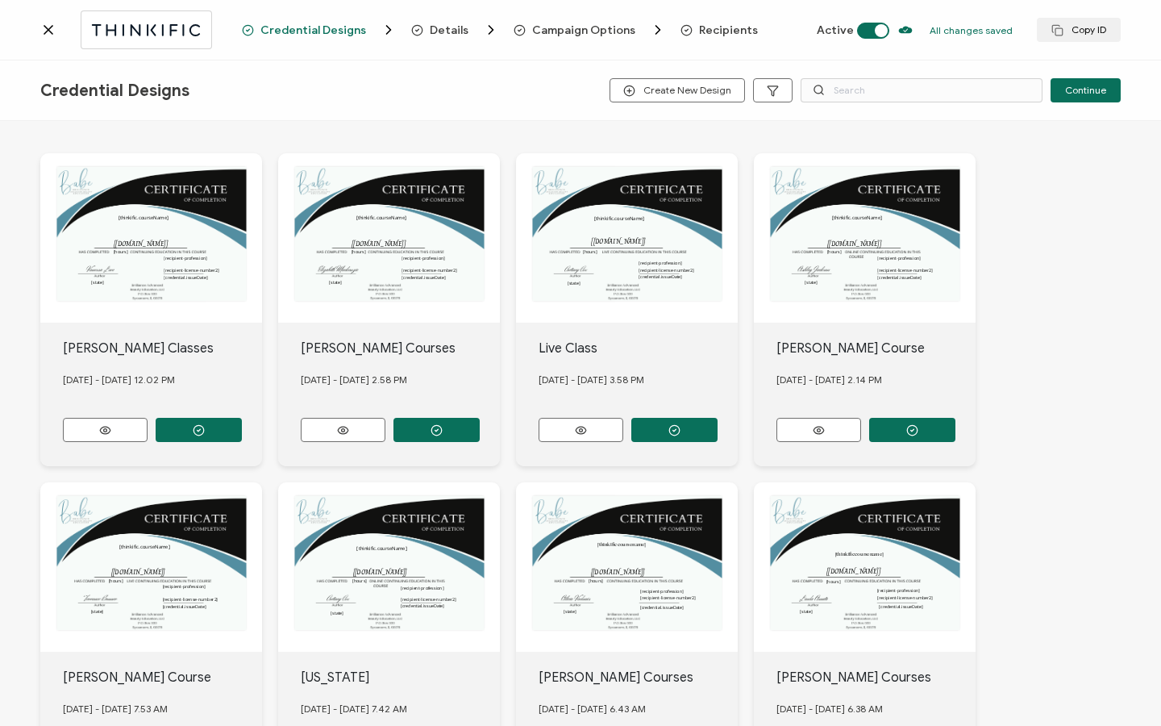
click at [713, 27] on span "Recipients" at bounding box center [728, 30] width 59 height 12
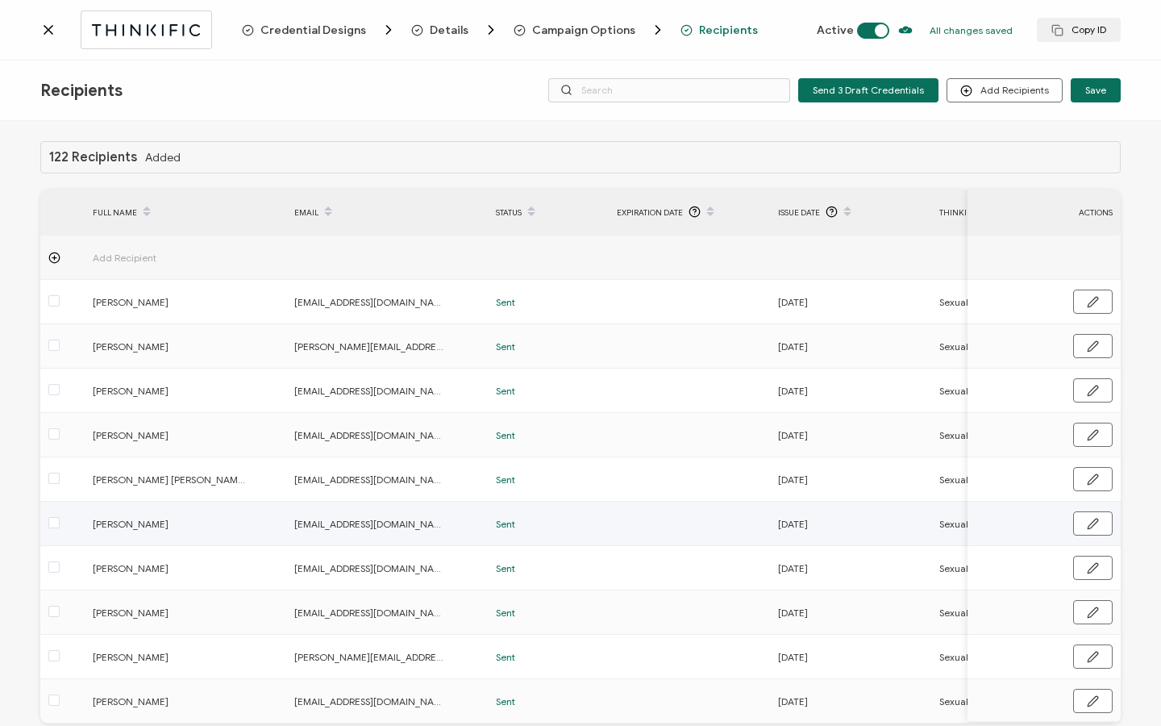
scroll to position [81, 0]
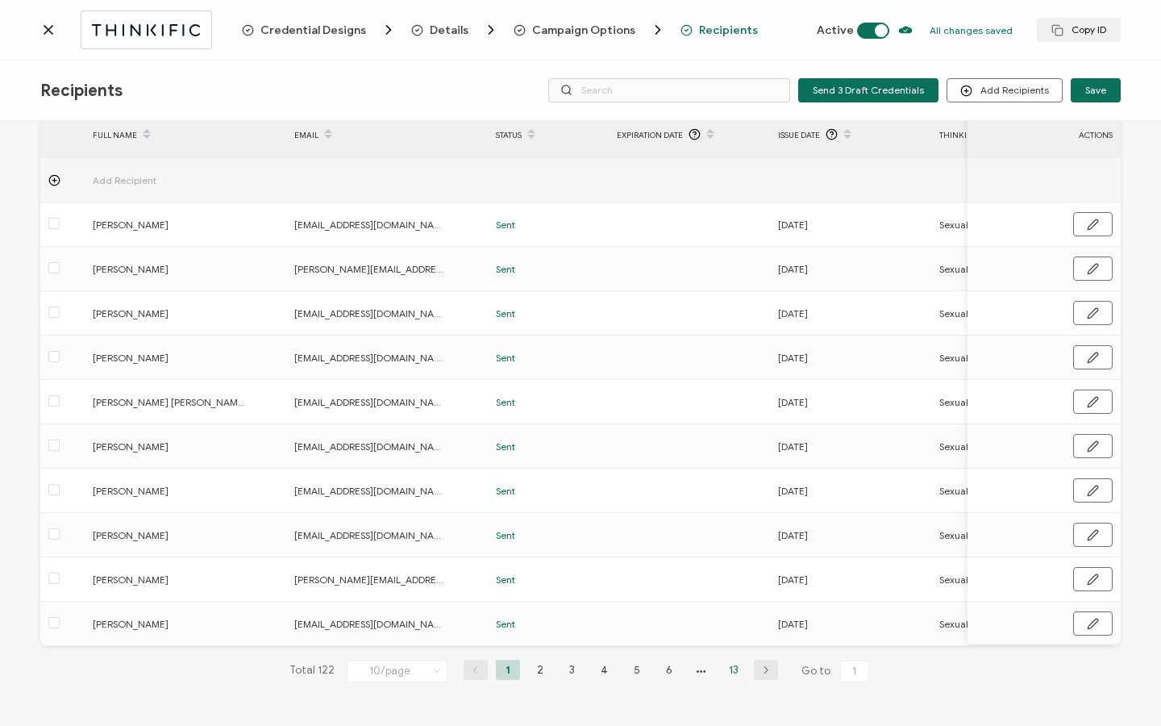
click at [734, 672] on li "13" at bounding box center [734, 669] width 24 height 20
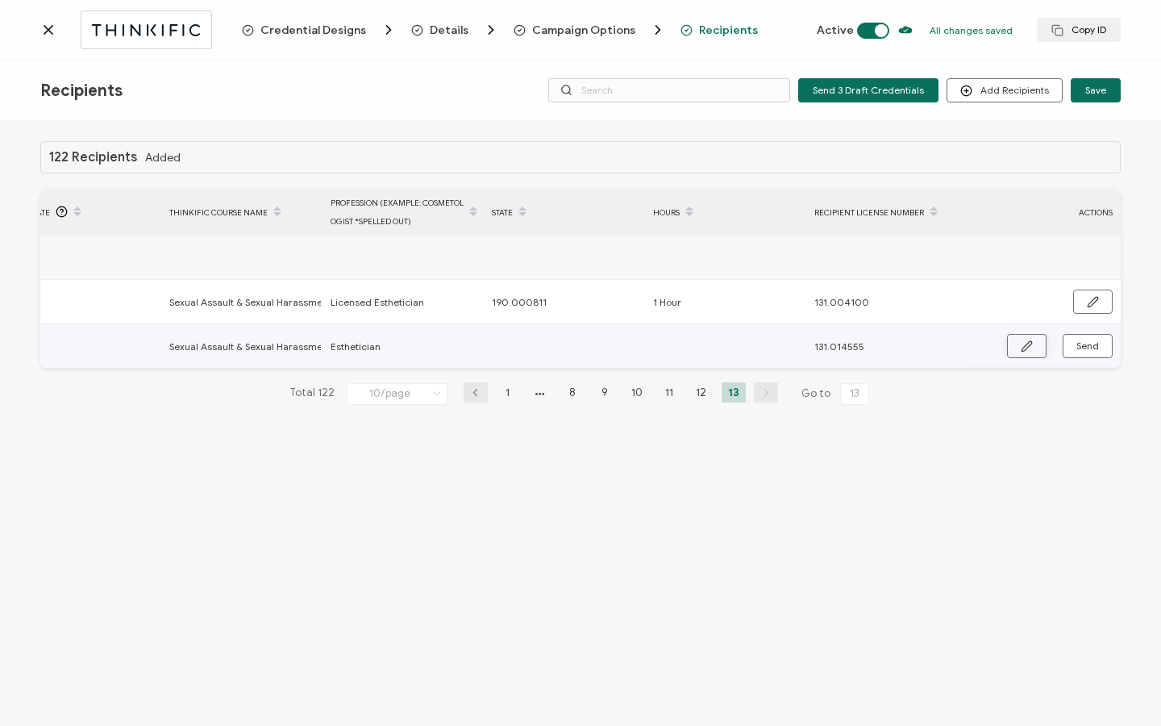
click at [1025, 348] on icon "button" at bounding box center [1027, 346] width 12 height 12
click at [539, 350] on input "text" at bounding box center [562, 347] width 141 height 26
type input "1"
type input "19"
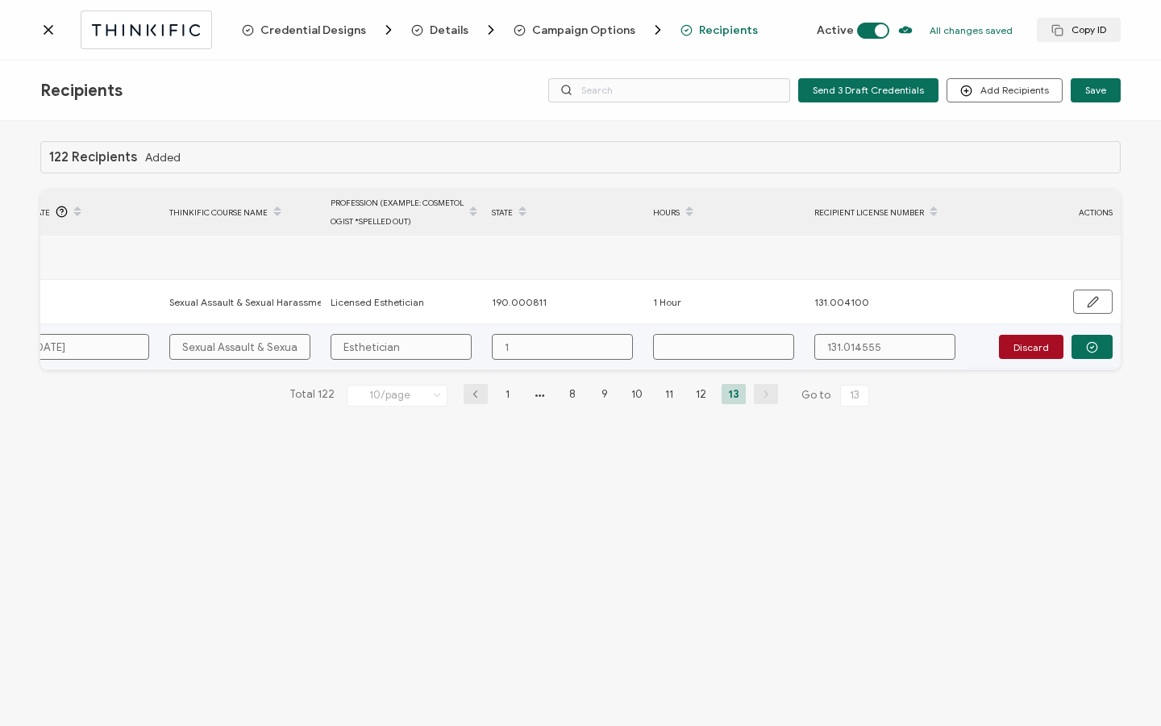
type input "19"
type input "190"
type input "190."
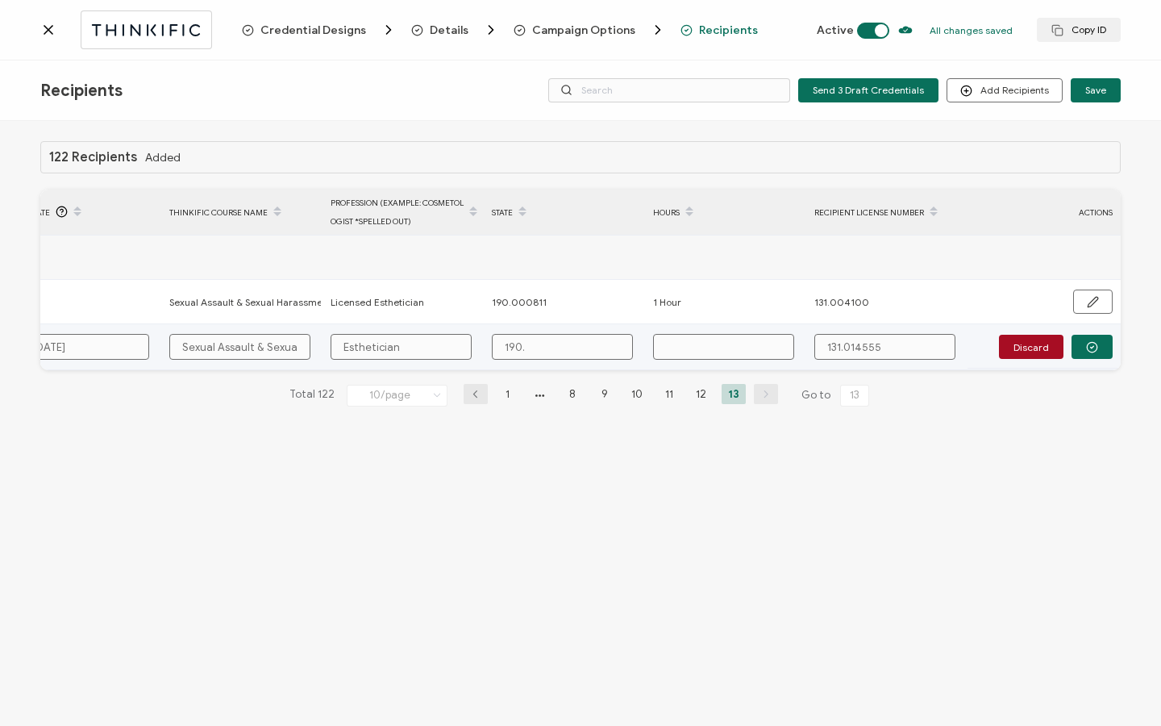
type input "190.0"
type input "190.00"
type input "190.000"
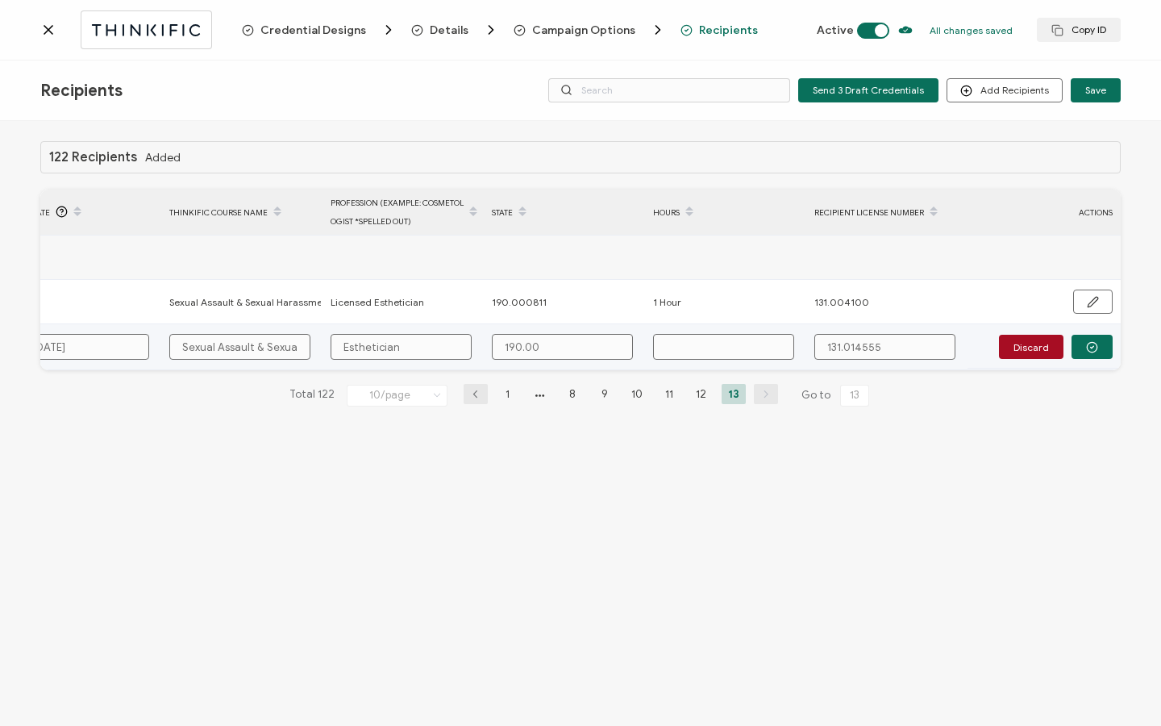
type input "190.000"
type input "190.0008"
type input "190.00081"
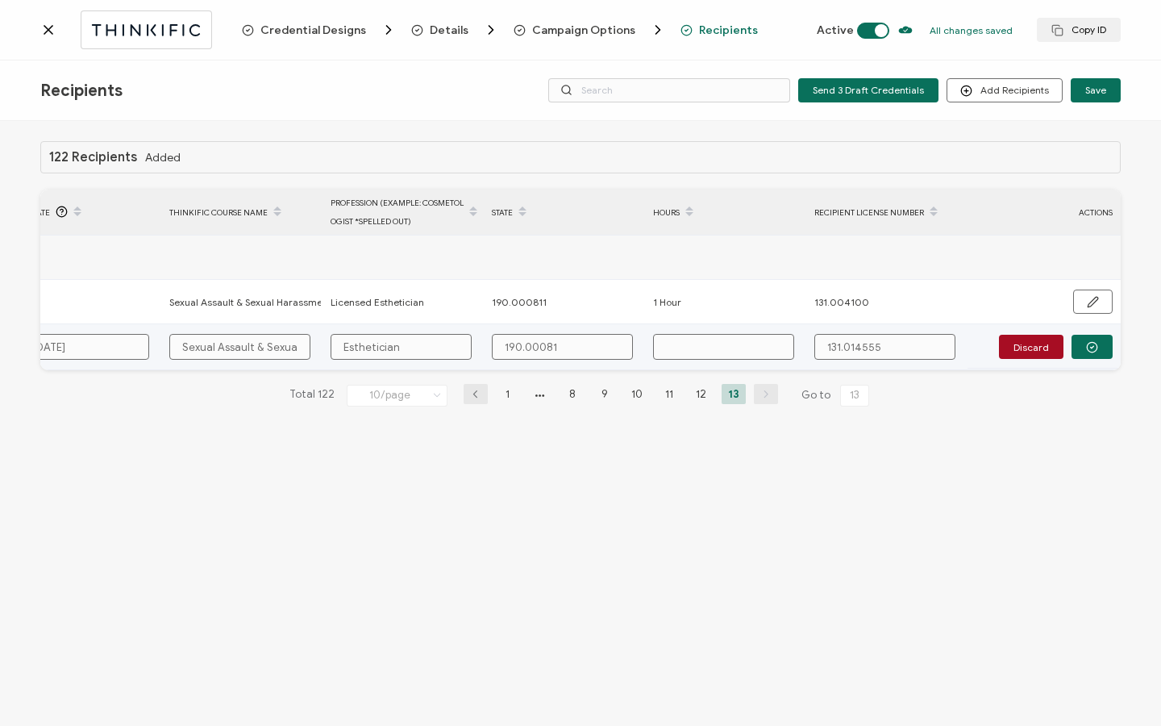
type input "190.000811"
type input "1"
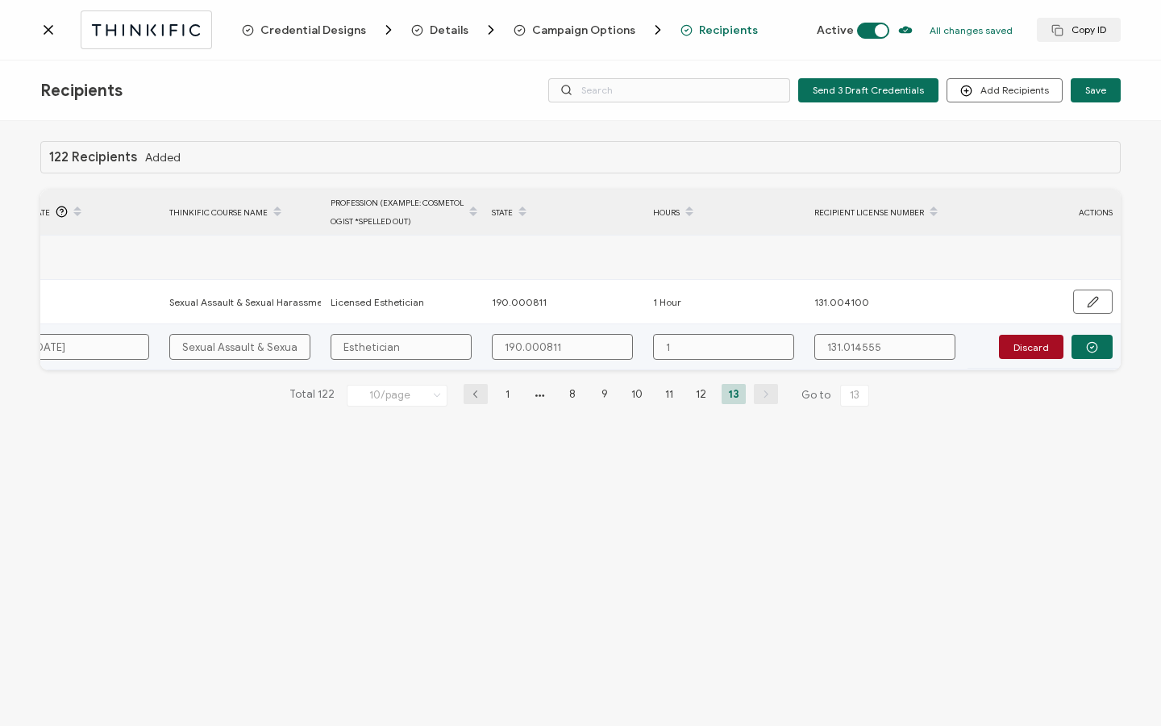
type input "1"
type input "1 H"
type input "1 Ho"
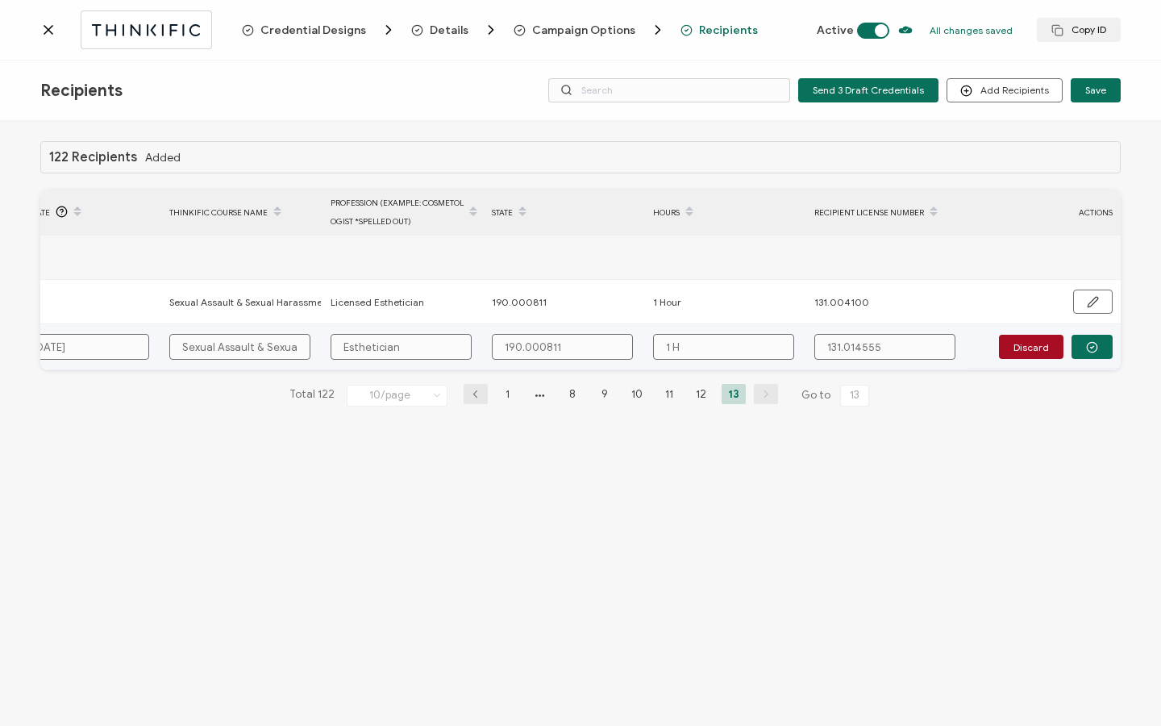
type input "1 Ho"
type input "1 Hou"
type input "1 Hour"
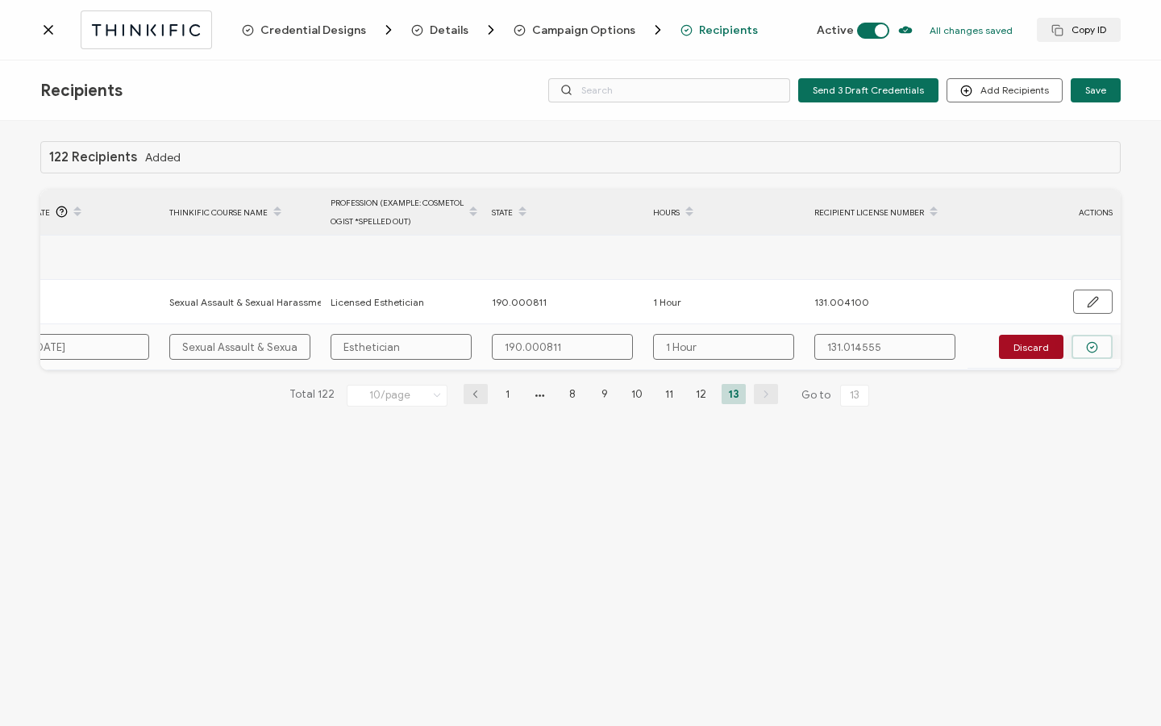
type input "1 Hour"
click at [1096, 357] on button "button" at bounding box center [1091, 347] width 41 height 24
click at [1091, 351] on span "Send" at bounding box center [1087, 346] width 23 height 10
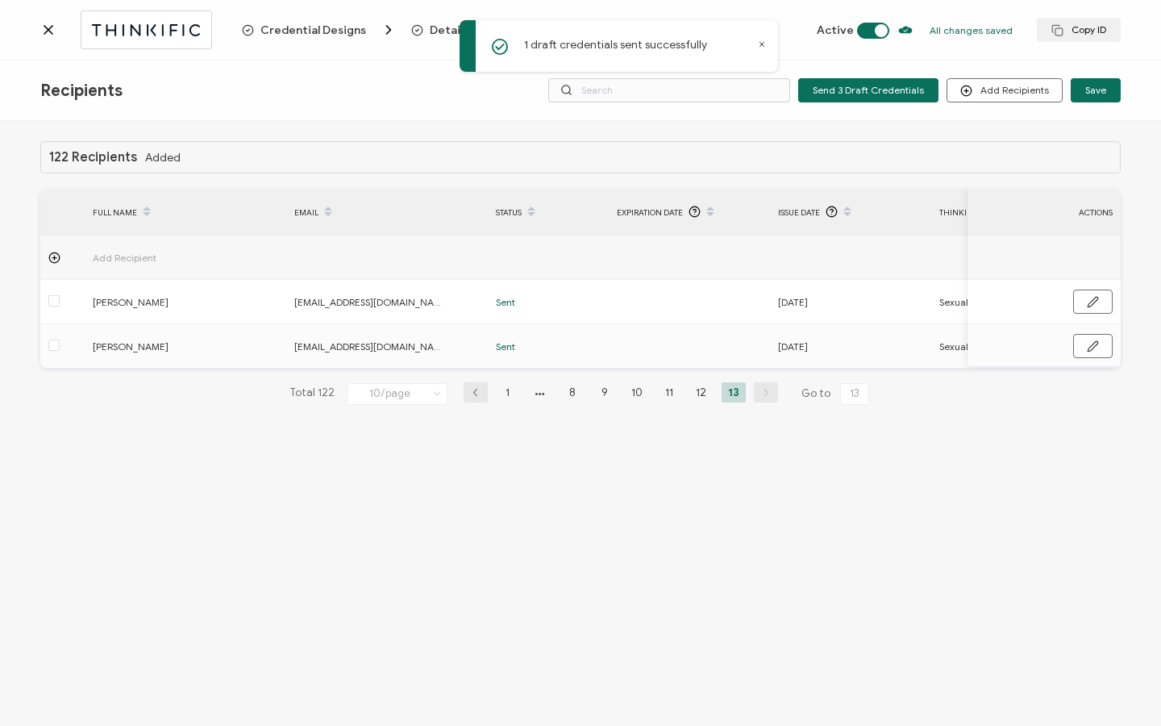
click at [46, 38] on div at bounding box center [141, 29] width 202 height 38
click at [53, 23] on icon at bounding box center [48, 30] width 16 height 16
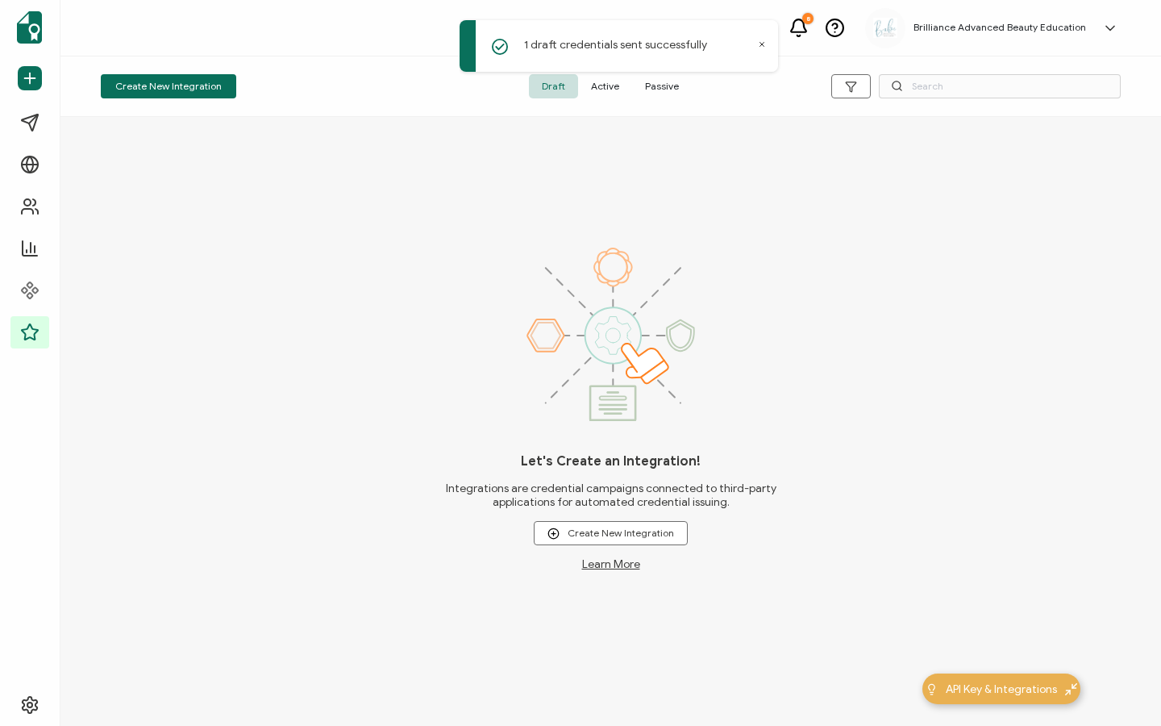
click at [597, 86] on span "Active" at bounding box center [605, 86] width 54 height 24
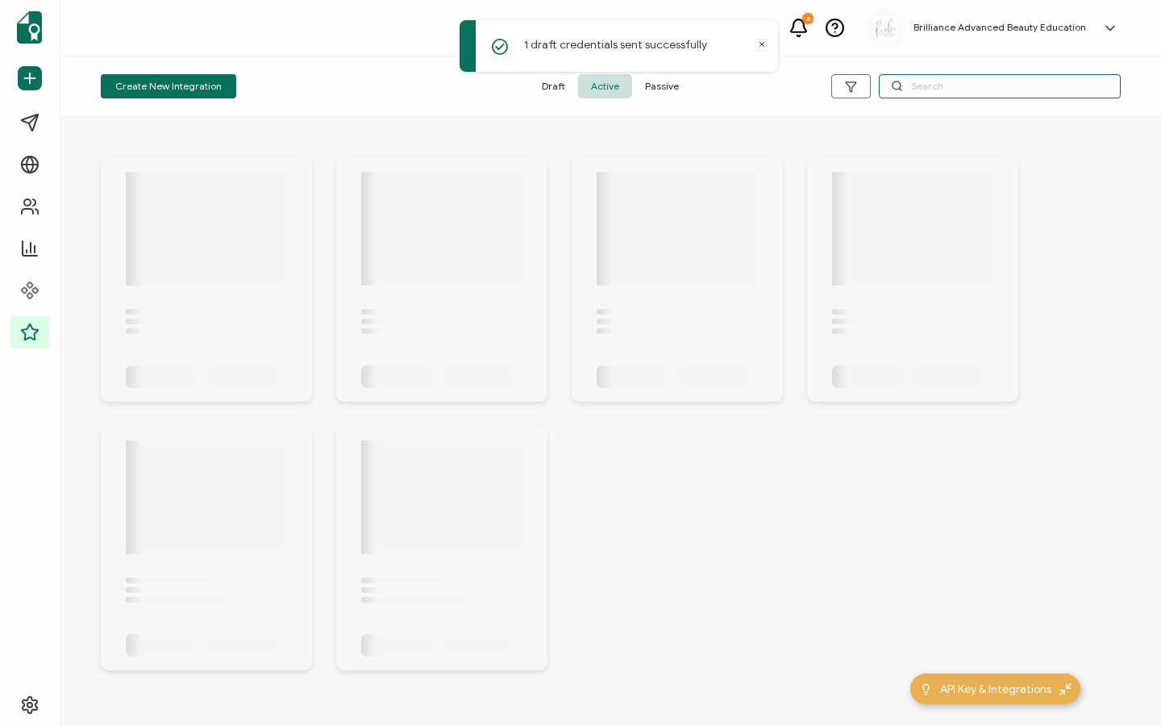
click at [992, 89] on input "text" at bounding box center [1000, 86] width 242 height 24
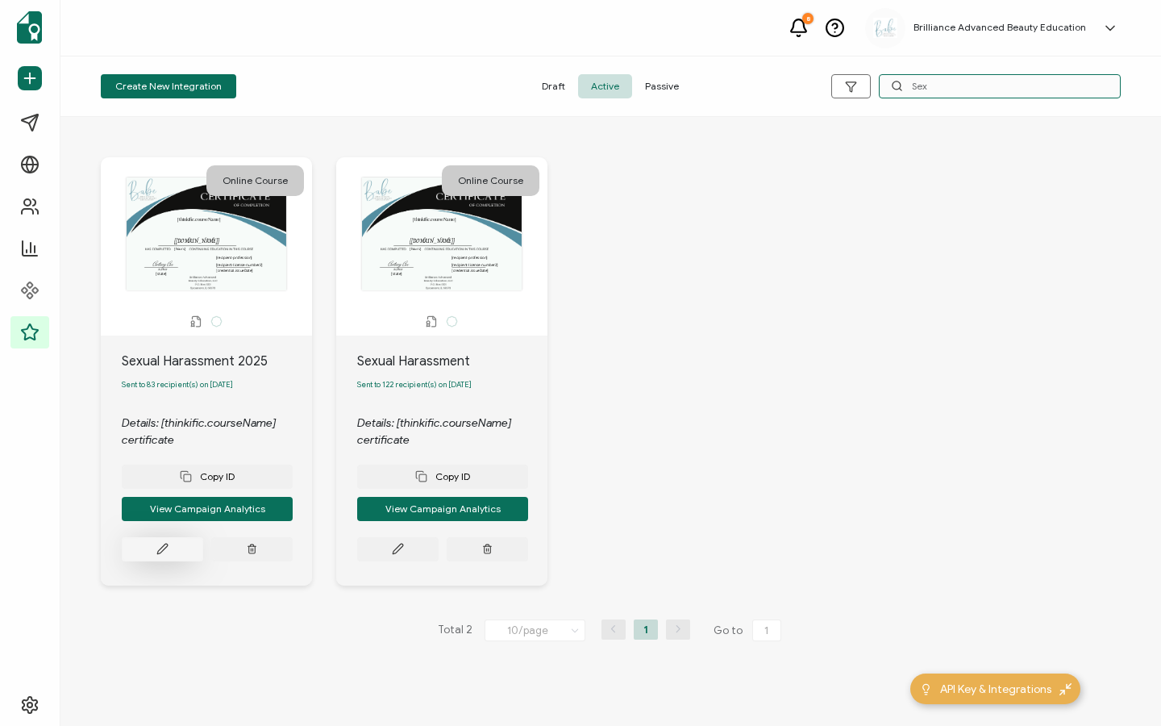
type input "Sex"
click at [157, 555] on icon at bounding box center [162, 549] width 12 height 12
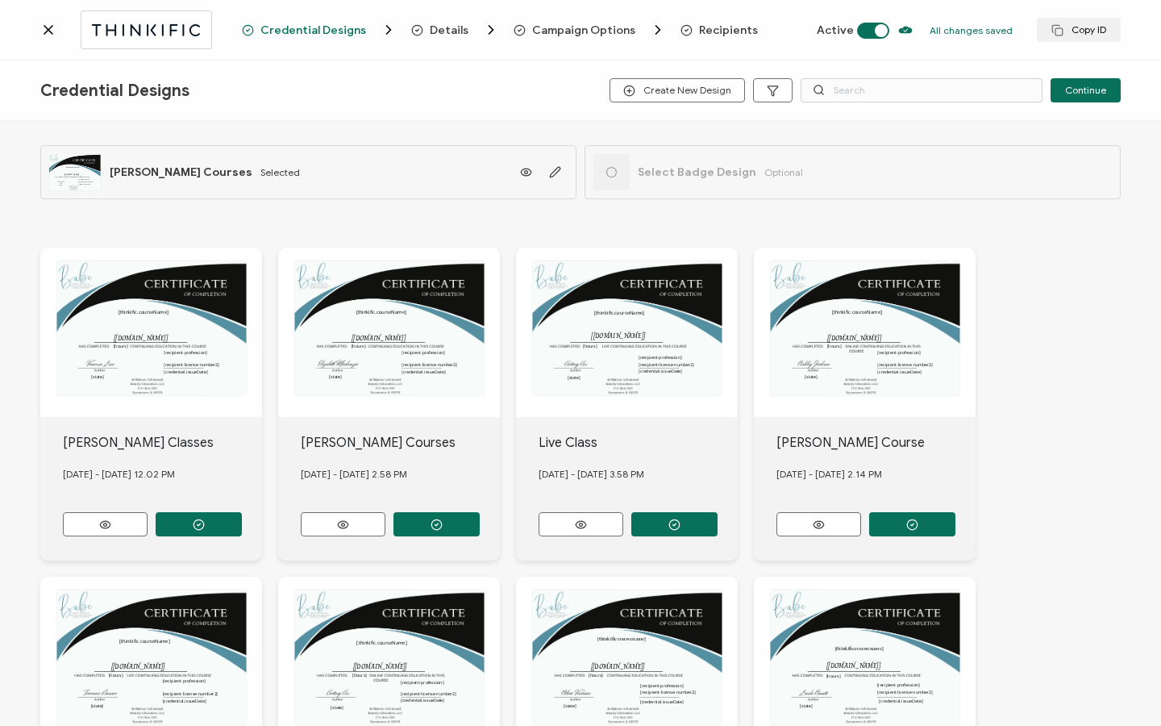
click at [709, 24] on span "Recipients" at bounding box center [728, 30] width 59 height 12
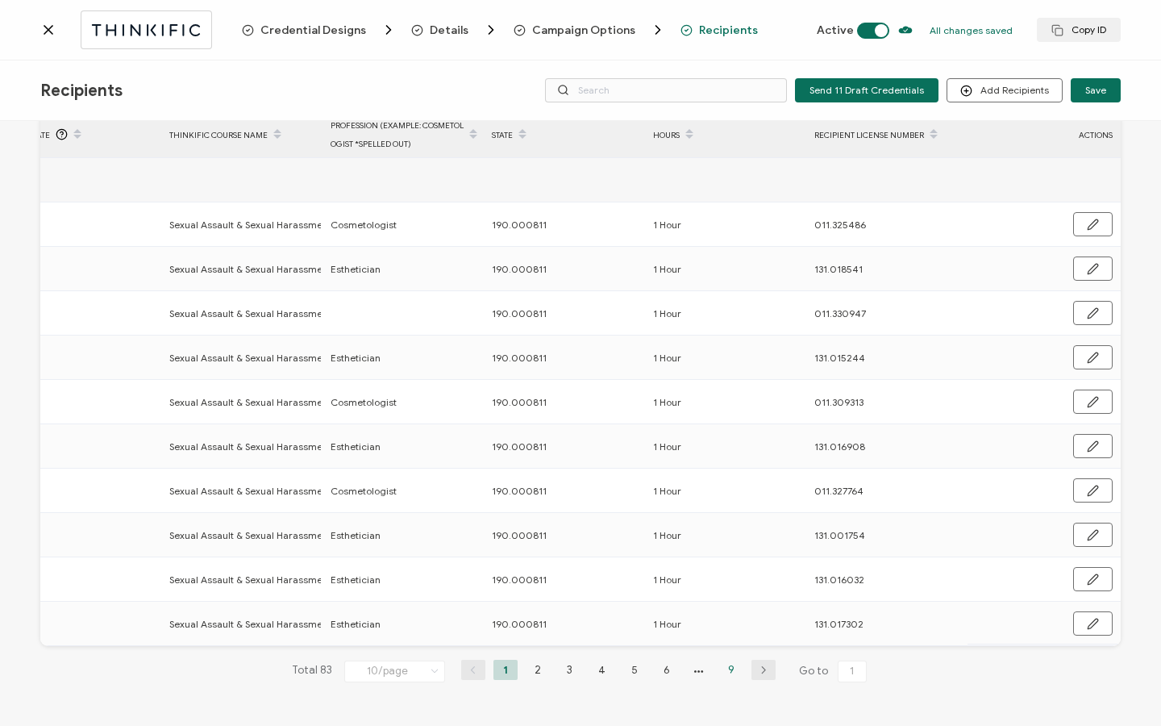
click at [727, 659] on li "9" at bounding box center [731, 669] width 24 height 20
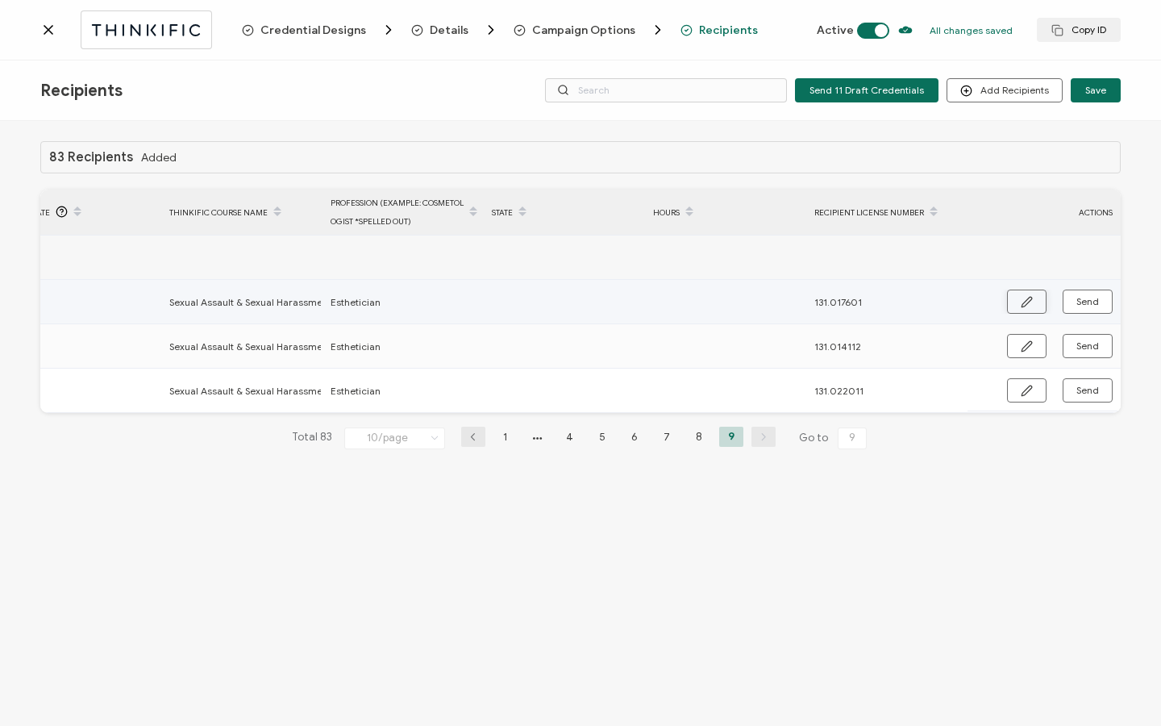
click at [1031, 297] on icon "button" at bounding box center [1026, 302] width 10 height 10
click at [539, 293] on input "text" at bounding box center [562, 302] width 141 height 26
type input "1"
type input "19"
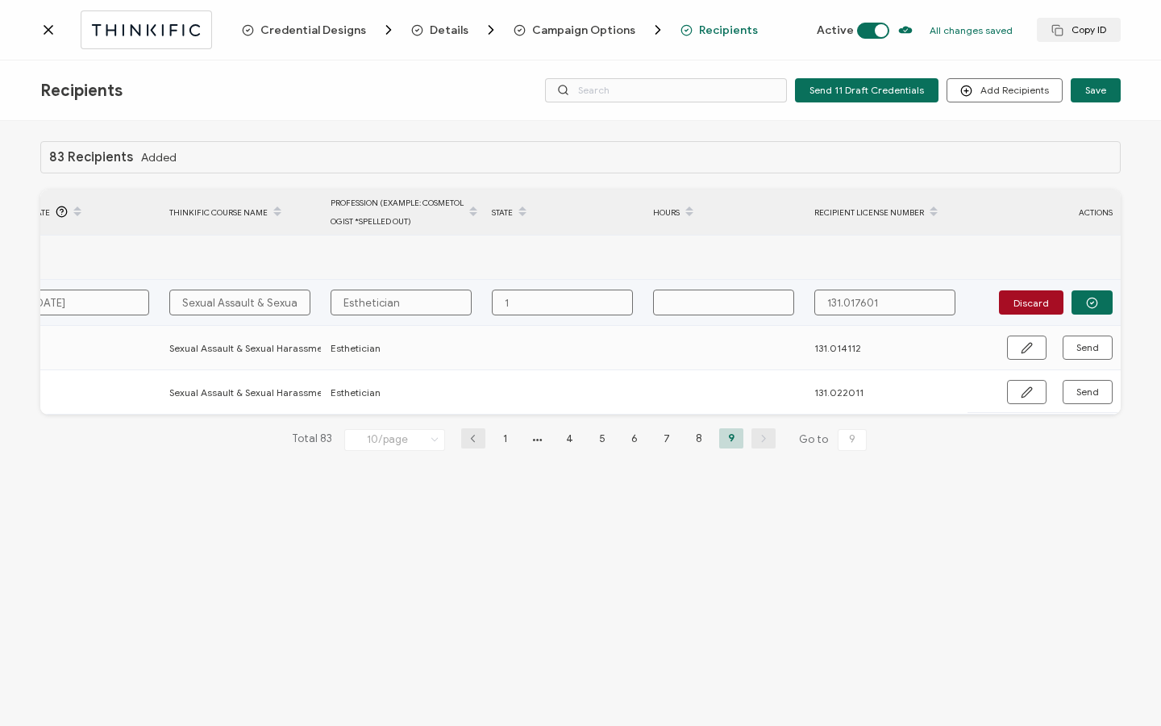
type input "19"
type input "190"
type input "190."
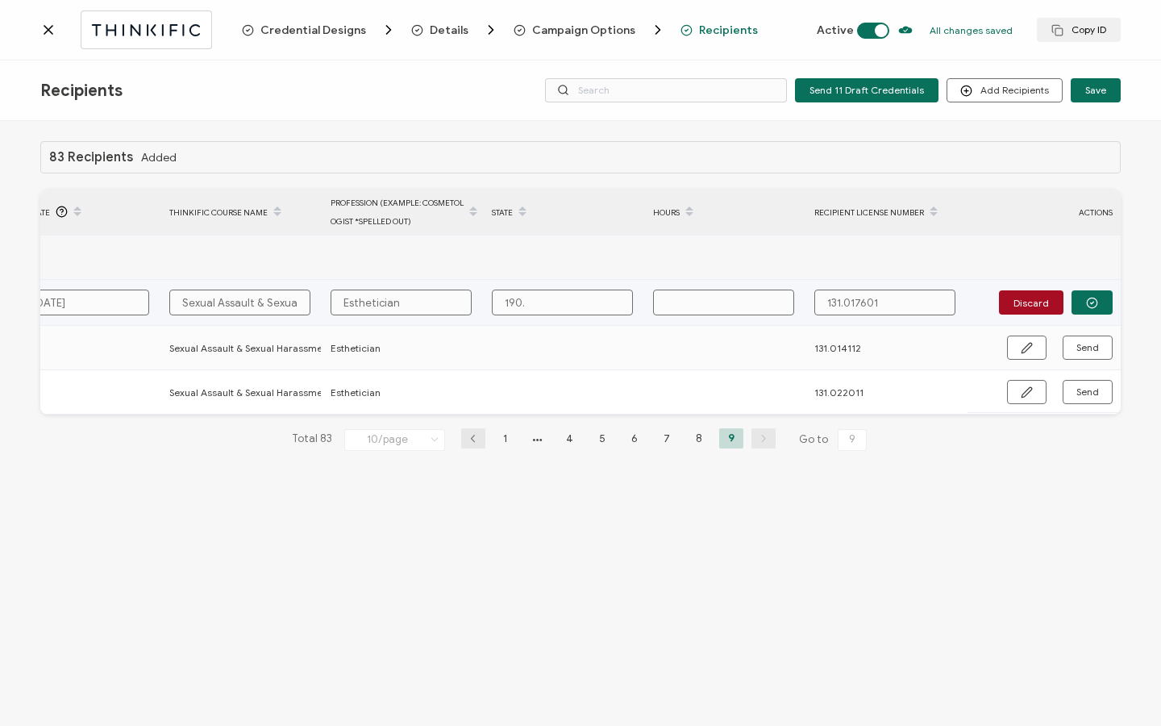
type input "190.0"
type input "190.00"
type input "190.000"
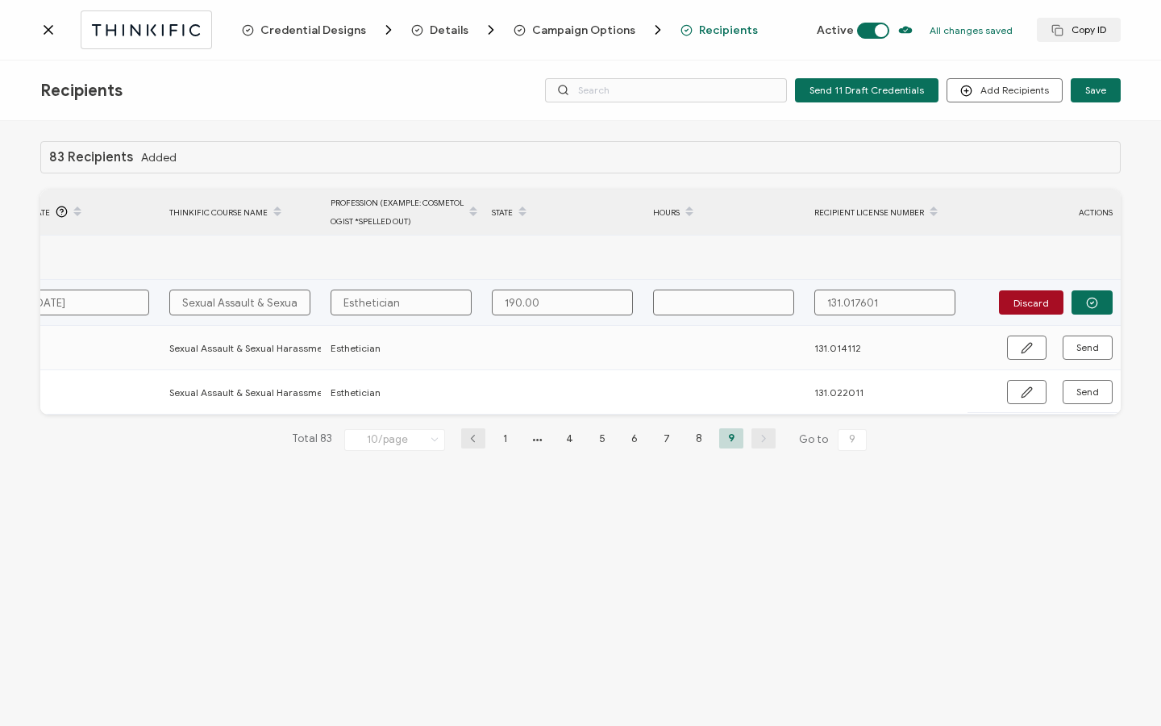
type input "190.000"
type input "190.0008"
type input "190.00081"
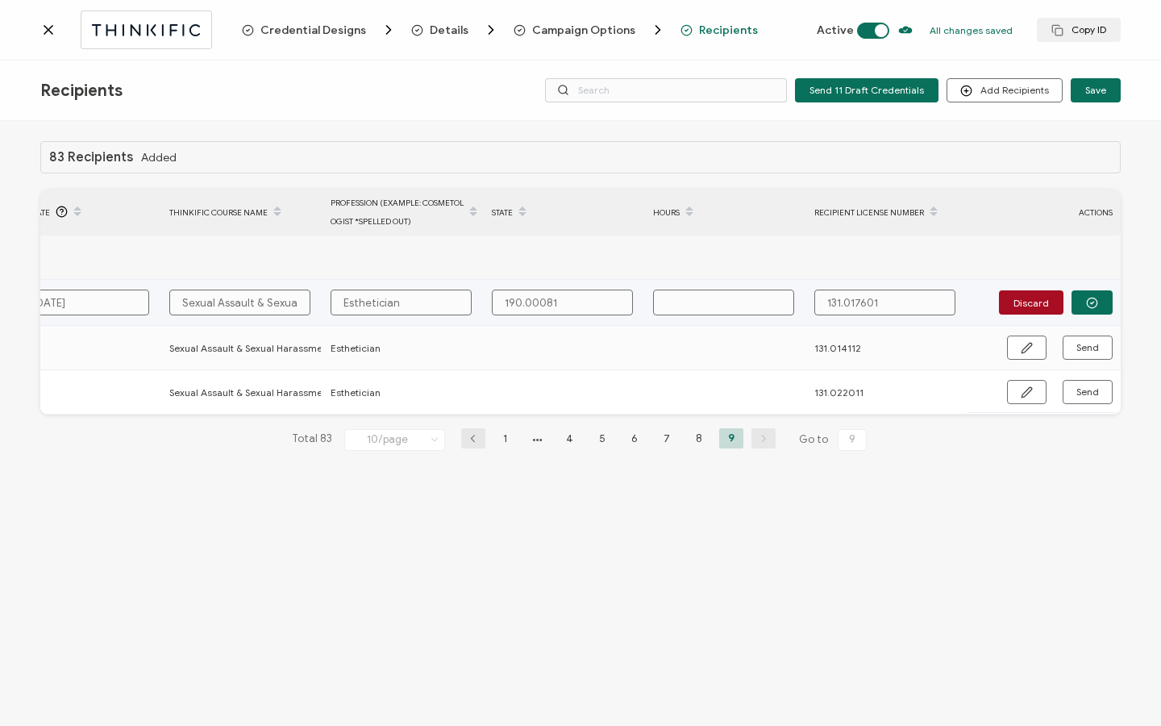
type input "190.000811"
type input "1"
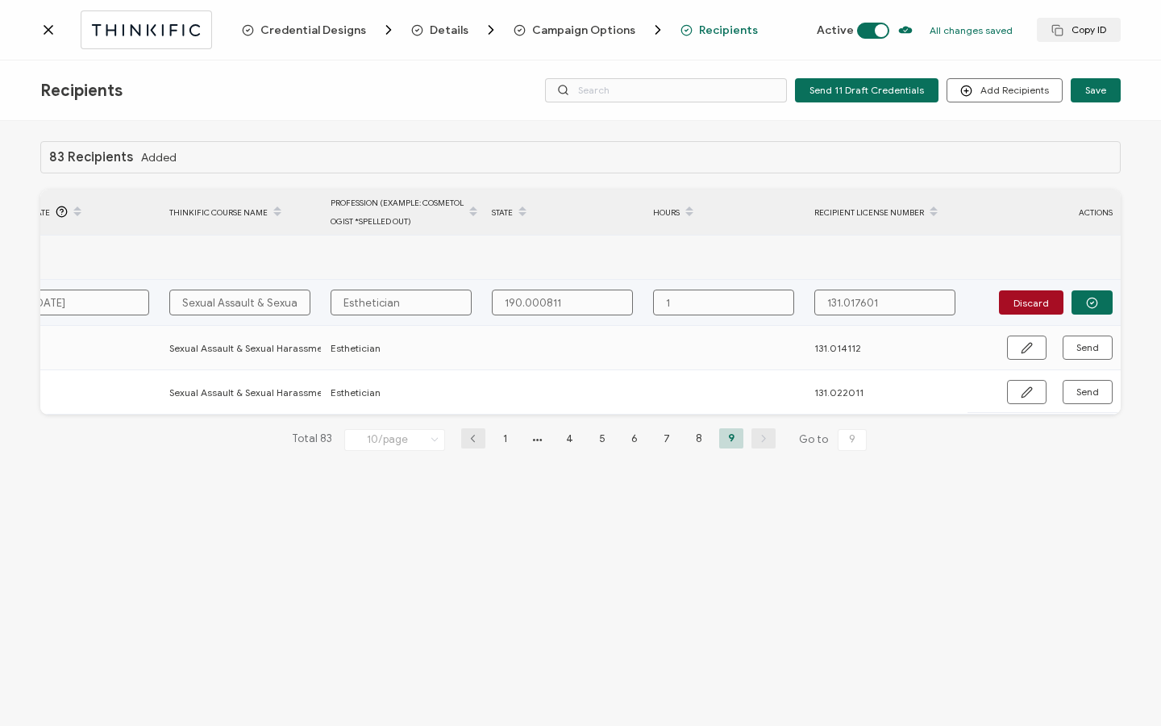
type input "1"
type input "1 H"
type input "1 Ho"
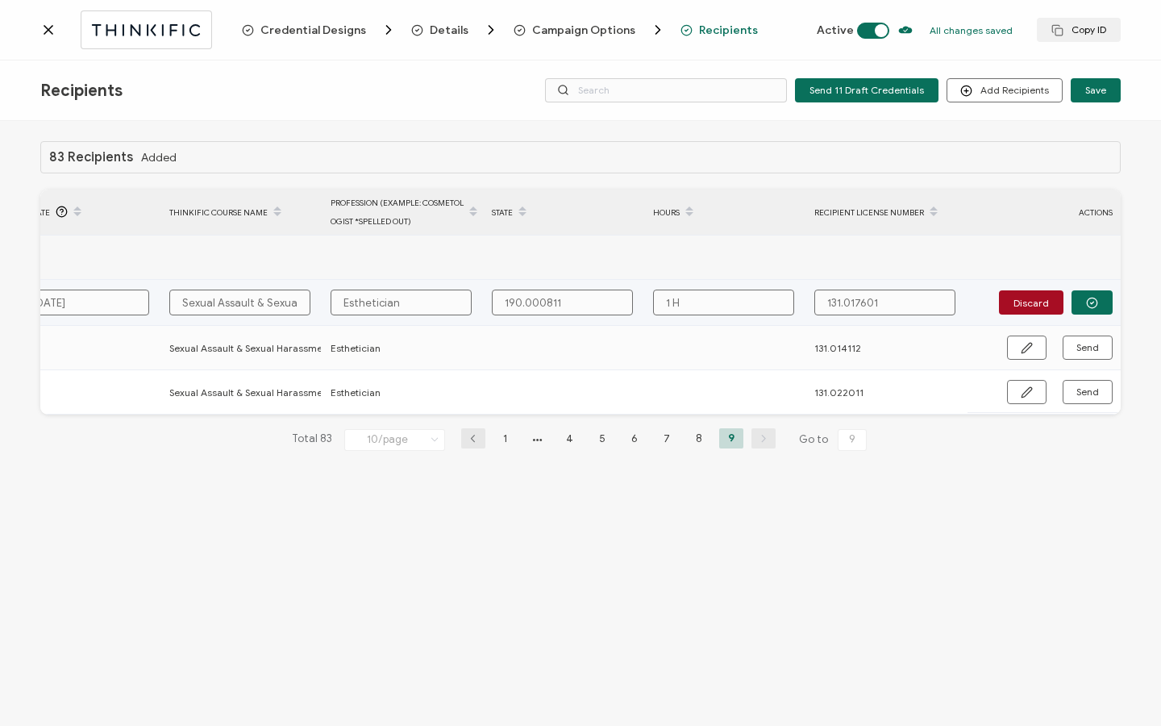
type input "1 Ho"
type input "1 Hou"
type input "1 Hour"
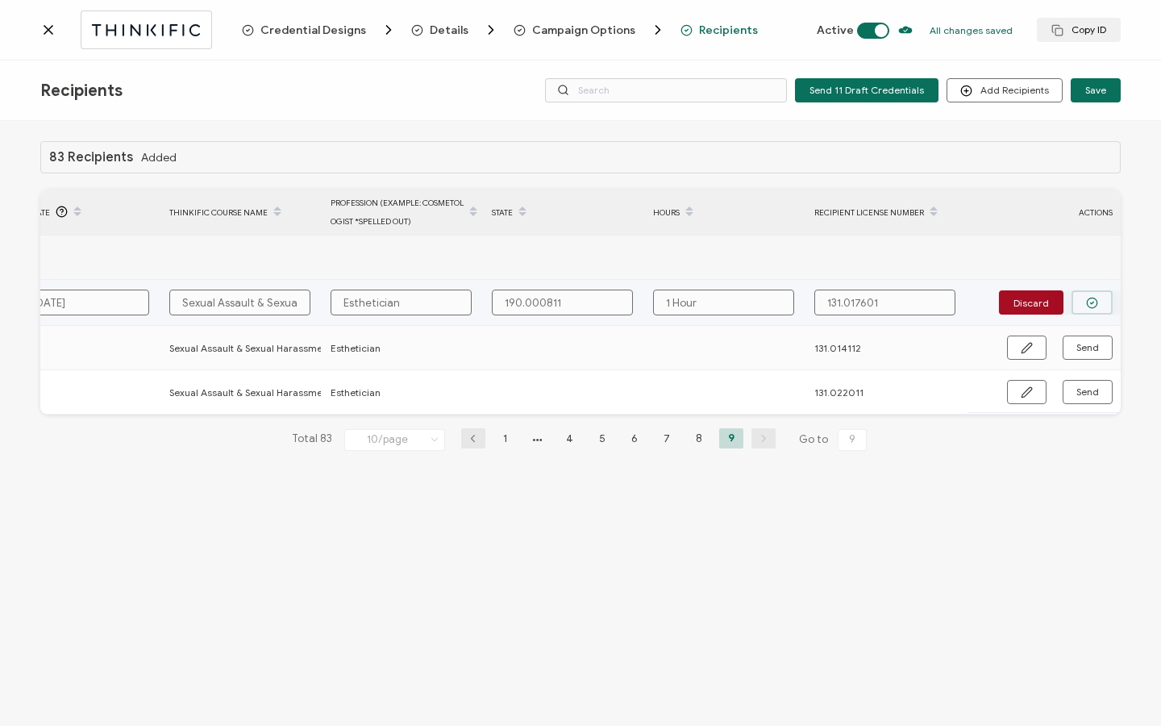
type input "1 Hour"
click at [1072, 299] on button "button" at bounding box center [1091, 302] width 41 height 24
click at [1076, 299] on span "Send" at bounding box center [1087, 302] width 23 height 10
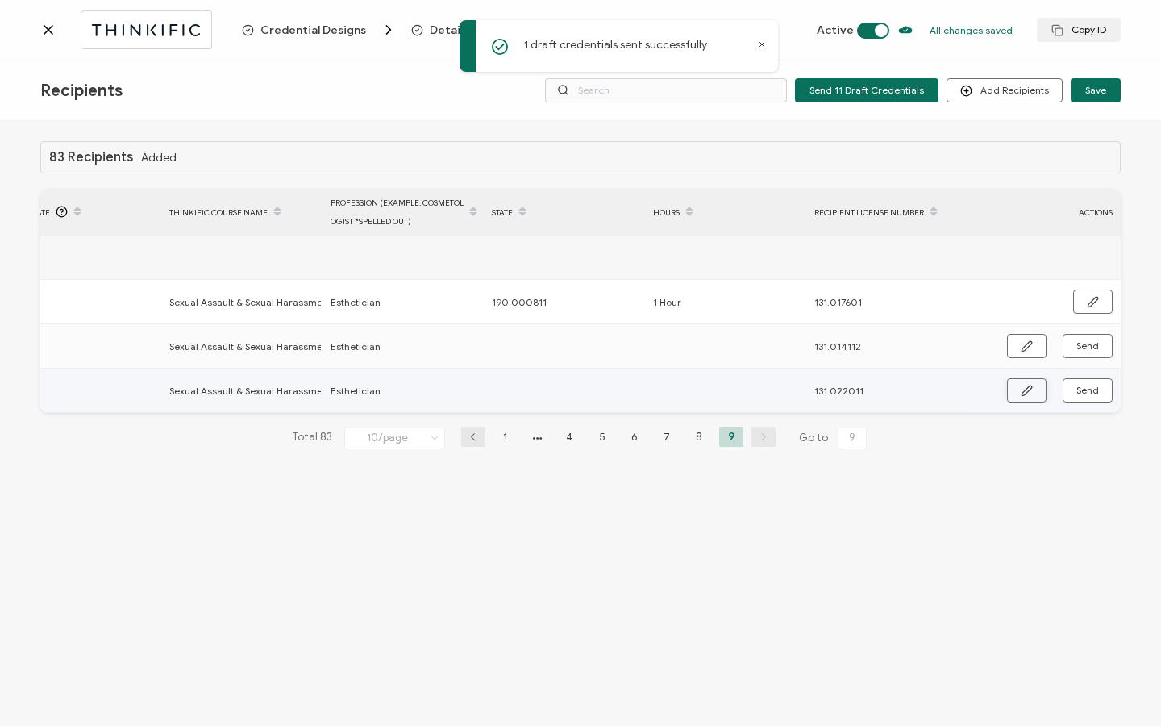
click at [1036, 393] on button "button" at bounding box center [1027, 390] width 40 height 24
click at [599, 397] on input "text" at bounding box center [562, 391] width 141 height 26
type input "1"
type input "19"
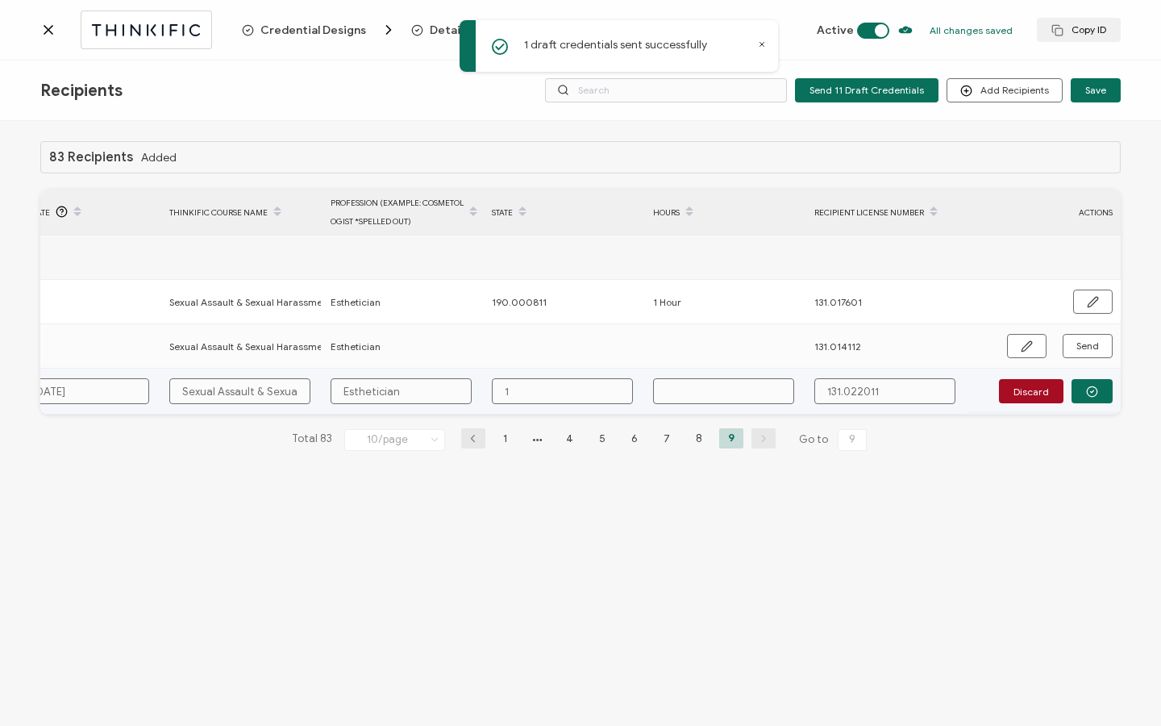
type input "19"
type input "190"
type input "190."
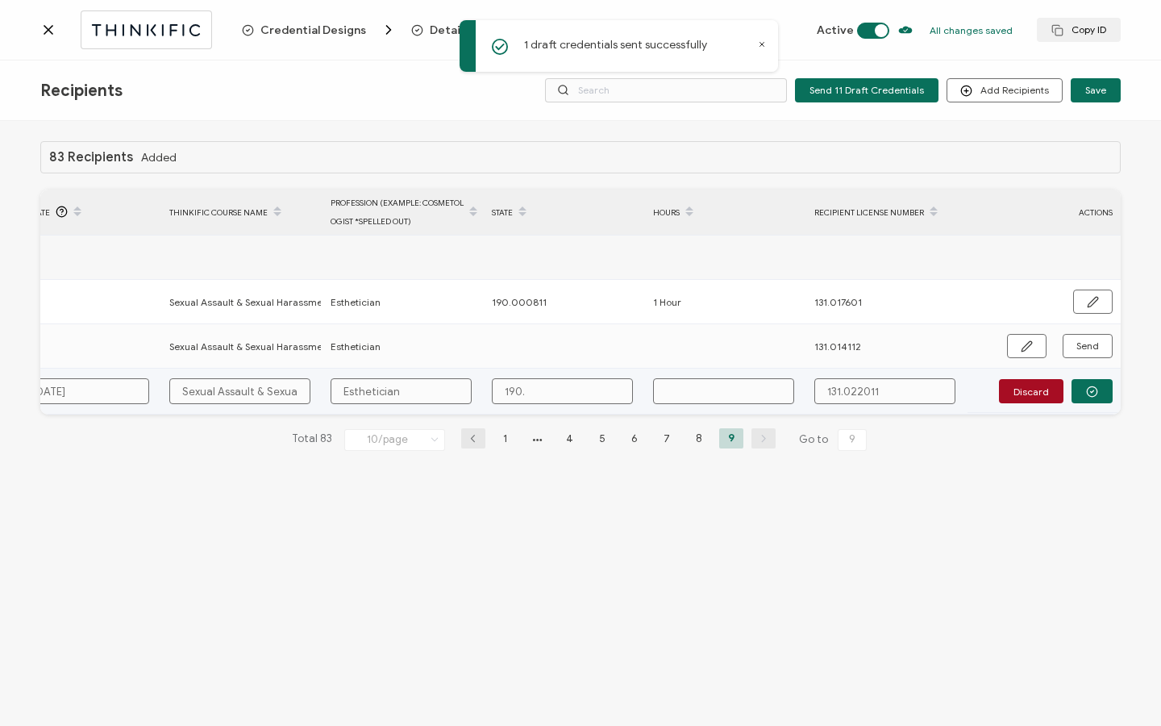
type input "190.0"
type input "190.00"
type input "190.000"
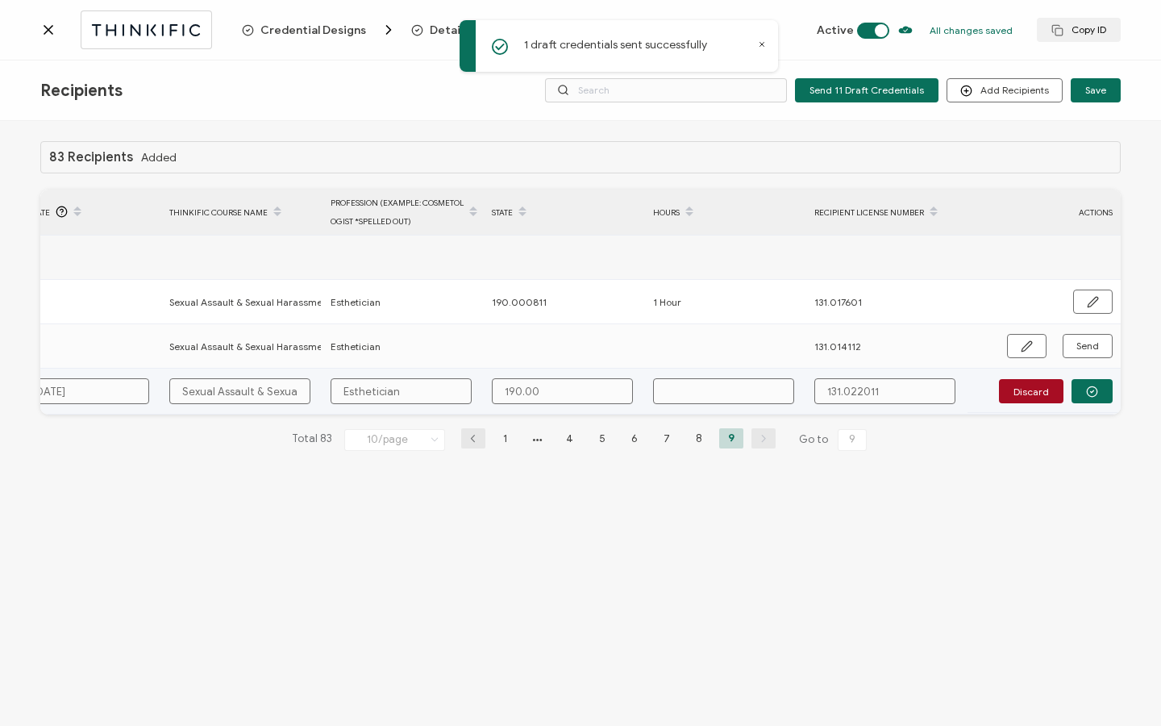
type input "190.000"
type input "190.0008"
type input "190.00081"
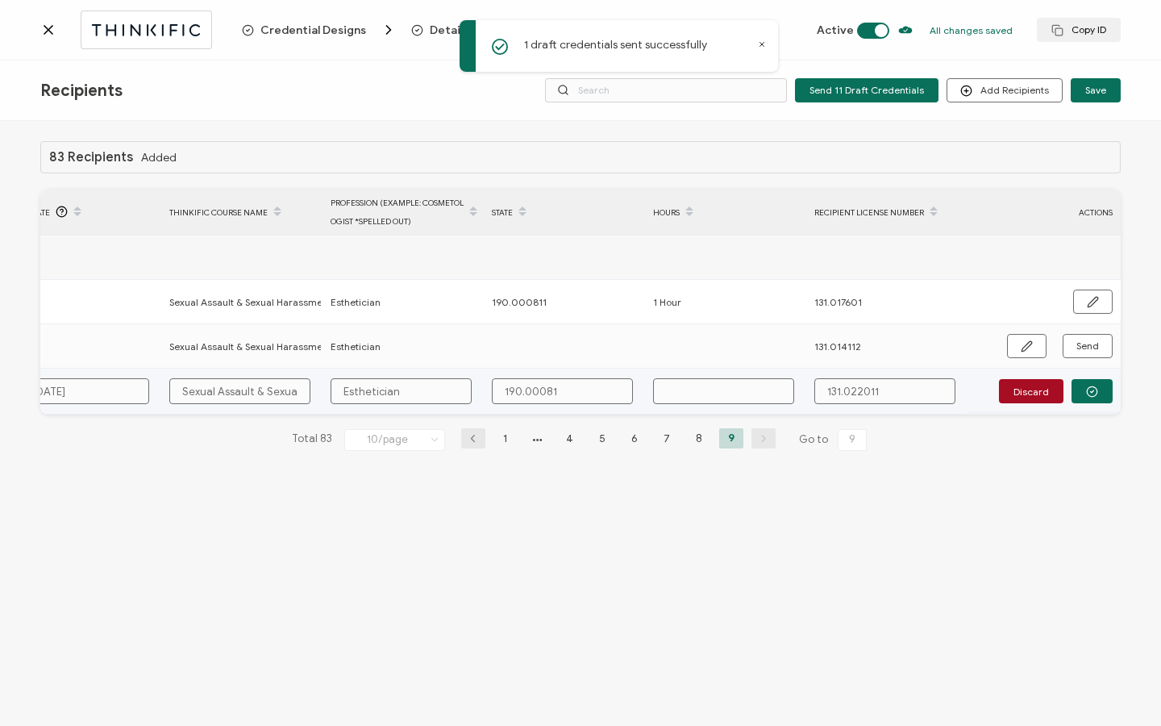
type input "190.000811"
type input "1"
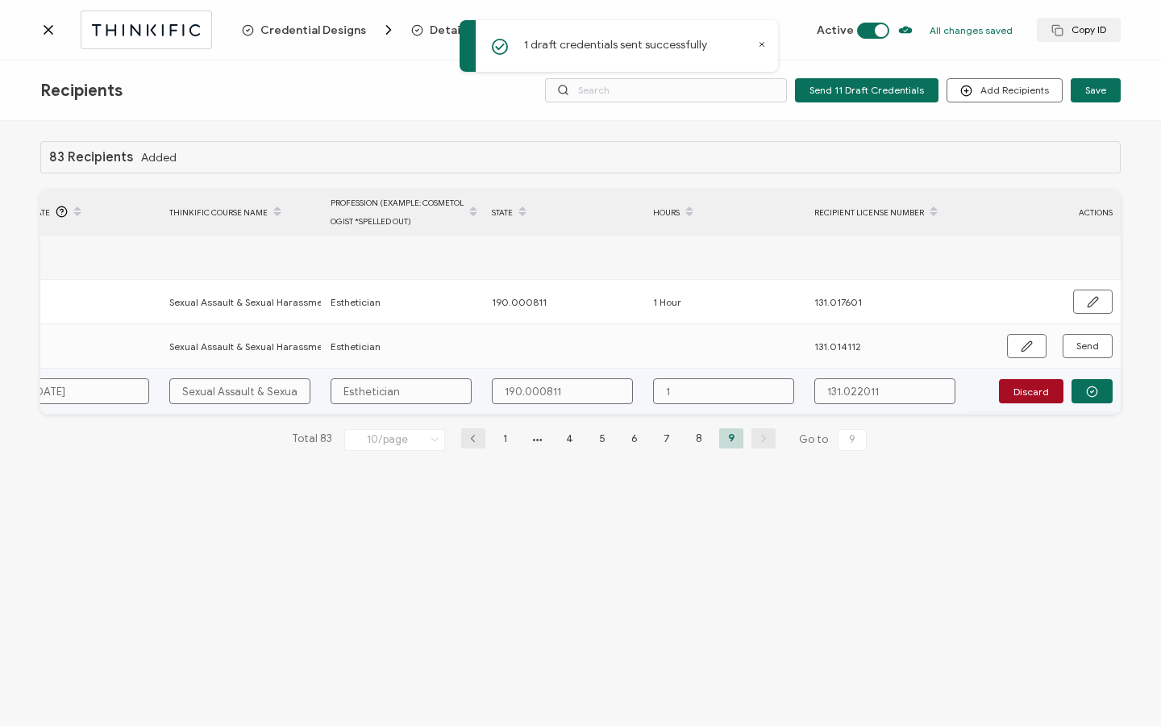
type input "1"
type input "1 H"
type input "1 Ho"
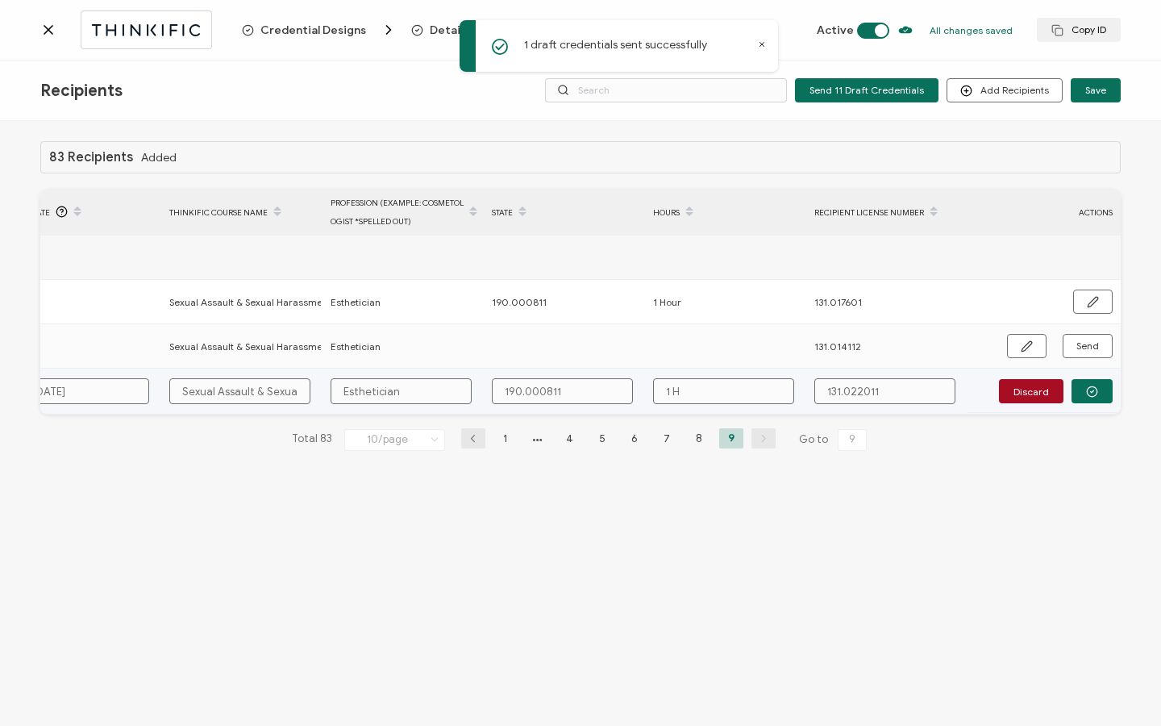
type input "1 Ho"
type input "1 Hou"
type input "1 Hour"
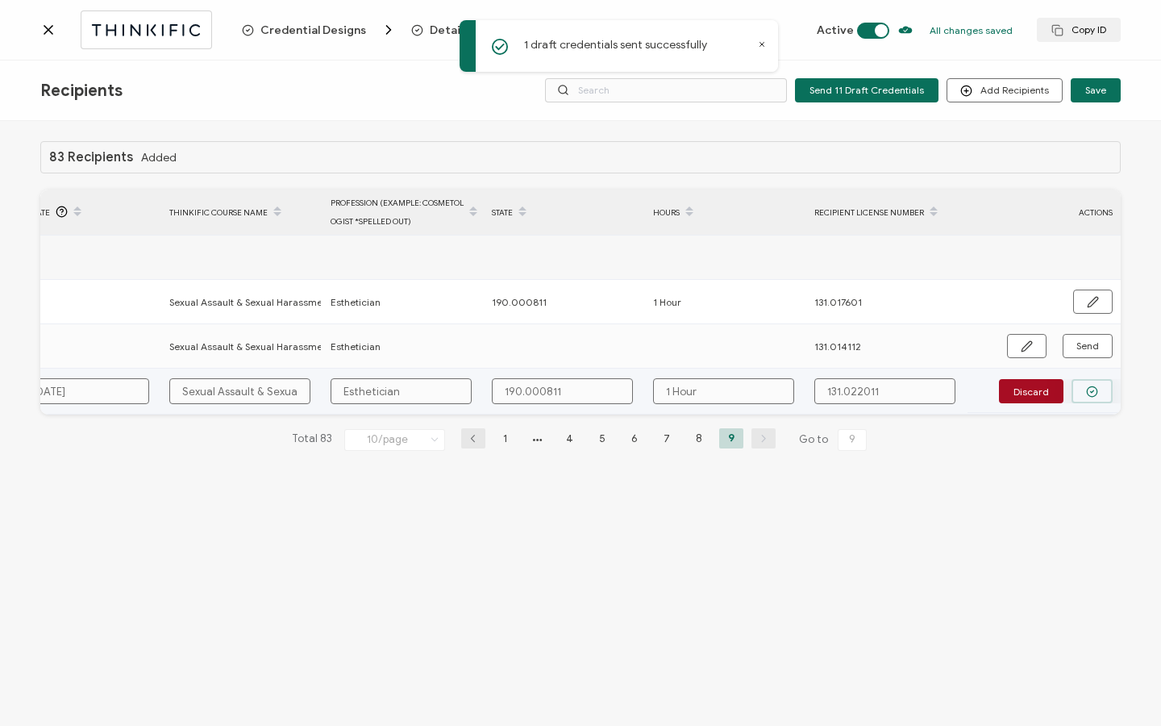
type input "1 Hour"
click at [1085, 397] on button "button" at bounding box center [1091, 391] width 41 height 24
click at [1085, 396] on button "Send" at bounding box center [1088, 390] width 50 height 24
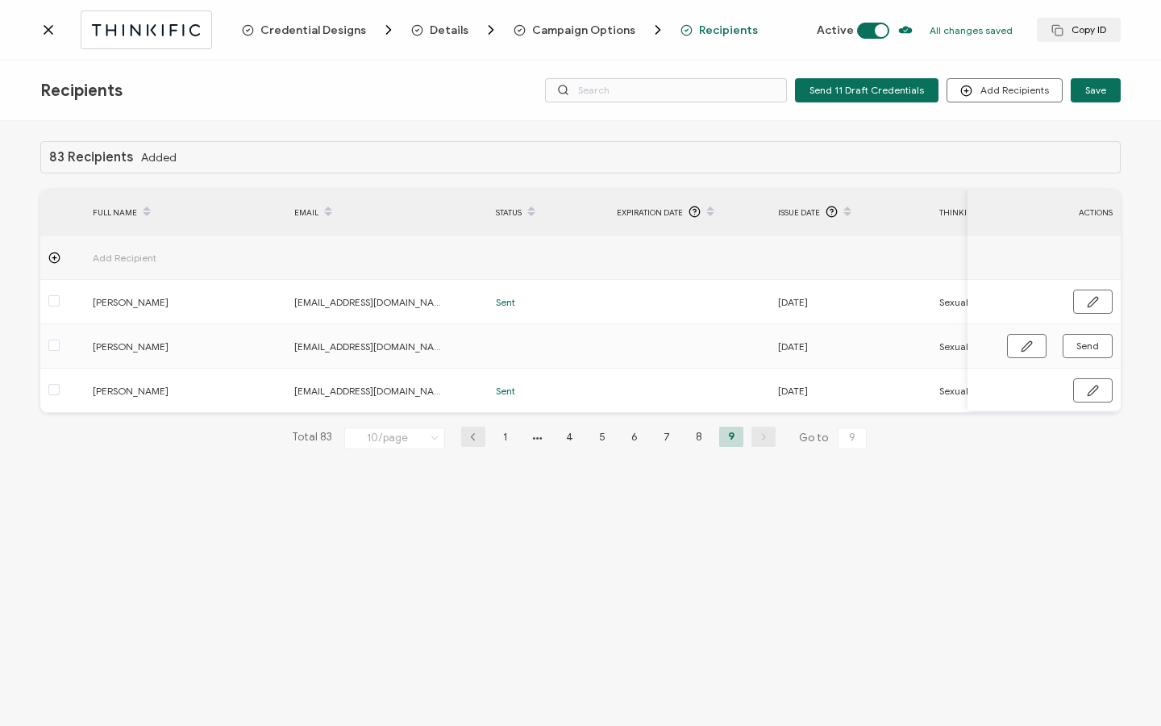
click at [51, 35] on icon at bounding box center [48, 30] width 16 height 16
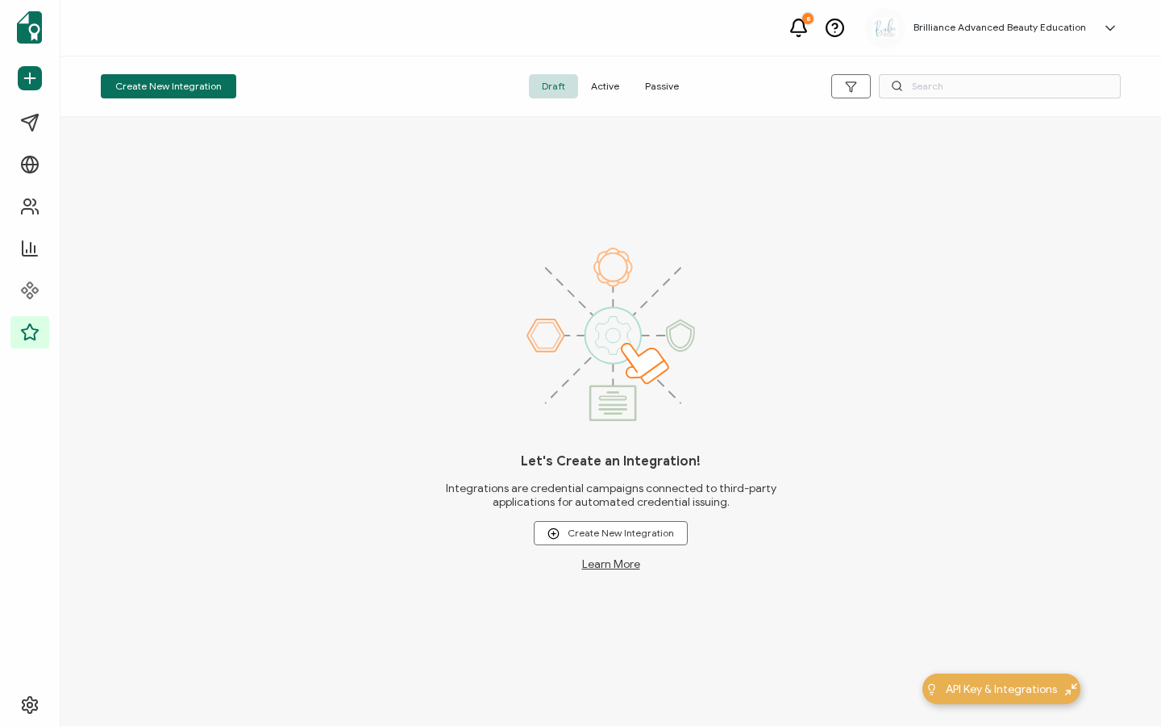
click at [614, 78] on span "Active" at bounding box center [605, 86] width 54 height 24
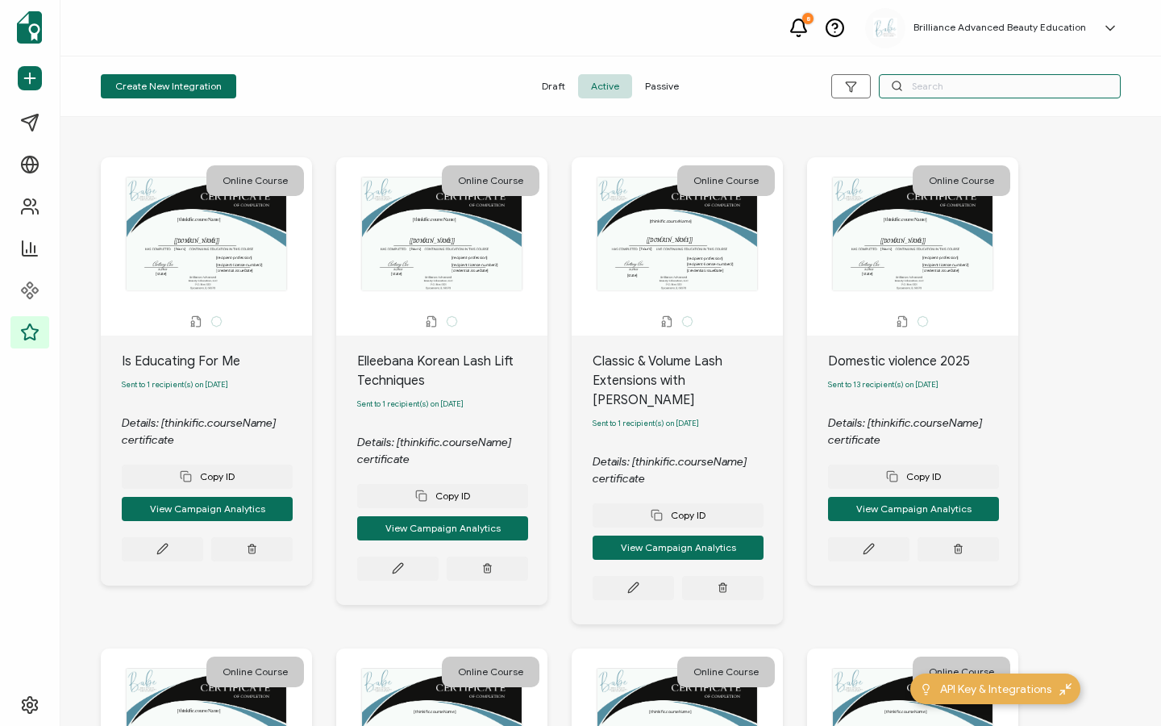
click at [1001, 84] on input "text" at bounding box center [1000, 86] width 242 height 24
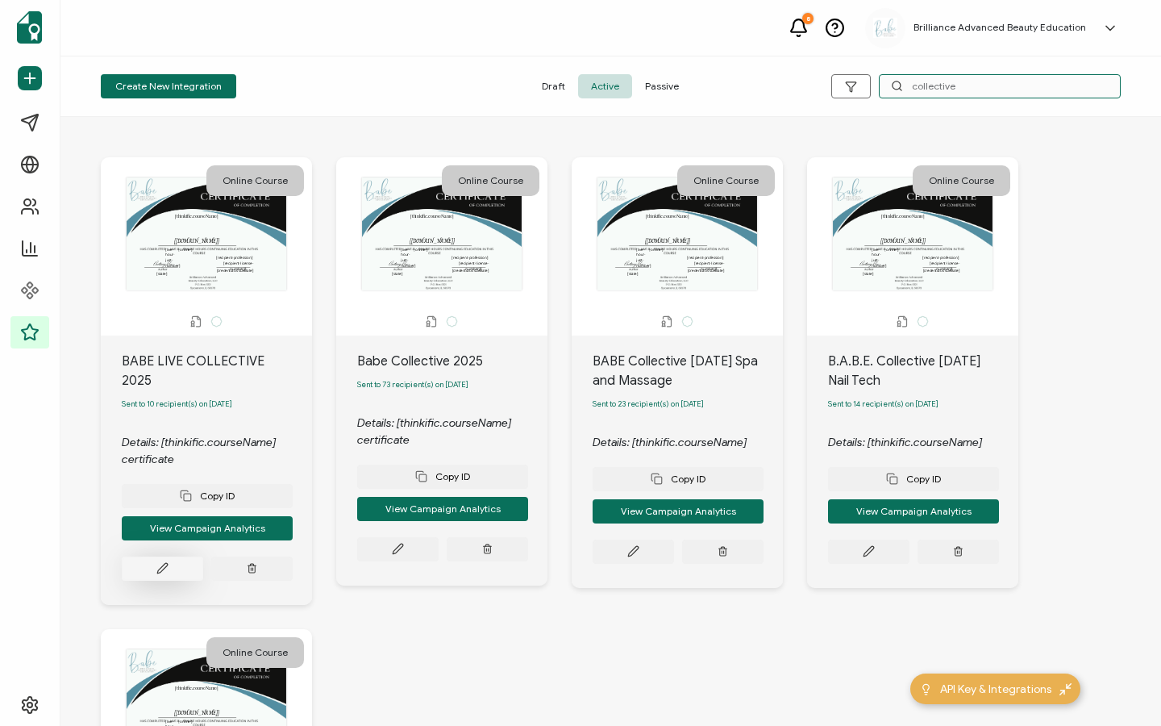
type input "collective"
click at [177, 556] on button at bounding box center [162, 568] width 81 height 24
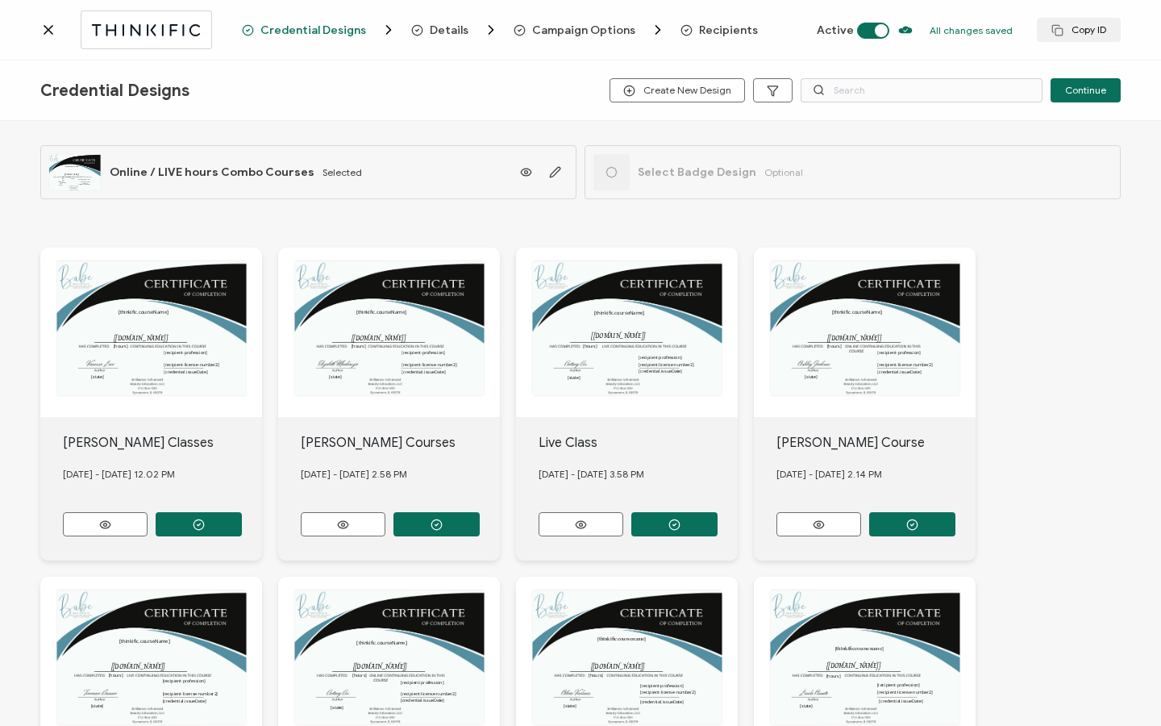
click at [713, 21] on div "Credential Designs Details Campaign Options Recipients Active All changes saved…" at bounding box center [580, 30] width 1161 height 60
click at [710, 32] on span "Recipients" at bounding box center [728, 30] width 59 height 12
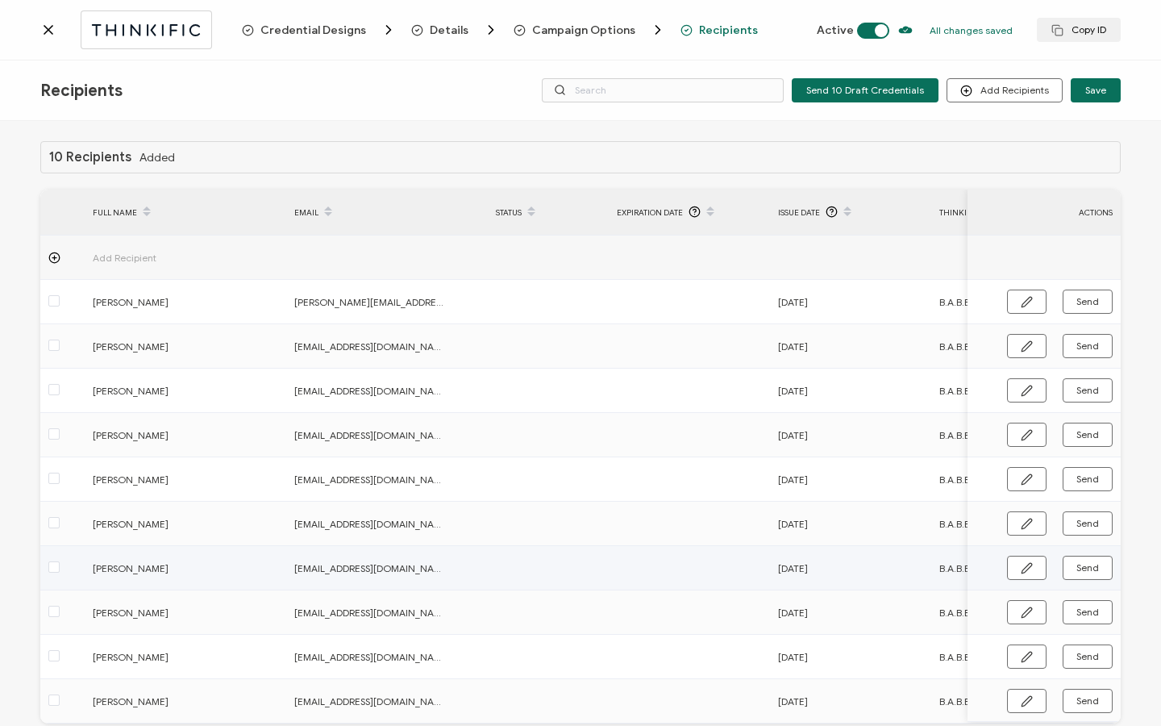
scroll to position [81, 0]
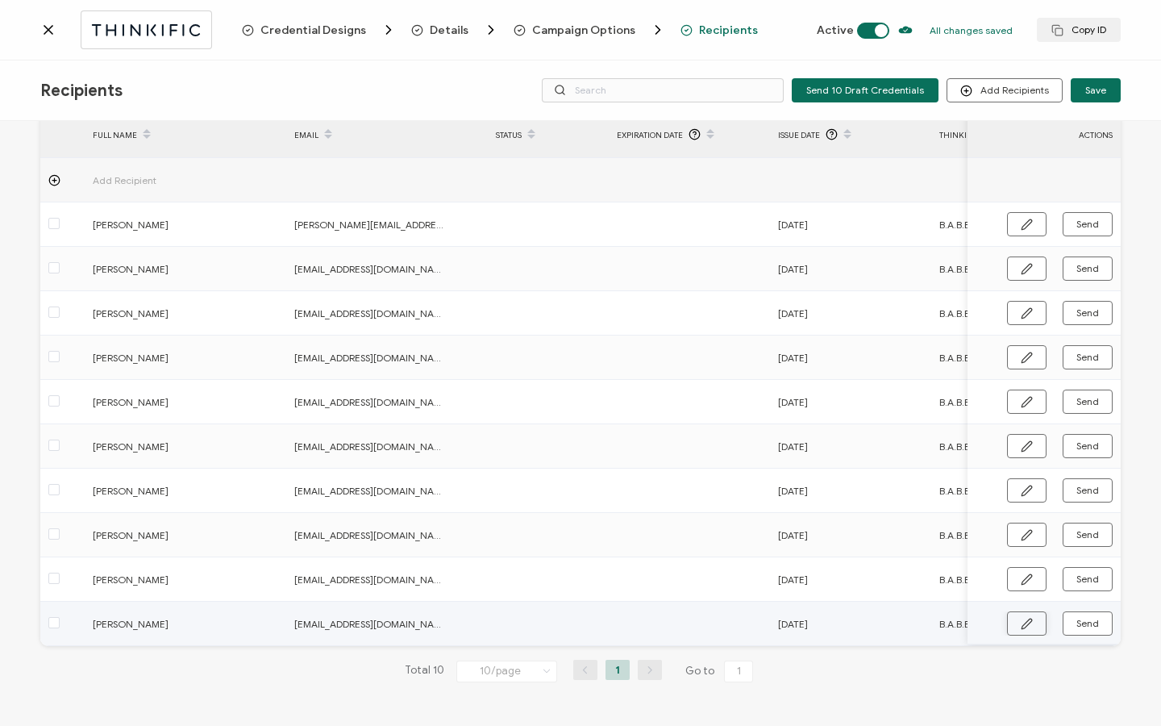
click at [1028, 620] on button "button" at bounding box center [1027, 623] width 40 height 24
click at [814, 624] on input "[DATE]" at bounding box center [848, 622] width 141 height 26
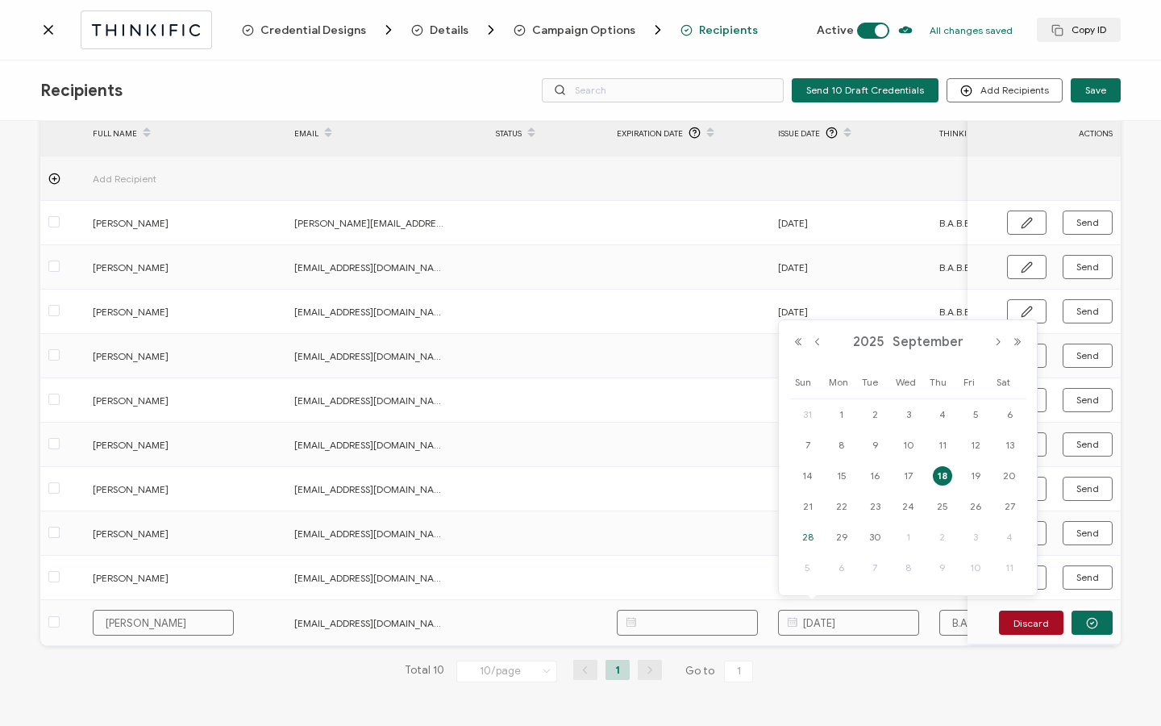
click at [809, 535] on span "28" at bounding box center [807, 536] width 19 height 19
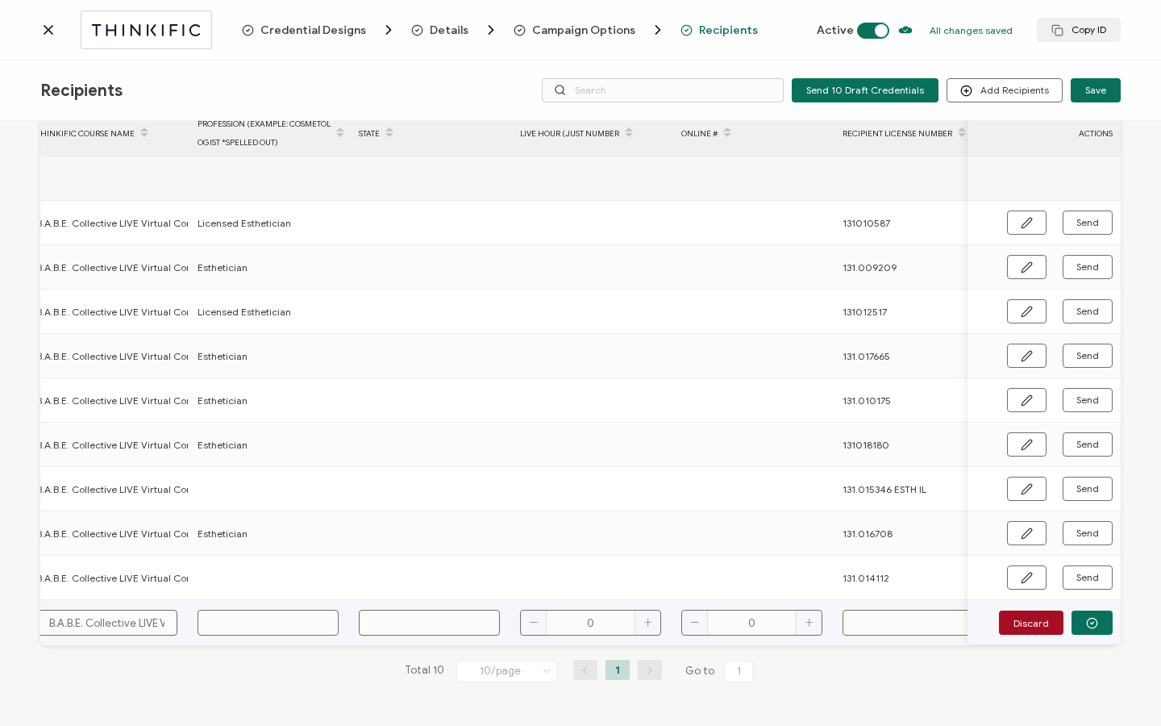
scroll to position [0, 937]
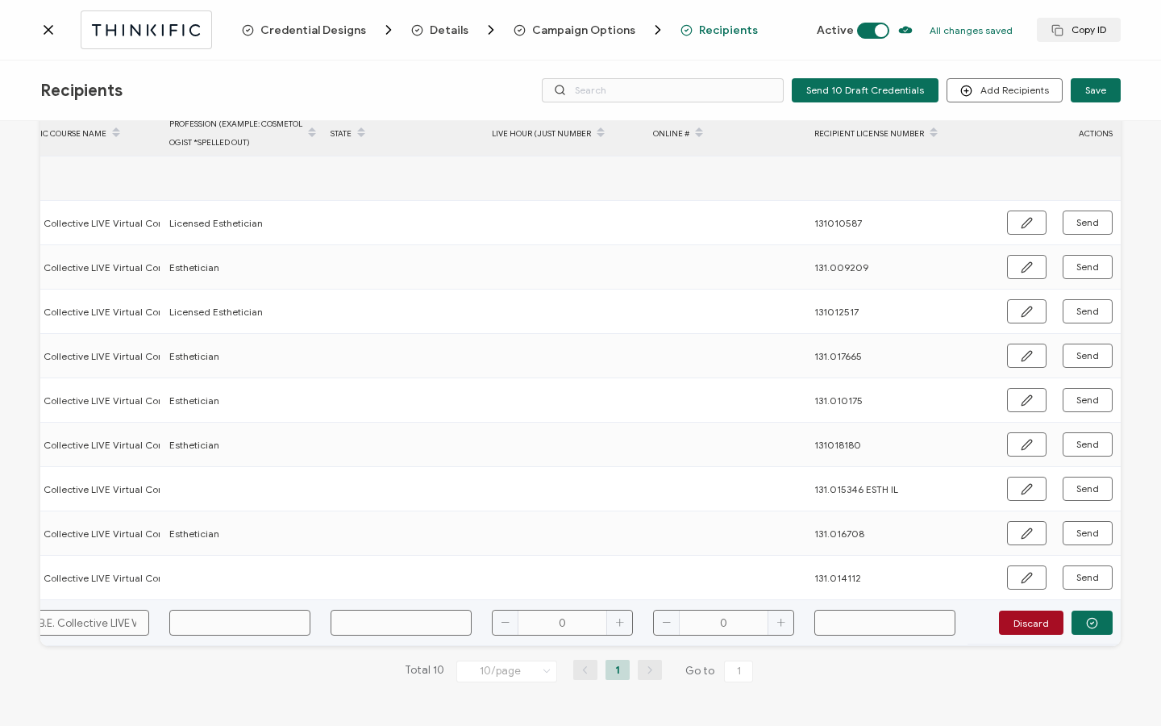
click at [238, 621] on input "text" at bounding box center [239, 622] width 141 height 26
click at [248, 617] on input "Estheticain" at bounding box center [239, 622] width 141 height 26
paste input "131.014555"
click at [1096, 622] on button "button" at bounding box center [1091, 622] width 41 height 24
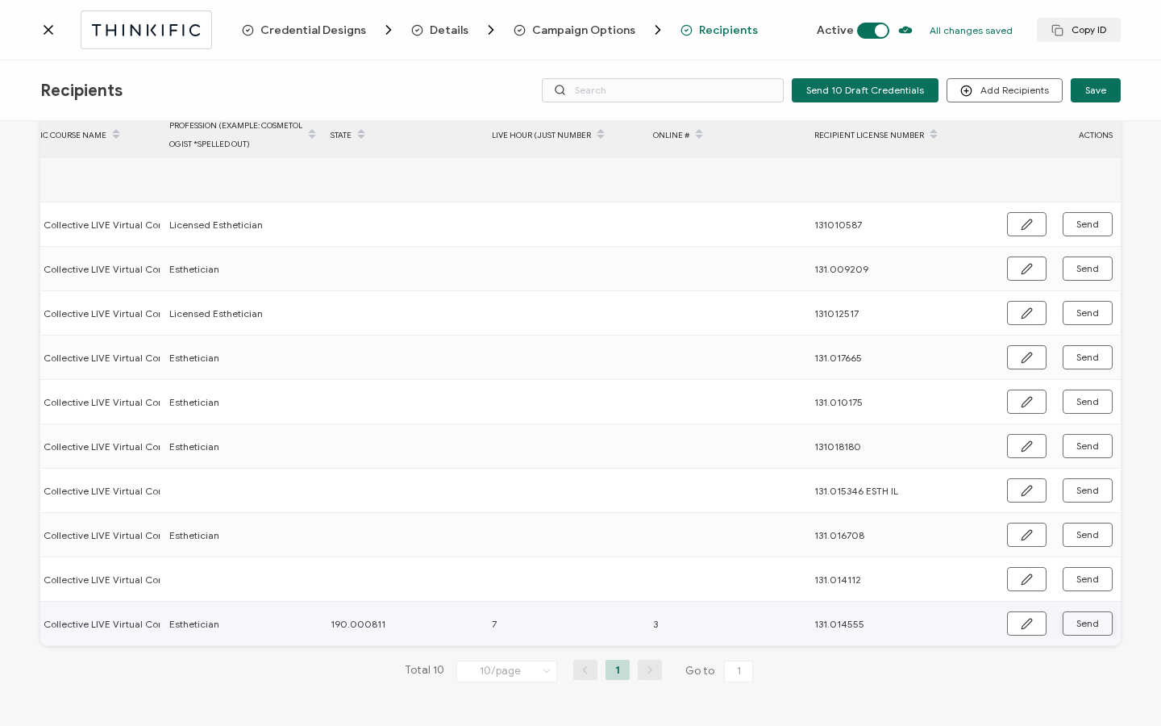
scroll to position [81, 0]
